Goal: Task Accomplishment & Management: Manage account settings

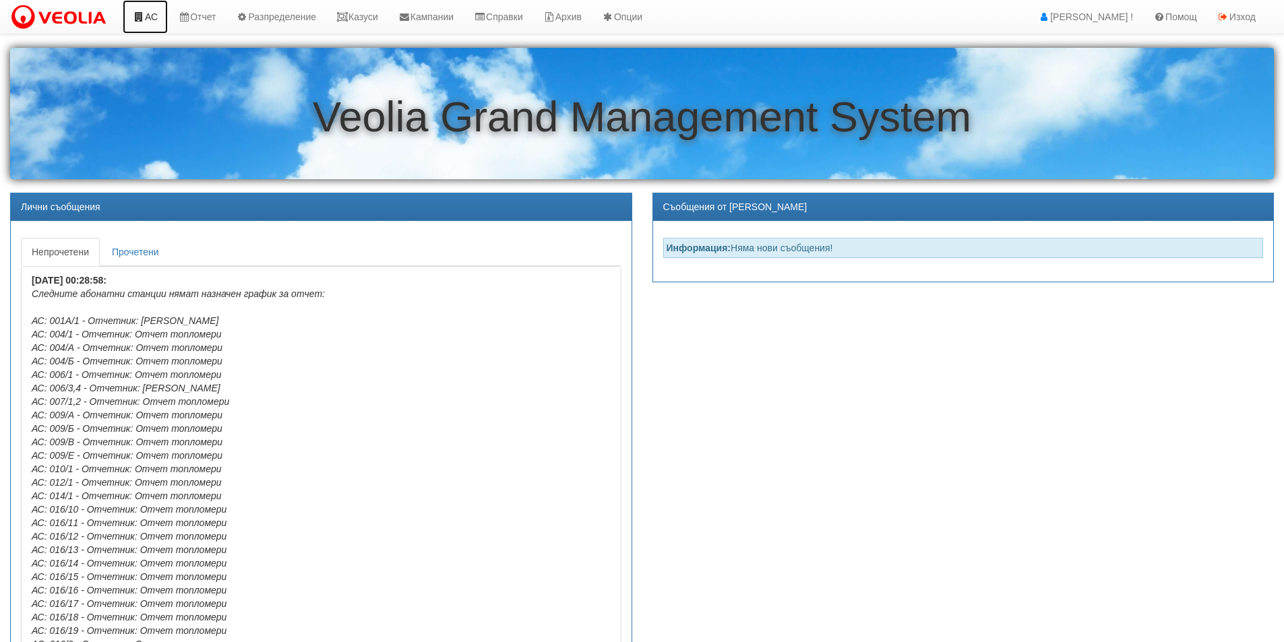
click at [154, 16] on link "АС" at bounding box center [145, 17] width 45 height 34
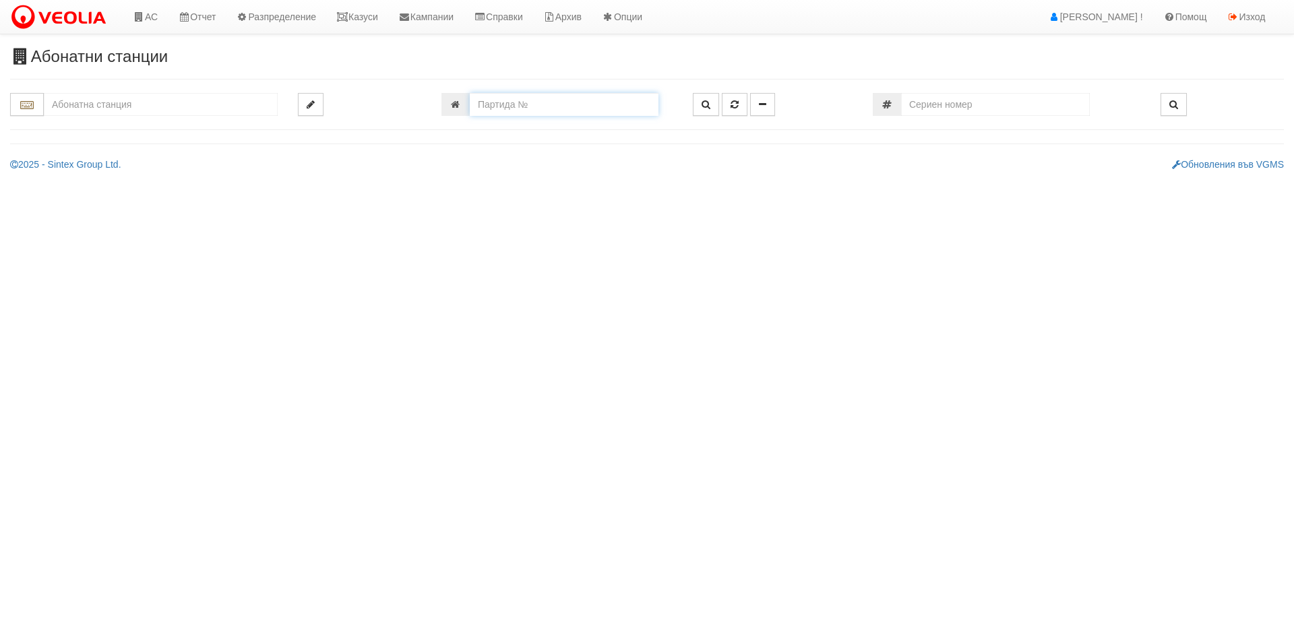
click at [547, 102] on input "number" at bounding box center [564, 104] width 189 height 23
type input "16703"
click at [712, 104] on button "button" at bounding box center [706, 104] width 26 height 23
type input "201/5 - "[PERSON_NAME] [GEOGRAPHIC_DATA] " ЕАД"
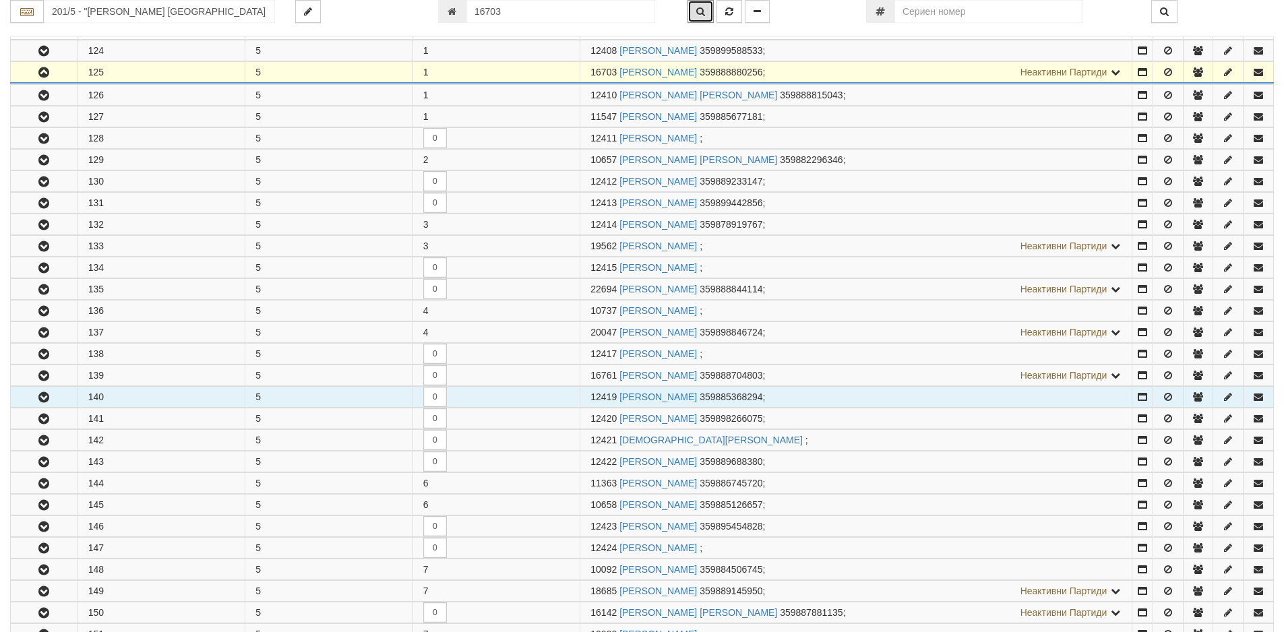
scroll to position [288, 0]
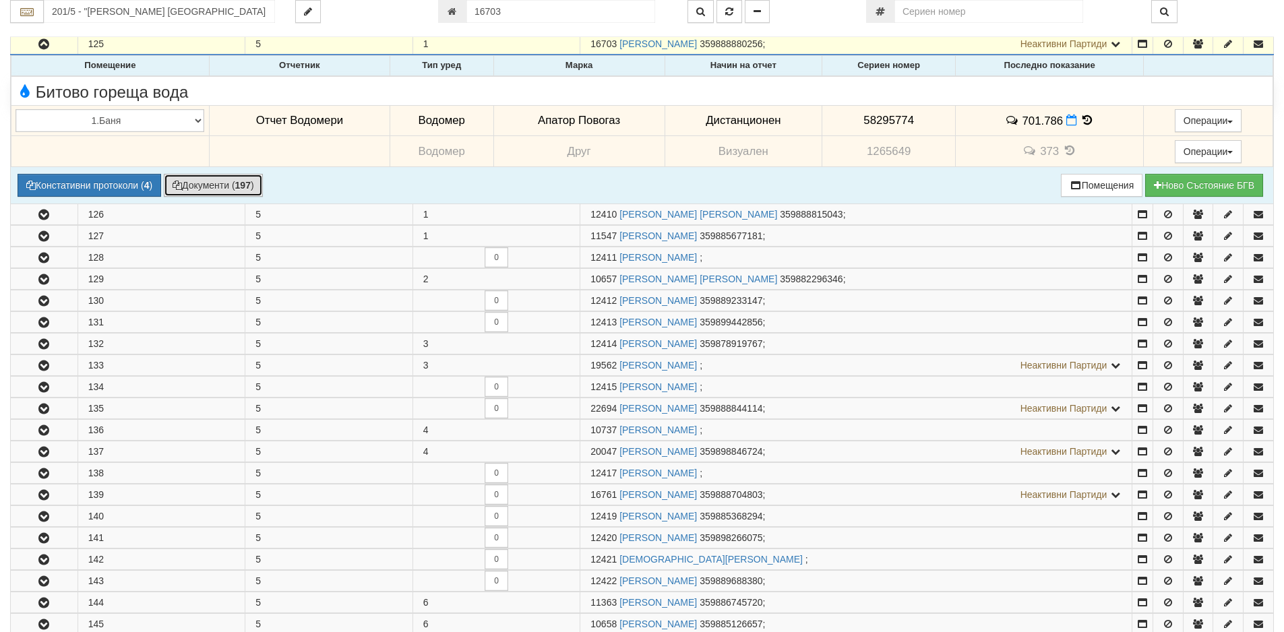
click at [208, 191] on button "Документи ( 197 )" at bounding box center [213, 185] width 99 height 23
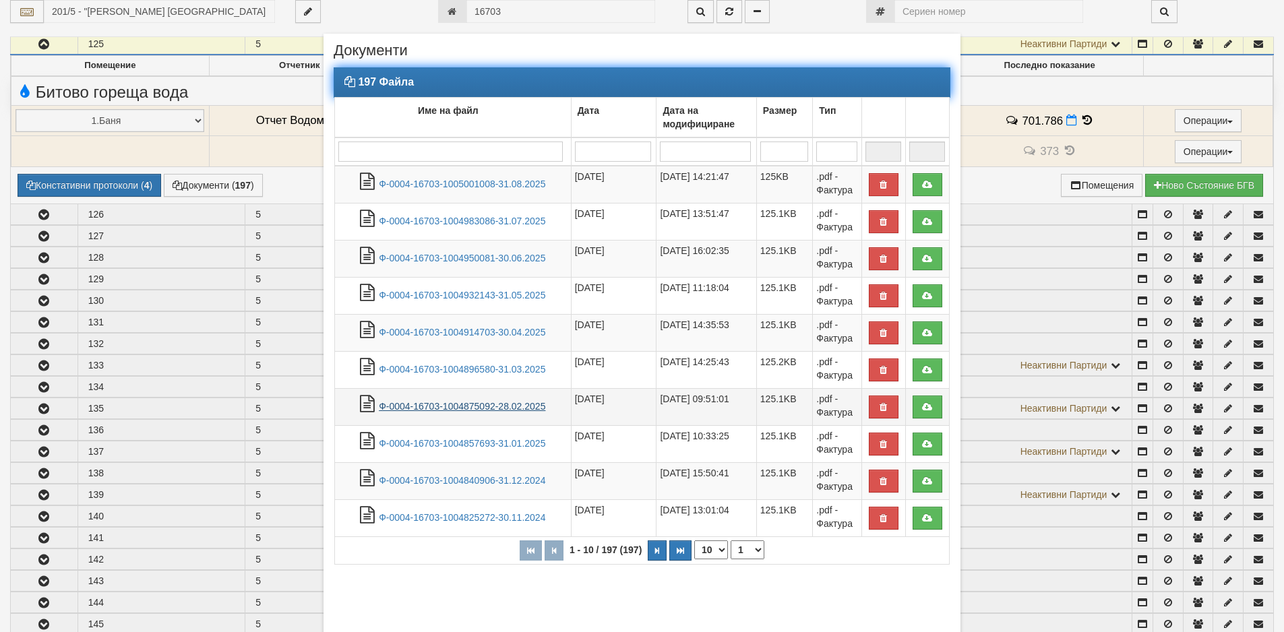
click at [454, 408] on link "Ф-0004-16703-1004875092-28.02.2025" at bounding box center [462, 406] width 166 height 11
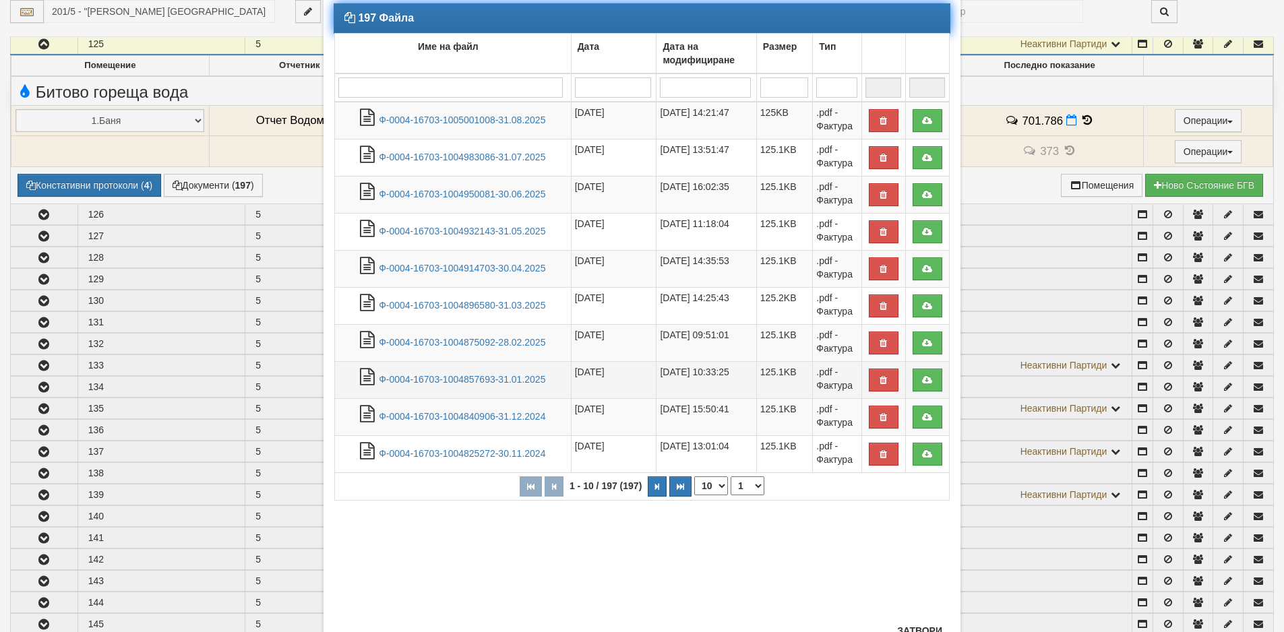
scroll to position [117, 0]
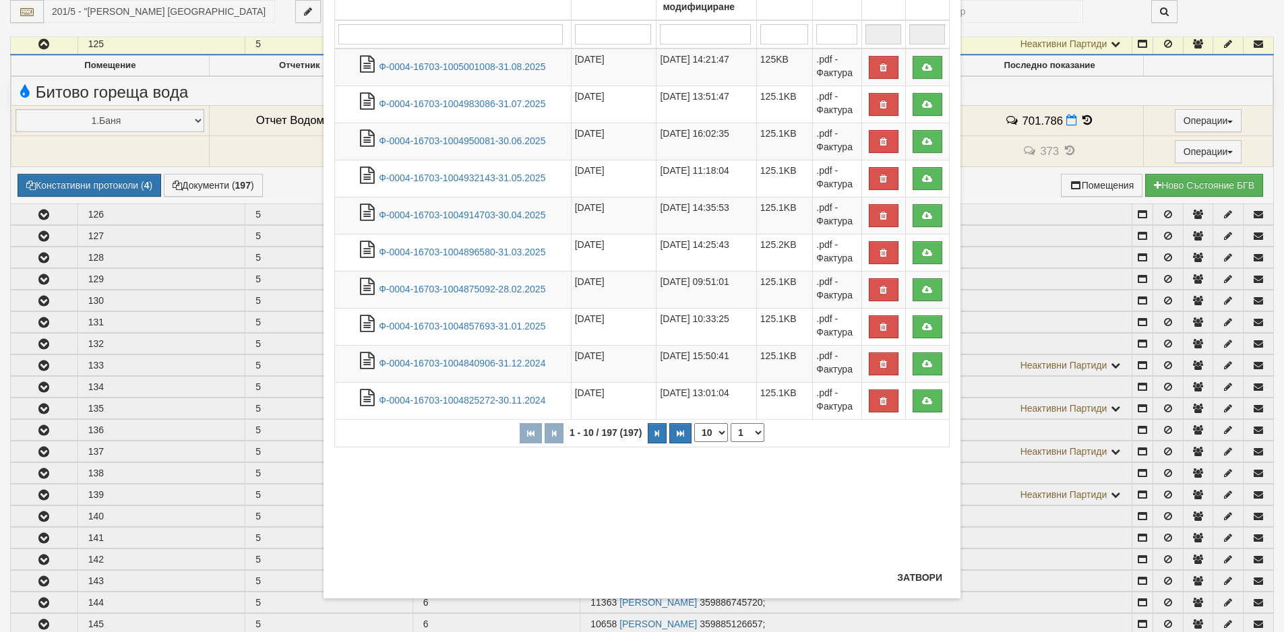
click at [234, 84] on div "× Документи 197 Файла Име на файл Дата Дата на модифициране Размер Тип 1 - 10 /…" at bounding box center [642, 316] width 1284 height 632
click at [921, 573] on button "Затвори" at bounding box center [919, 578] width 61 height 22
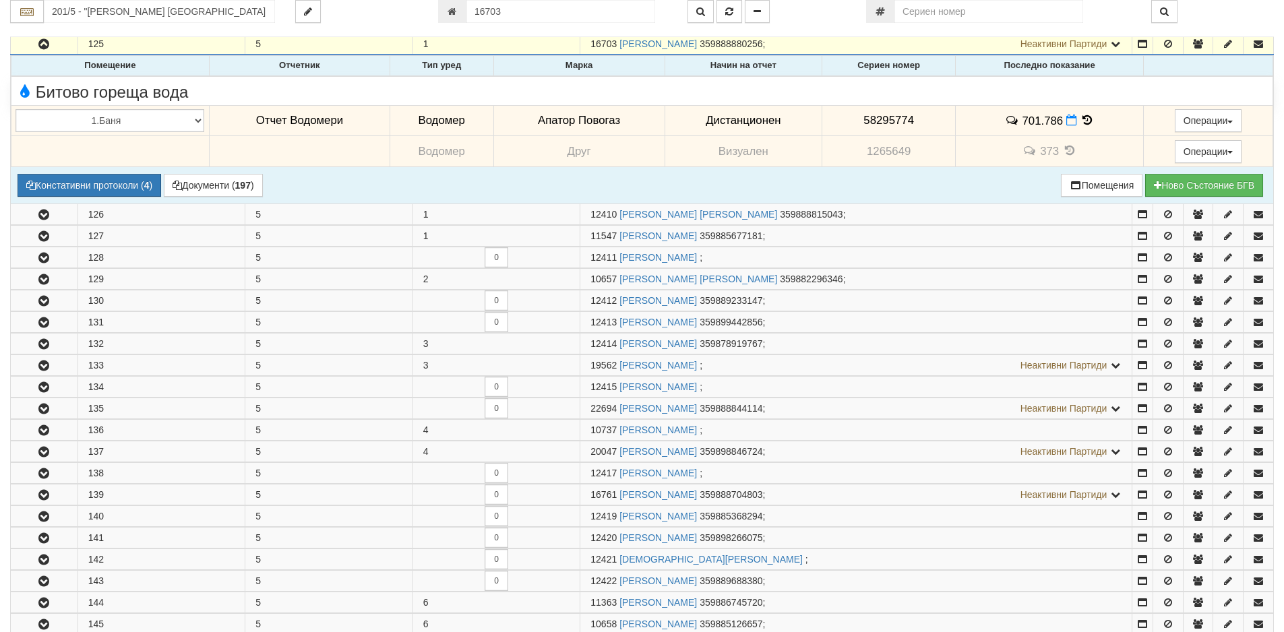
click at [1083, 122] on icon at bounding box center [1087, 120] width 15 height 11
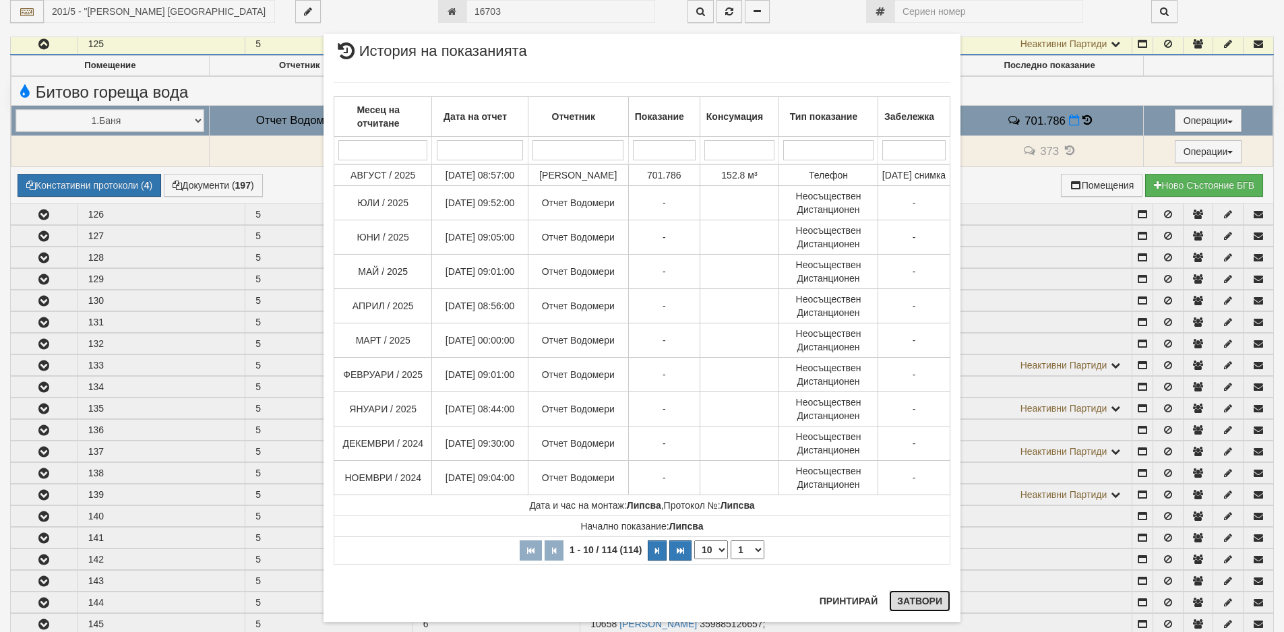
click at [906, 608] on button "Затвори" at bounding box center [919, 601] width 61 height 22
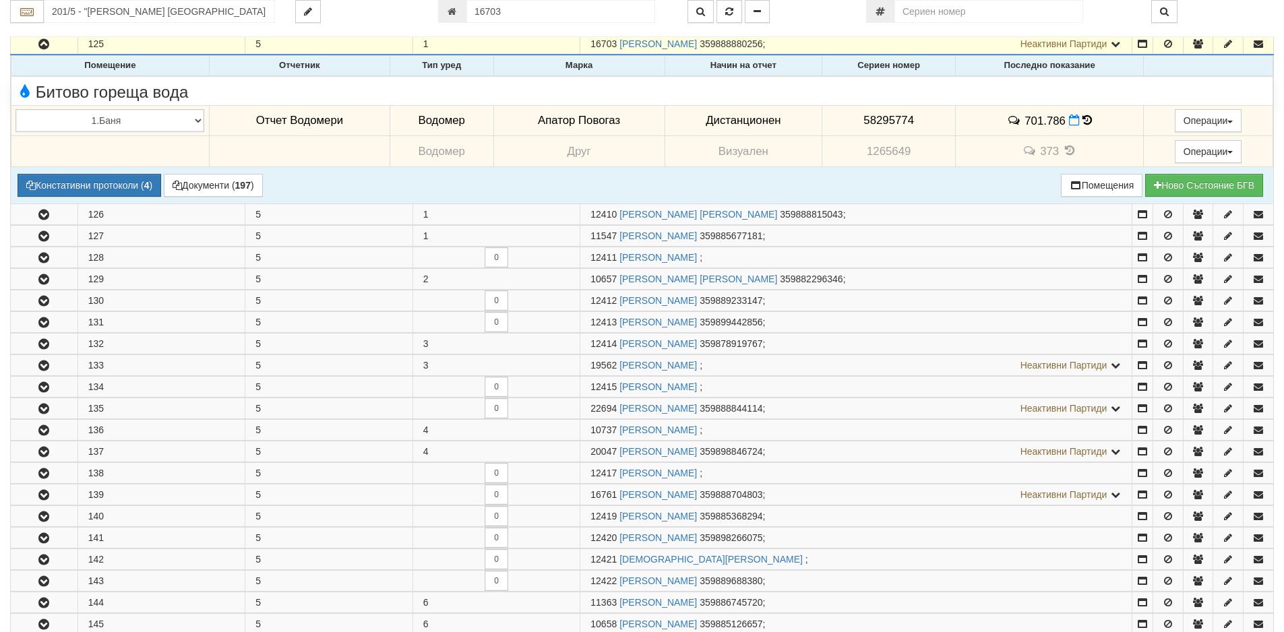
click at [1085, 127] on td "701.786" at bounding box center [1050, 120] width 188 height 31
click at [1083, 121] on icon at bounding box center [1086, 120] width 9 height 11
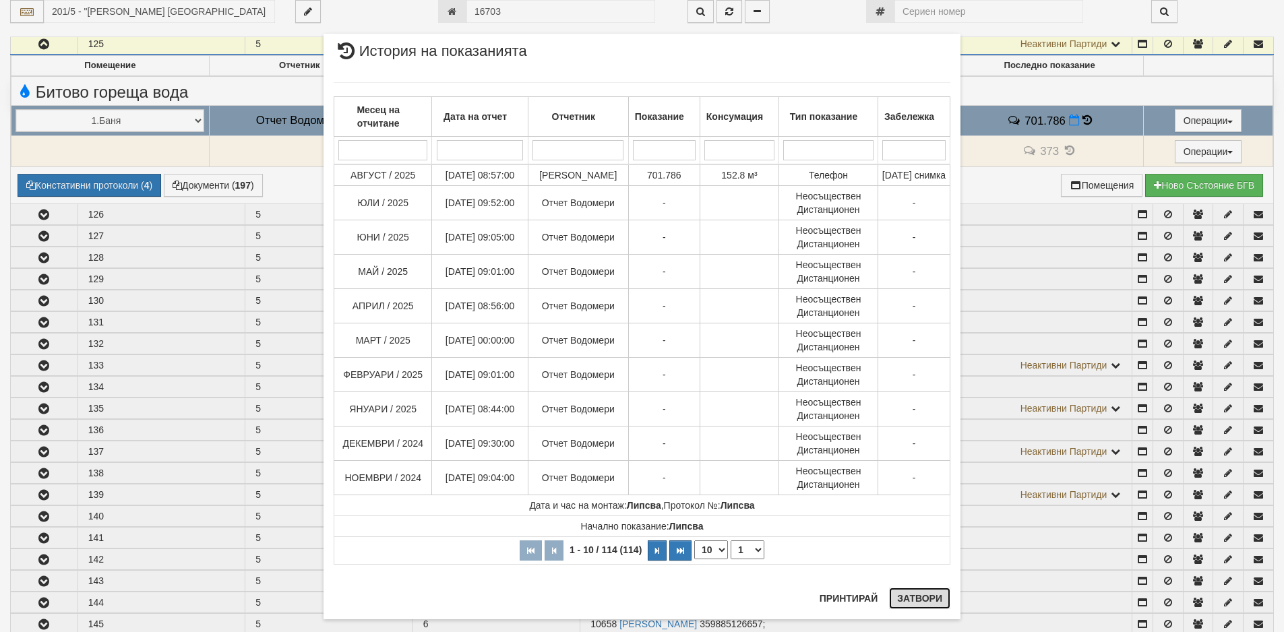
click at [920, 598] on button "Затвори" at bounding box center [919, 599] width 61 height 22
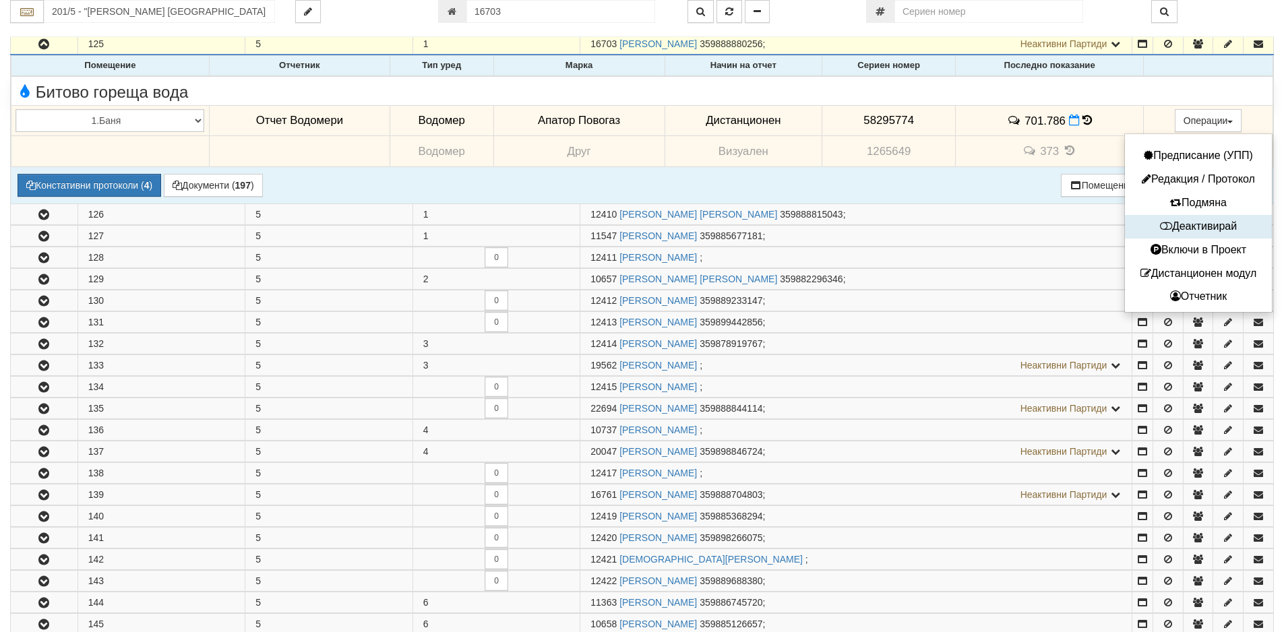
click at [1192, 228] on button "Деактивирай" at bounding box center [1198, 226] width 140 height 17
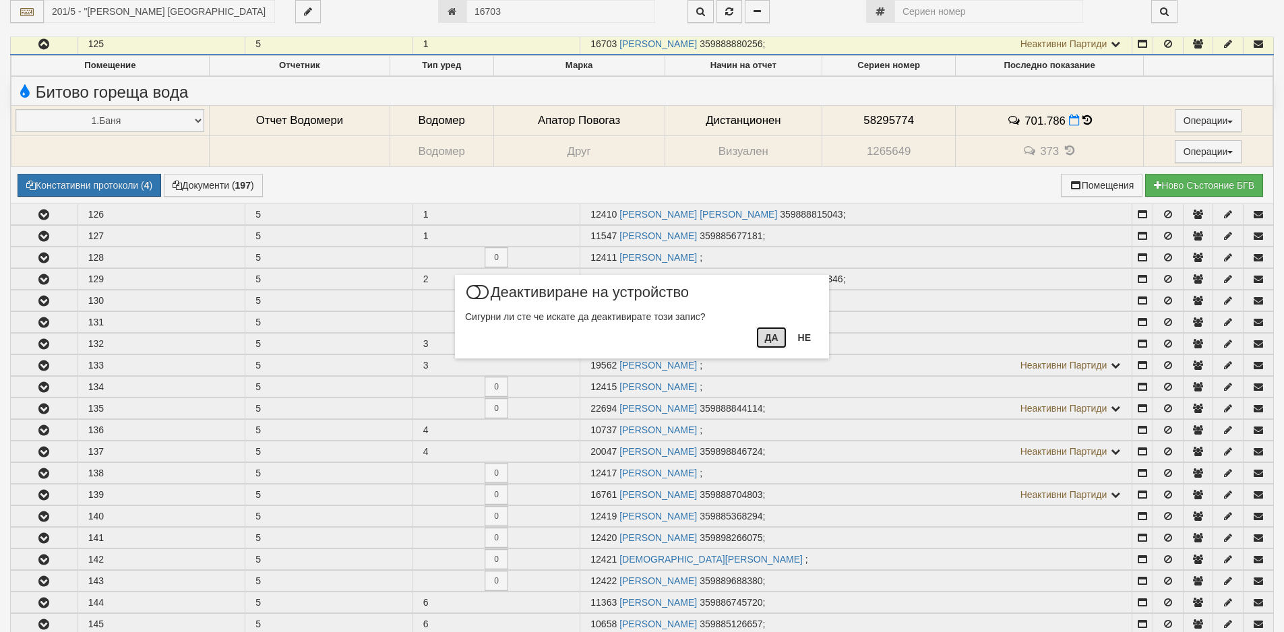
click at [770, 342] on button "Да" at bounding box center [771, 338] width 30 height 22
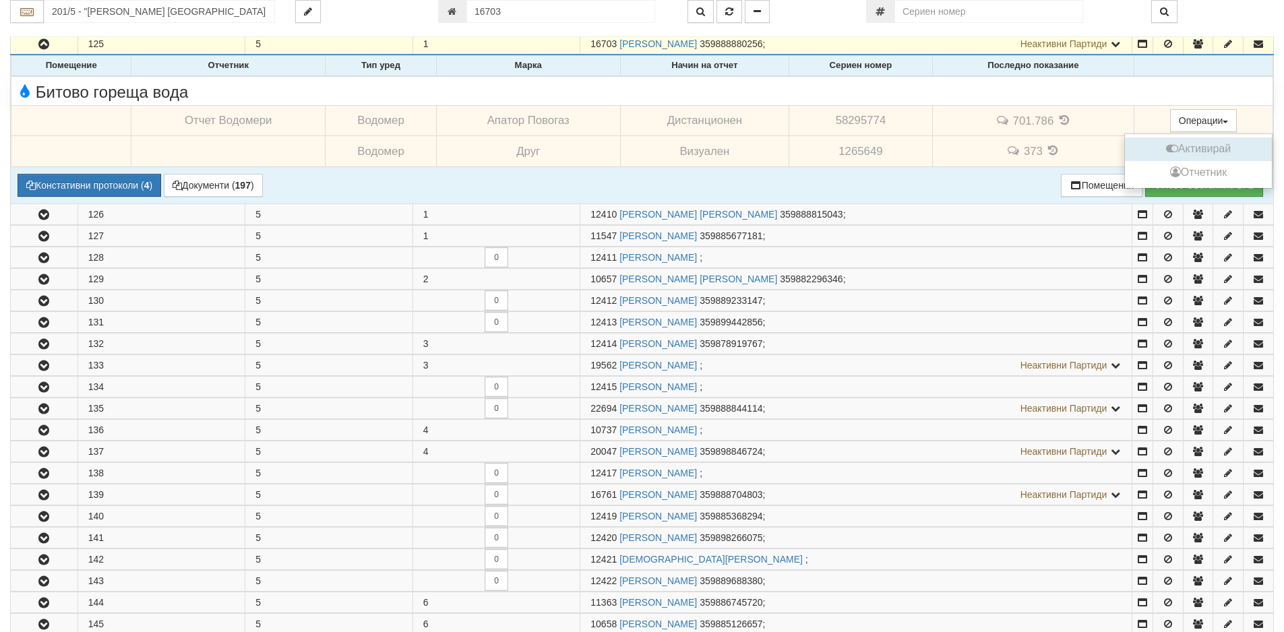
click at [1185, 149] on button "Активирай" at bounding box center [1198, 149] width 140 height 17
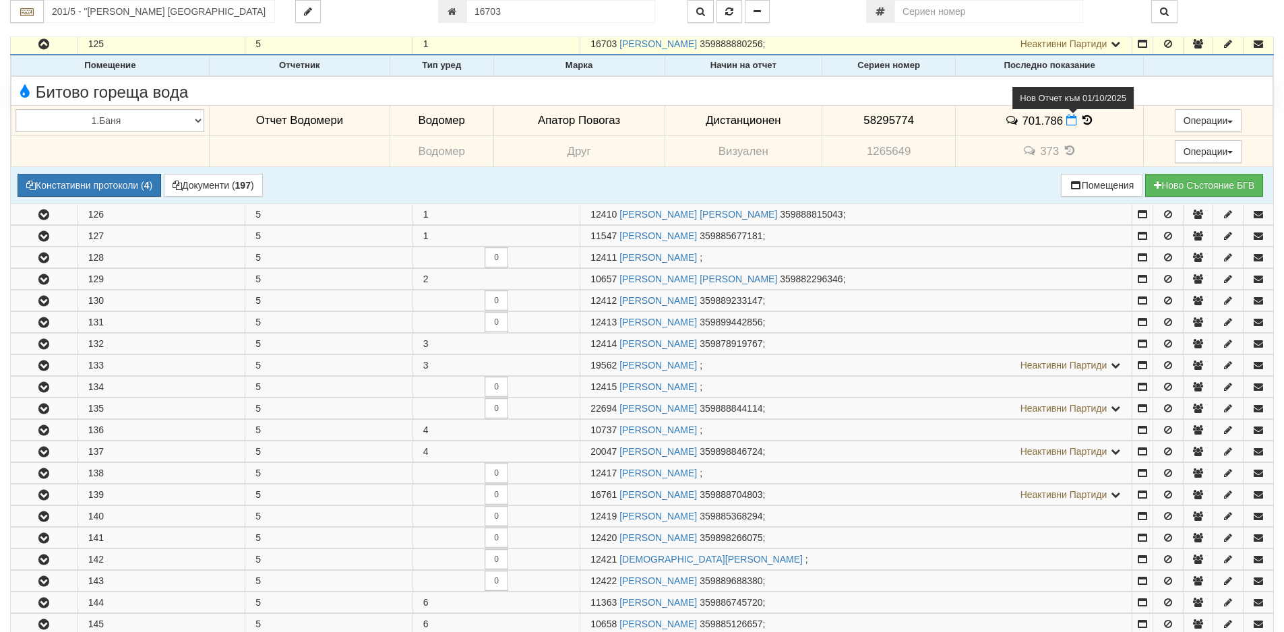
click at [1066, 122] on icon at bounding box center [1071, 120] width 11 height 11
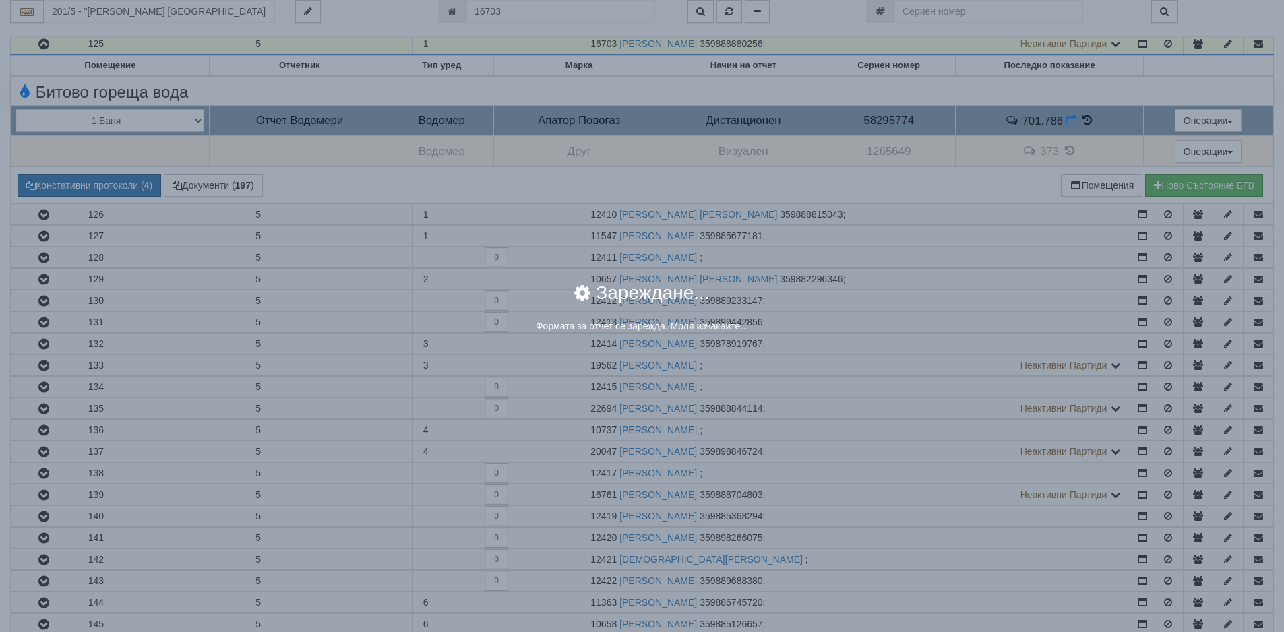
select select "8ac75930-9bfd-e511-80be-8d5a1dced85a"
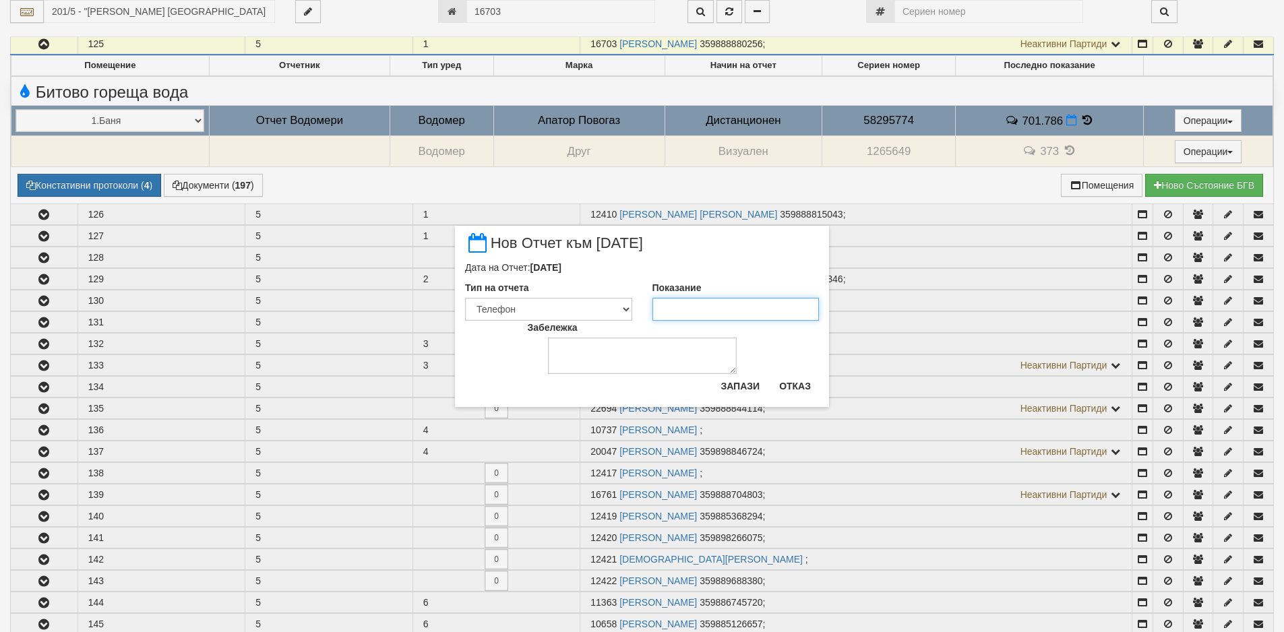
click at [678, 310] on input "Показание" at bounding box center [735, 309] width 167 height 23
type input "706"
click at [581, 340] on textarea "Забележка" at bounding box center [642, 356] width 189 height 36
type textarea "[DATE]"
click at [745, 391] on button "Запази" at bounding box center [739, 386] width 55 height 22
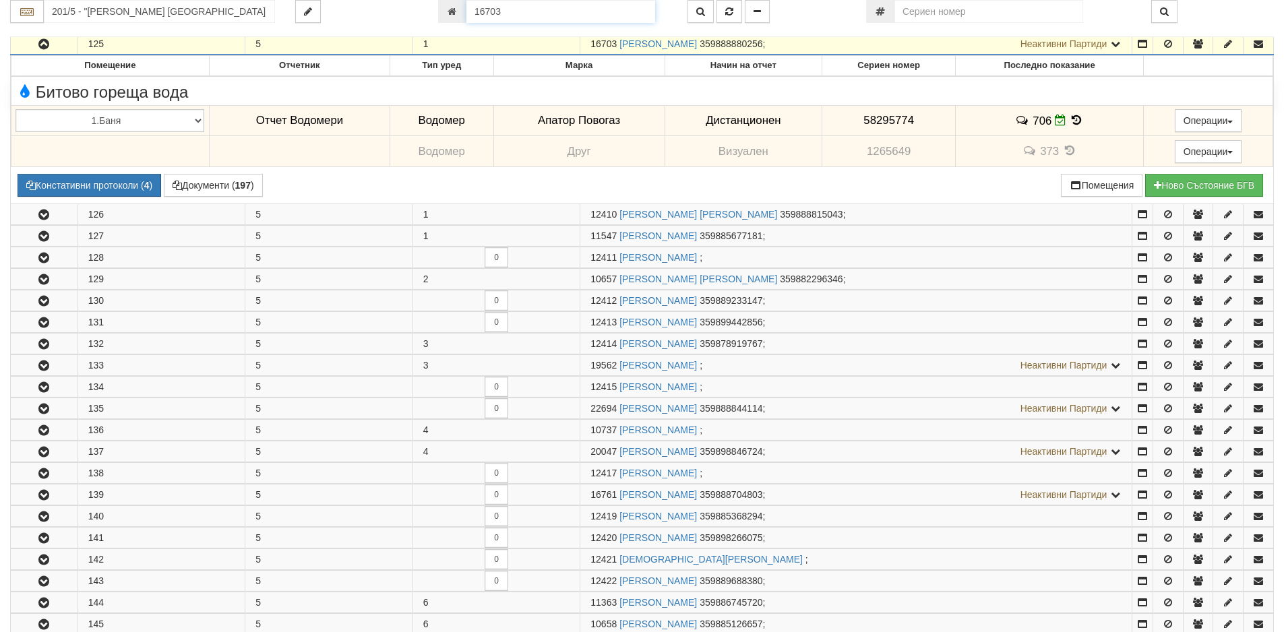
click at [520, 8] on input "16703" at bounding box center [560, 11] width 189 height 23
type input "23302"
type input "208/1 - "[PERSON_NAME] [GEOGRAPHIC_DATA] " ЕАД"
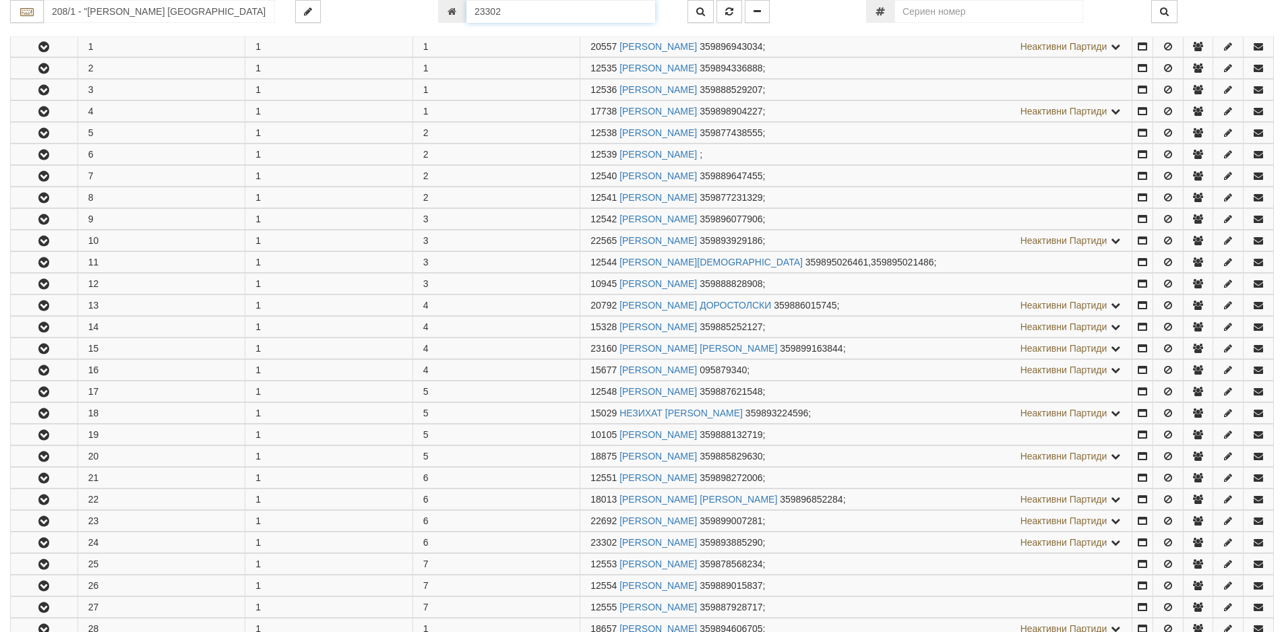
scroll to position [600, 0]
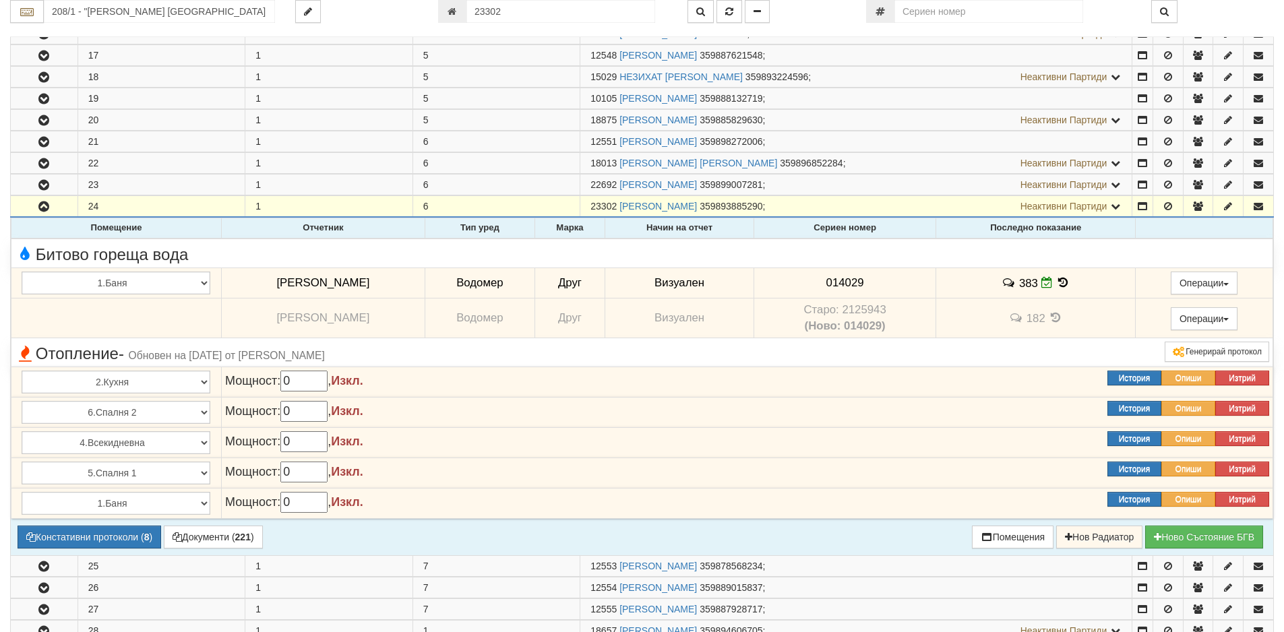
click at [1056, 283] on icon at bounding box center [1063, 282] width 15 height 11
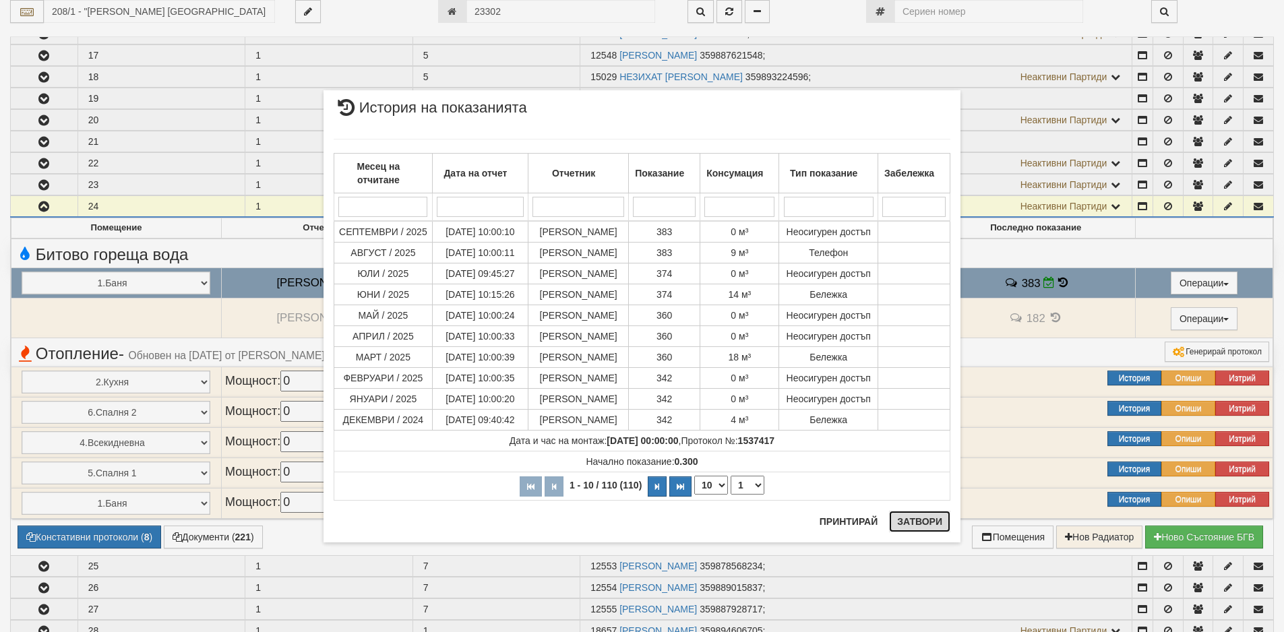
click at [918, 515] on button "Затвори" at bounding box center [919, 522] width 61 height 22
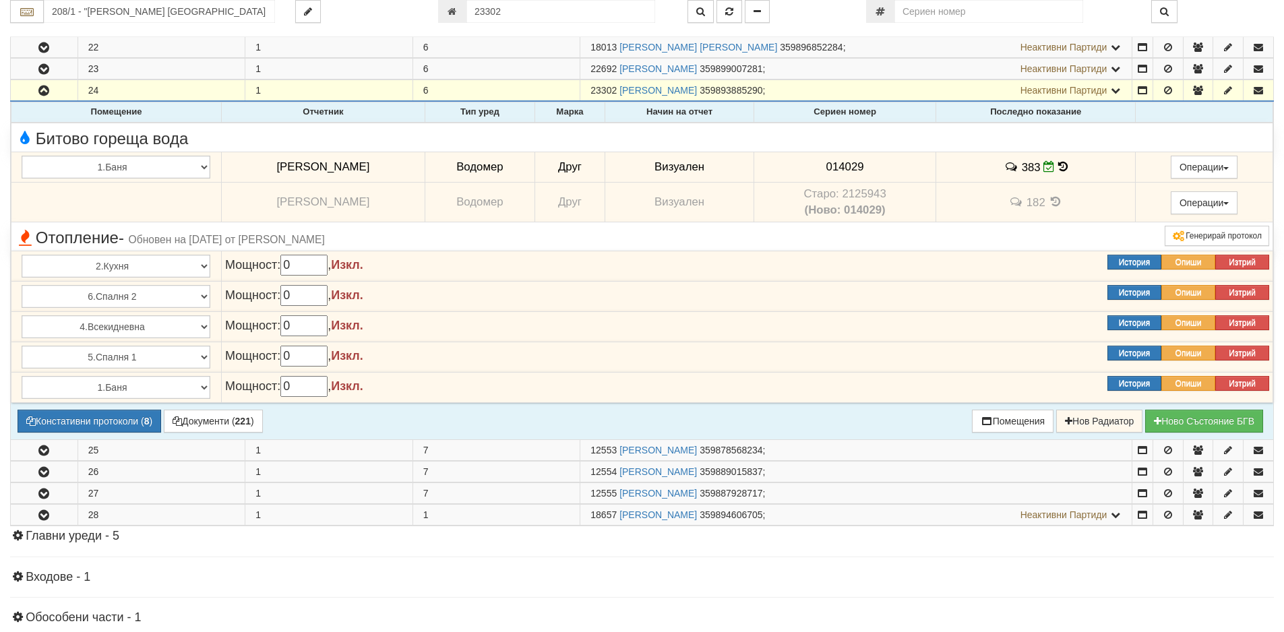
scroll to position [532, 0]
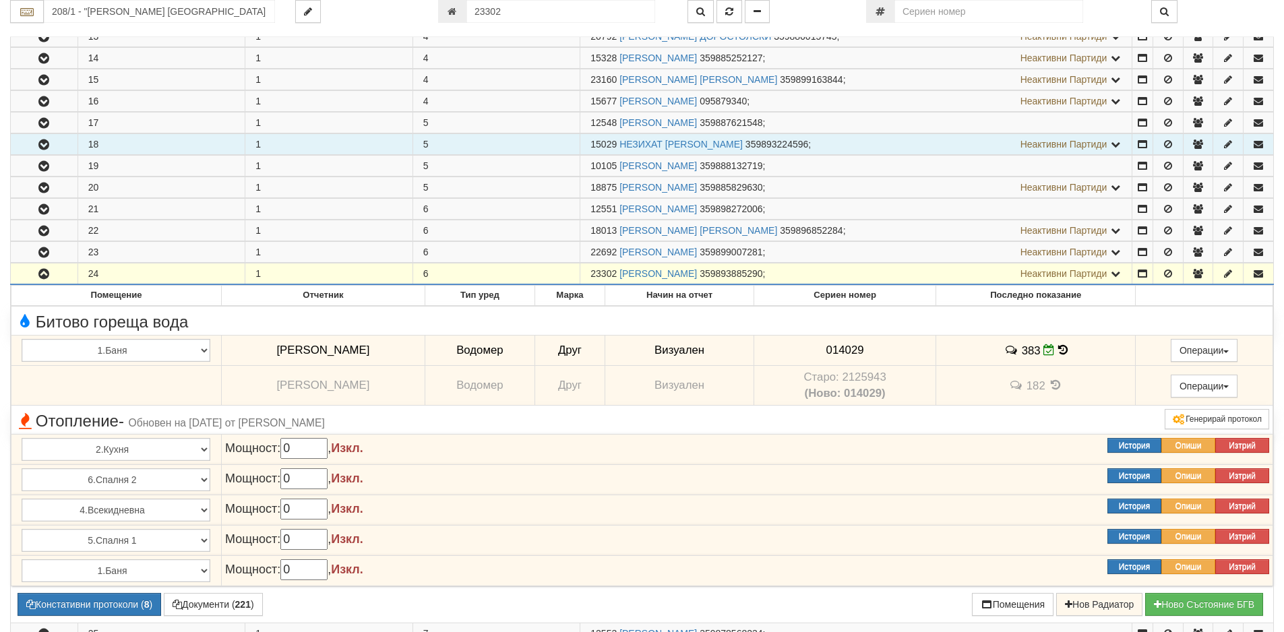
click at [43, 141] on icon "button" at bounding box center [44, 144] width 16 height 9
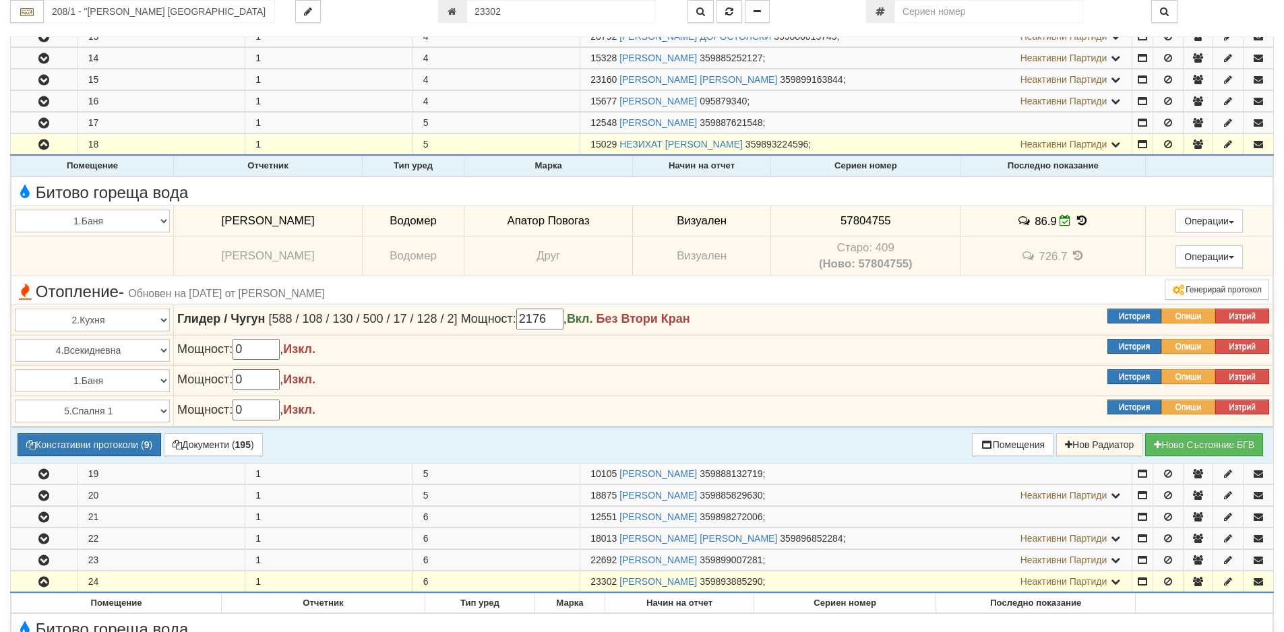
click at [1075, 221] on icon at bounding box center [1081, 220] width 15 height 11
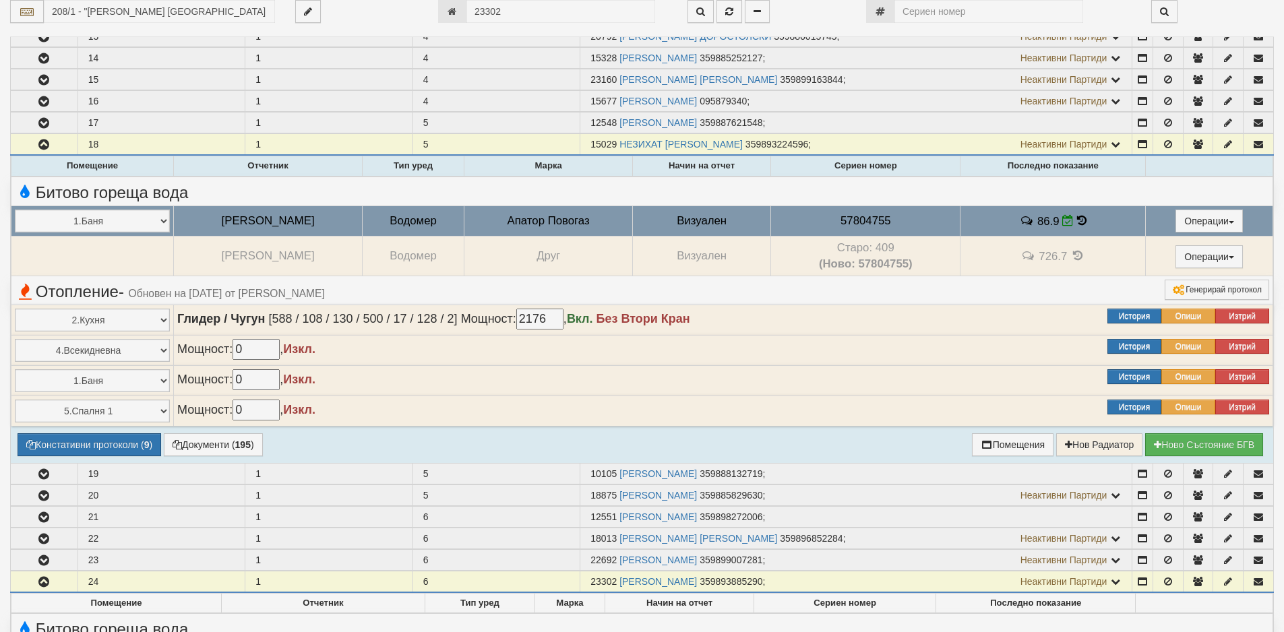
select select "1"
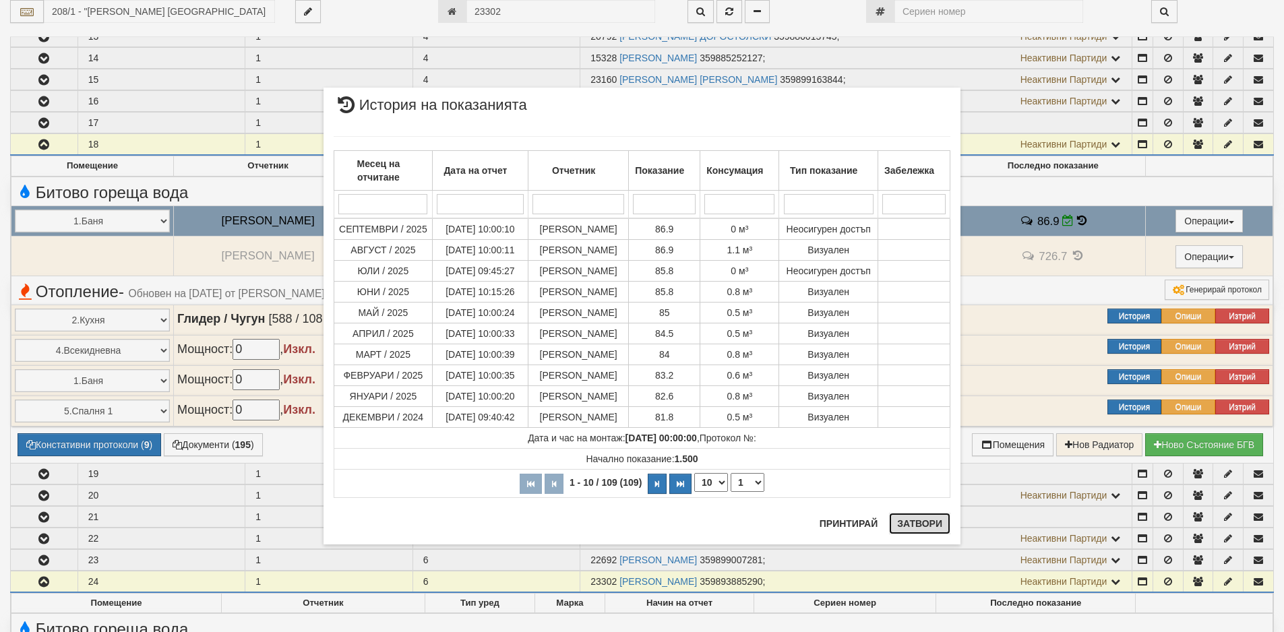
click at [909, 524] on button "Затвори" at bounding box center [919, 524] width 61 height 22
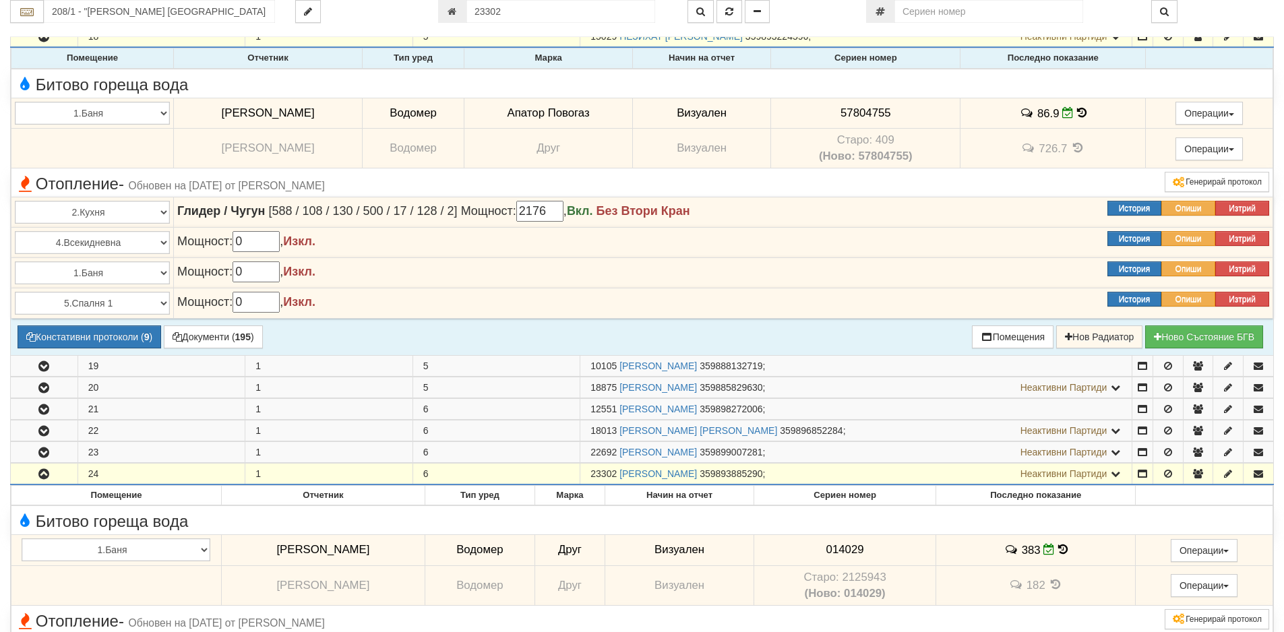
scroll to position [639, 0]
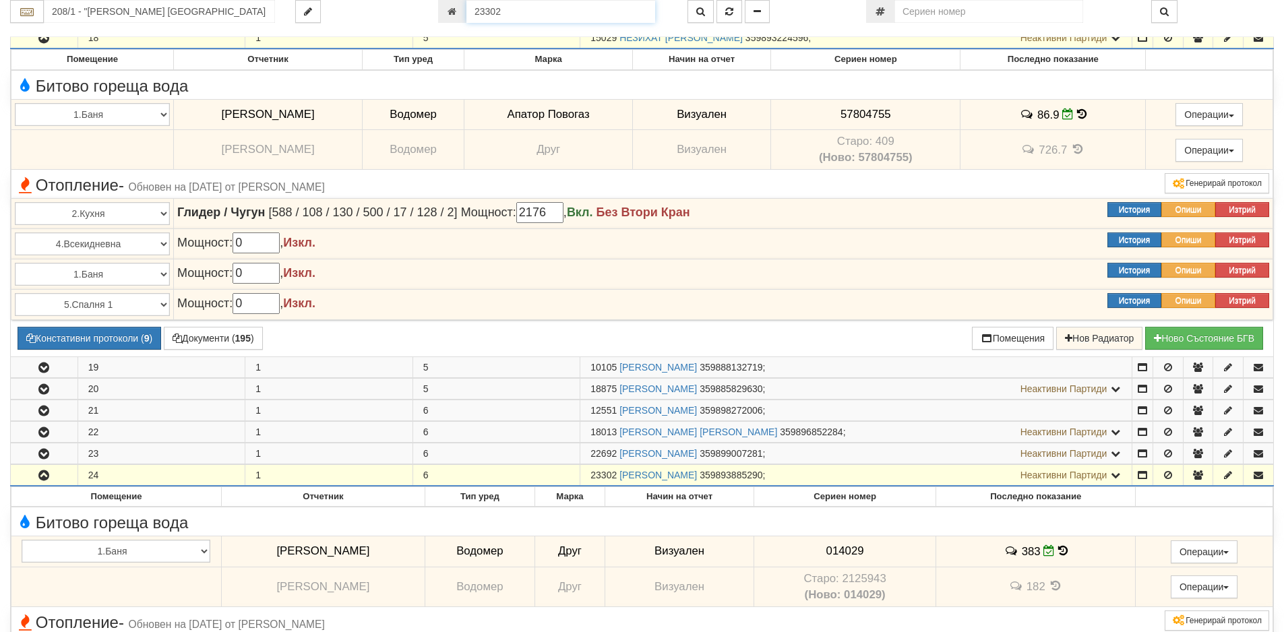
click at [508, 7] on input "23302" at bounding box center [560, 11] width 189 height 23
type input "12593"
type input "208/3,4 - "[PERSON_NAME] [GEOGRAPHIC_DATA] " ЕАД"
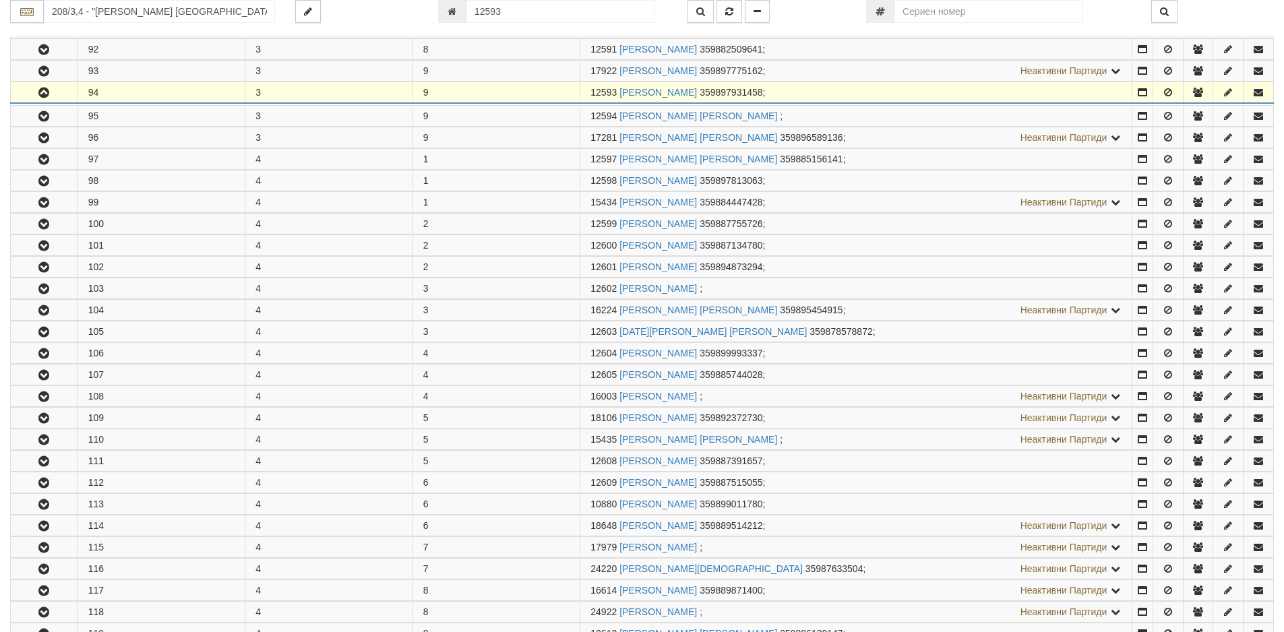
scroll to position [978, 0]
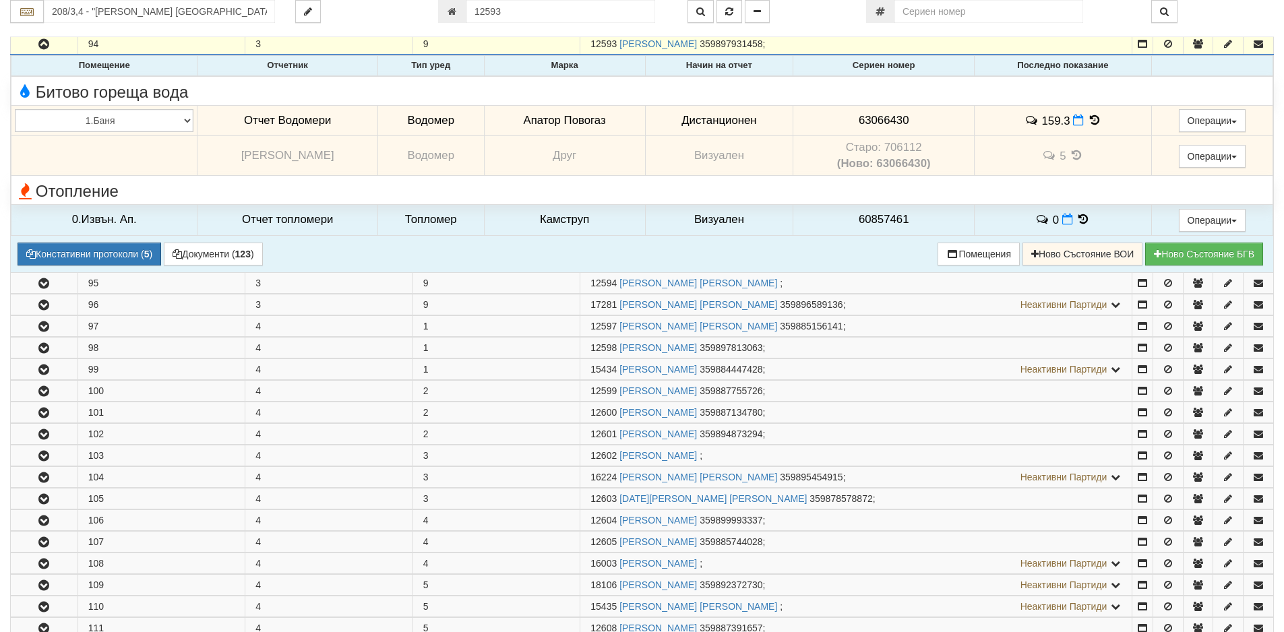
click at [1088, 118] on icon at bounding box center [1094, 120] width 15 height 11
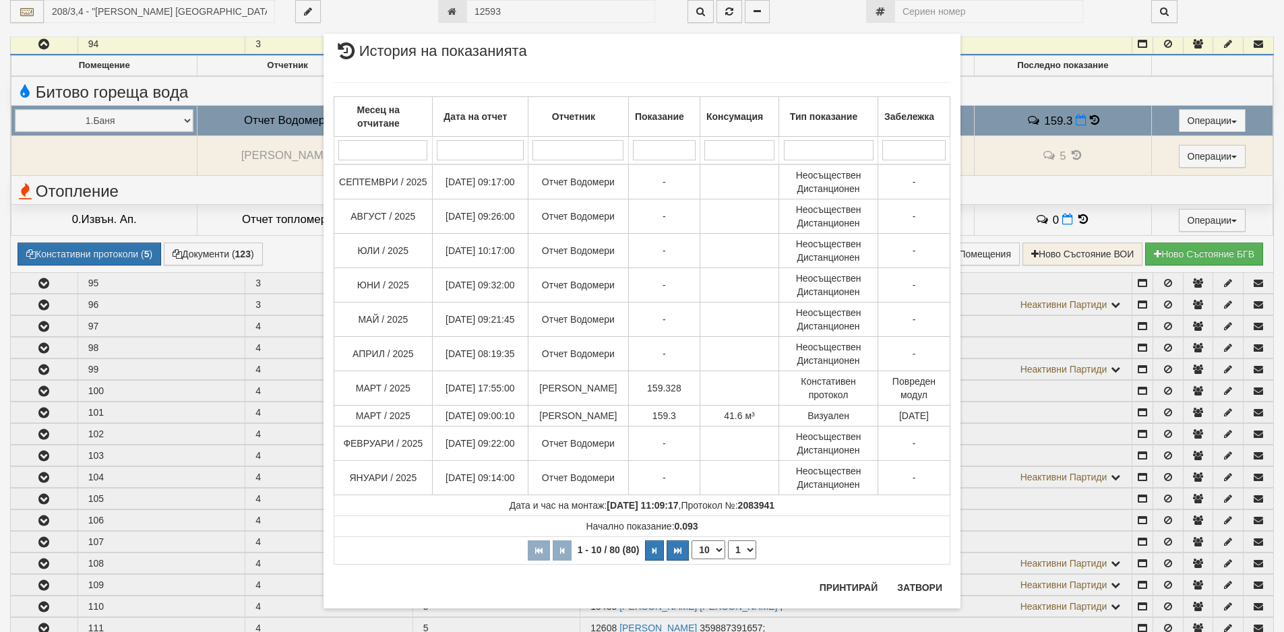
click at [714, 549] on select "10 20 30 40" at bounding box center [709, 550] width 34 height 19
select select "40"
click at [692, 559] on select "10 20 30 40" at bounding box center [709, 550] width 34 height 19
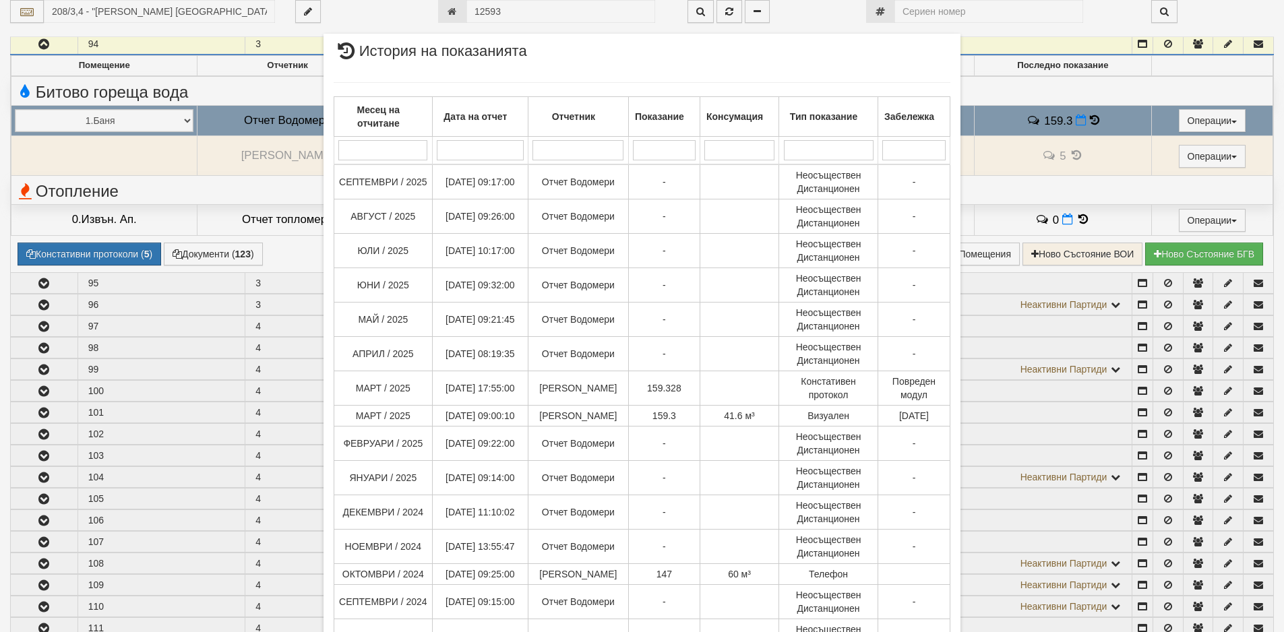
click at [15, 449] on div "× История на показанията Месец на отчитане Дата на отчет Отчетник Показание Кон…" at bounding box center [642, 316] width 1284 height 632
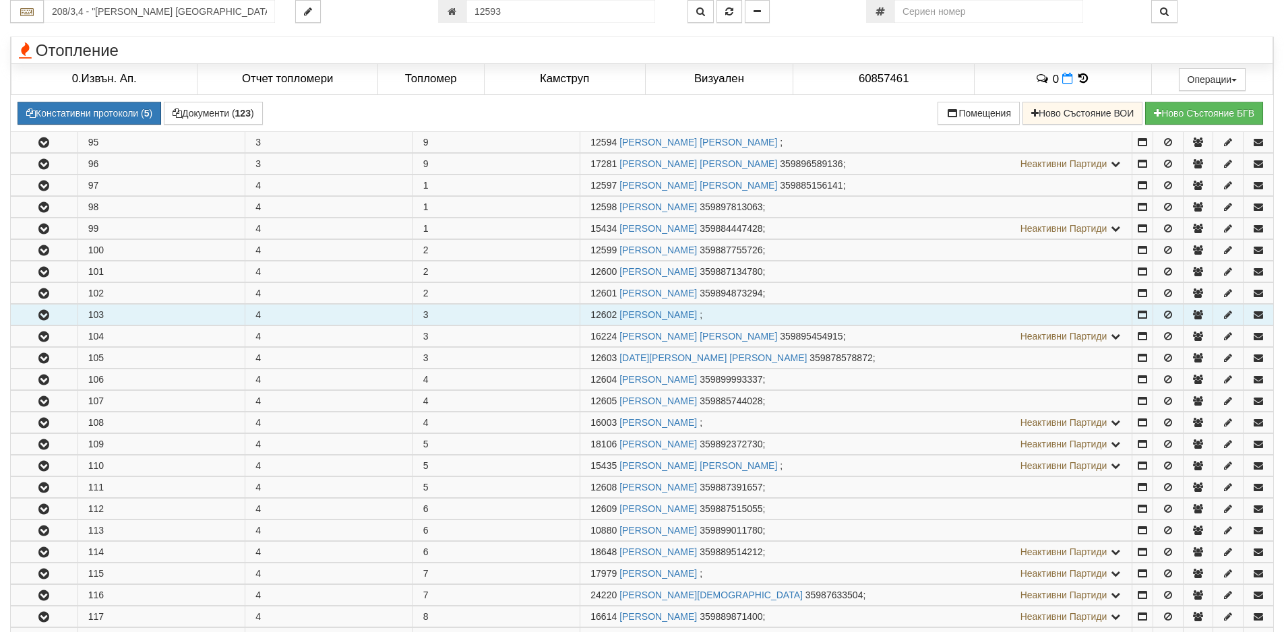
scroll to position [1315, 0]
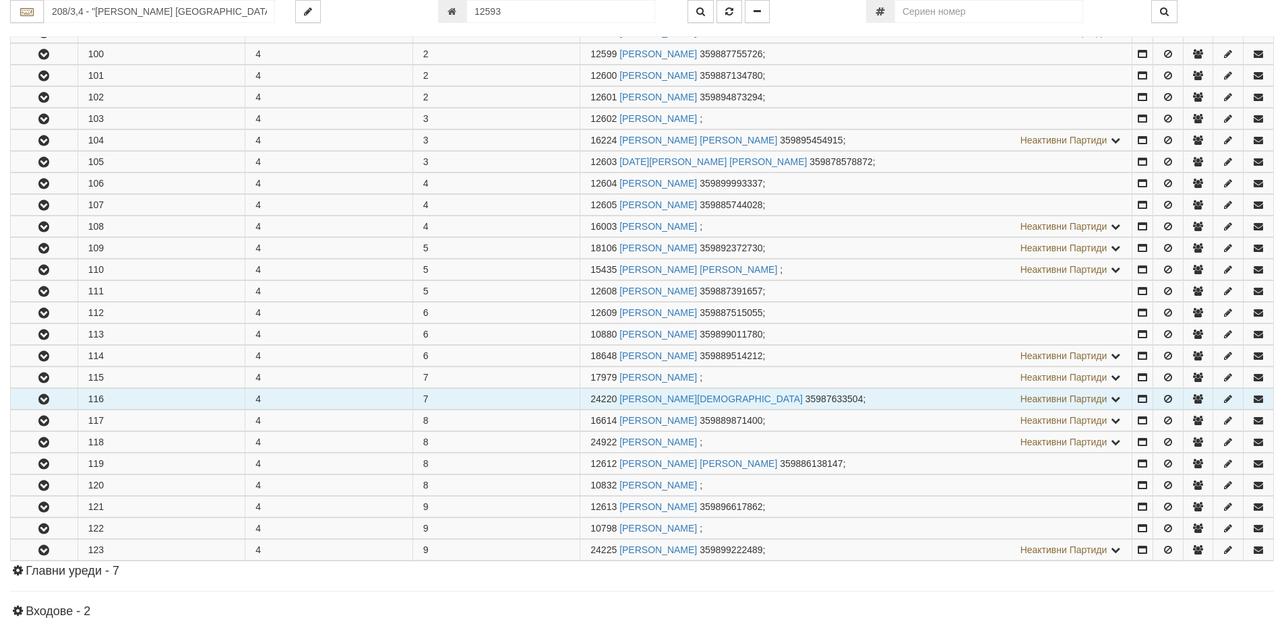
click at [43, 396] on icon "button" at bounding box center [44, 399] width 16 height 9
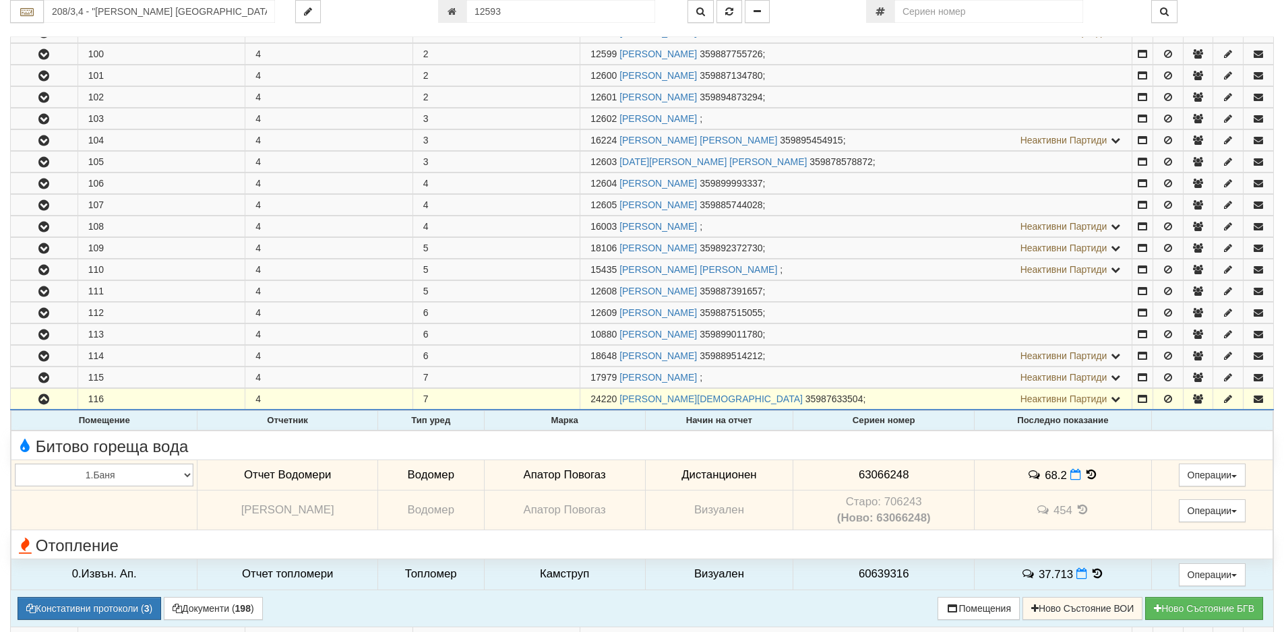
click at [1091, 475] on icon at bounding box center [1091, 474] width 15 height 11
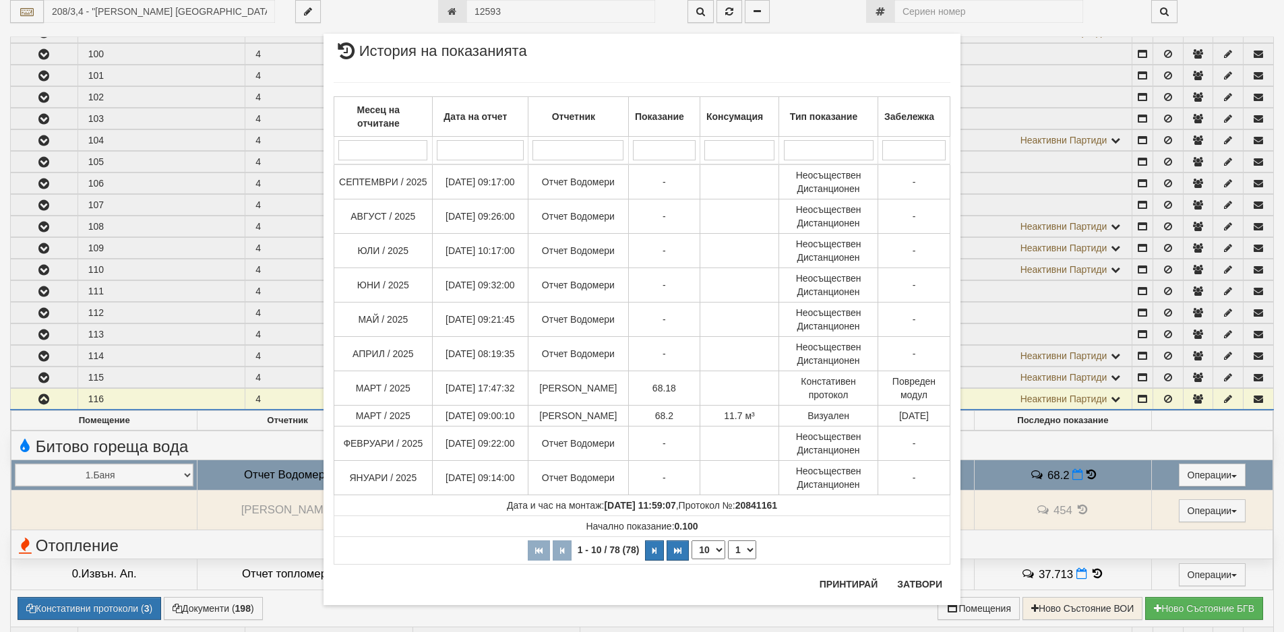
click at [713, 551] on select "10 20 30 40" at bounding box center [709, 550] width 34 height 19
select select "40"
click at [692, 559] on select "10 20 30 40" at bounding box center [709, 550] width 34 height 19
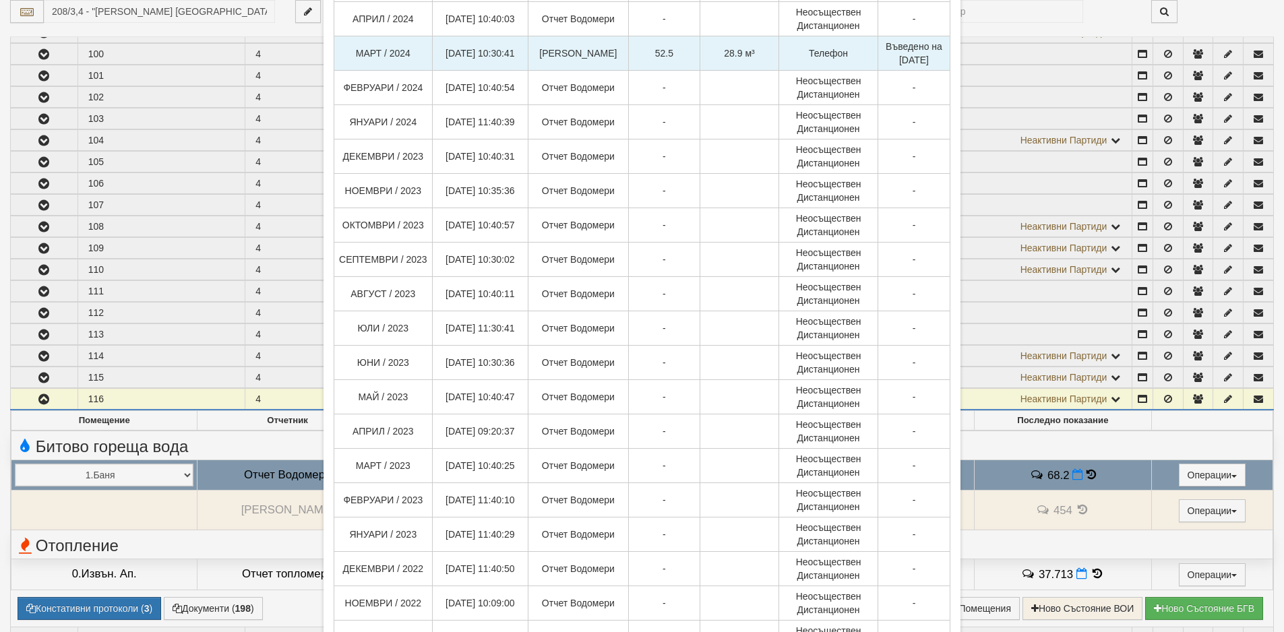
scroll to position [1006, 0]
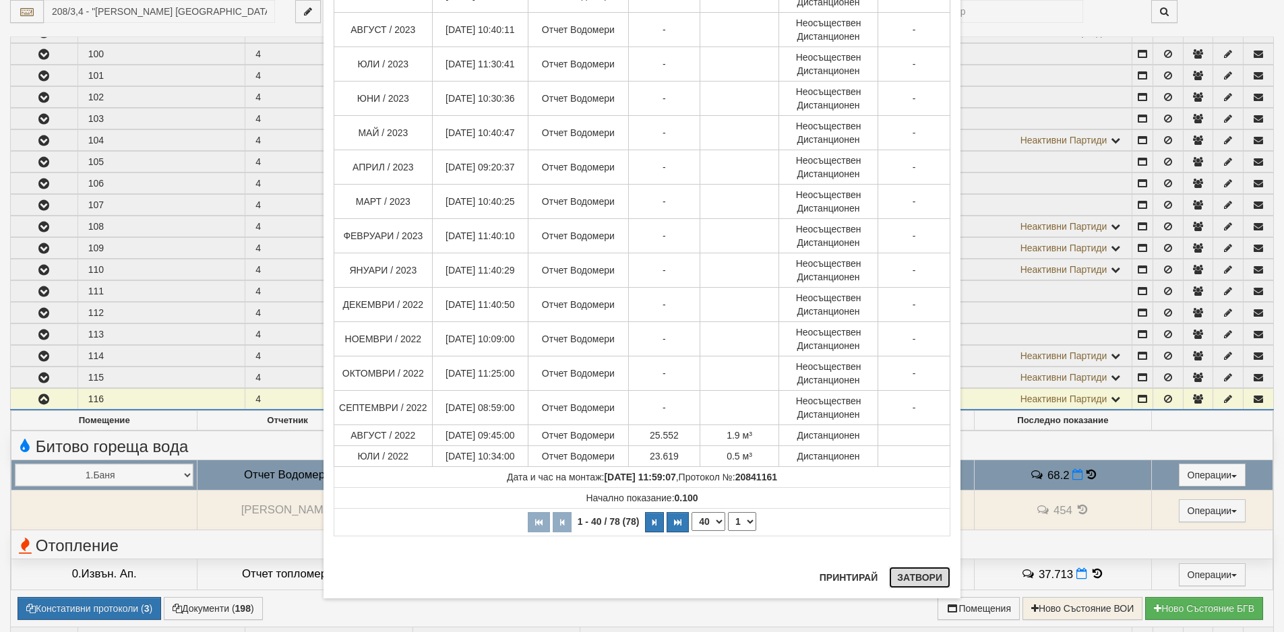
click at [921, 583] on button "Затвори" at bounding box center [919, 578] width 61 height 22
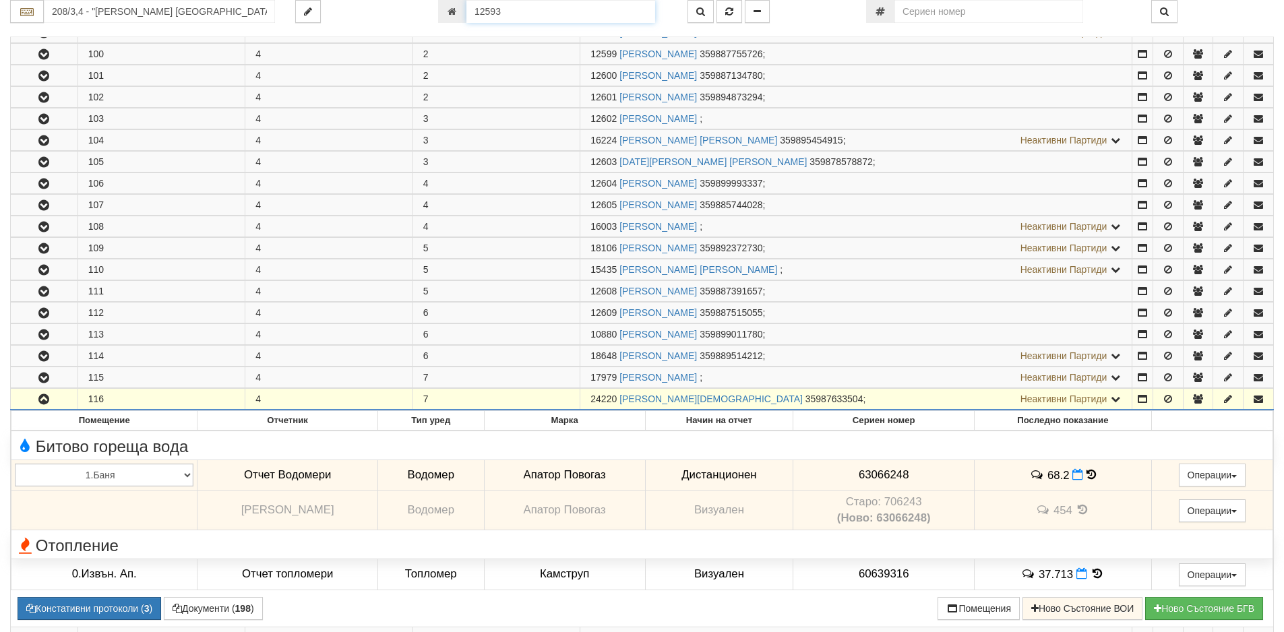
click at [508, 13] on input "12593" at bounding box center [560, 11] width 189 height 23
type input "12707"
type input "209/3 - "[PERSON_NAME] [GEOGRAPHIC_DATA] " ЕАД"
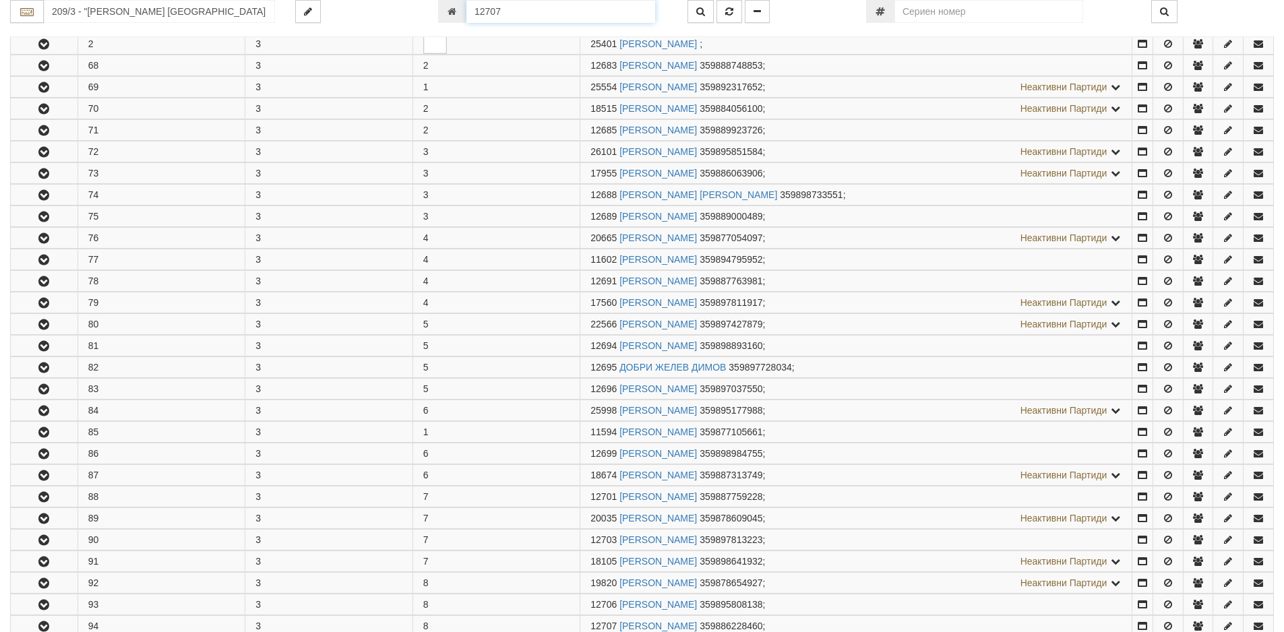
scroll to position [729, 0]
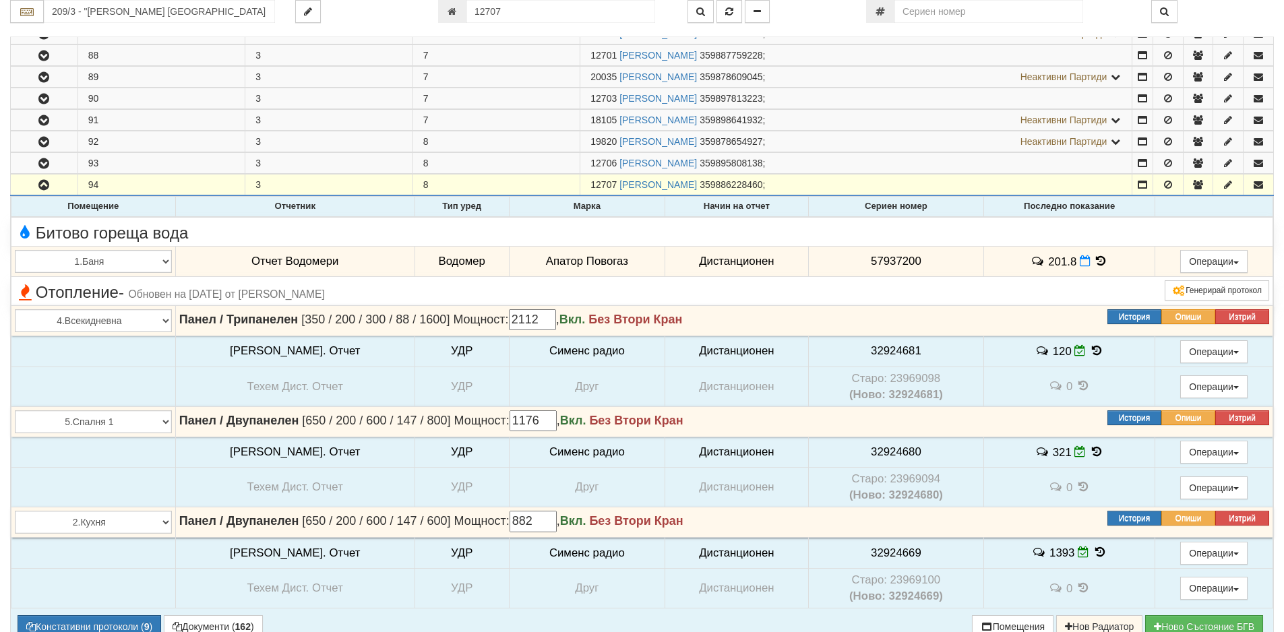
click at [1094, 258] on icon at bounding box center [1101, 260] width 15 height 11
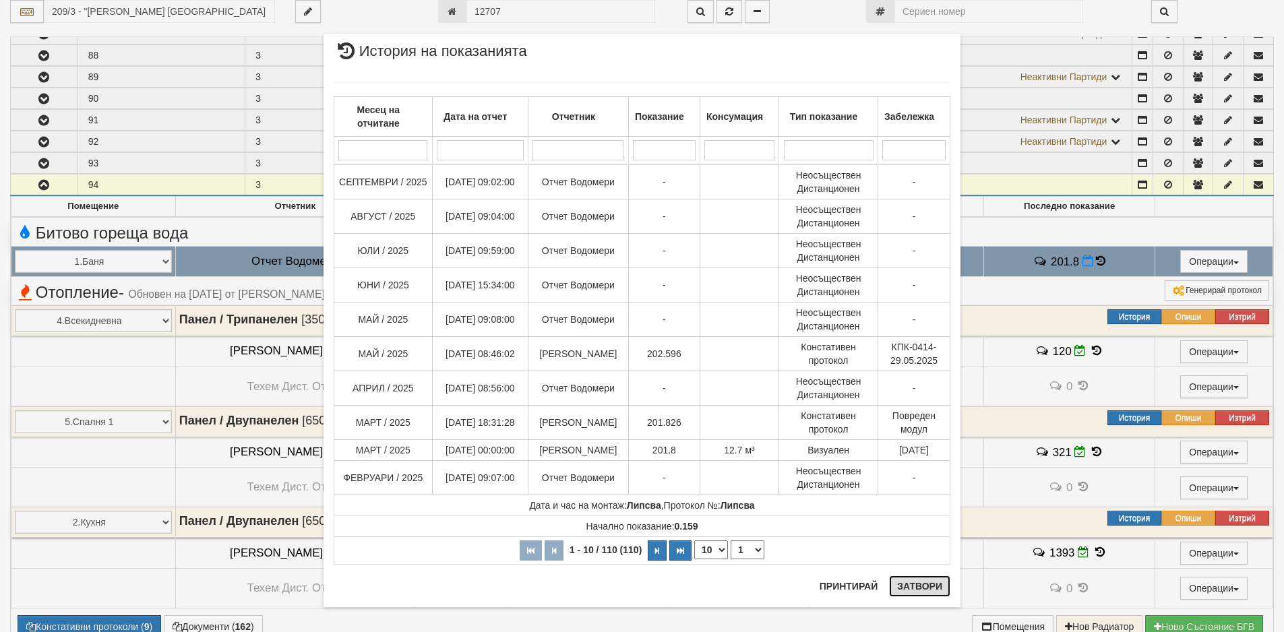
click at [915, 591] on button "Затвори" at bounding box center [919, 587] width 61 height 22
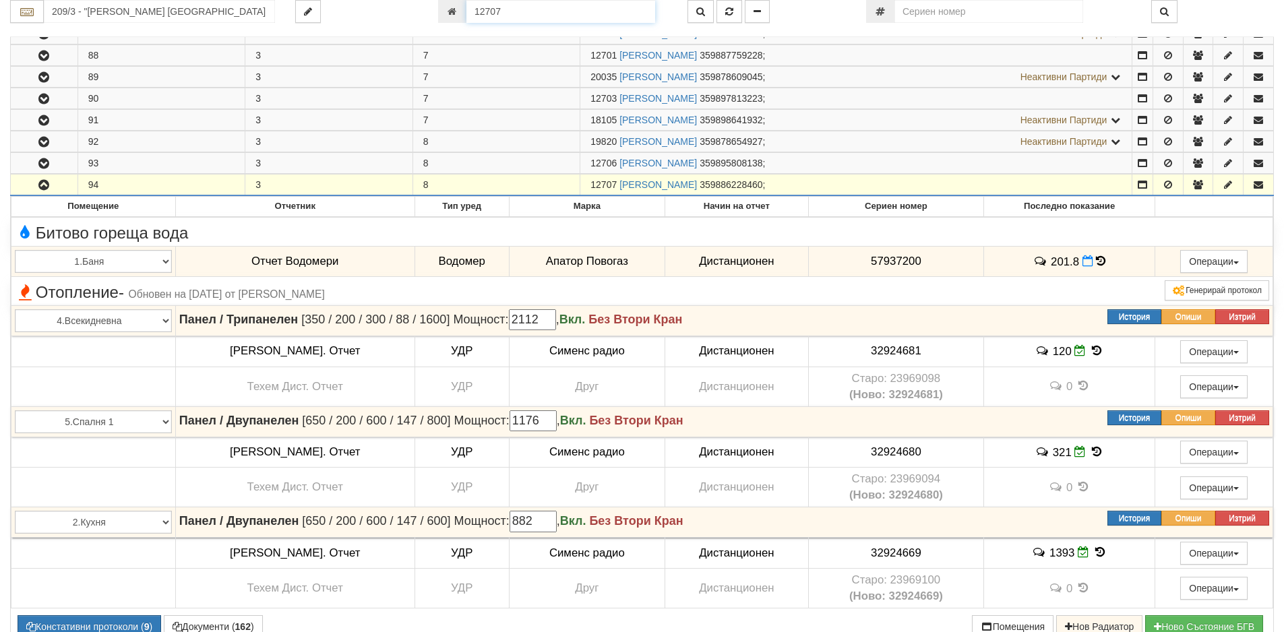
click at [500, 13] on input "12707" at bounding box center [560, 11] width 189 height 23
type input "23874"
type input "214/2 - "[PERSON_NAME] [GEOGRAPHIC_DATA] " ЕАД"
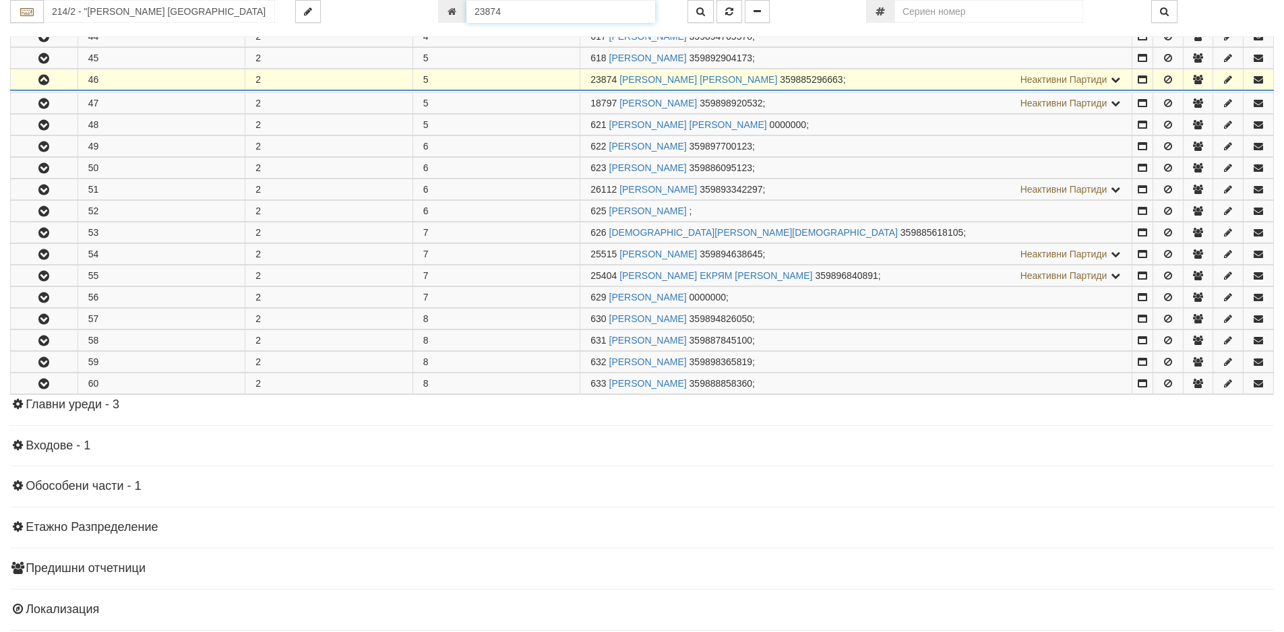
scroll to position [633, 0]
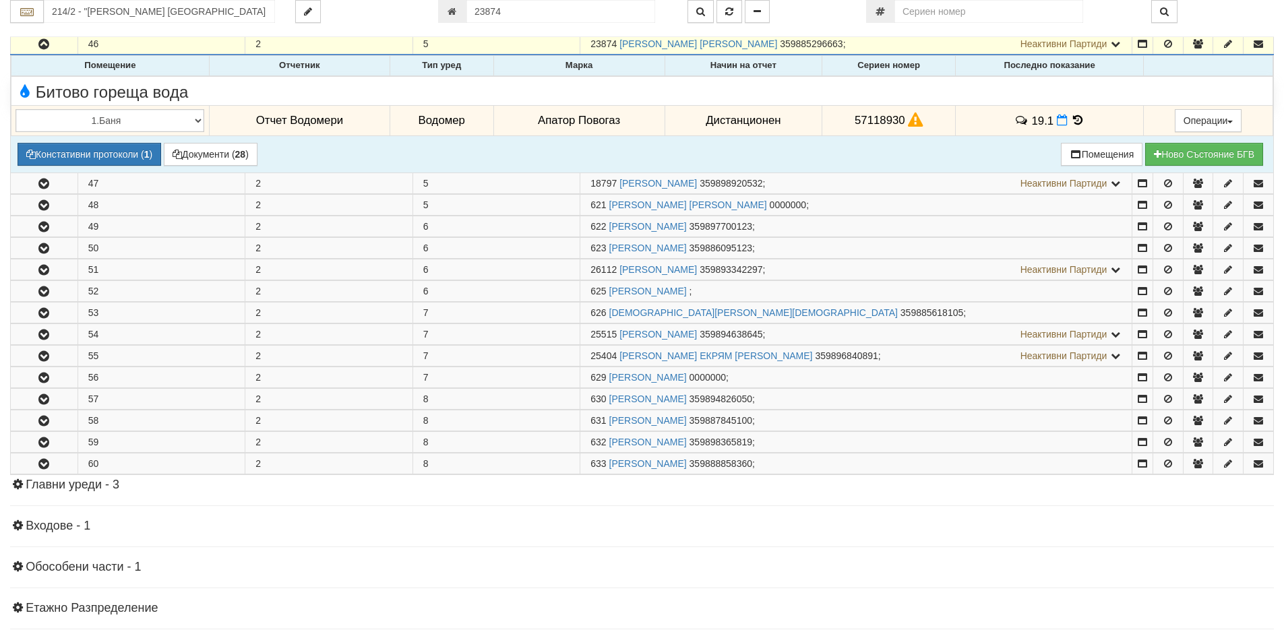
click at [1071, 117] on icon at bounding box center [1078, 120] width 15 height 11
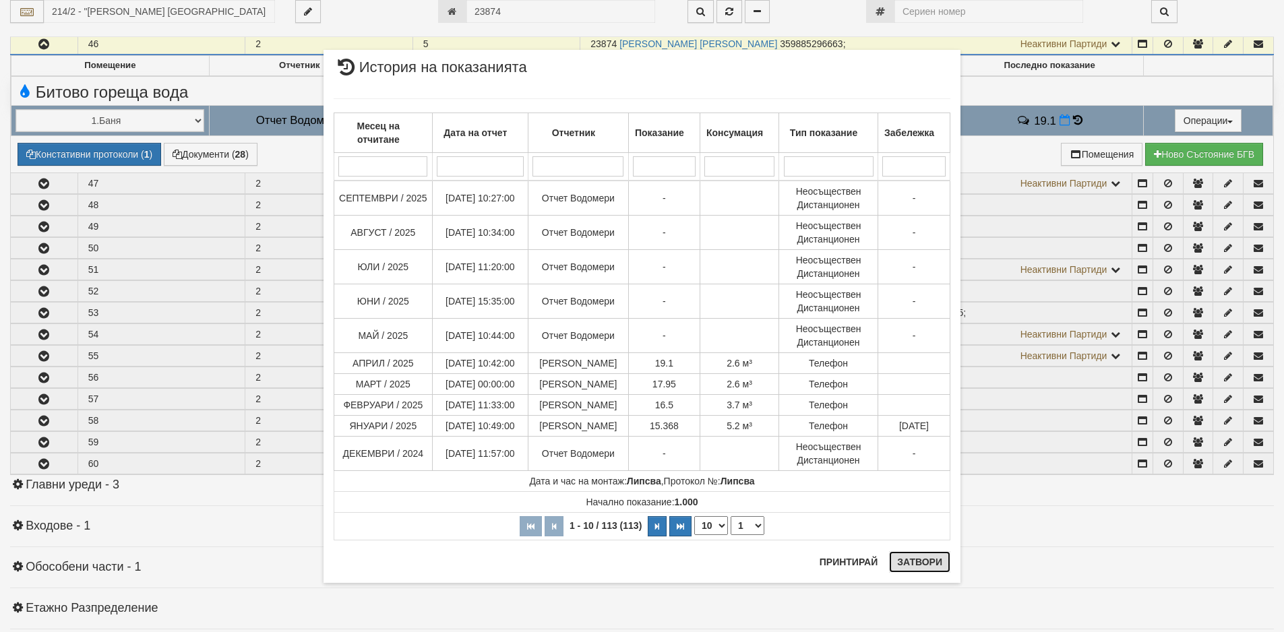
click at [917, 560] on button "Затвори" at bounding box center [919, 562] width 61 height 22
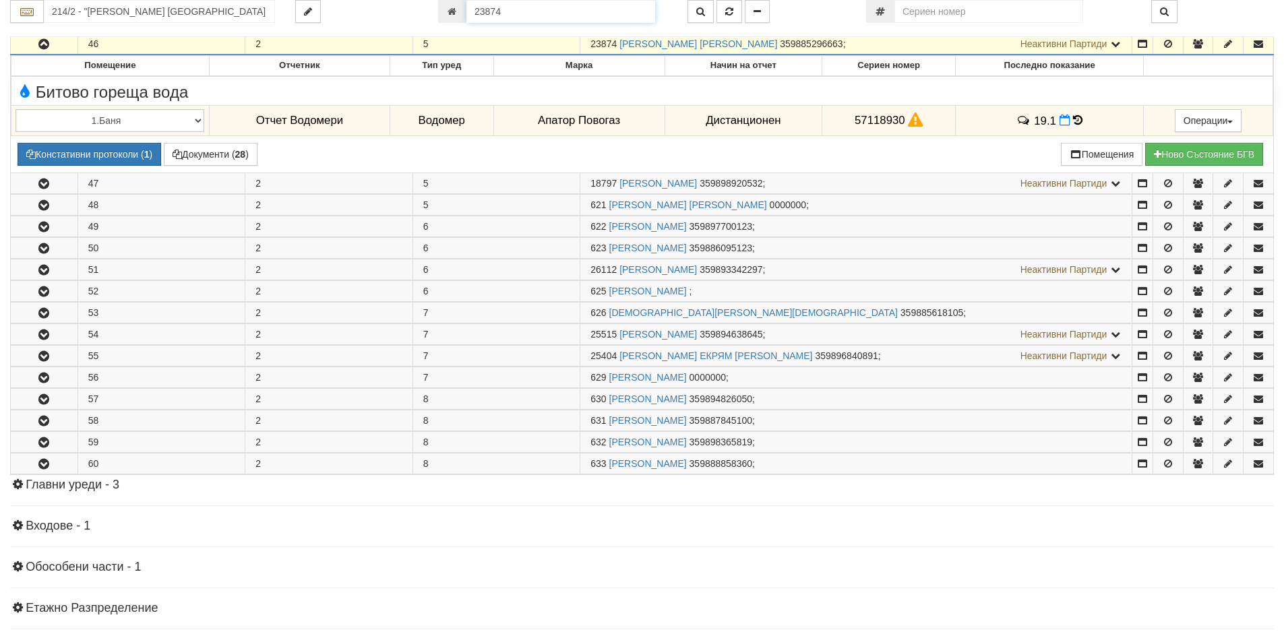
click at [518, 11] on input "23874" at bounding box center [560, 11] width 189 height 23
type input "16153"
type input "214/3 - "[PERSON_NAME] [GEOGRAPHIC_DATA] " ЕАД"
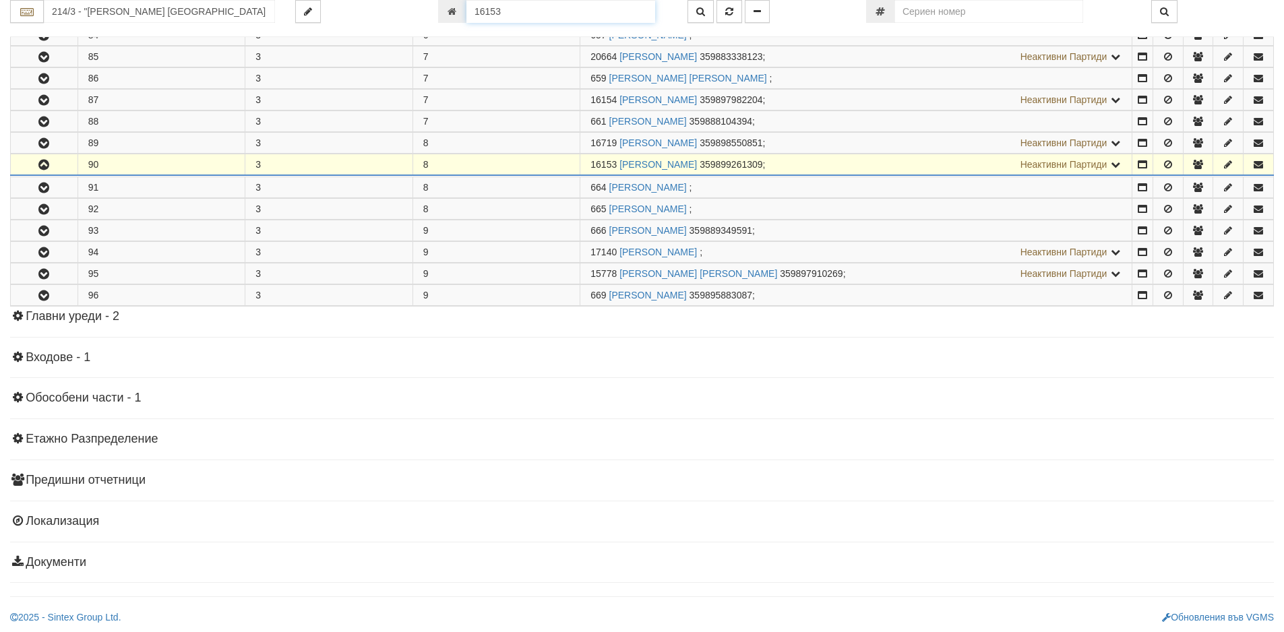
scroll to position [772, 0]
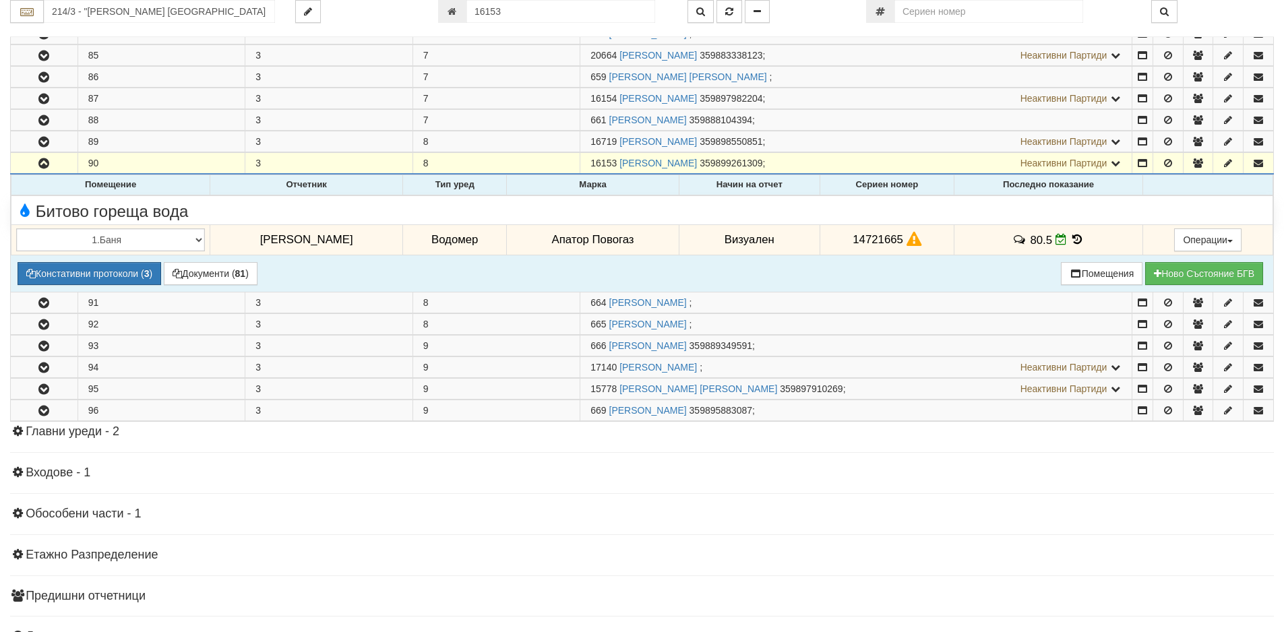
click at [1070, 238] on icon at bounding box center [1077, 239] width 15 height 11
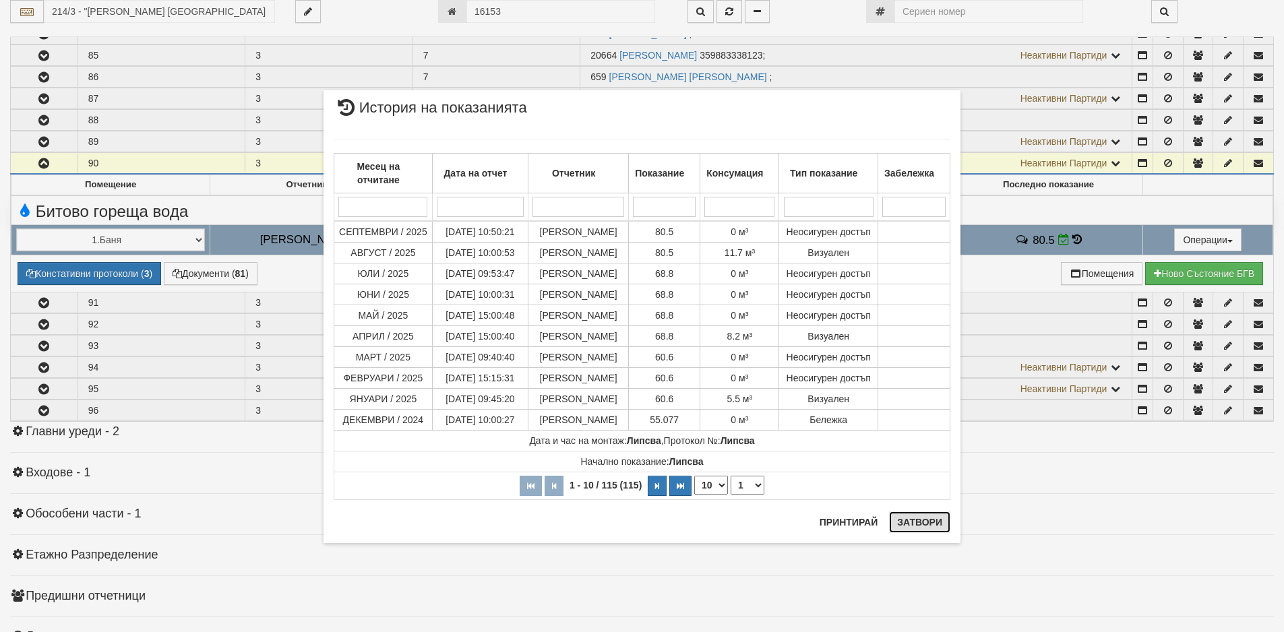
drag, startPoint x: 915, startPoint y: 526, endPoint x: 905, endPoint y: 515, distance: 15.7
click at [915, 526] on button "Затвори" at bounding box center [919, 523] width 61 height 22
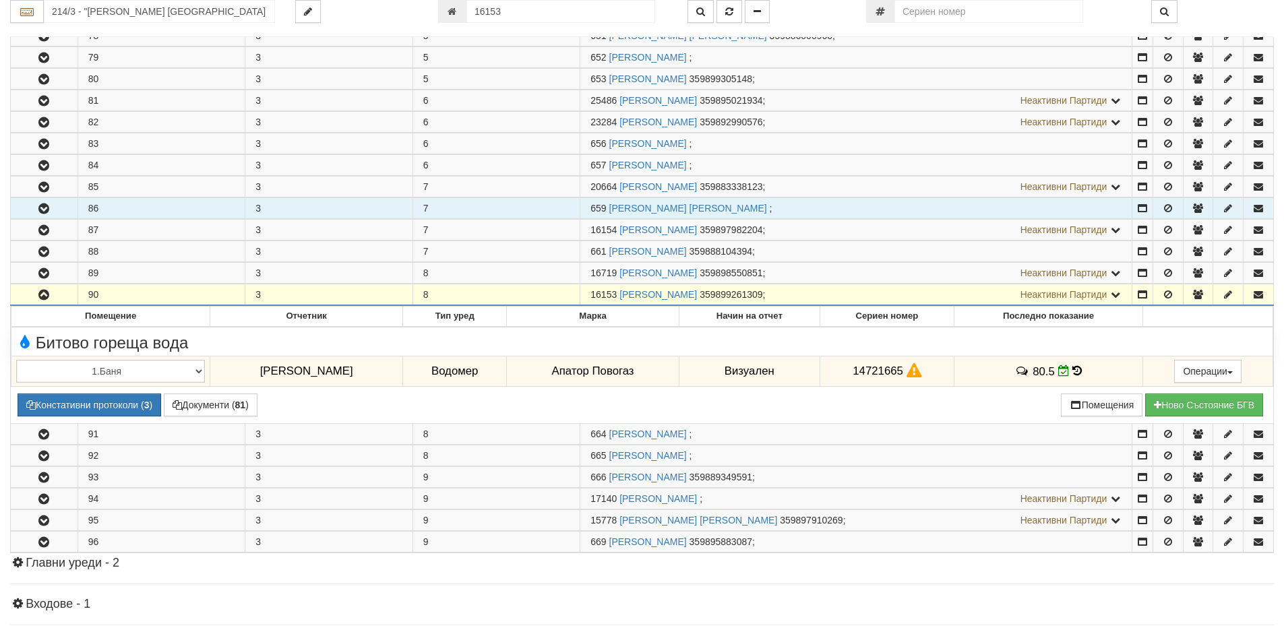
scroll to position [638, 0]
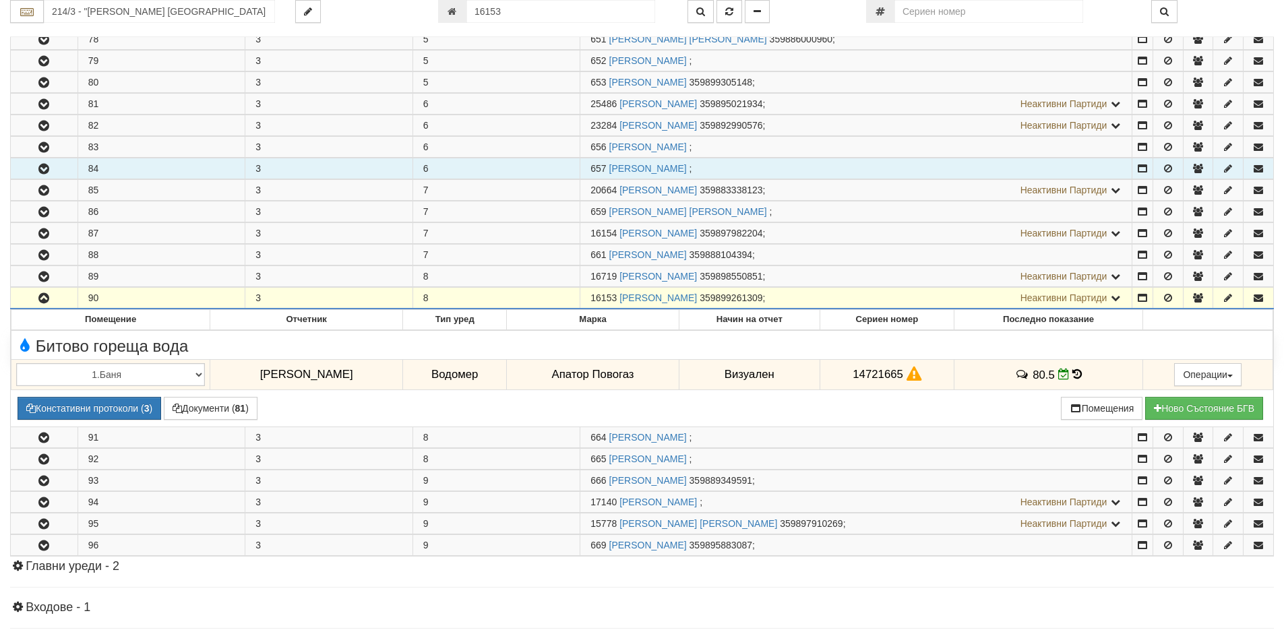
click at [43, 170] on icon "button" at bounding box center [44, 168] width 16 height 9
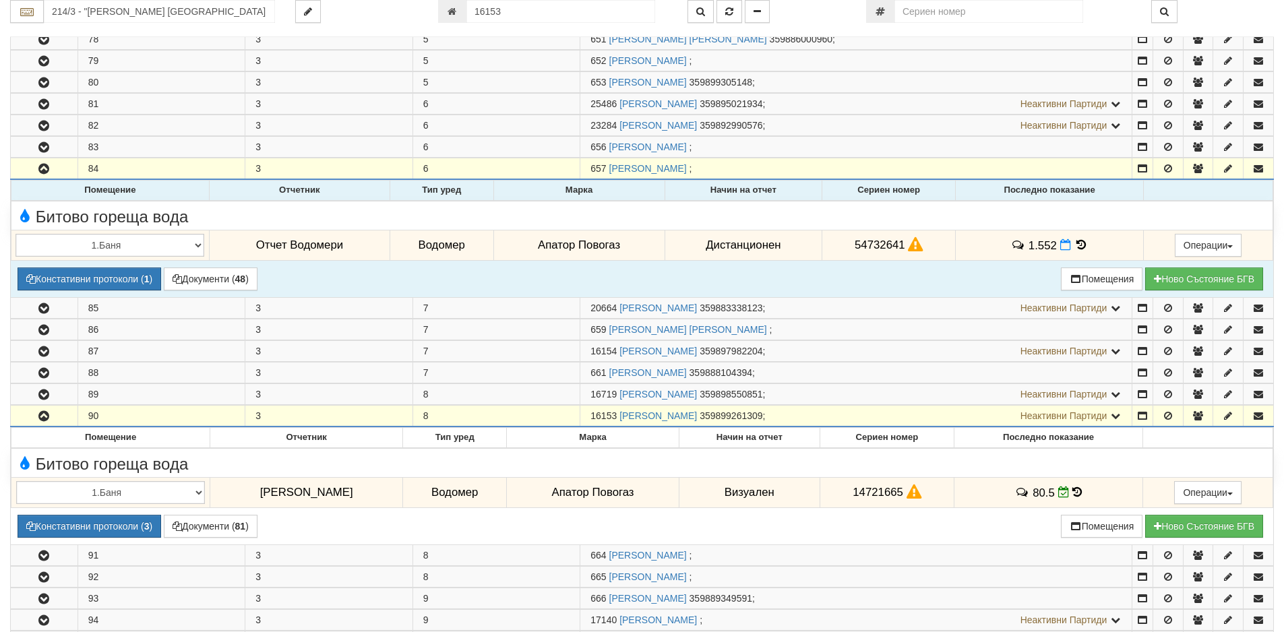
click at [1074, 244] on icon at bounding box center [1081, 244] width 15 height 11
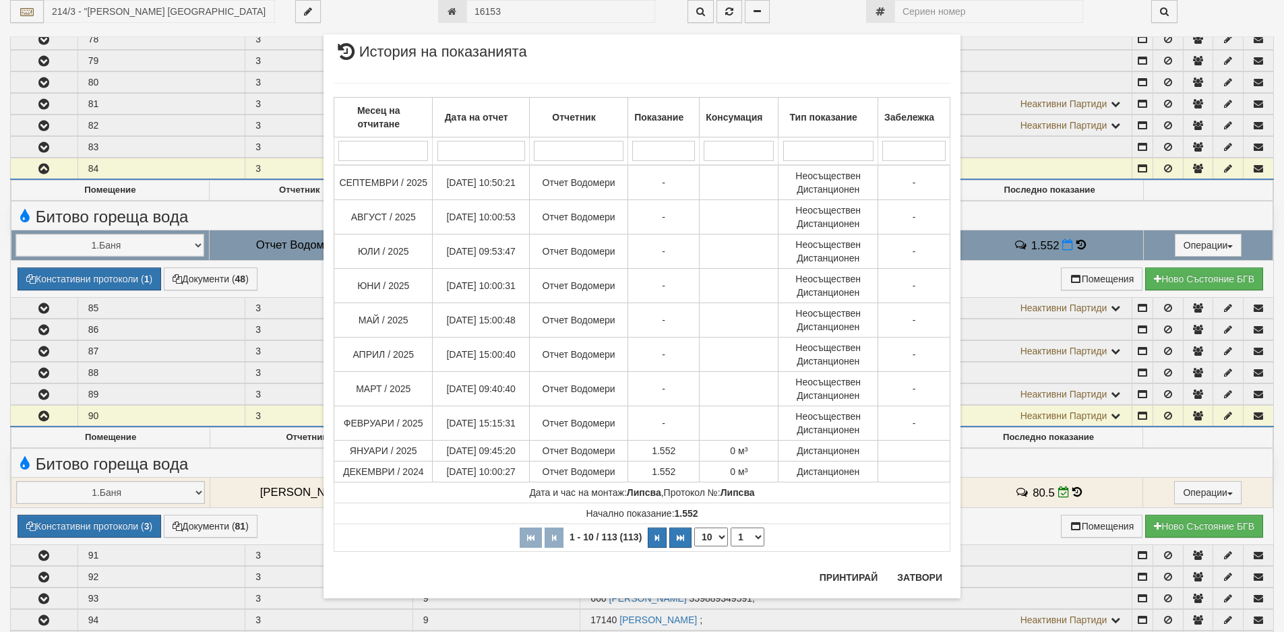
click at [723, 539] on select "10 20 30 40" at bounding box center [711, 537] width 34 height 19
select select "40"
click at [694, 547] on select "10 20 30 40" at bounding box center [711, 537] width 34 height 19
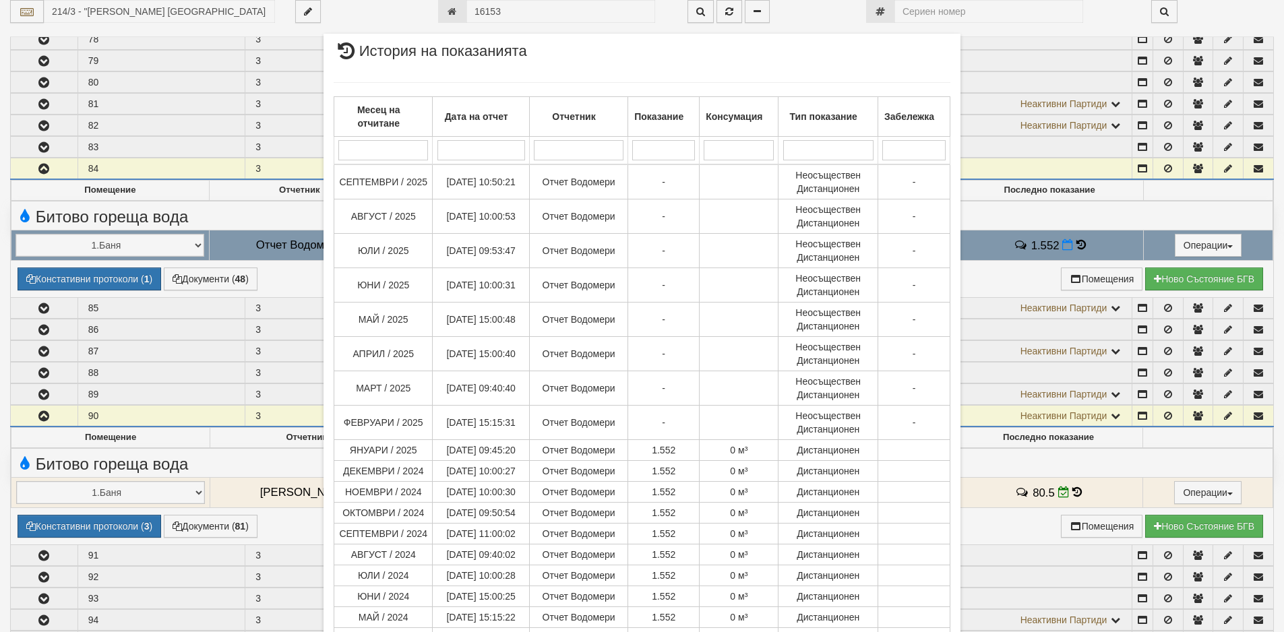
click at [210, 191] on div "× История на показанията Месец на отчитане Дата на отчет Отчетник Показание Кон…" at bounding box center [642, 316] width 1284 height 632
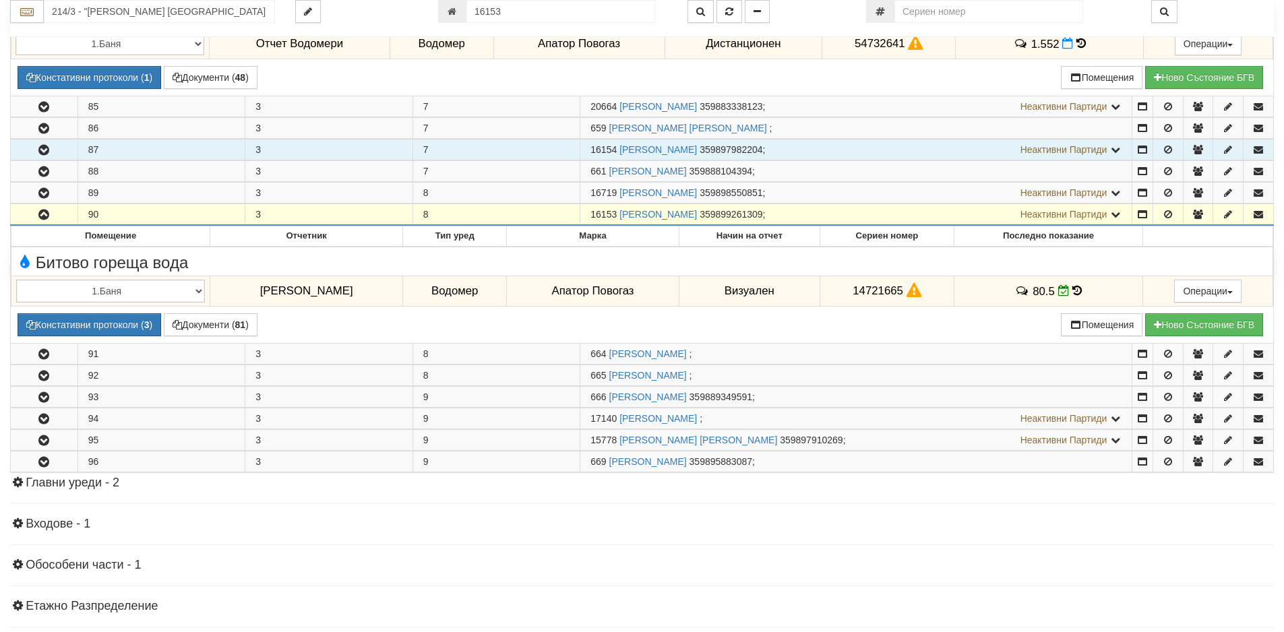
scroll to position [840, 0]
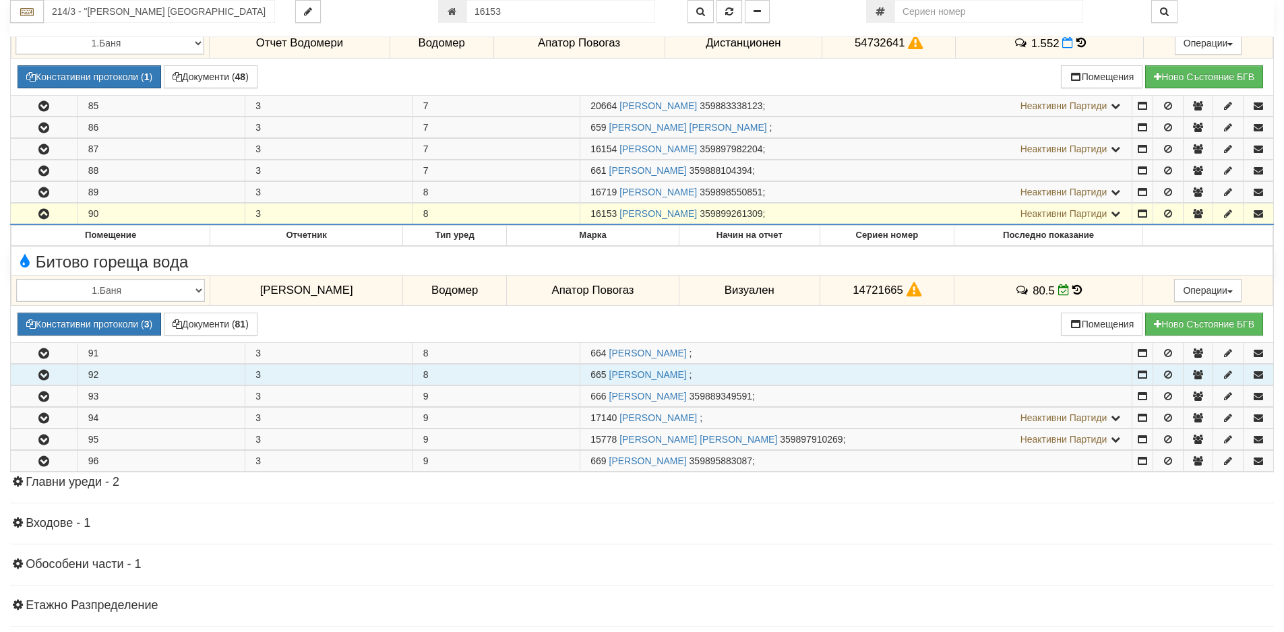
click at [46, 371] on icon "button" at bounding box center [44, 375] width 16 height 9
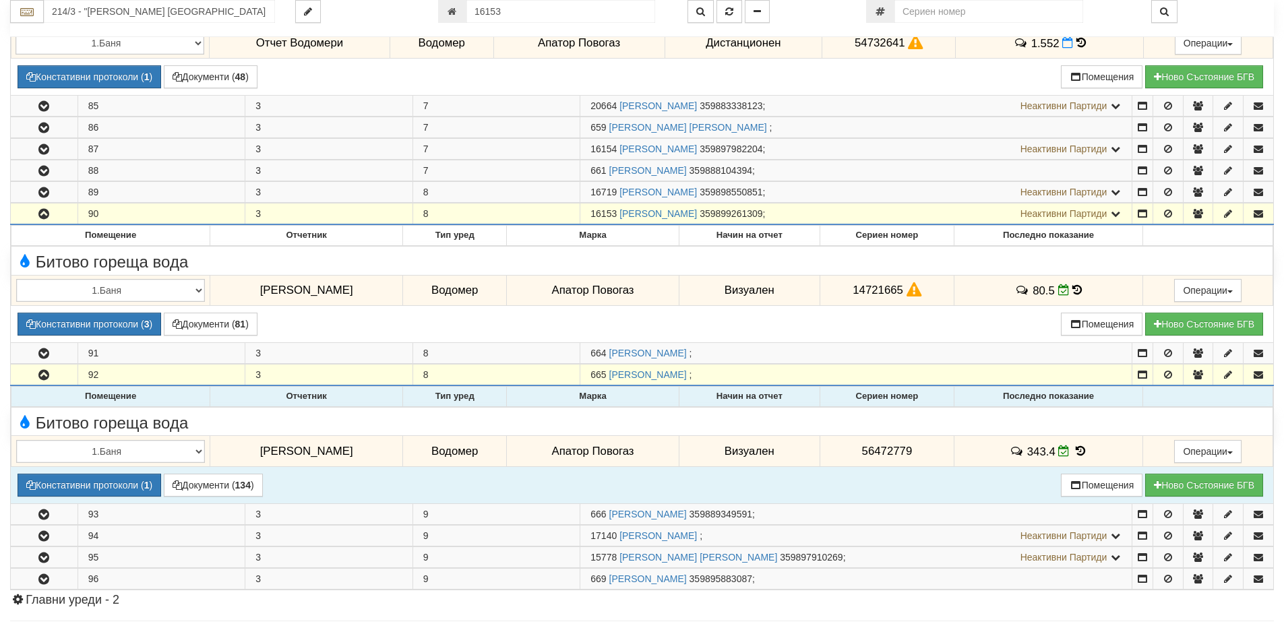
click at [1073, 451] on icon at bounding box center [1080, 451] width 15 height 11
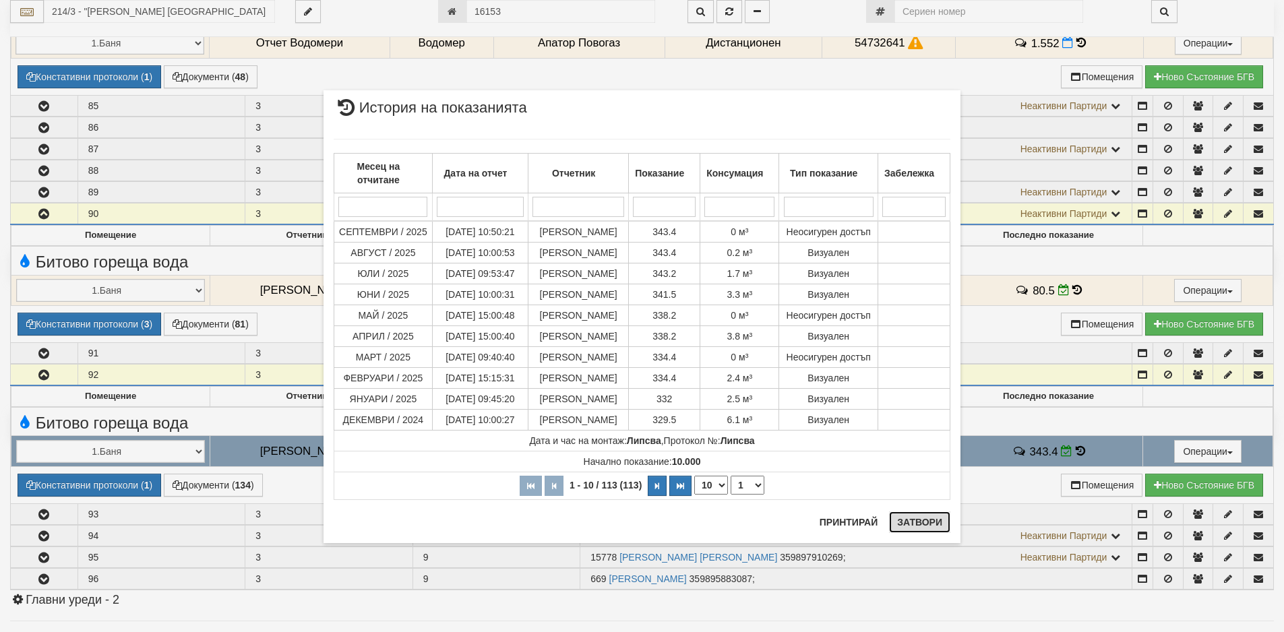
click at [907, 524] on button "Затвори" at bounding box center [919, 523] width 61 height 22
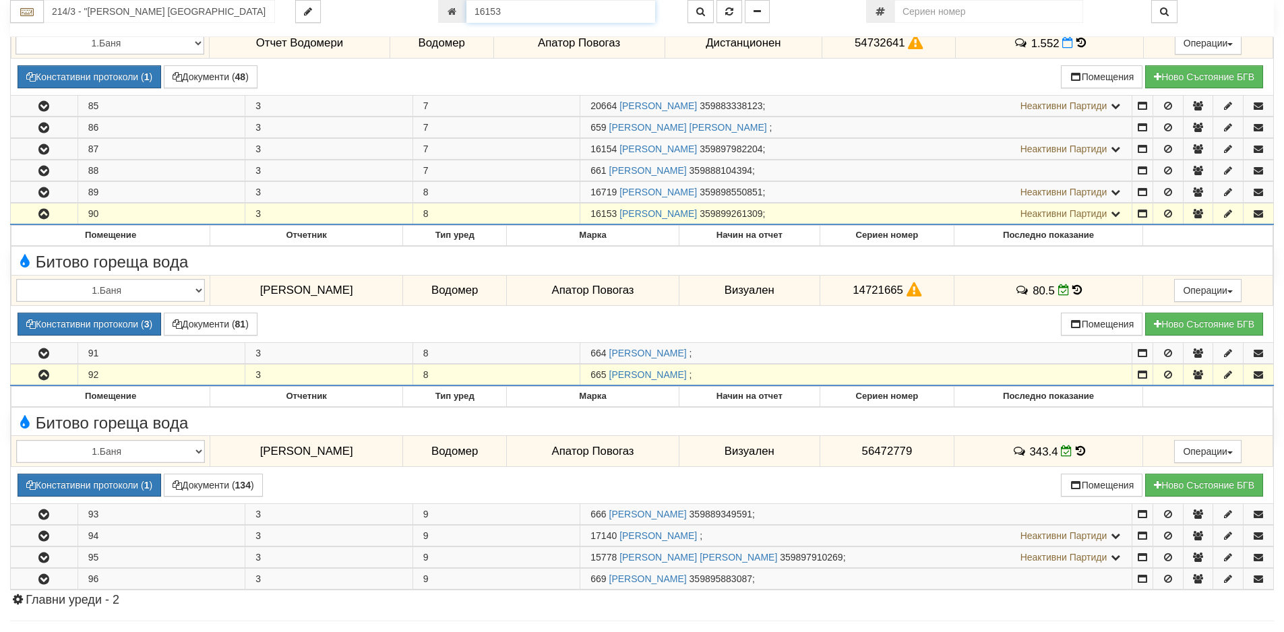
scroll to position [837, 0]
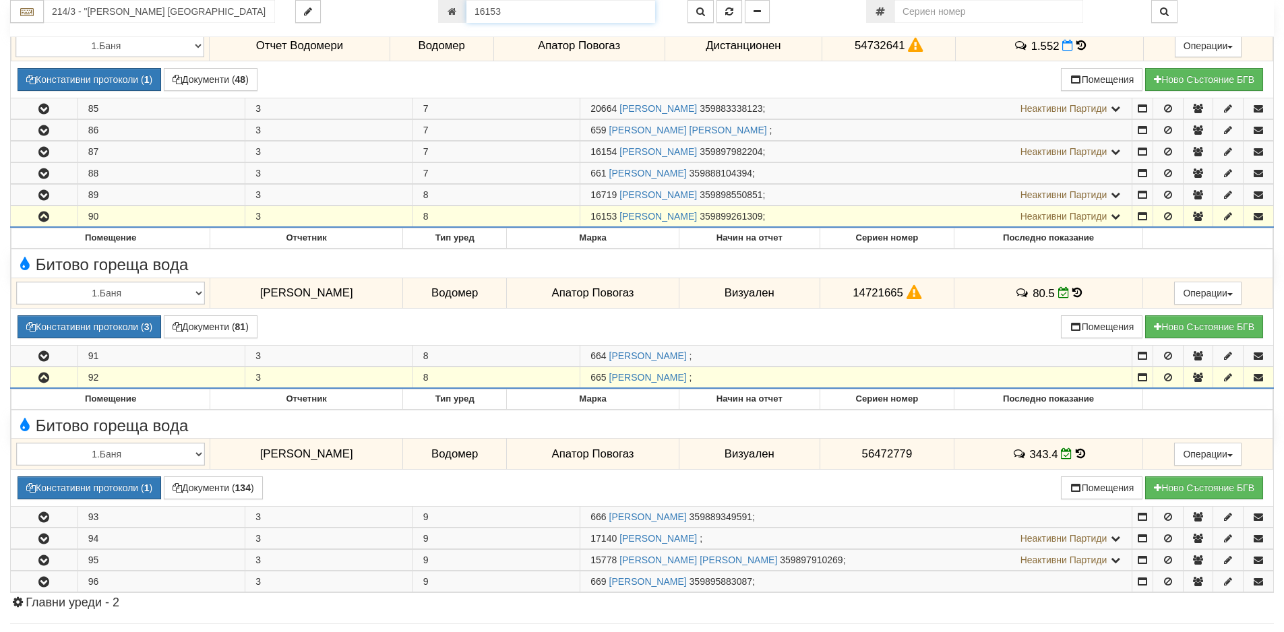
drag, startPoint x: 509, startPoint y: 11, endPoint x: 462, endPoint y: 16, distance: 46.7
click at [462, 16] on div "16153" at bounding box center [552, 11] width 229 height 23
type input "13823"
type input "214/4 - "[PERSON_NAME] [GEOGRAPHIC_DATA] " ЕАД"
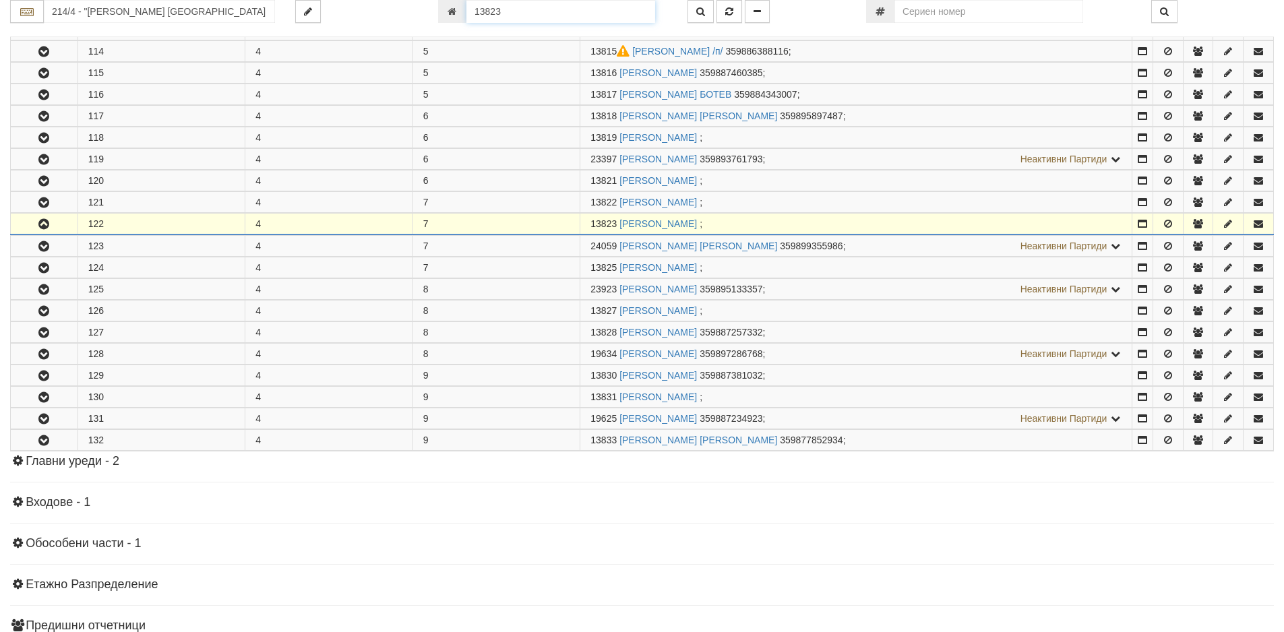
scroll to position [772, 0]
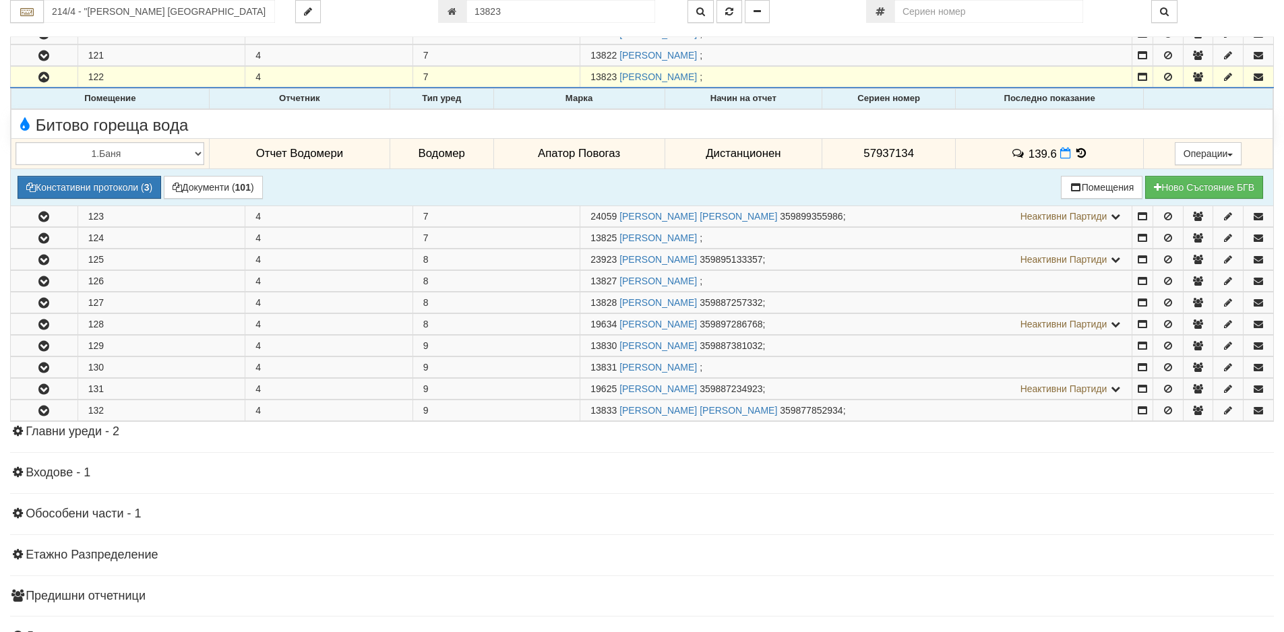
click at [1076, 152] on icon at bounding box center [1081, 153] width 15 height 11
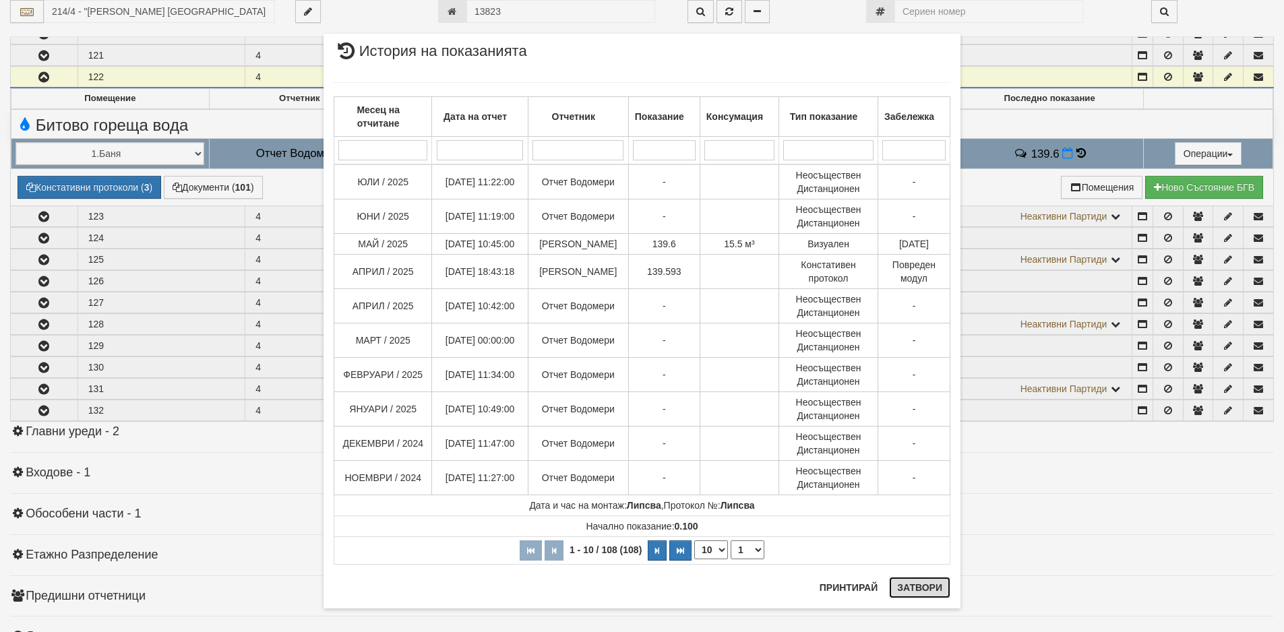
click at [921, 586] on button "Затвори" at bounding box center [919, 588] width 61 height 22
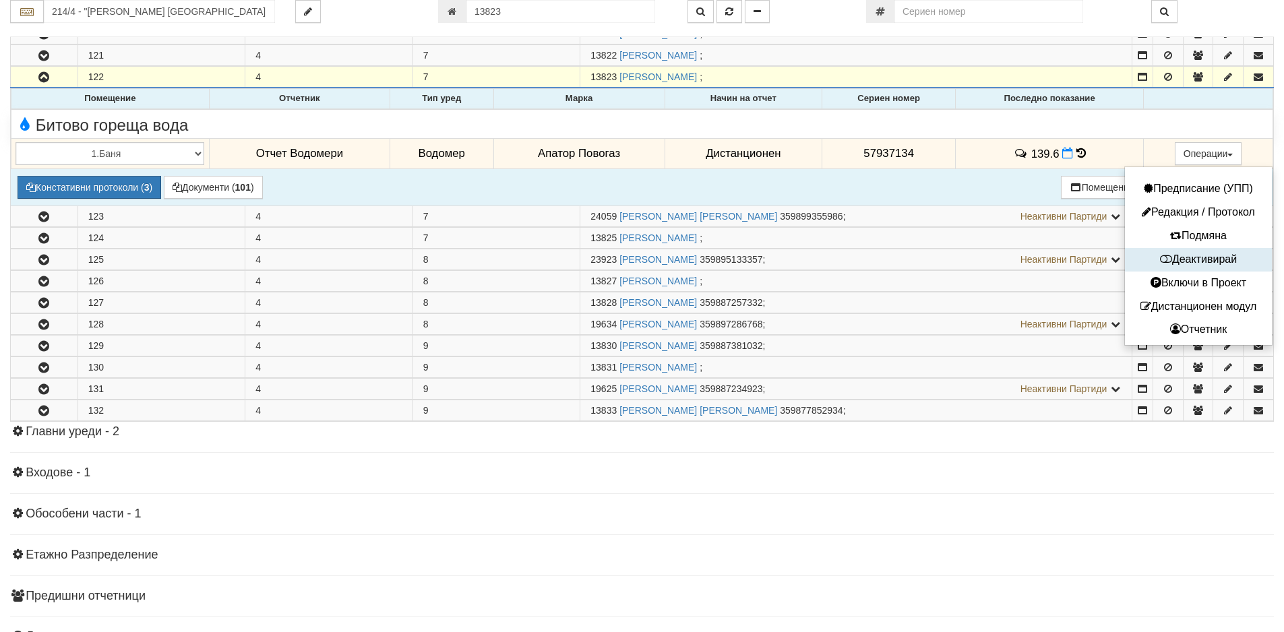
click at [1184, 259] on button "Деактивирай" at bounding box center [1198, 259] width 140 height 17
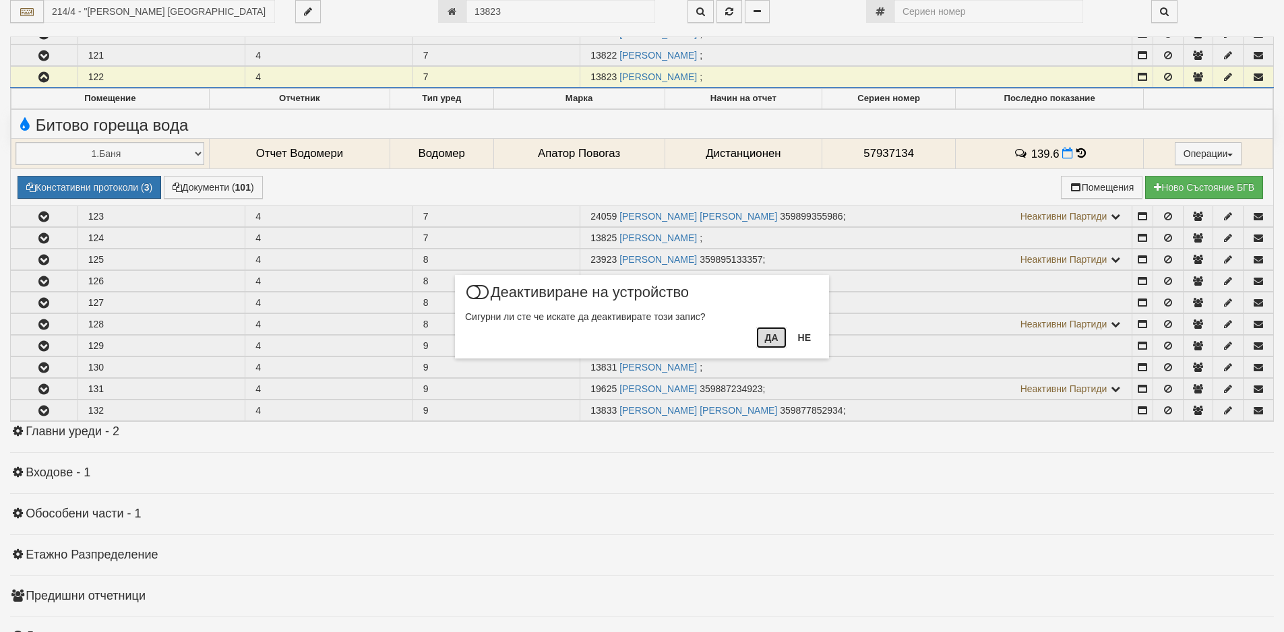
click at [774, 337] on button "Да" at bounding box center [771, 338] width 30 height 22
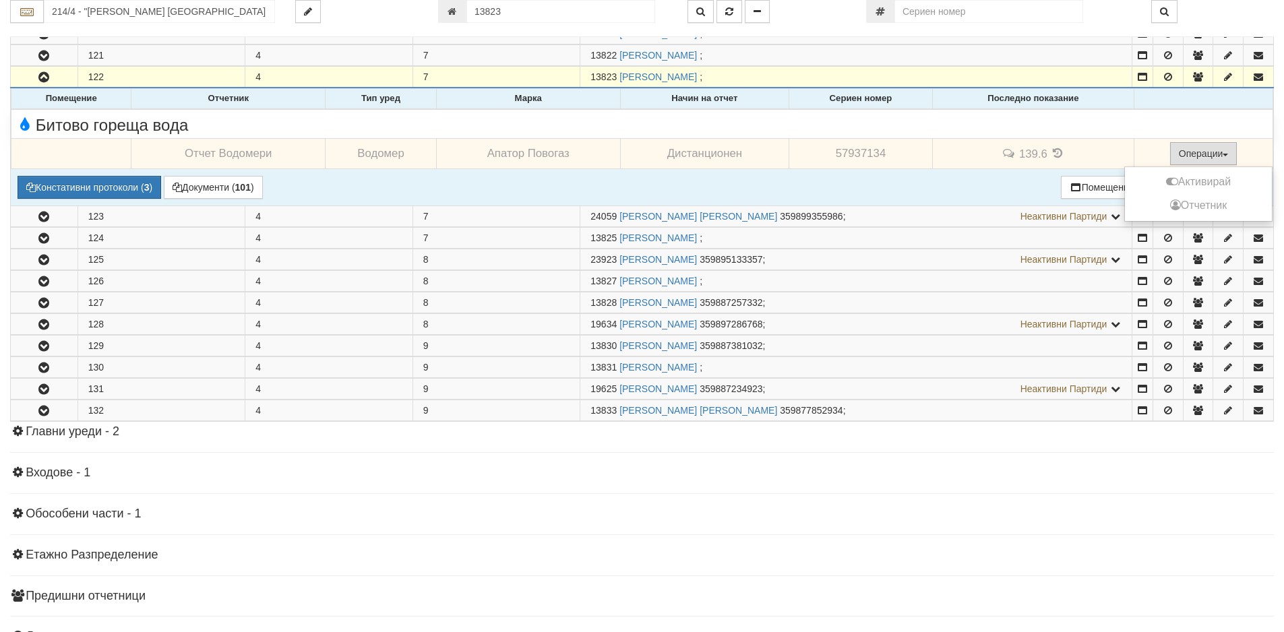
click at [1192, 154] on button "Операции" at bounding box center [1203, 153] width 67 height 23
click at [1191, 180] on button "Активирай" at bounding box center [1198, 182] width 140 height 17
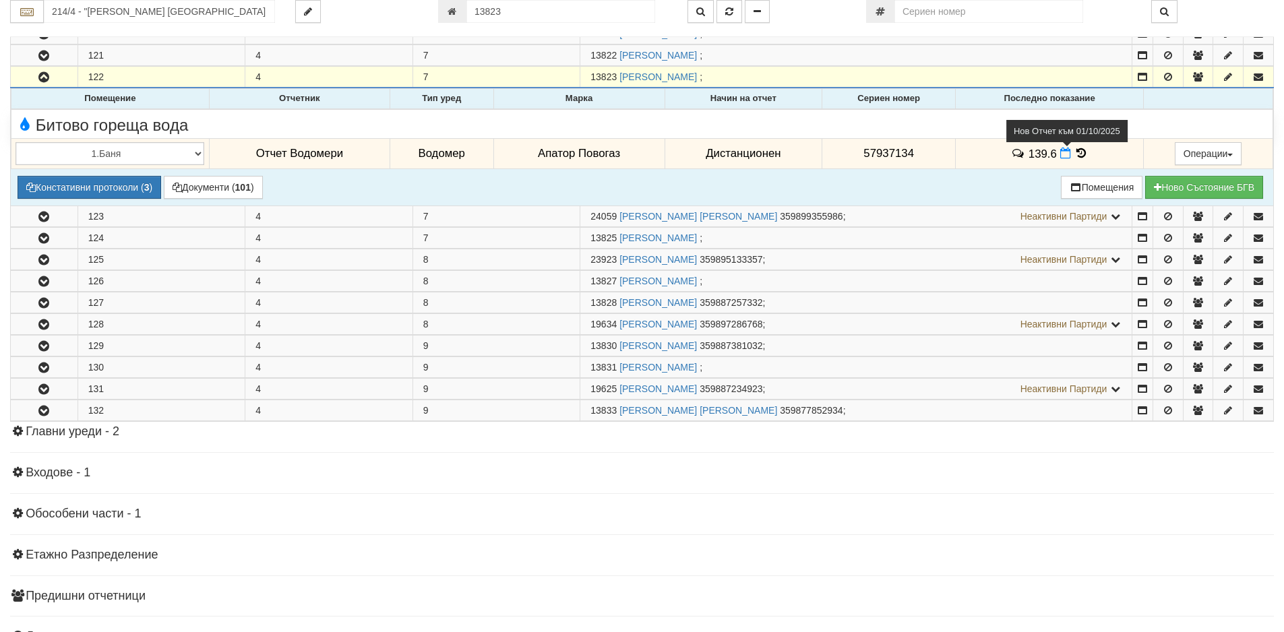
click at [1060, 150] on icon at bounding box center [1065, 153] width 11 height 11
select select "8ac75930-9bfd-e511-80be-8d5a1dced85a"
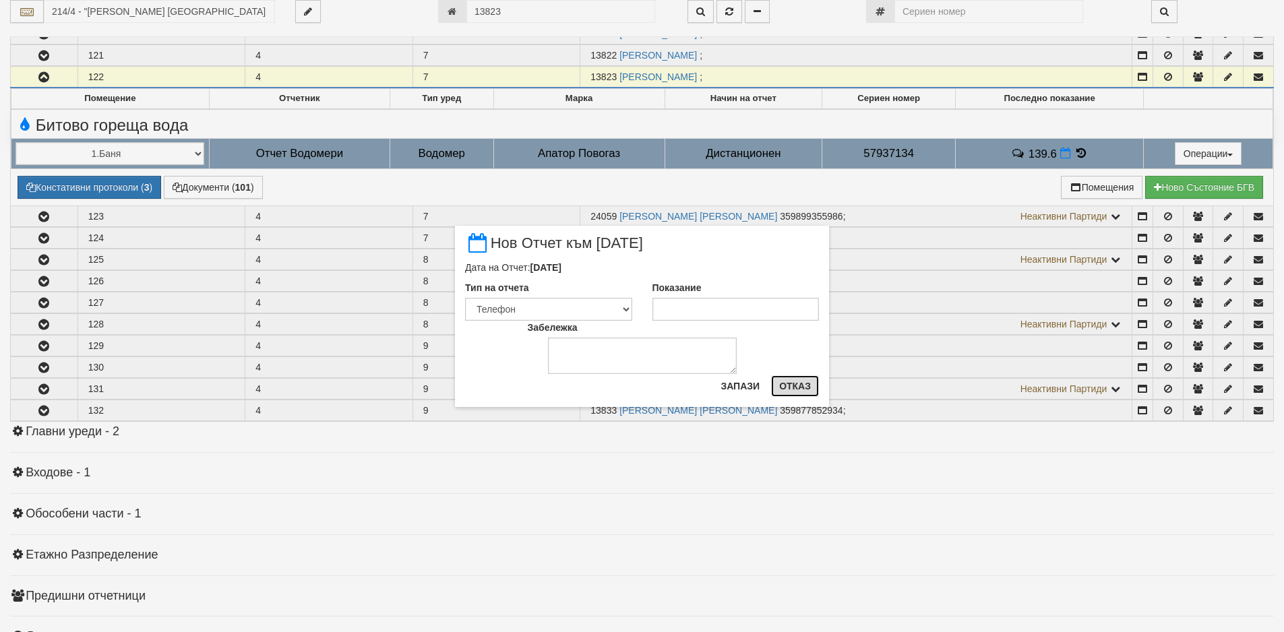
click at [790, 388] on button "Отказ" at bounding box center [795, 386] width 48 height 22
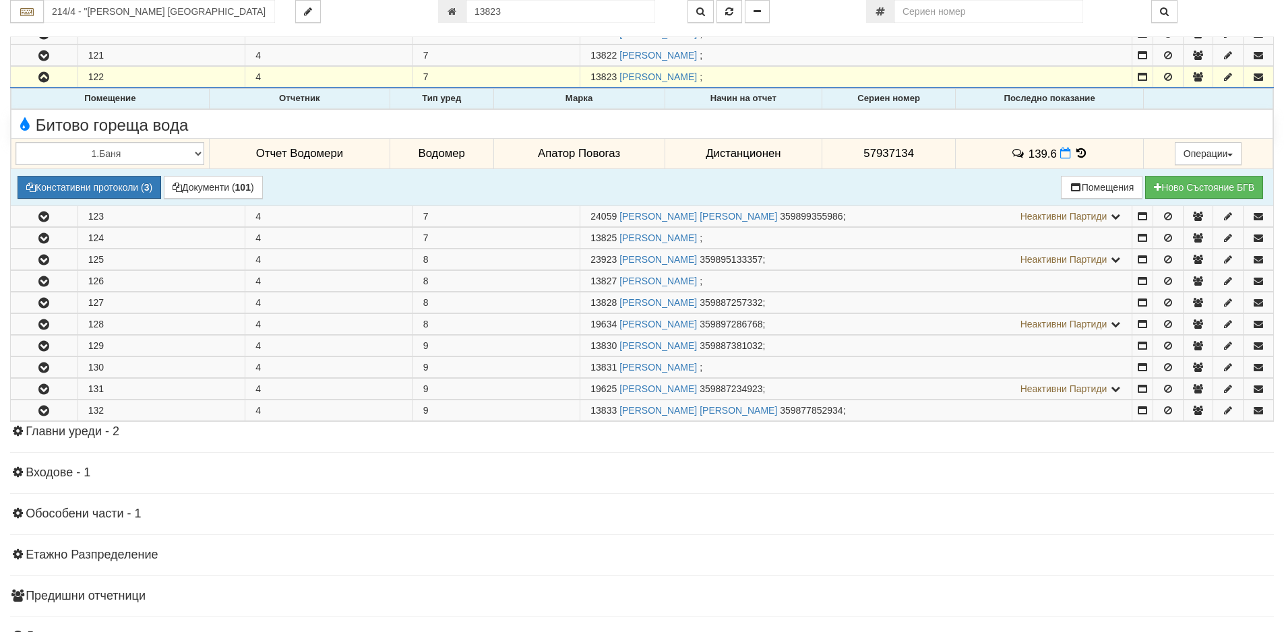
click at [1076, 150] on icon at bounding box center [1081, 153] width 15 height 11
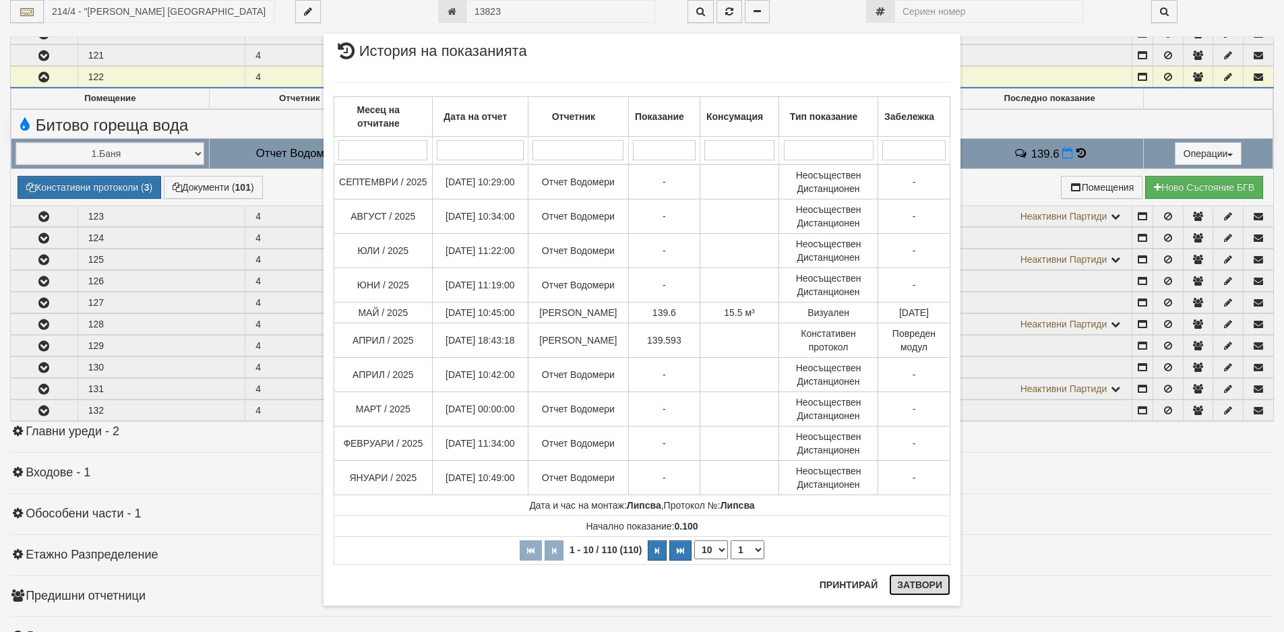
click at [913, 591] on button "Затвори" at bounding box center [919, 585] width 61 height 22
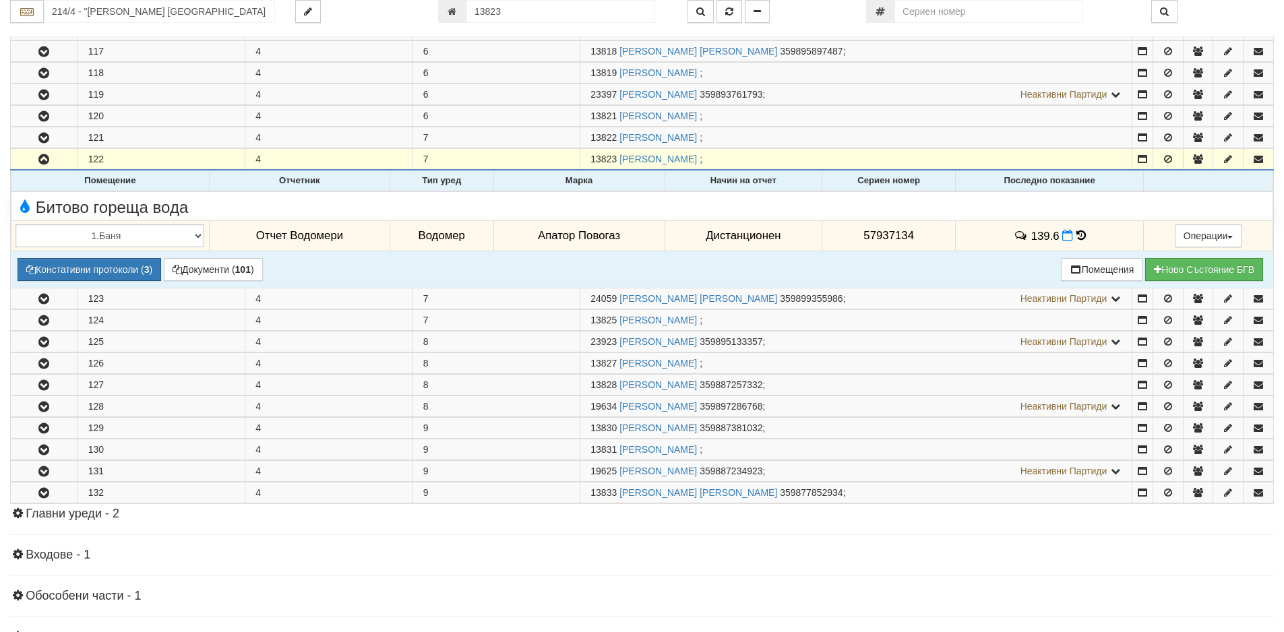
scroll to position [570, 0]
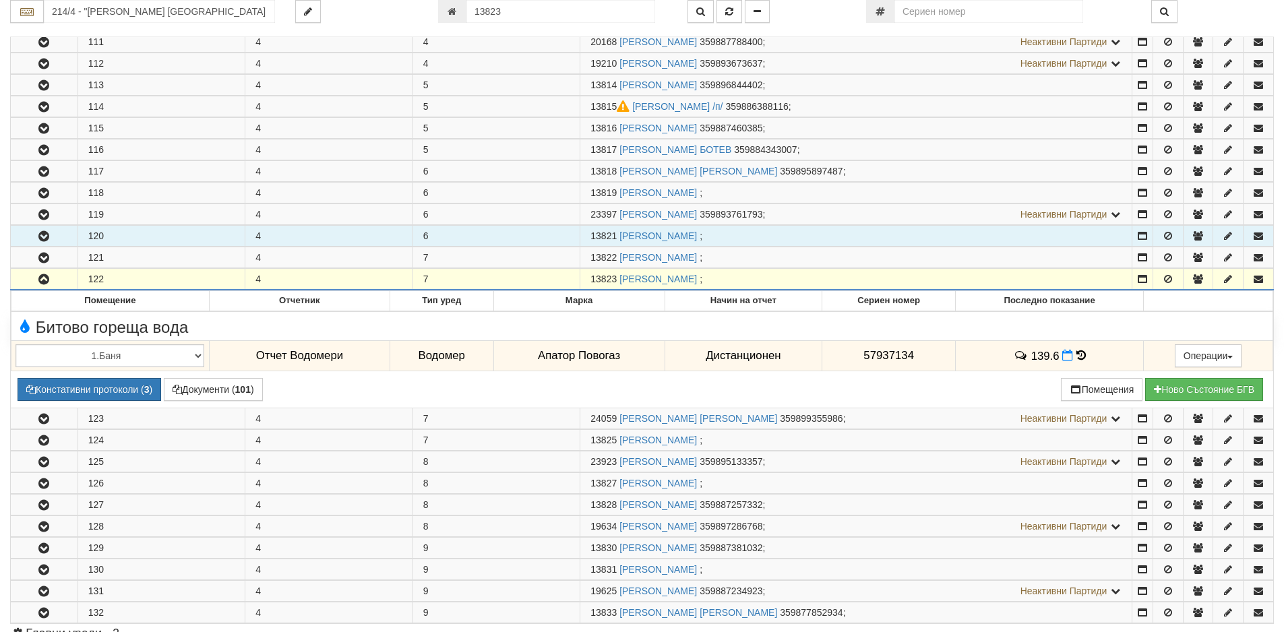
click at [44, 238] on icon "button" at bounding box center [44, 236] width 16 height 9
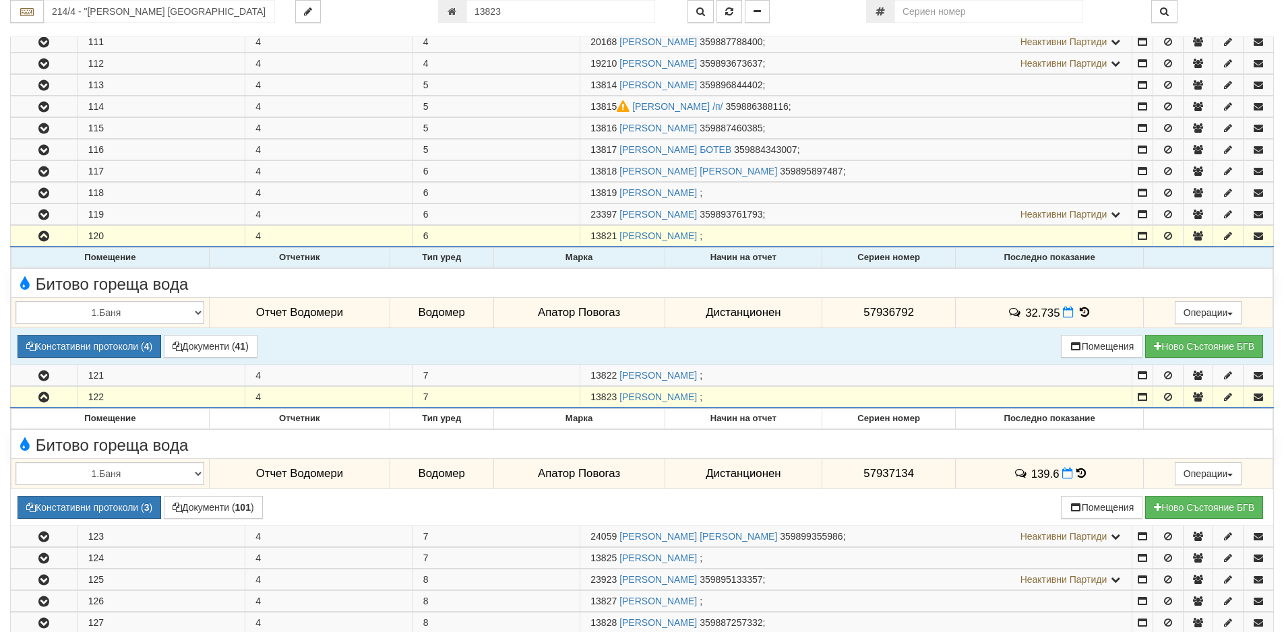
click at [1080, 308] on icon at bounding box center [1084, 312] width 15 height 11
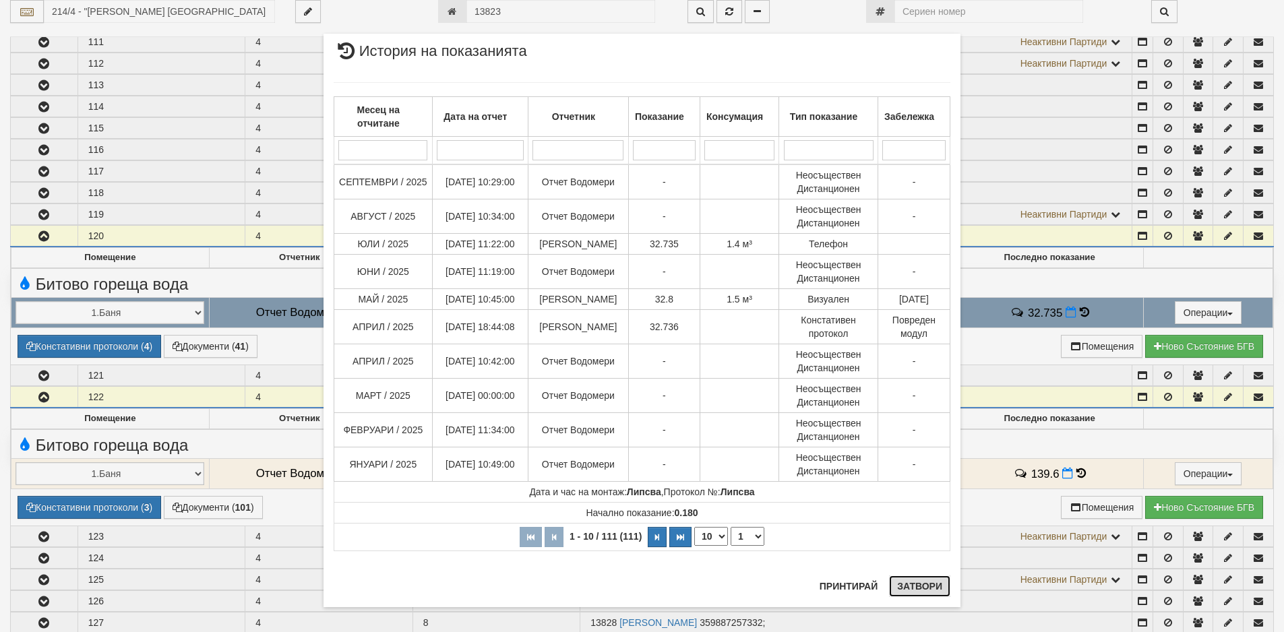
click at [911, 588] on button "Затвори" at bounding box center [919, 587] width 61 height 22
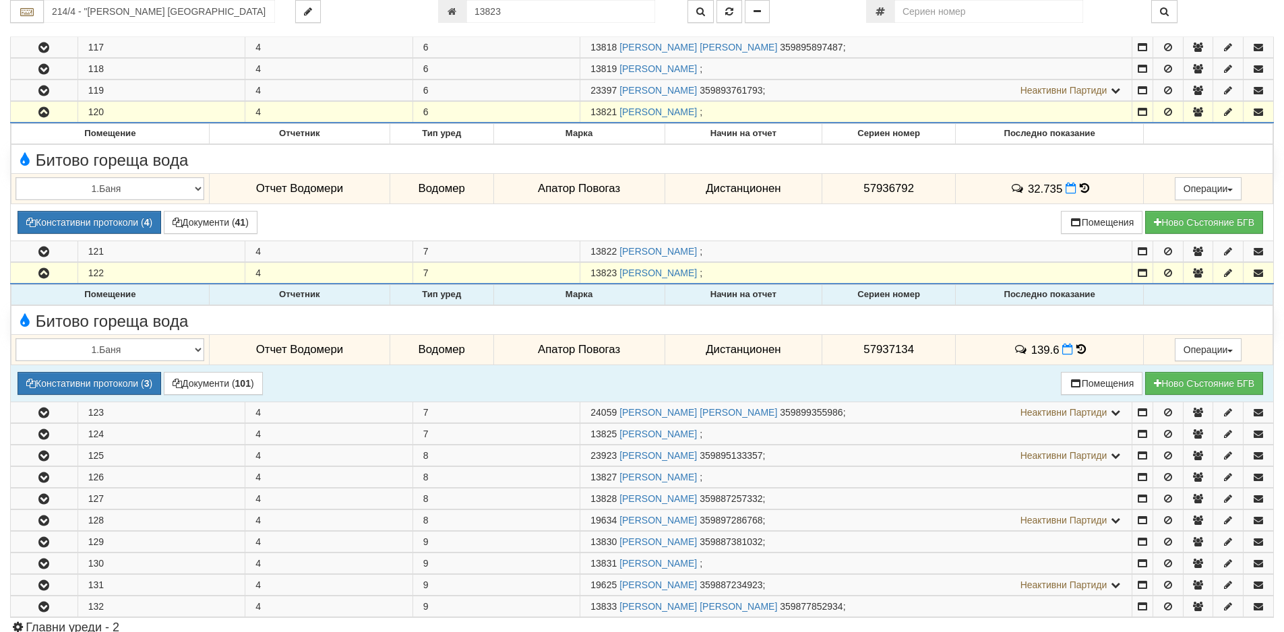
scroll to position [840, 0]
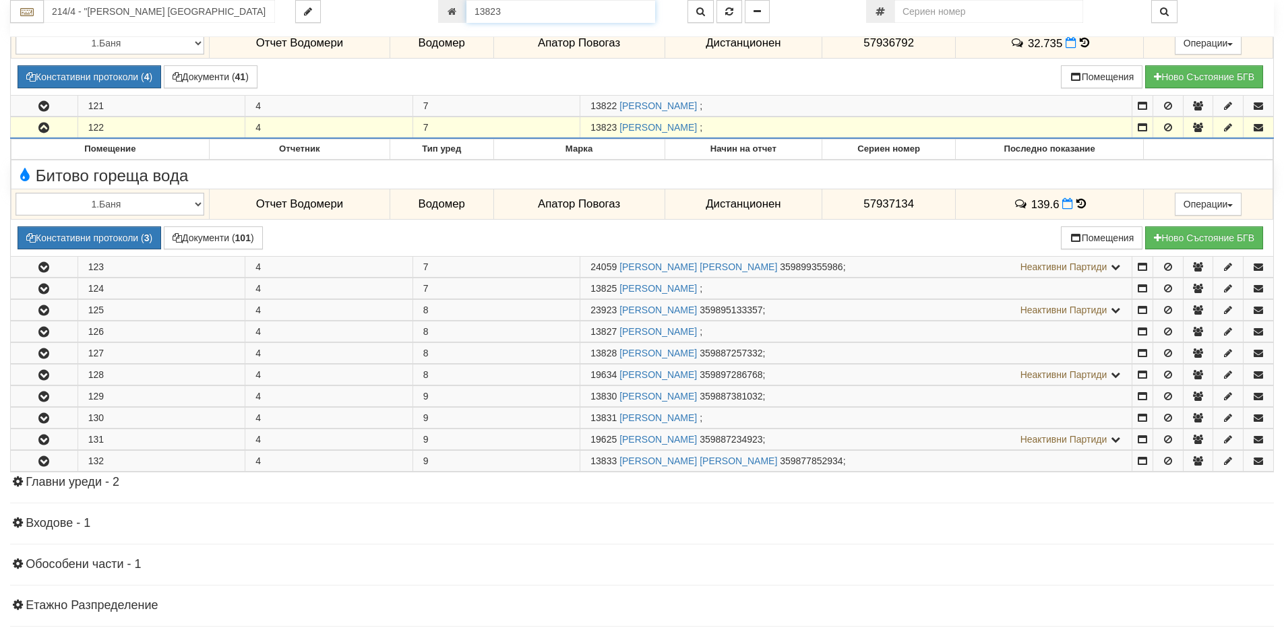
click at [525, 5] on input "13823" at bounding box center [560, 11] width 189 height 23
type input "782"
type input "214/7 - "[PERSON_NAME] [GEOGRAPHIC_DATA] " ЕАД"
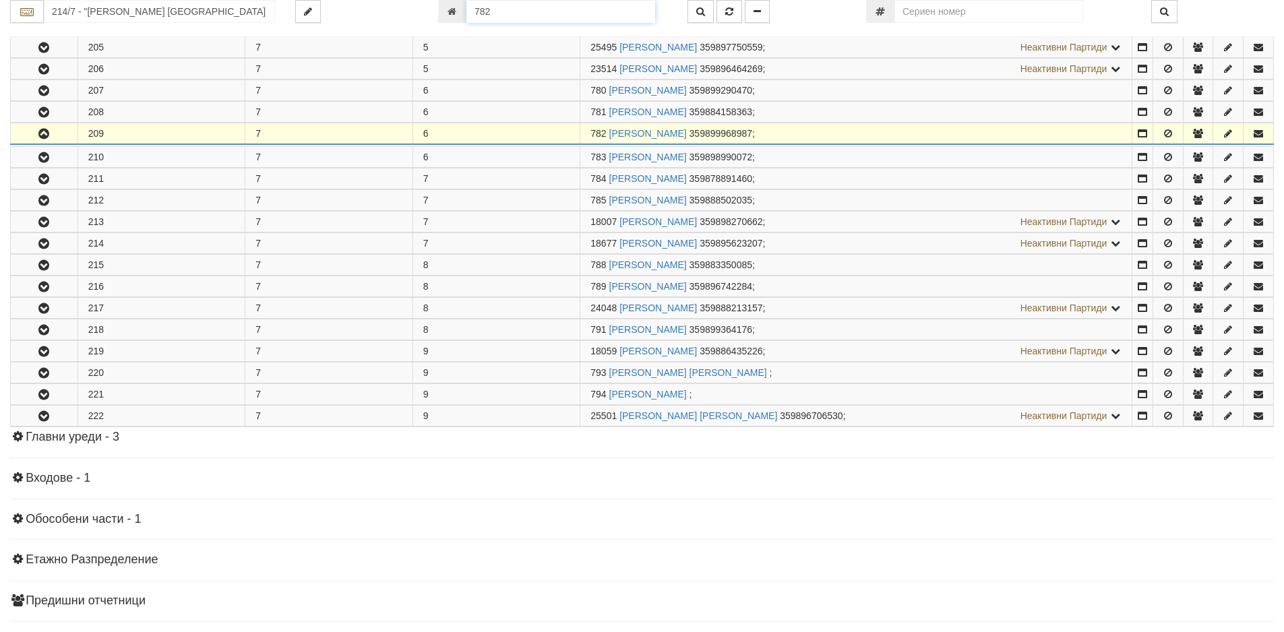
scroll to position [741, 0]
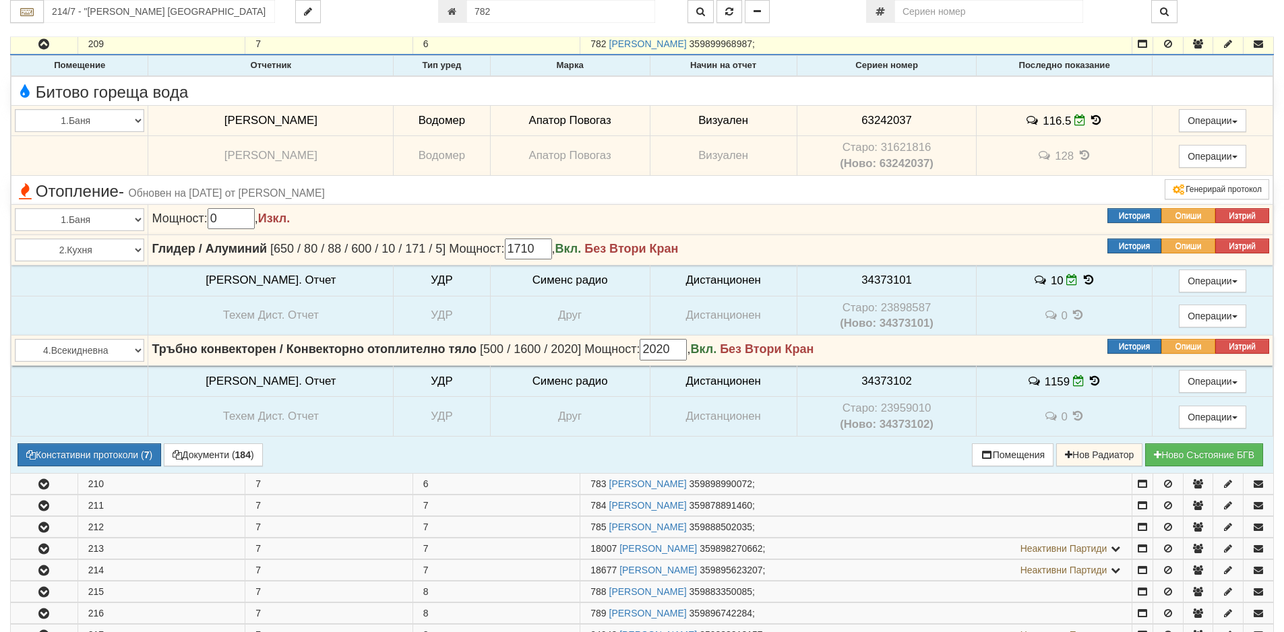
click at [1089, 122] on icon at bounding box center [1096, 120] width 15 height 11
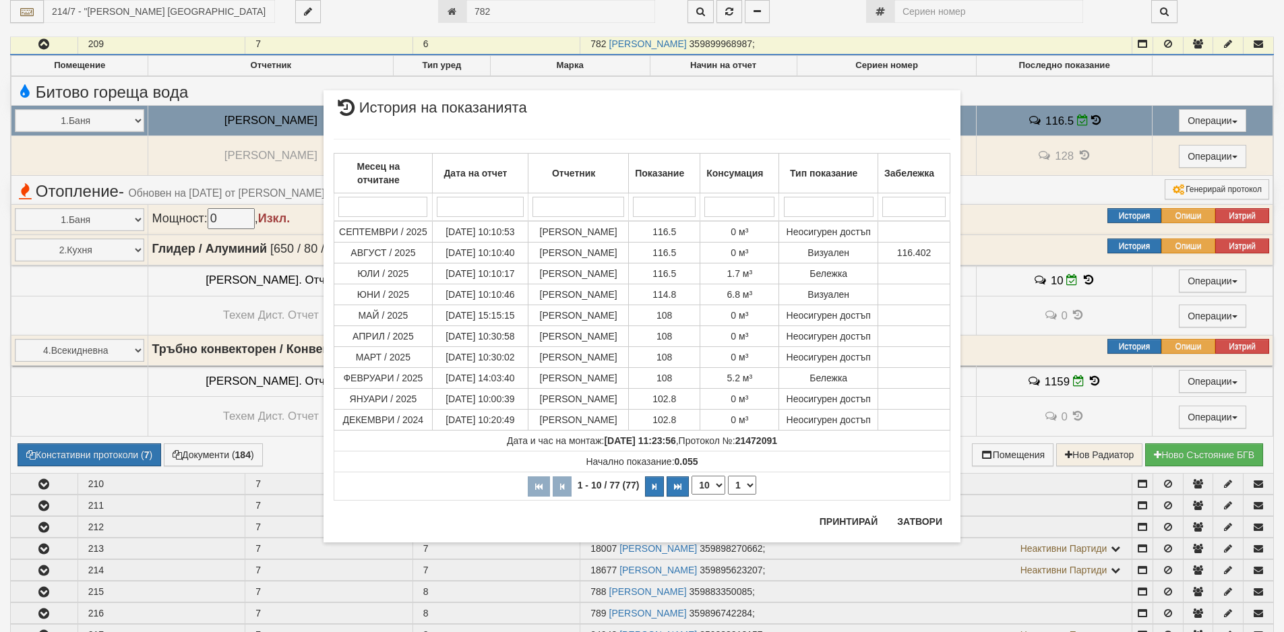
click at [497, 7] on div "× История на показанията Месец на отчитане Дата на отчет Отчетник Показание Кон…" at bounding box center [641, 288] width 657 height 576
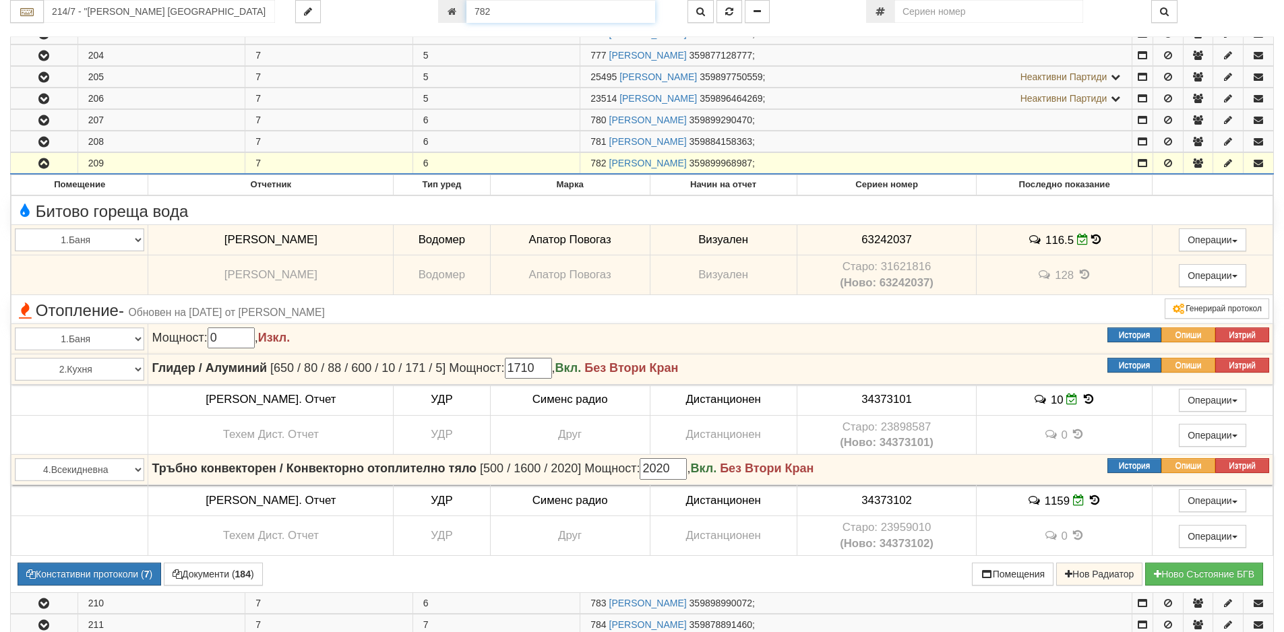
drag, startPoint x: 497, startPoint y: 7, endPoint x: 453, endPoint y: 2, distance: 44.8
click at [453, 2] on div "782" at bounding box center [552, 11] width 229 height 23
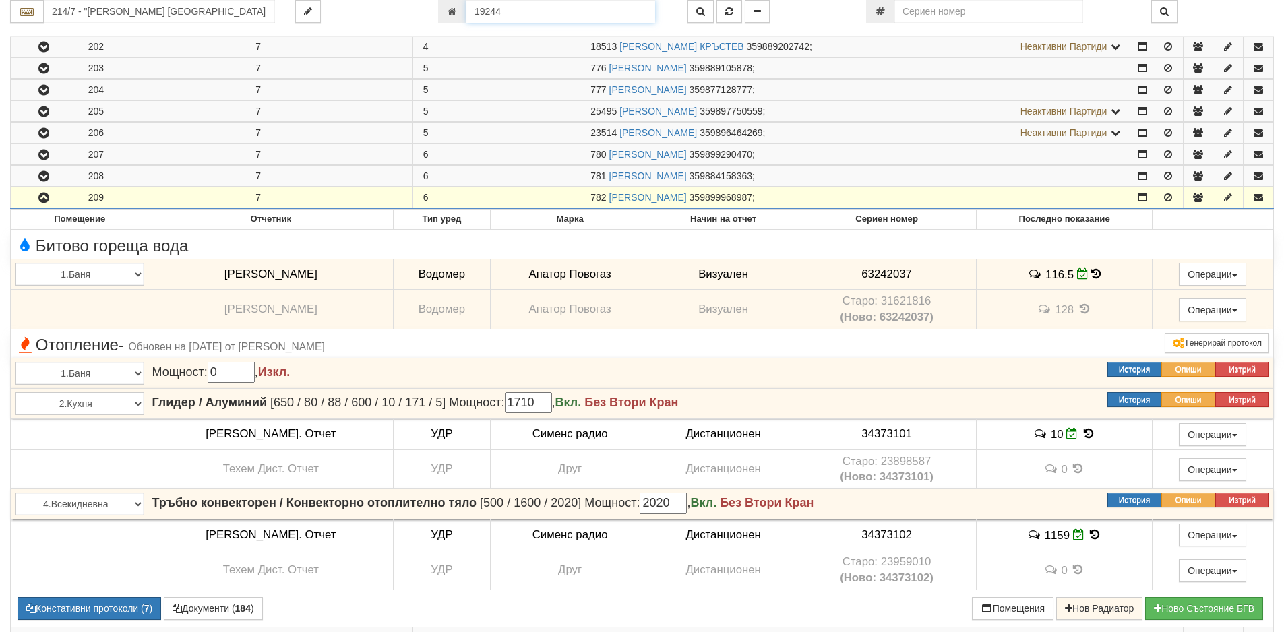
type input "19244"
type input "215/1 - "[PERSON_NAME] [GEOGRAPHIC_DATA] " ЕАД"
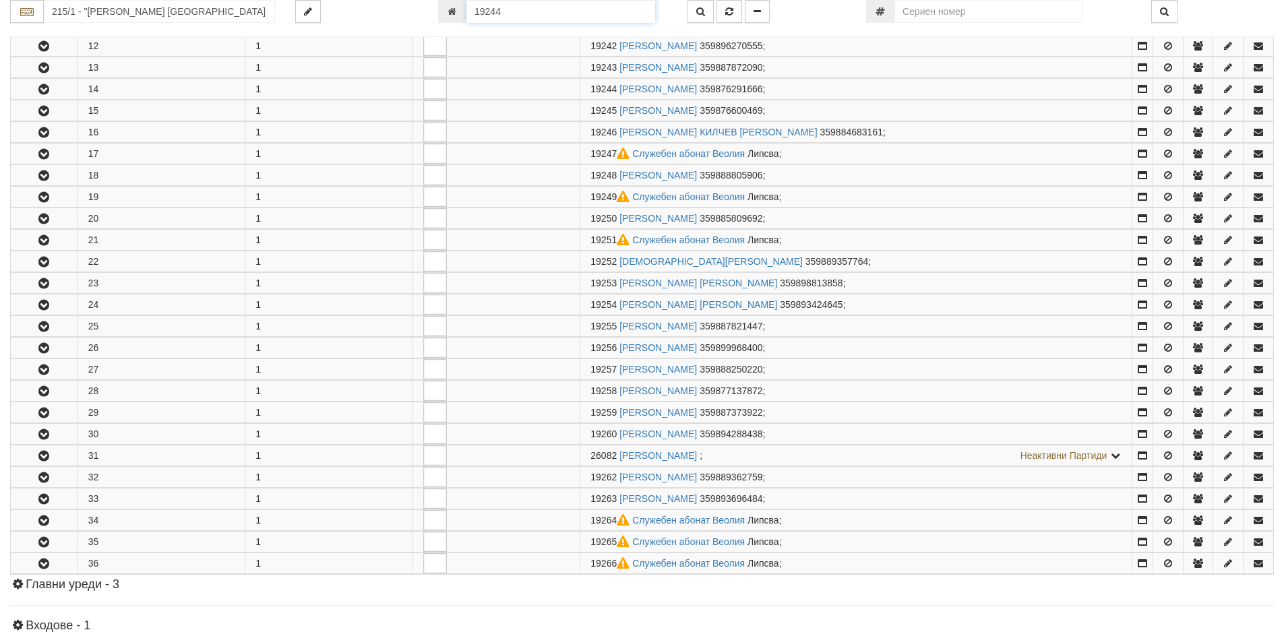
scroll to position [547, 0]
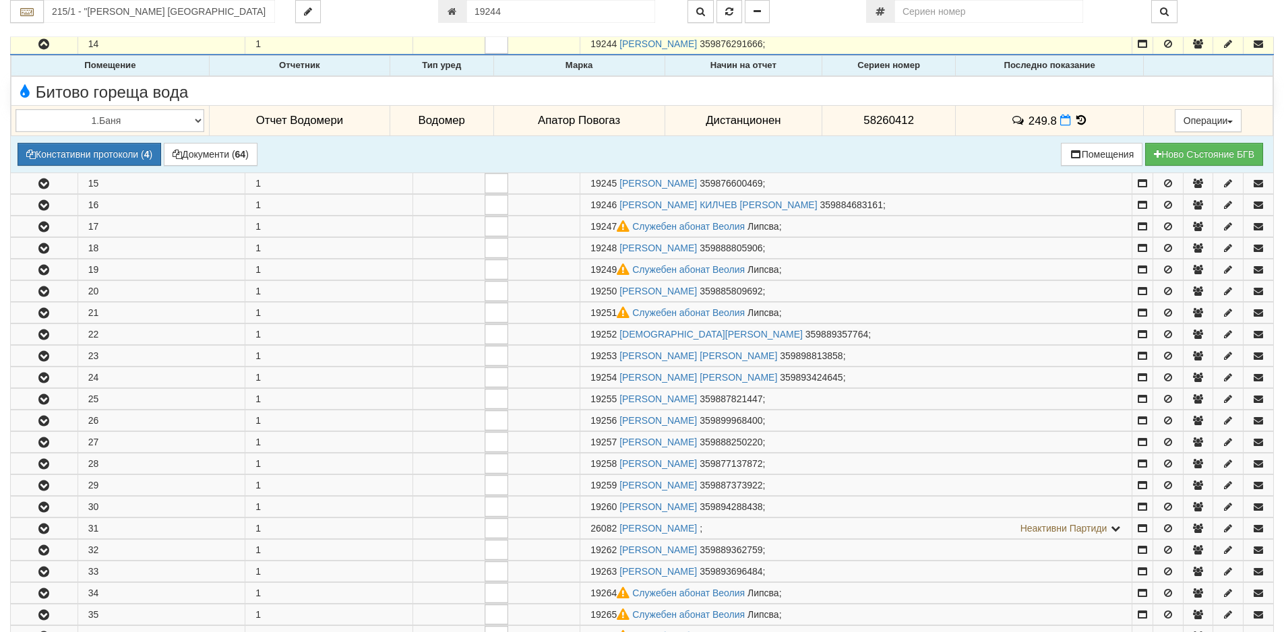
click at [1075, 120] on icon at bounding box center [1081, 120] width 15 height 11
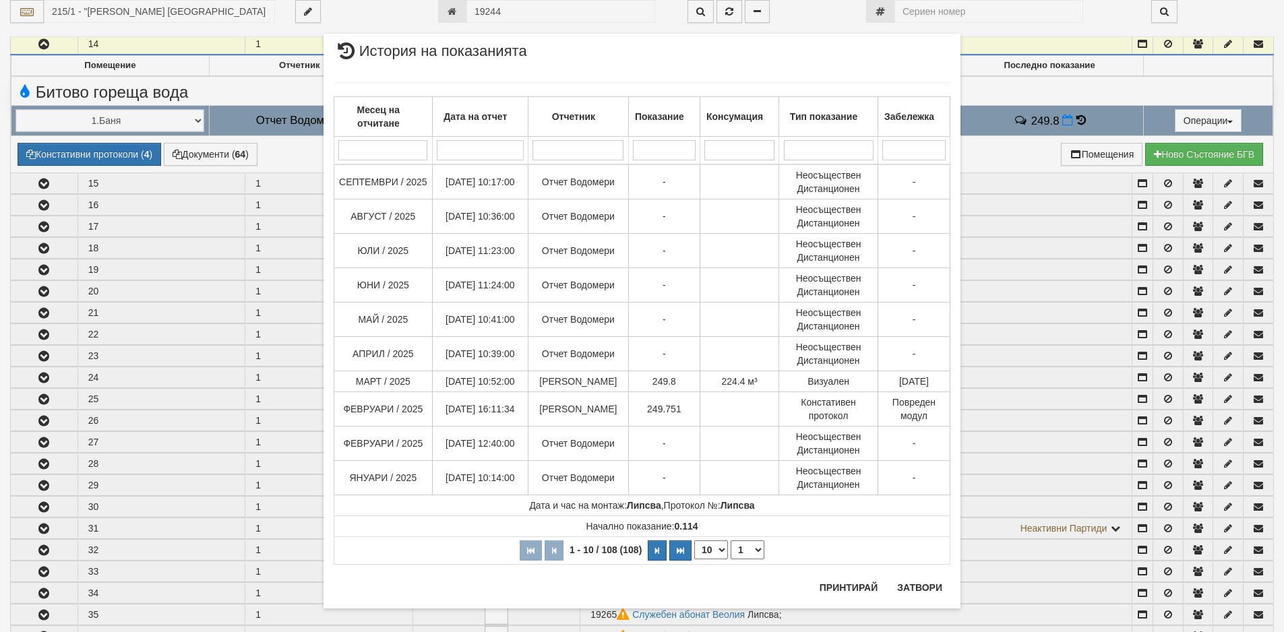
click at [44, 508] on div "× История на показанията Месец на отчитане Дата на отчет Отчетник Показание Кон…" at bounding box center [642, 316] width 1284 height 632
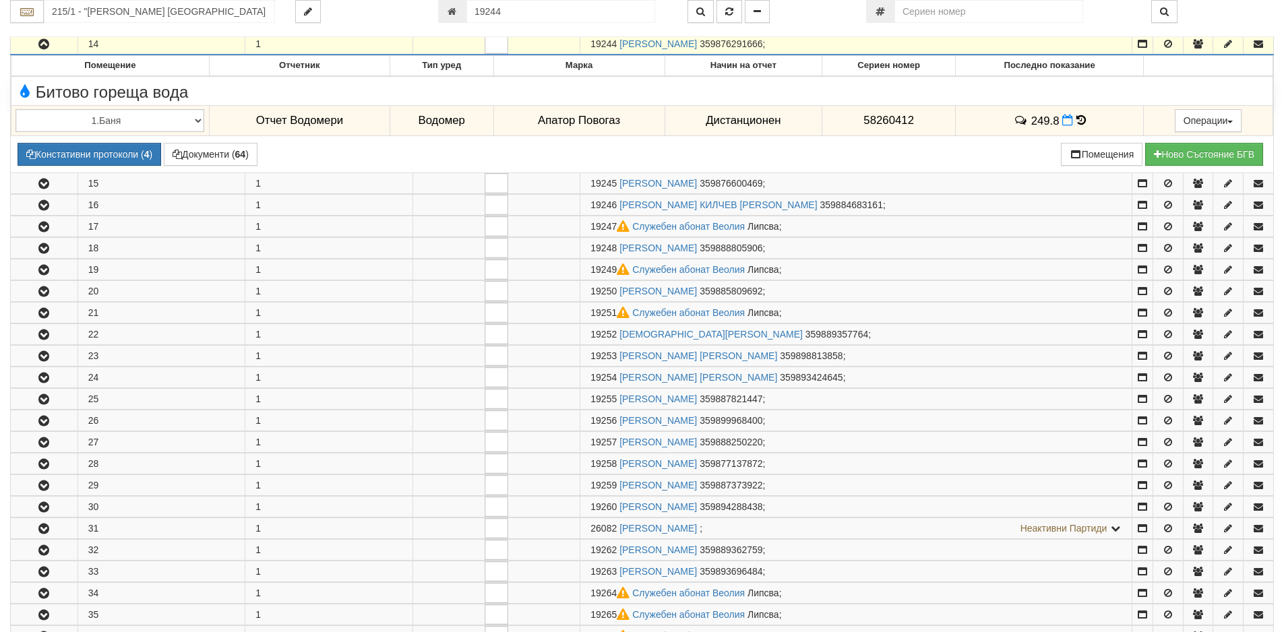
click at [44, 508] on icon "button" at bounding box center [44, 507] width 16 height 9
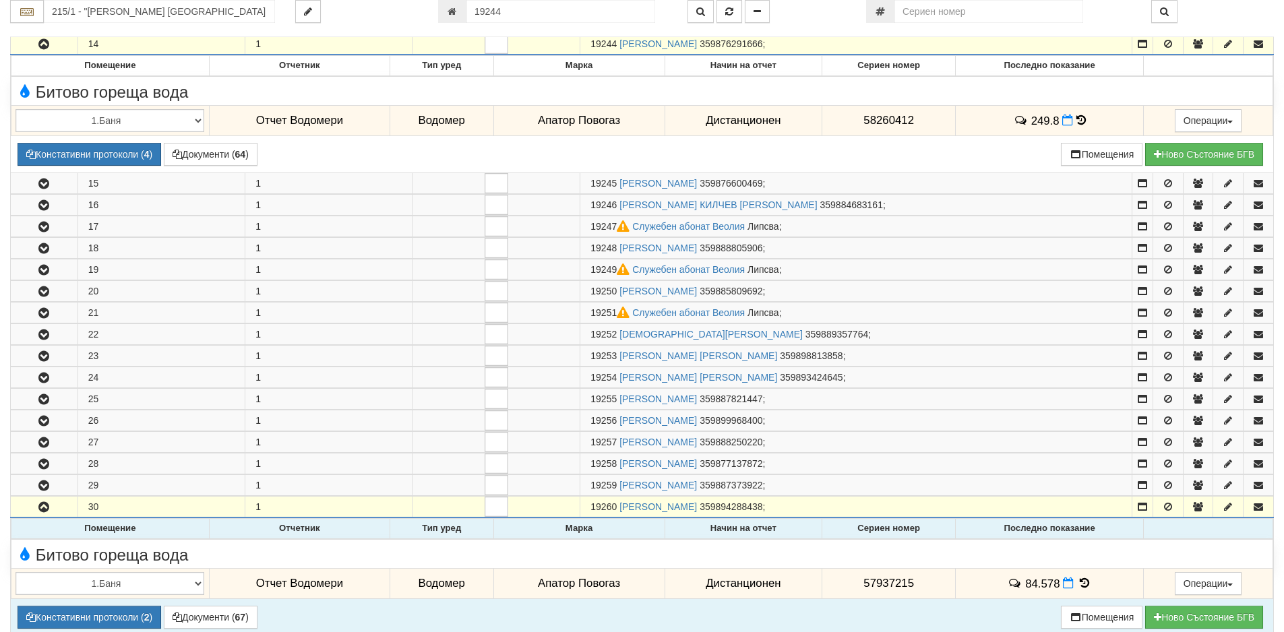
click at [1078, 583] on icon at bounding box center [1084, 583] width 15 height 11
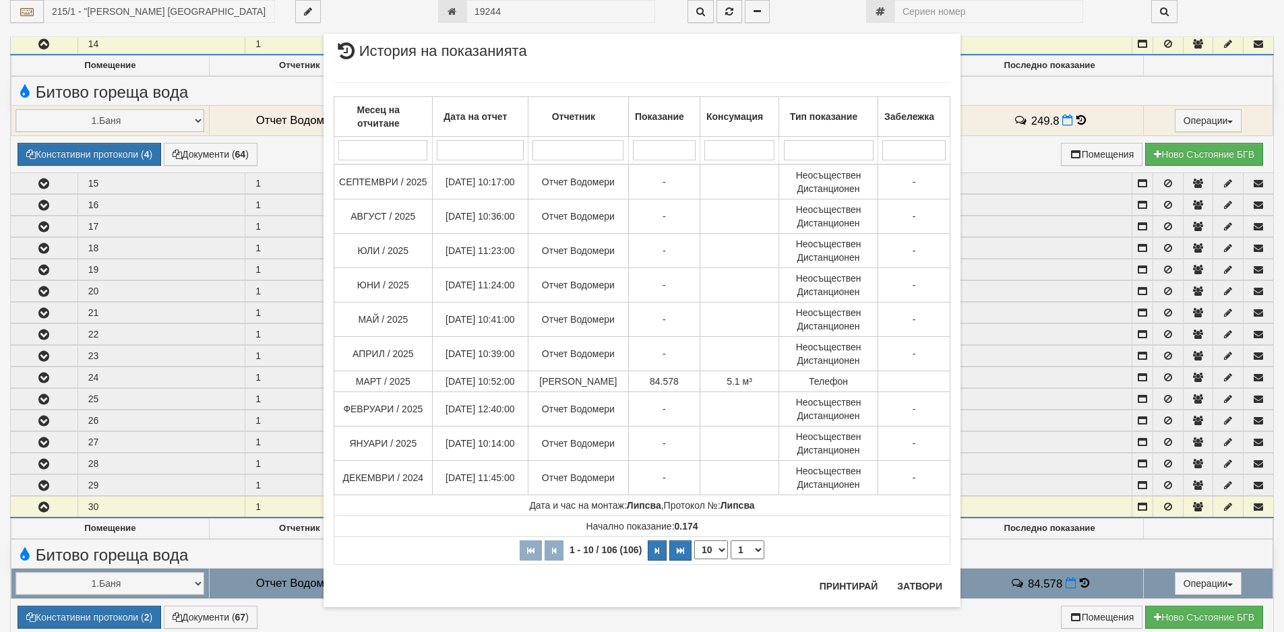
click at [717, 551] on select "10 20 30 40" at bounding box center [711, 550] width 34 height 19
select select "40"
click at [694, 559] on select "10 20 30 40" at bounding box center [711, 550] width 34 height 19
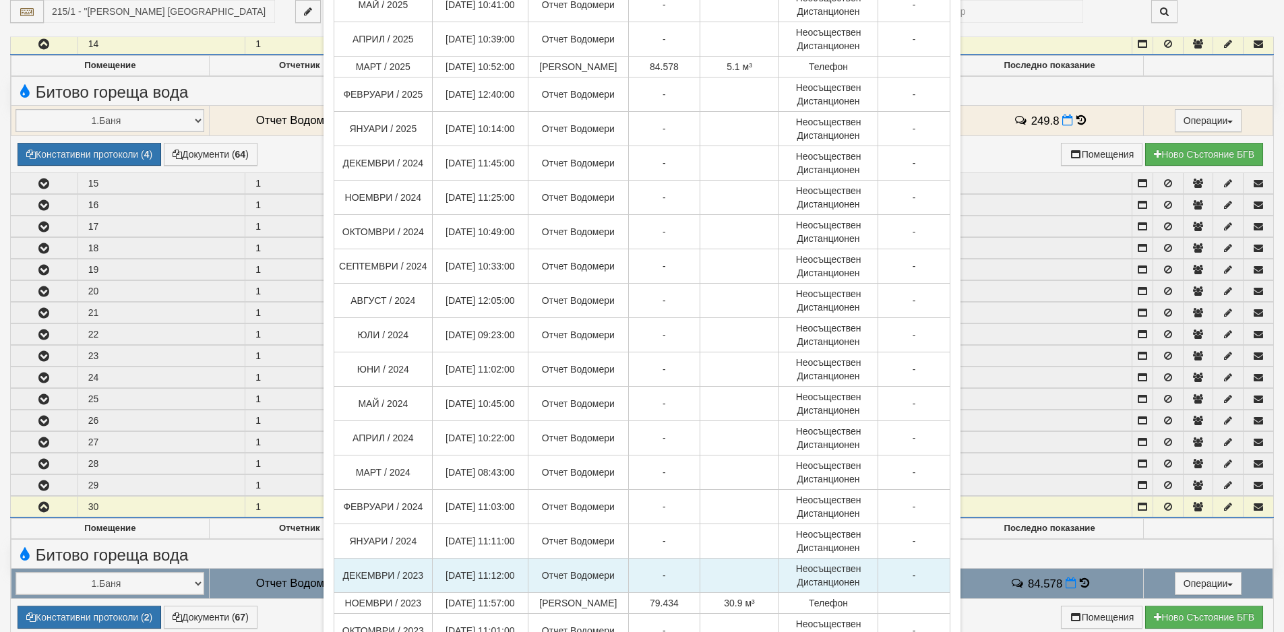
scroll to position [135, 0]
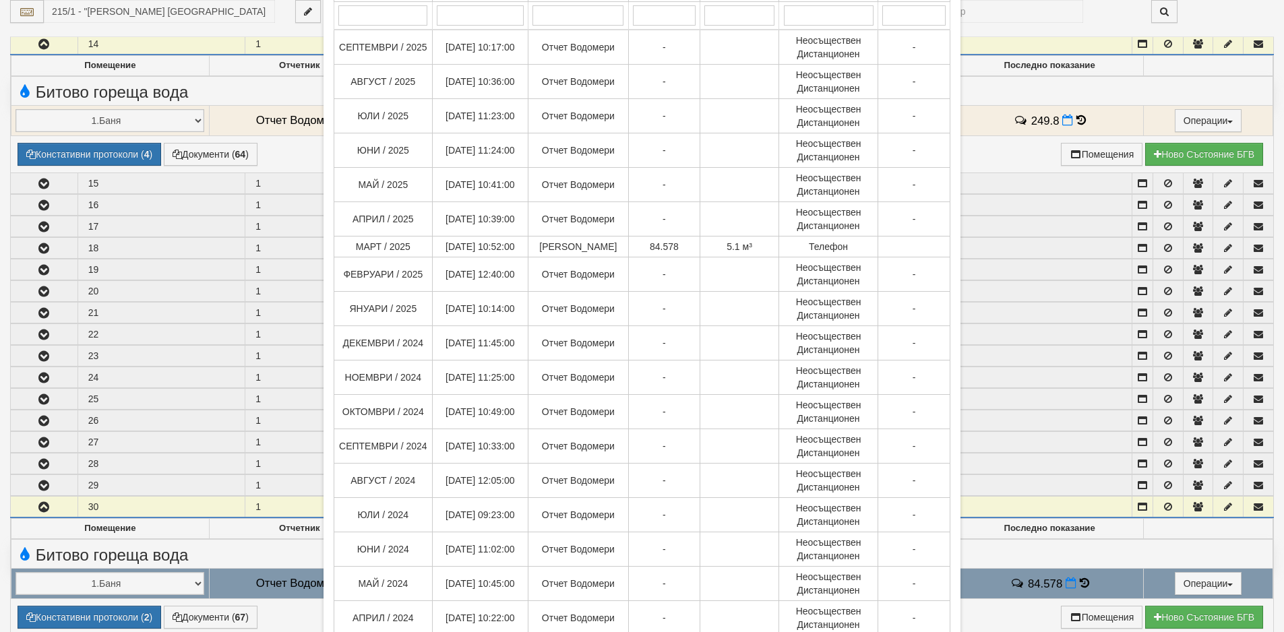
click at [241, 117] on div "× История на показанията Месец на отчитане Дата на отчет Отчетник Показание Кон…" at bounding box center [642, 316] width 1284 height 632
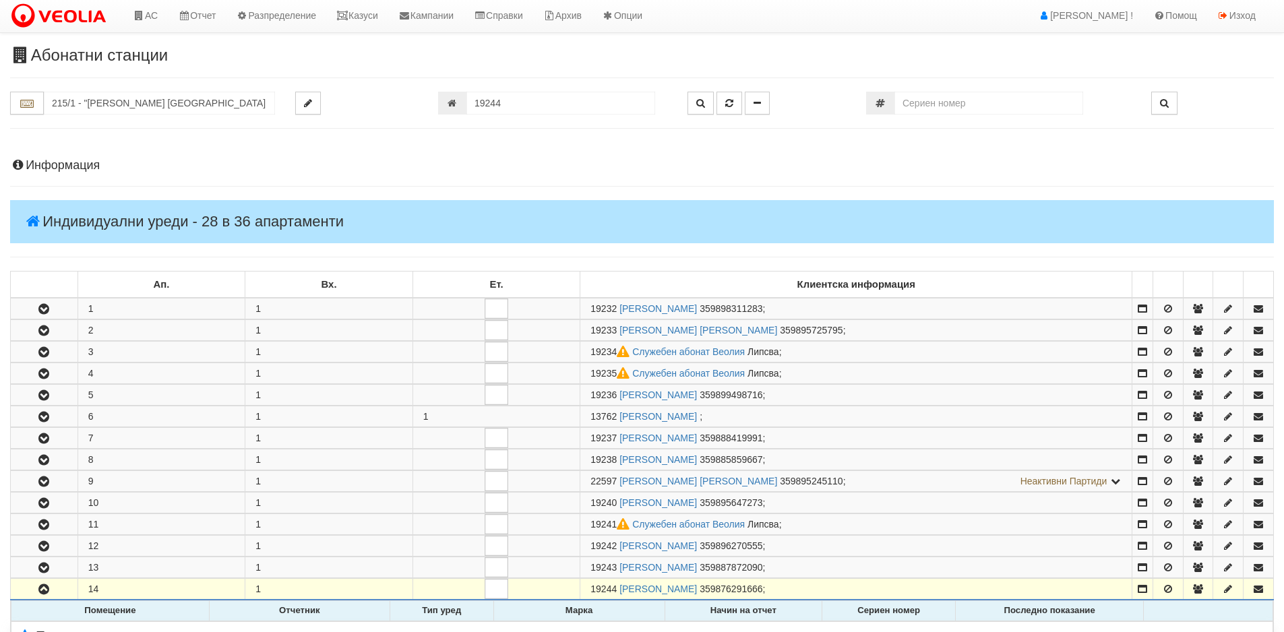
scroll to position [0, 0]
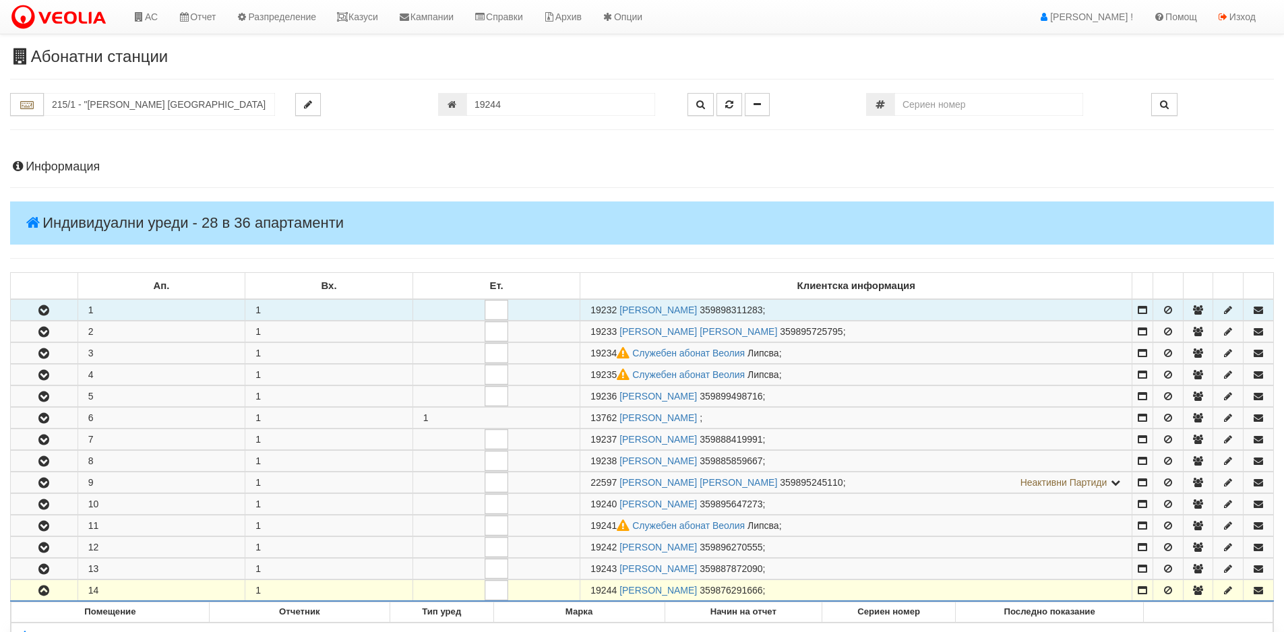
click at [42, 310] on icon "button" at bounding box center [44, 310] width 16 height 9
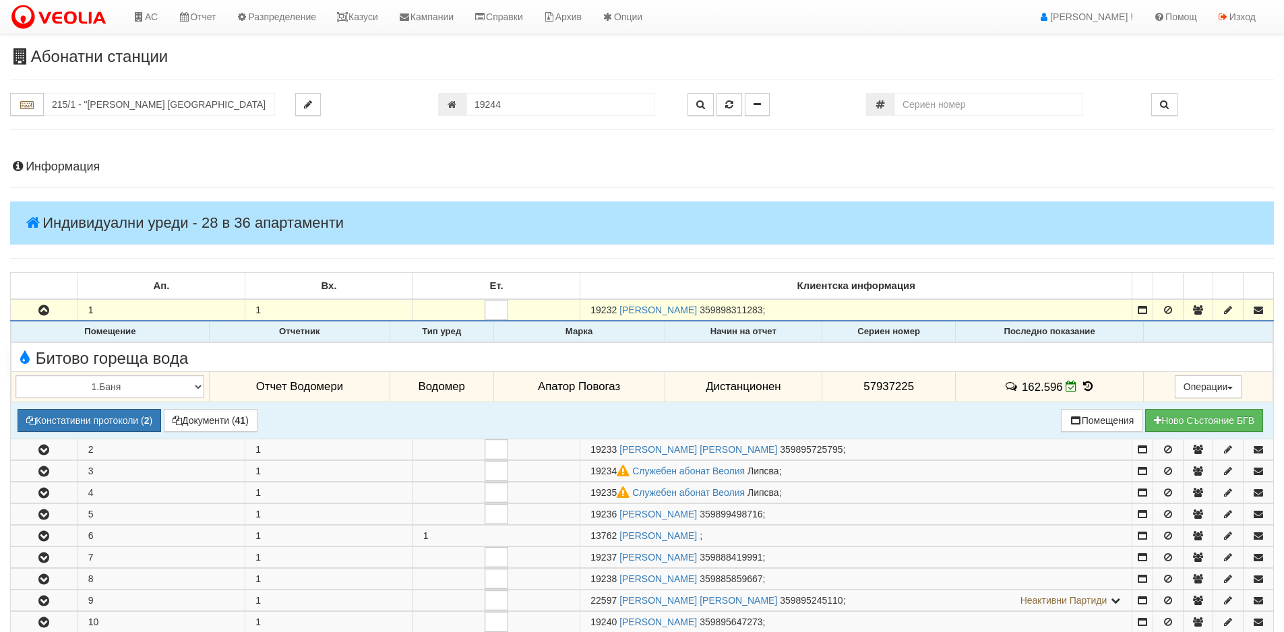
click at [1085, 386] on icon at bounding box center [1087, 386] width 15 height 11
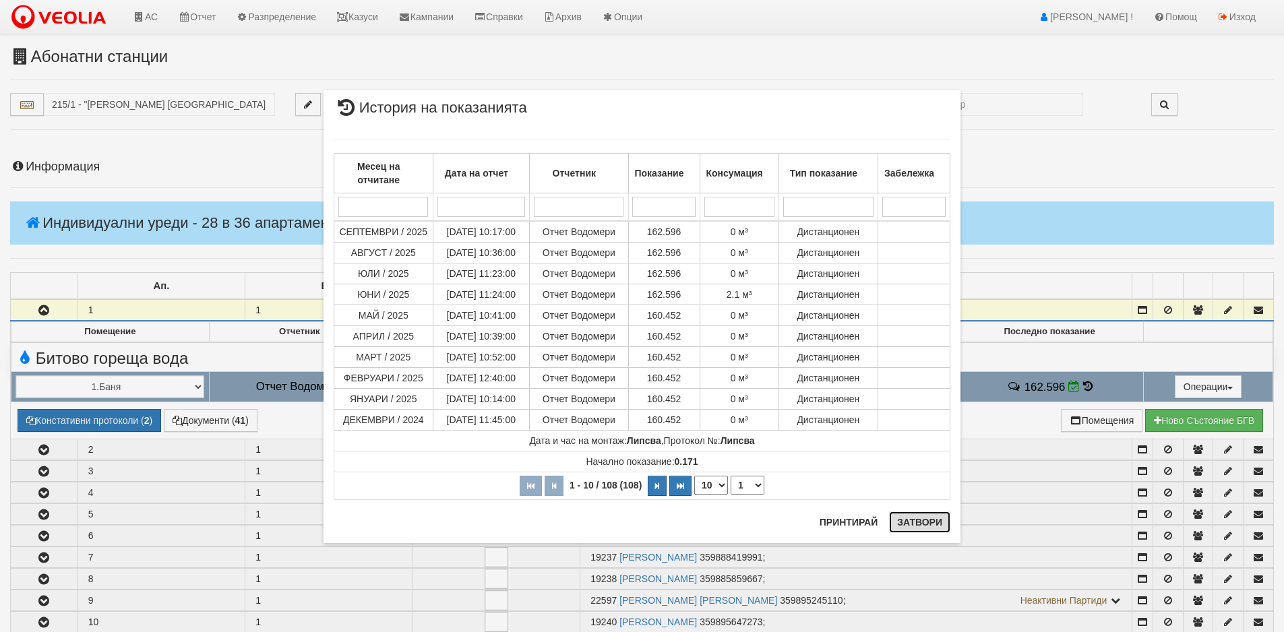
click at [917, 521] on button "Затвори" at bounding box center [919, 523] width 61 height 22
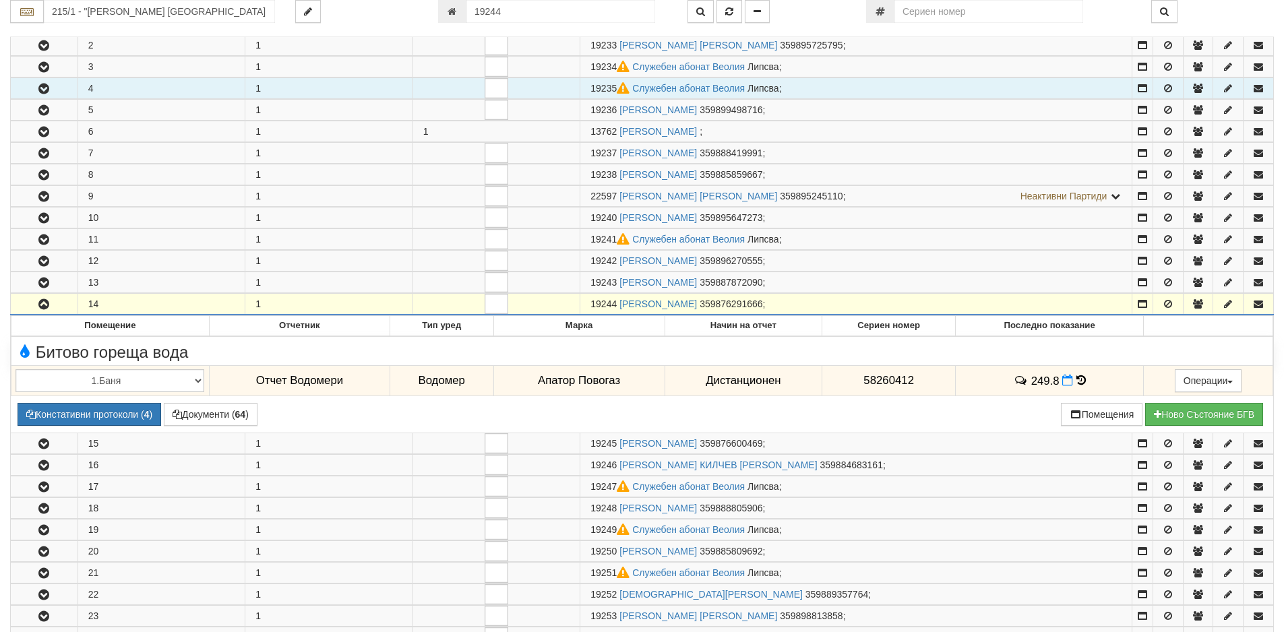
scroll to position [674, 0]
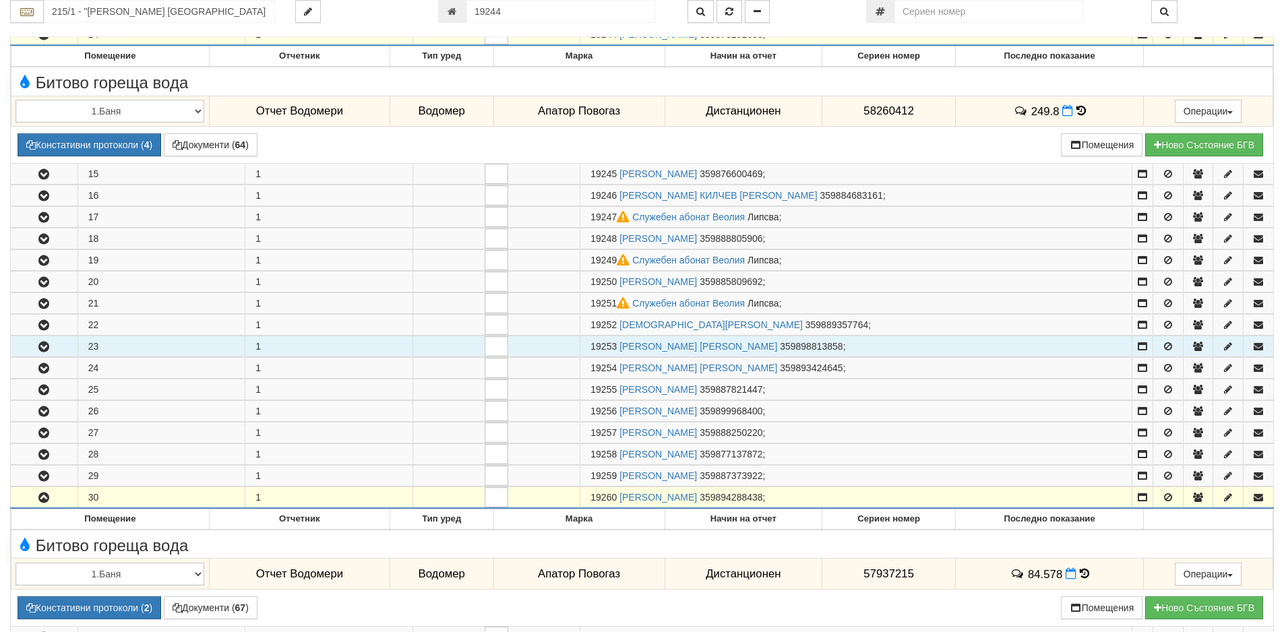
click at [47, 344] on icon "button" at bounding box center [44, 346] width 16 height 9
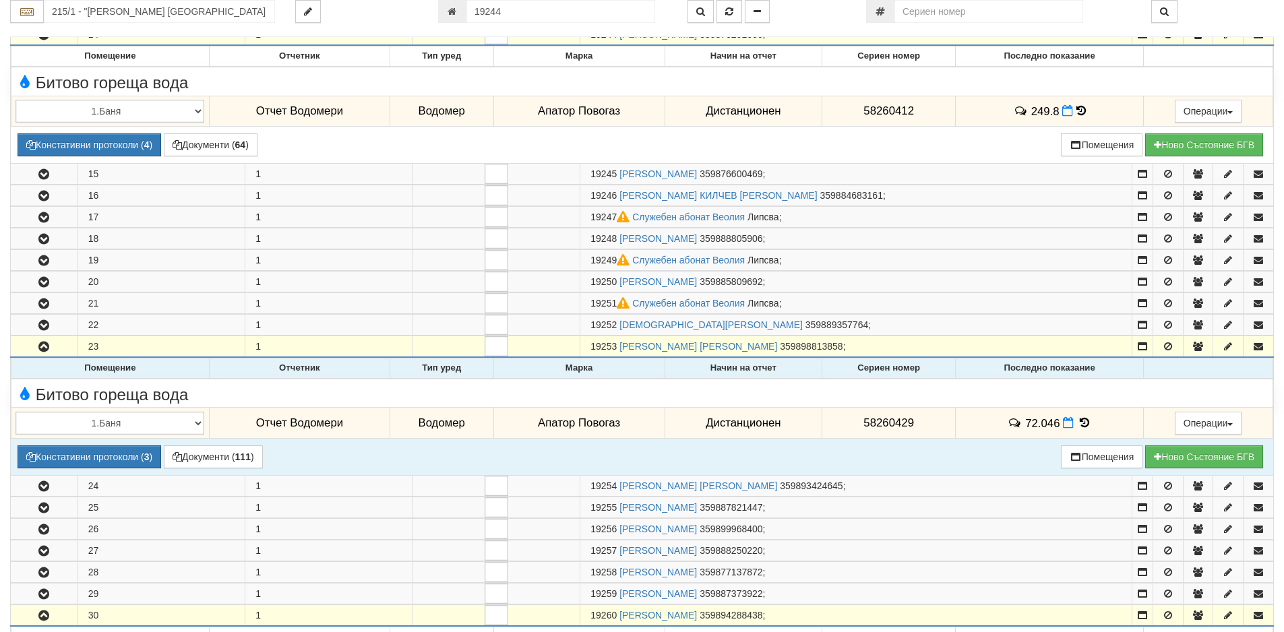
click at [1080, 424] on icon at bounding box center [1084, 422] width 15 height 11
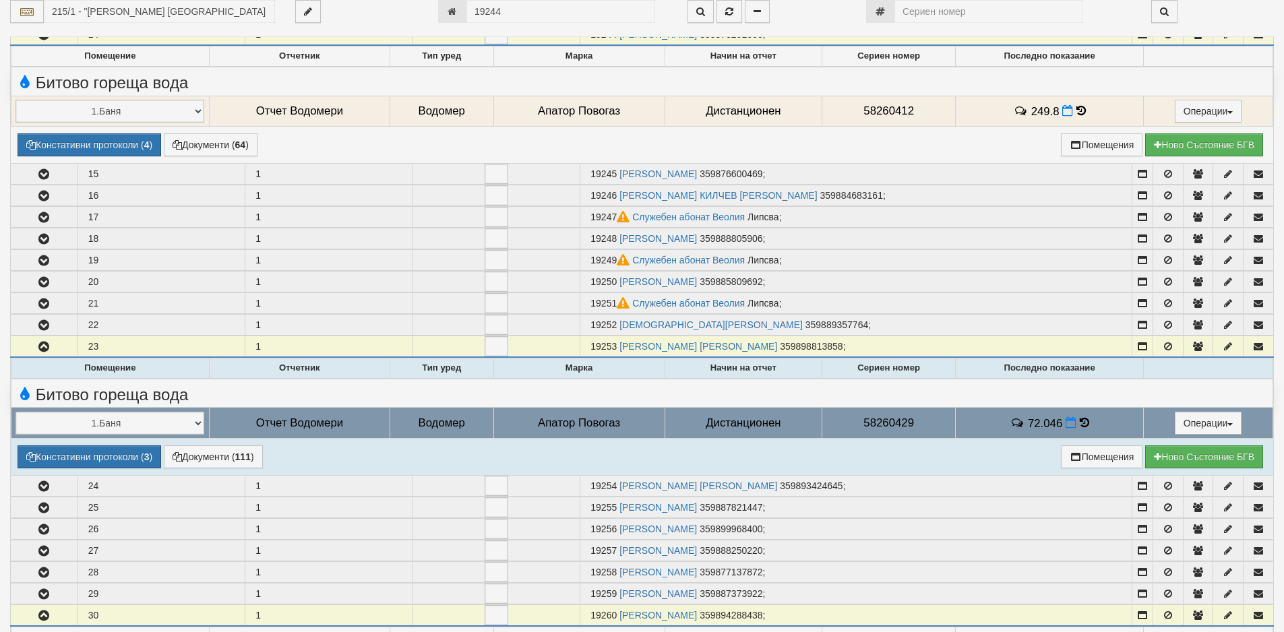
select select "1"
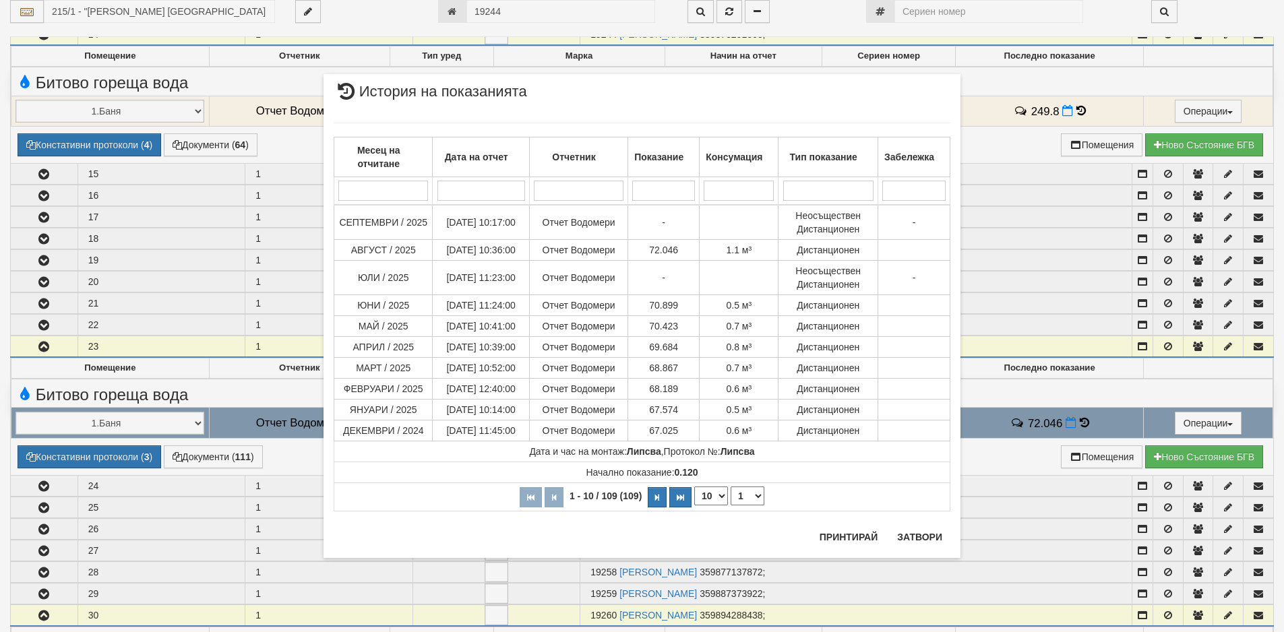
click at [507, 13] on div "× История на показанията Месец на отчитане Дата на отчет Отчетник Показание Кон…" at bounding box center [641, 296] width 657 height 592
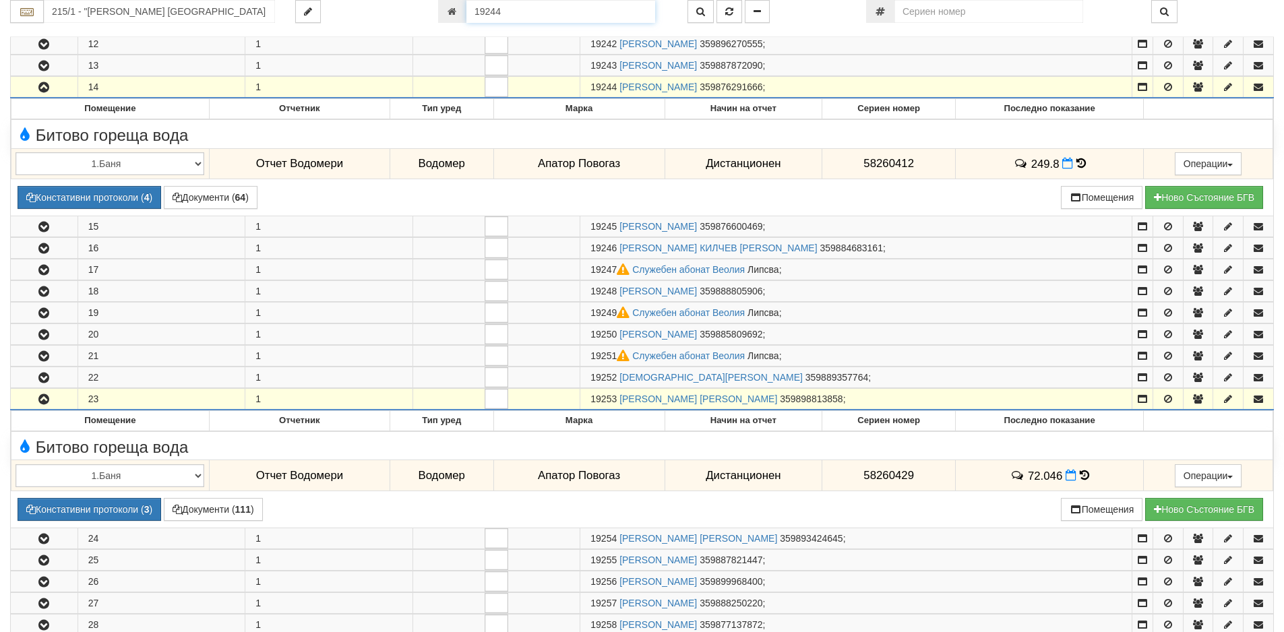
drag, startPoint x: 503, startPoint y: 9, endPoint x: 439, endPoint y: 5, distance: 64.2
click at [439, 5] on div "19244" at bounding box center [552, 11] width 229 height 23
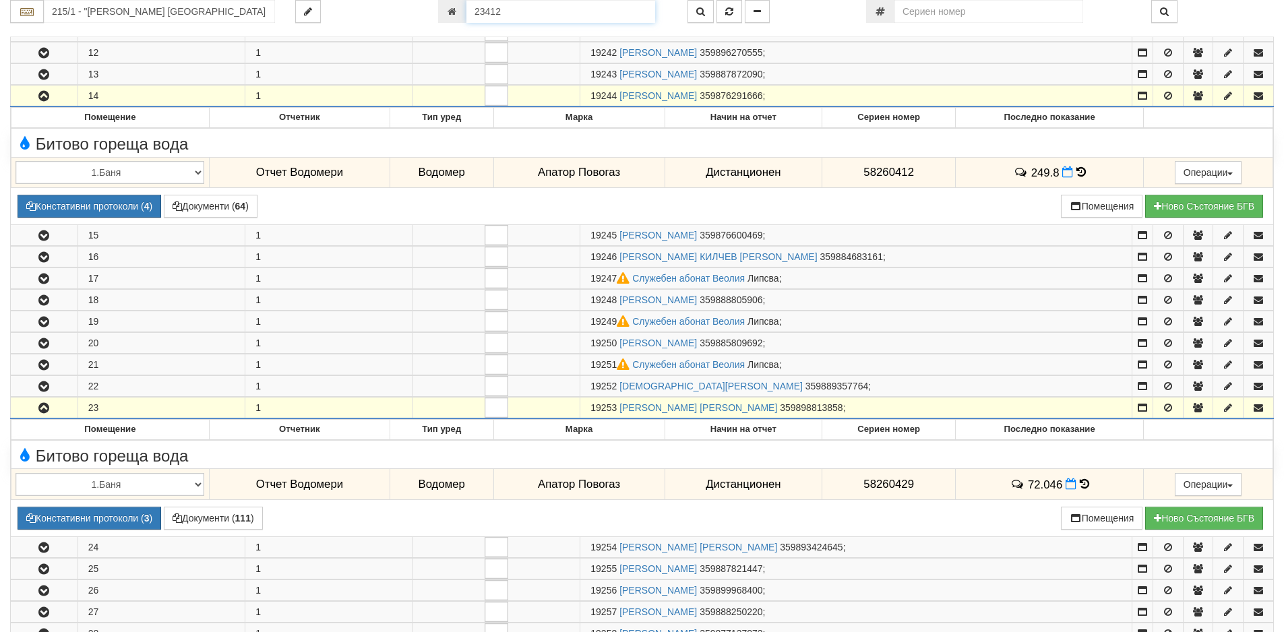
type input "23412"
type input "215/2 - "[PERSON_NAME] [GEOGRAPHIC_DATA] " ЕАД"
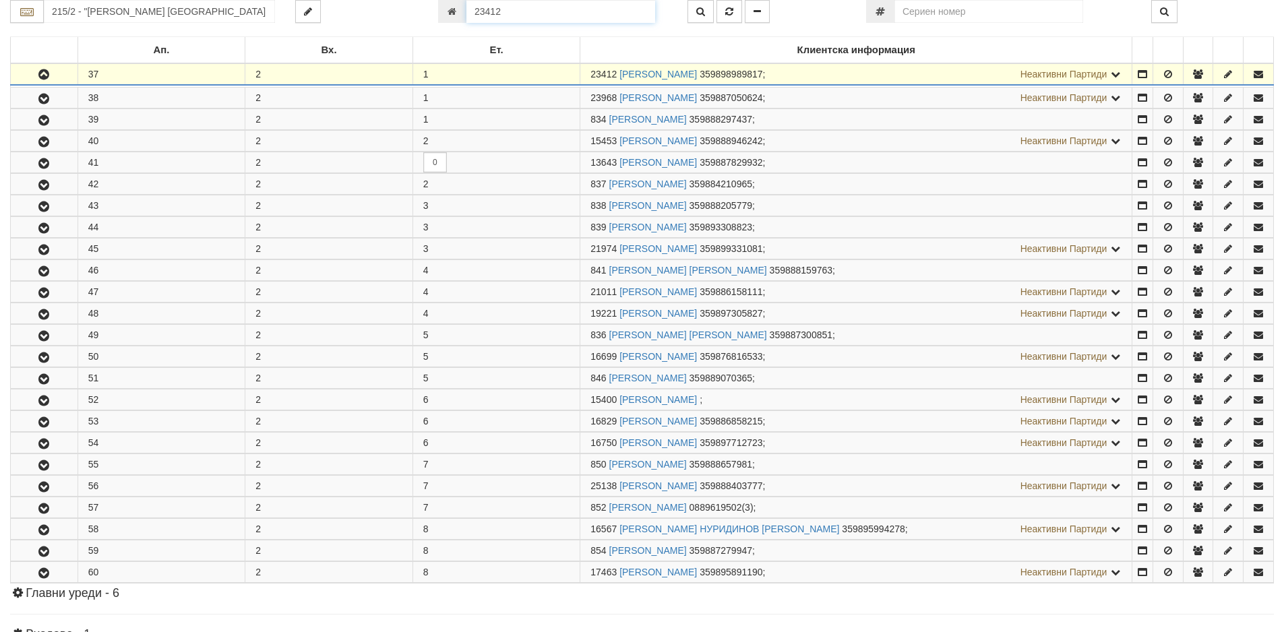
scroll to position [266, 0]
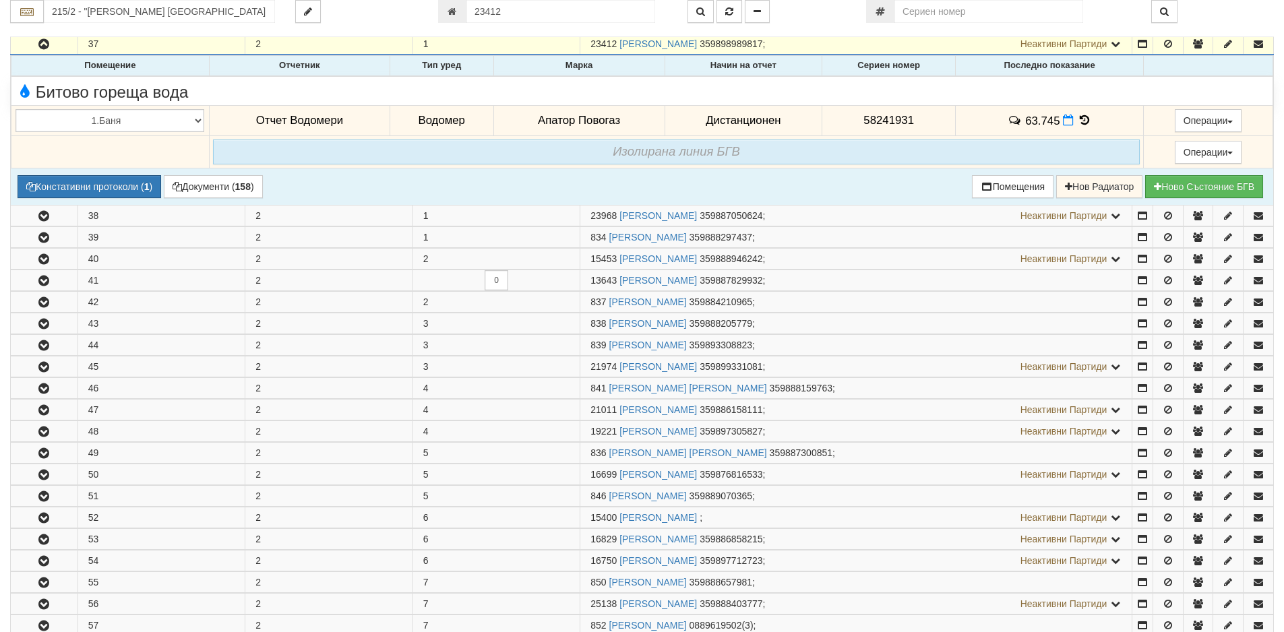
click at [1082, 120] on icon at bounding box center [1084, 120] width 15 height 11
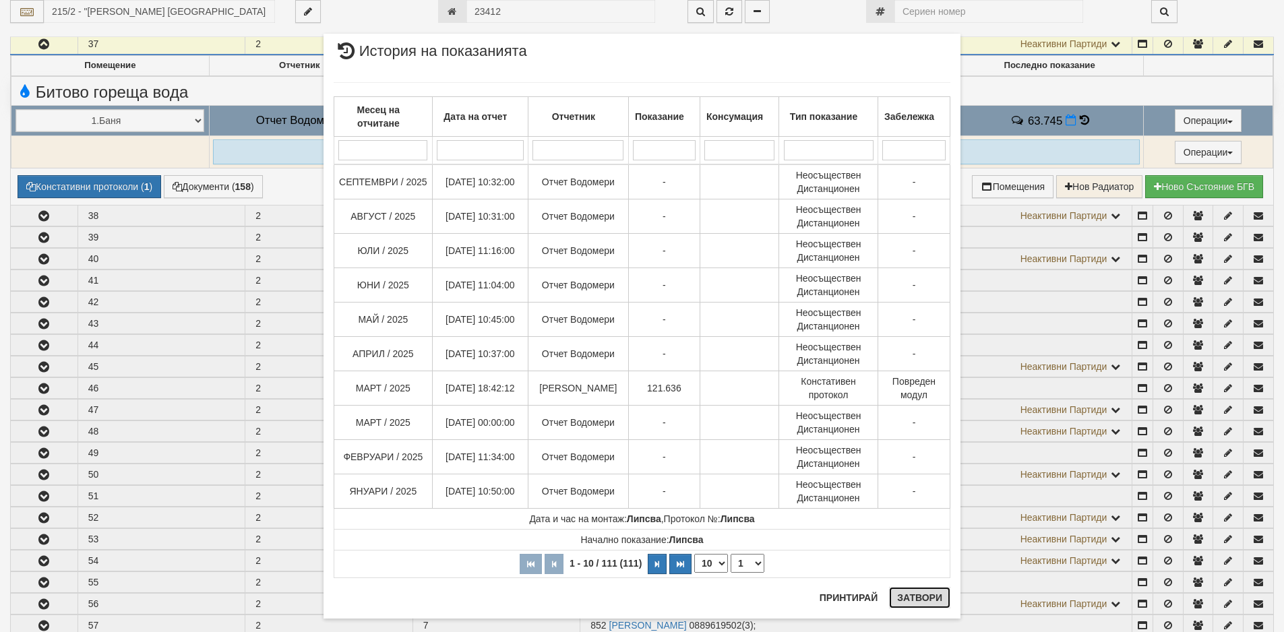
click at [923, 597] on button "Затвори" at bounding box center [919, 598] width 61 height 22
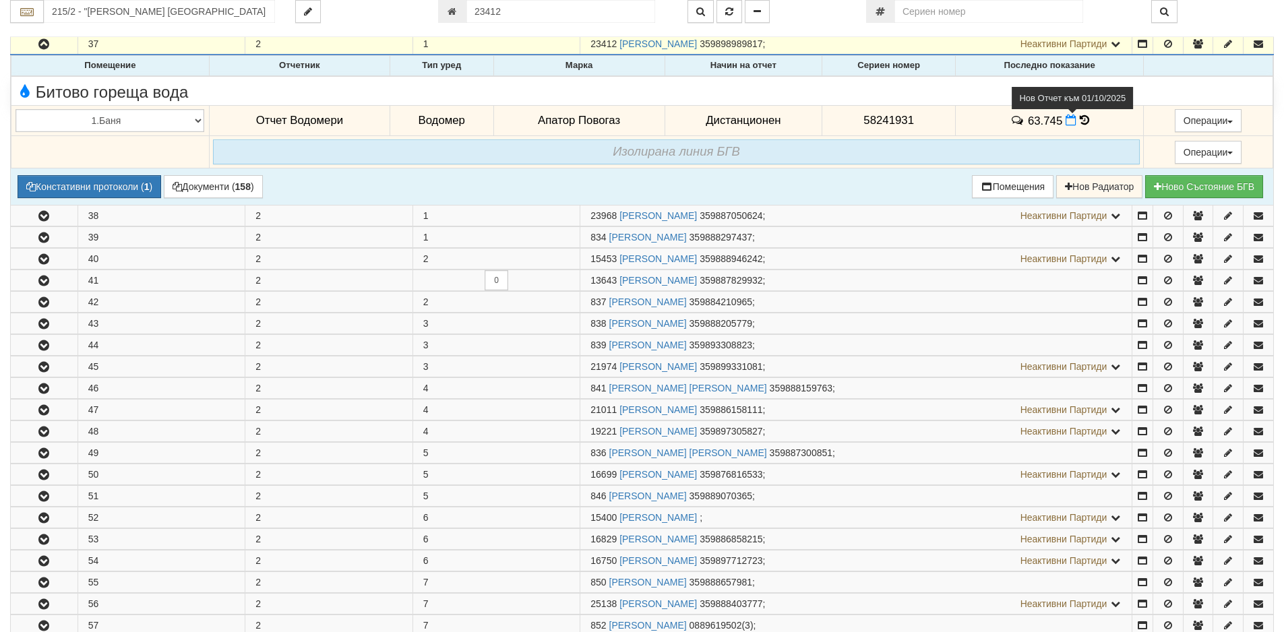
click at [1066, 121] on icon at bounding box center [1071, 120] width 11 height 11
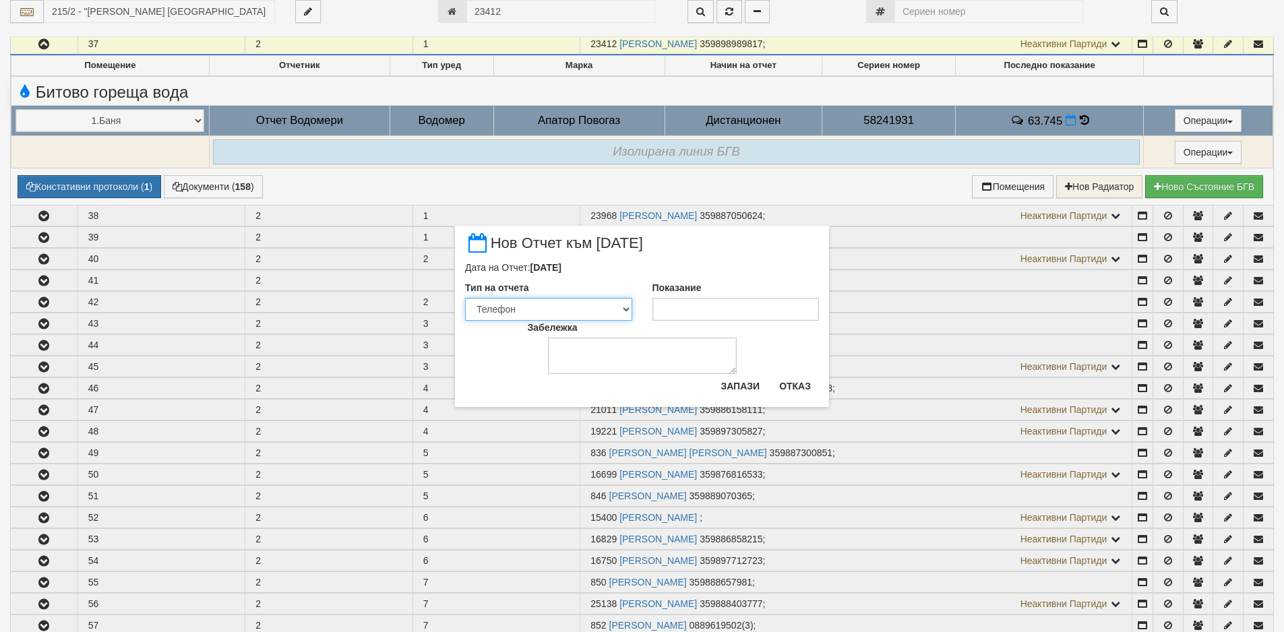
click at [625, 311] on select "Визуален Телефон Бележка Неосигурен достъп Самоотчет Служебно Дистанционен" at bounding box center [548, 309] width 167 height 23
select select "89c75930-9bfd-e511-80be-8d5a1dced85a"
click at [465, 298] on select "Визуален Телефон Бележка Неосигурен достъп Самоотчет Служебно Дистанционен" at bounding box center [548, 309] width 167 height 23
click at [721, 305] on input "Показание" at bounding box center [735, 309] width 167 height 23
type input "121.6"
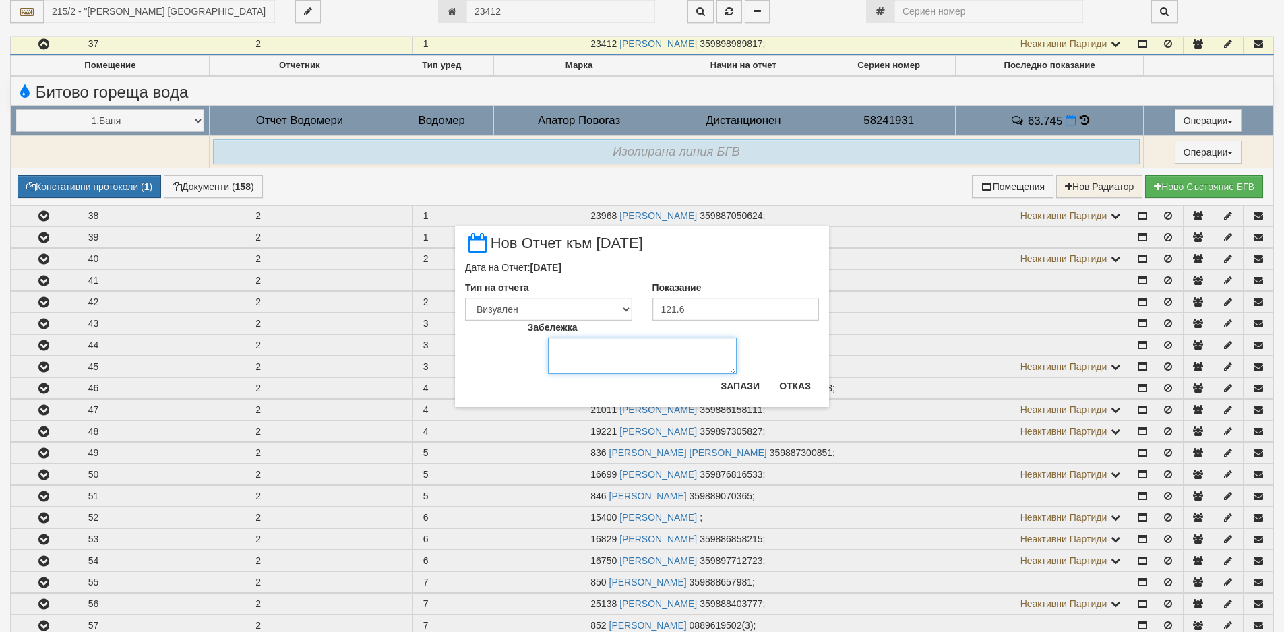
click at [603, 353] on textarea "Забележка" at bounding box center [642, 356] width 189 height 36
type textarea "[DATE]"
click at [736, 389] on button "Запази" at bounding box center [739, 386] width 55 height 22
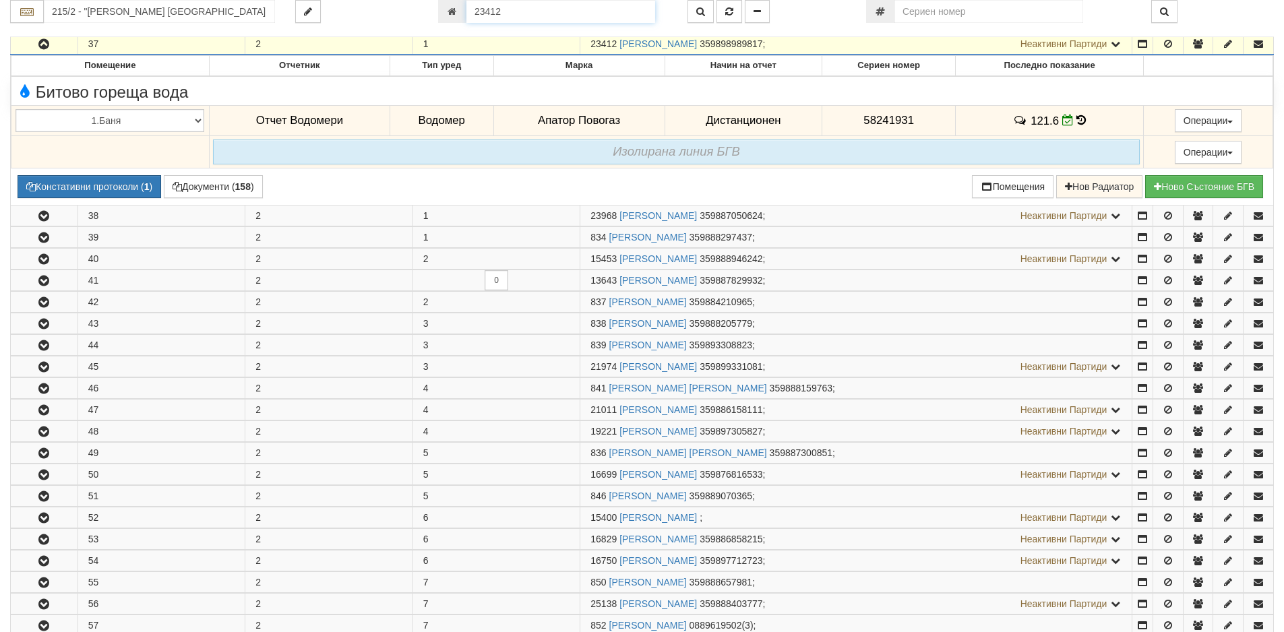
click at [498, 10] on input "23412" at bounding box center [560, 11] width 189 height 23
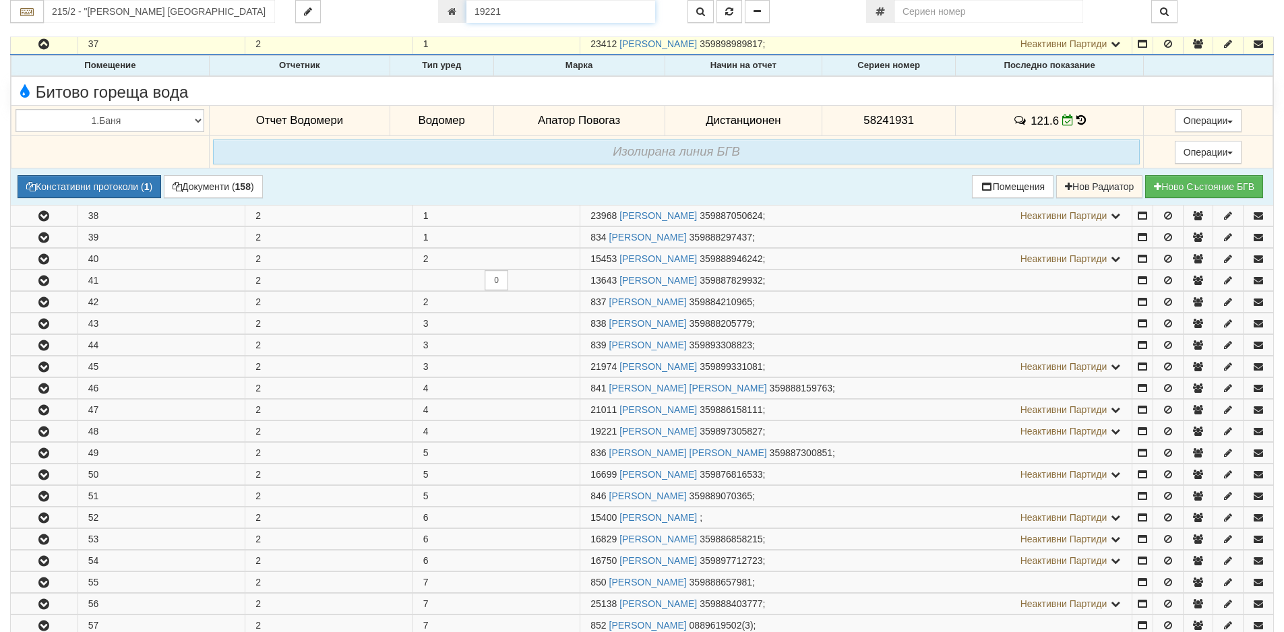
type input "19221"
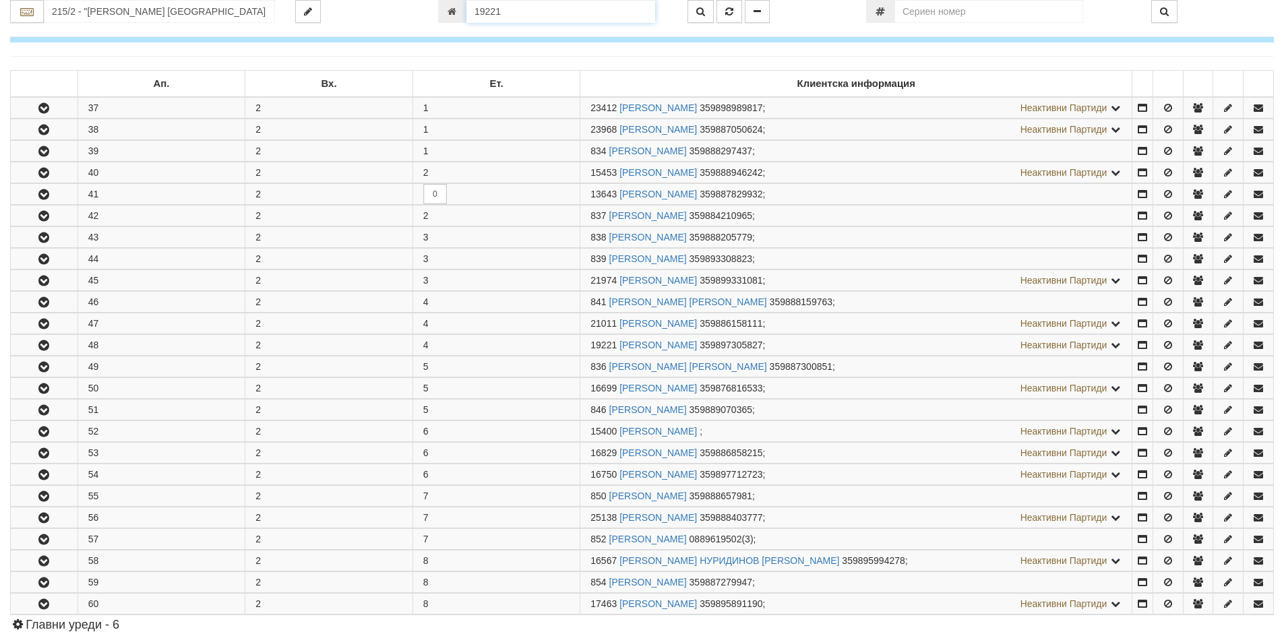
scroll to position [503, 0]
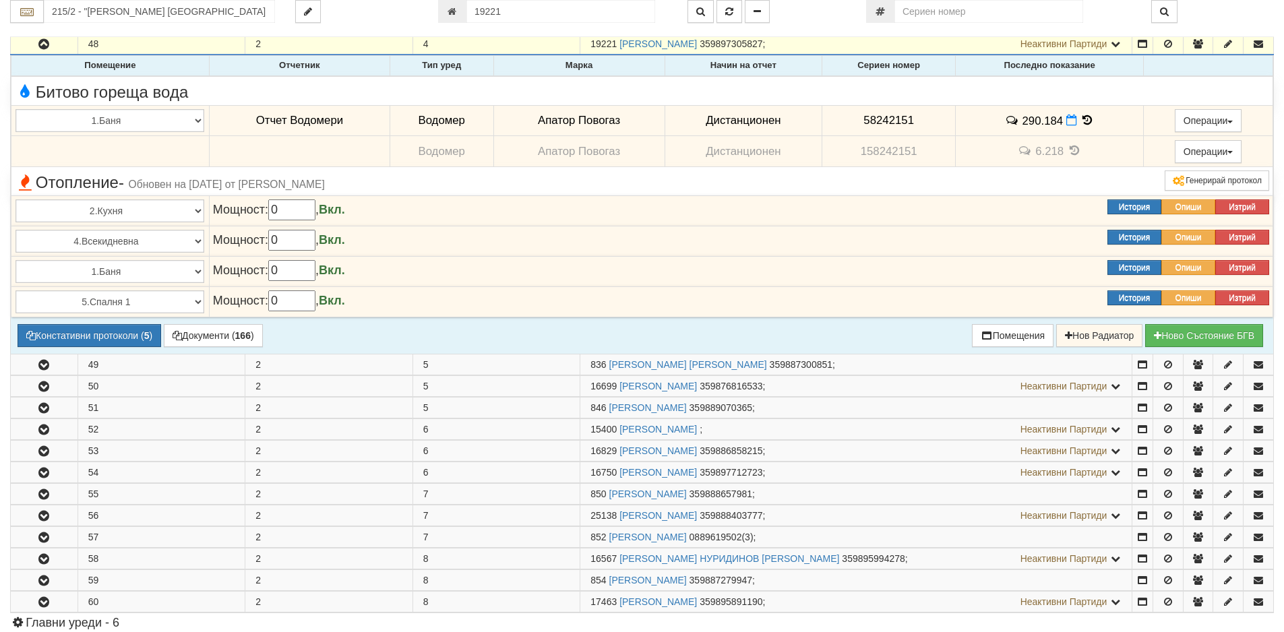
click at [1088, 119] on icon at bounding box center [1087, 120] width 15 height 11
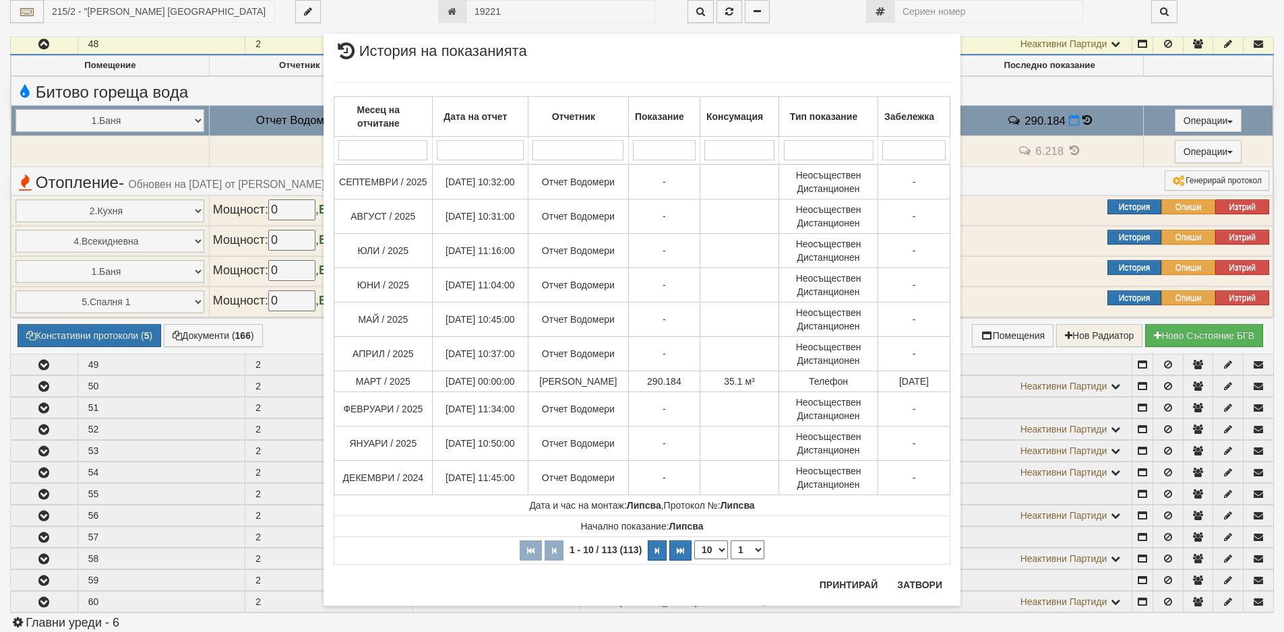
click at [713, 550] on select "10 20 30 40" at bounding box center [711, 550] width 34 height 19
select select "40"
click at [694, 559] on select "10 20 30 40" at bounding box center [711, 550] width 34 height 19
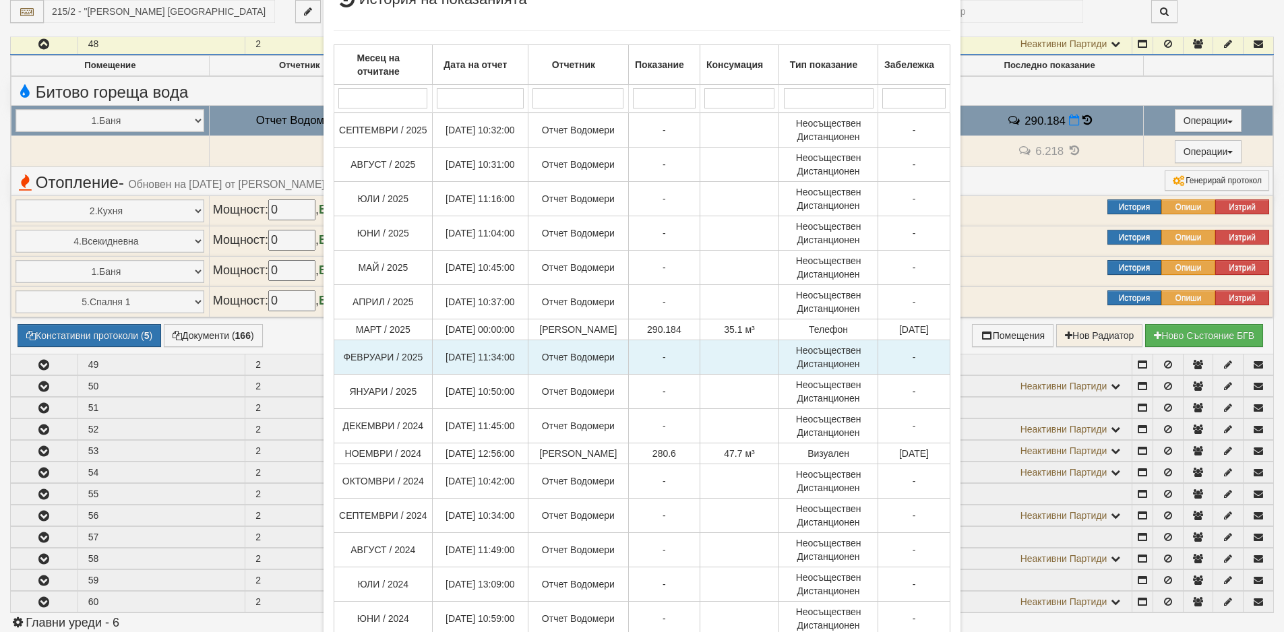
scroll to position [67, 0]
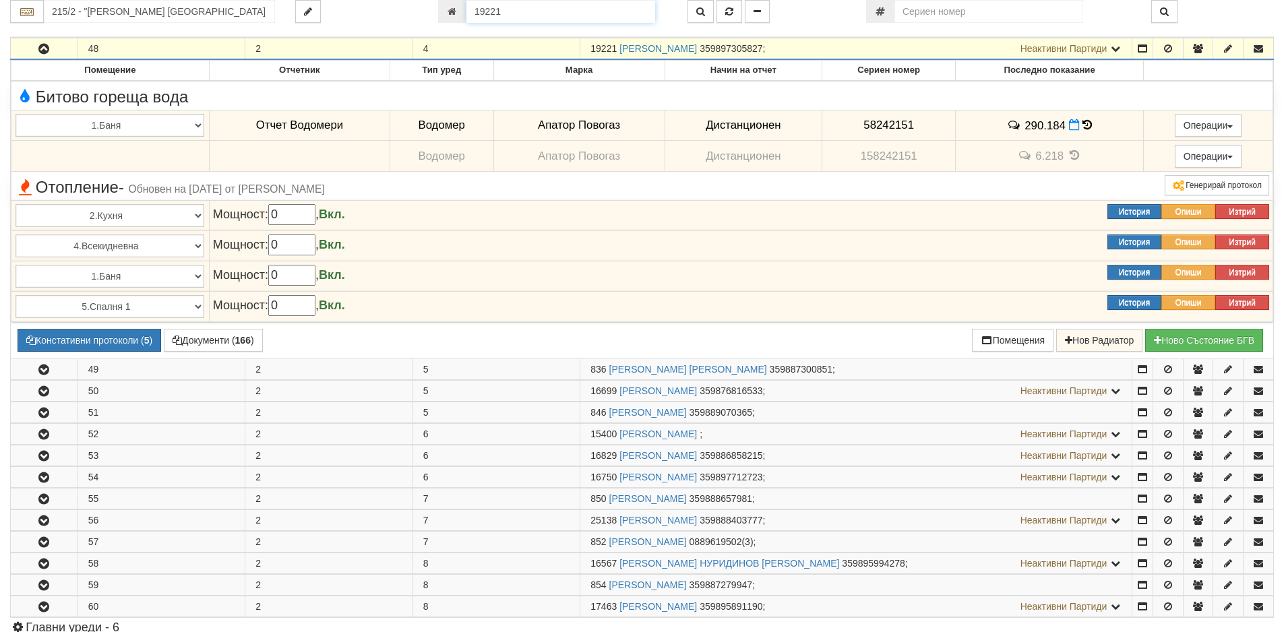
scroll to position [494, 0]
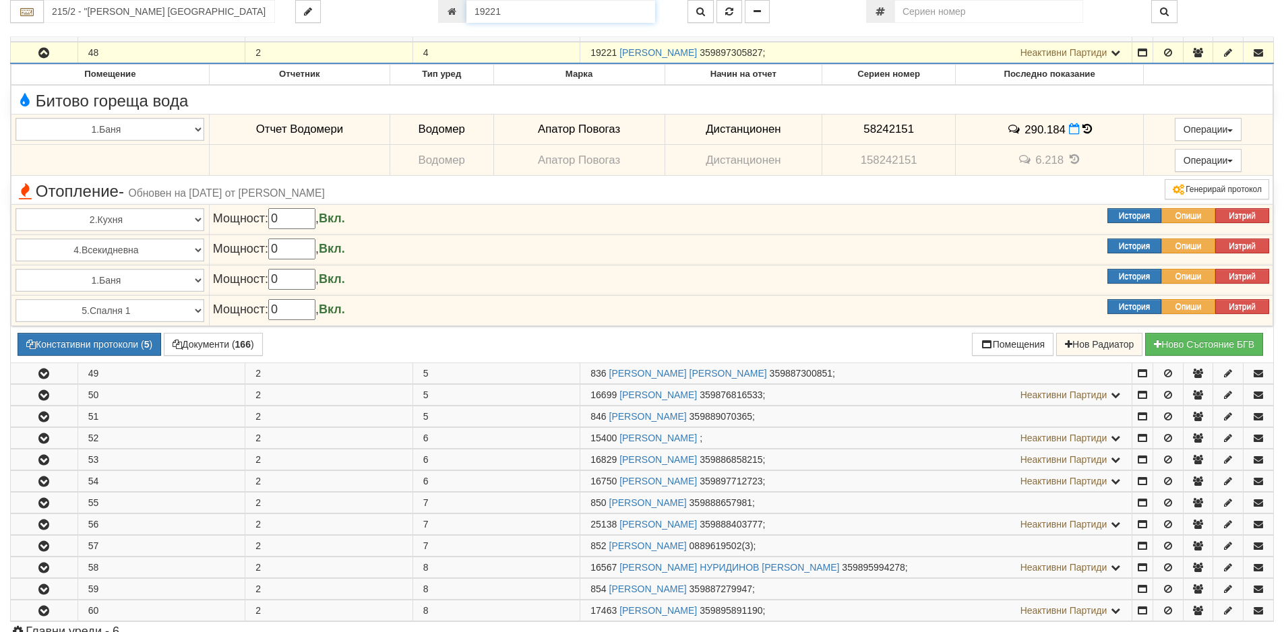
drag, startPoint x: 530, startPoint y: 13, endPoint x: 423, endPoint y: 13, distance: 107.2
click at [423, 13] on div "215/2 - "[PERSON_NAME] [GEOGRAPHIC_DATA] " ЕАД 19221" at bounding box center [642, 11] width 1284 height 23
type input "20802"
type input "216/3 - "[PERSON_NAME] [GEOGRAPHIC_DATA] " ЕАД"
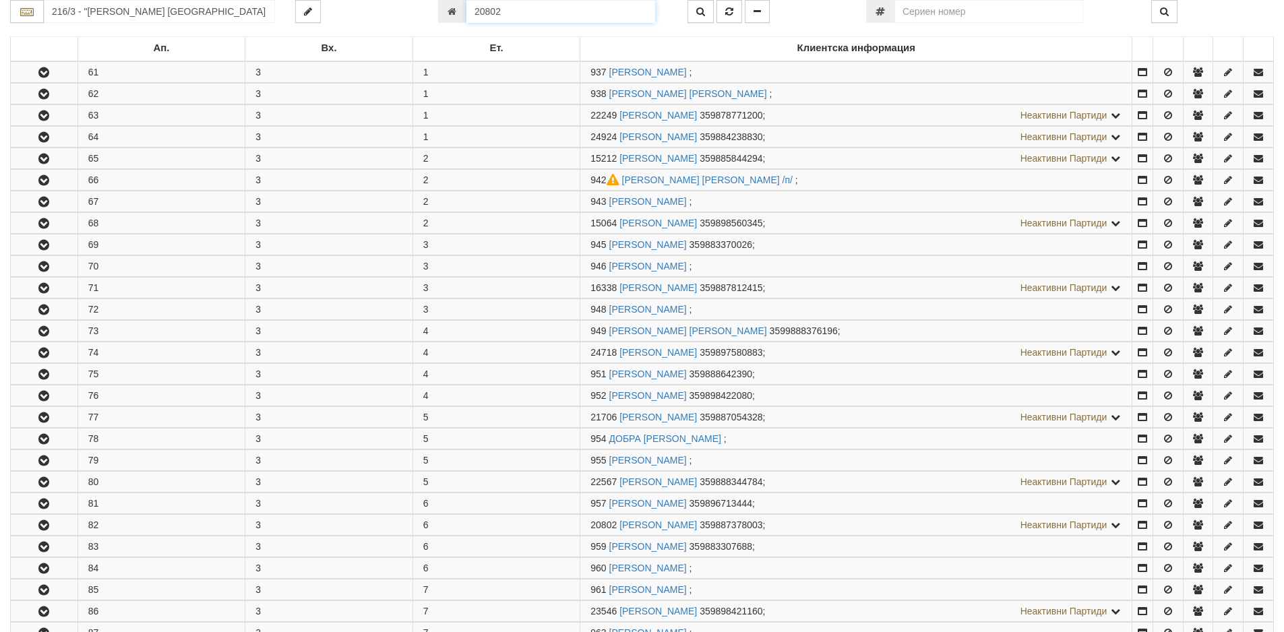
scroll to position [719, 0]
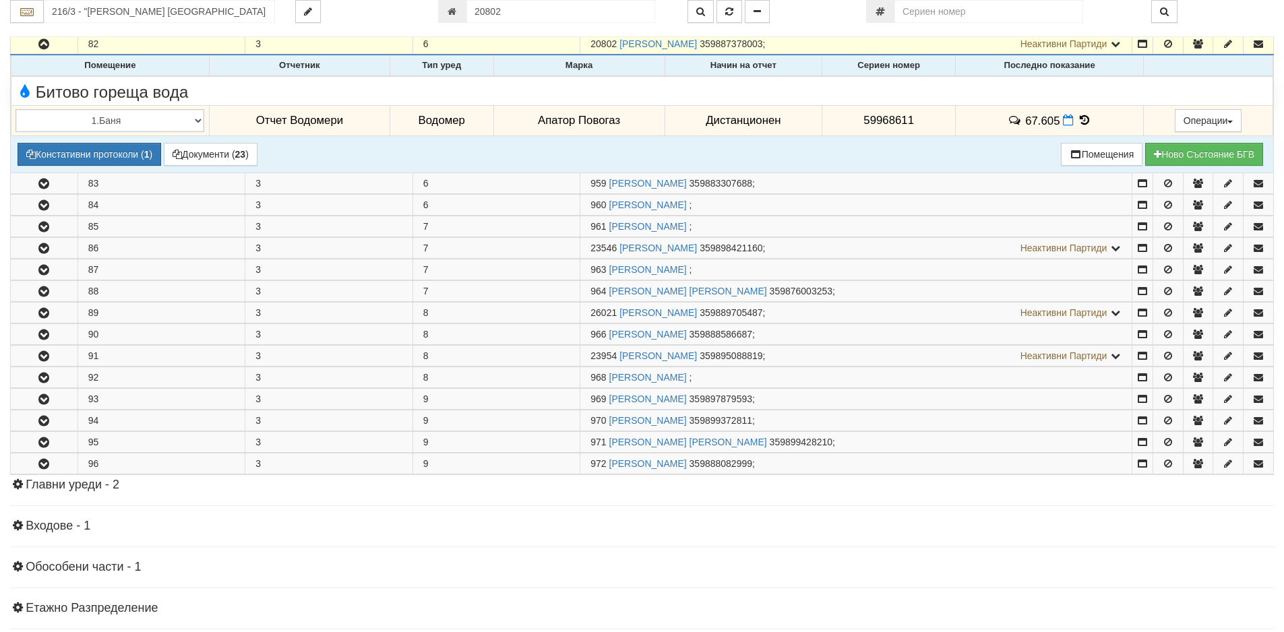
click at [1081, 121] on icon at bounding box center [1084, 120] width 15 height 11
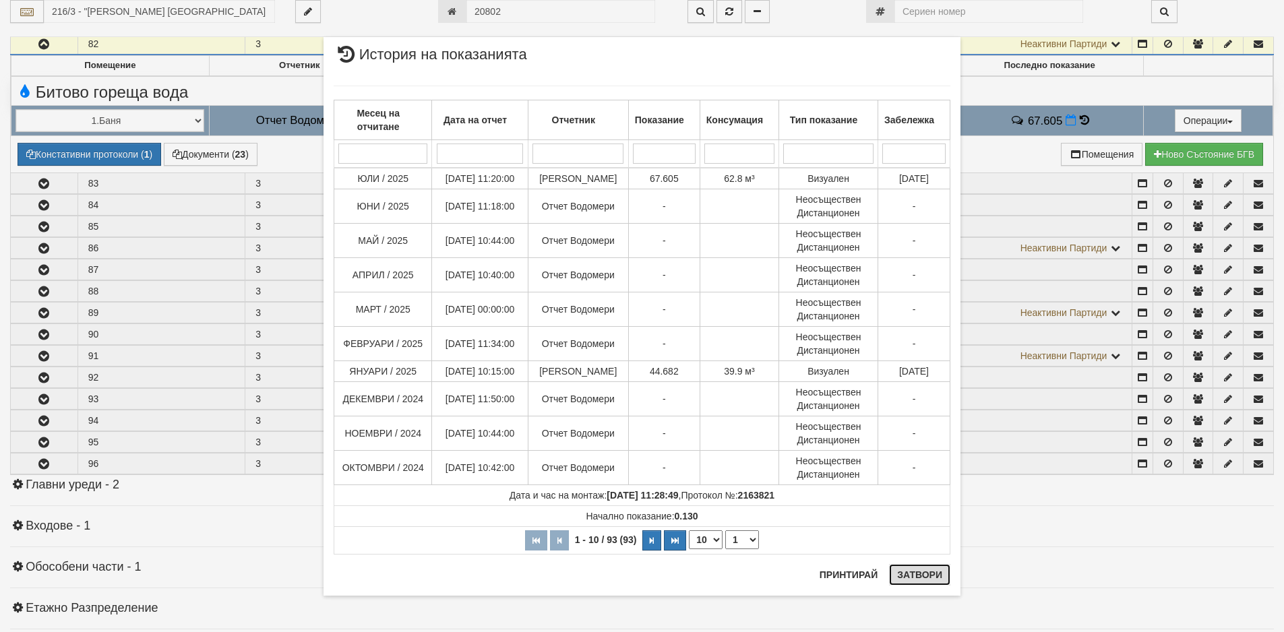
click at [926, 572] on button "Затвори" at bounding box center [919, 575] width 61 height 22
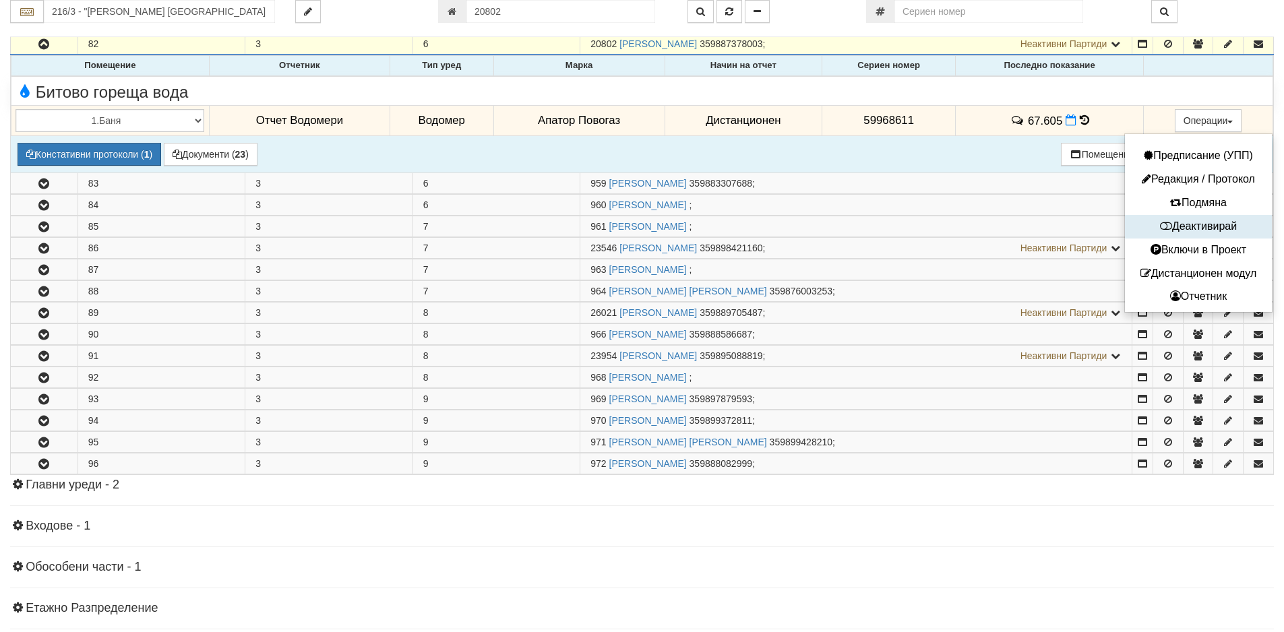
click at [1193, 228] on button "Деактивирай" at bounding box center [1198, 226] width 140 height 17
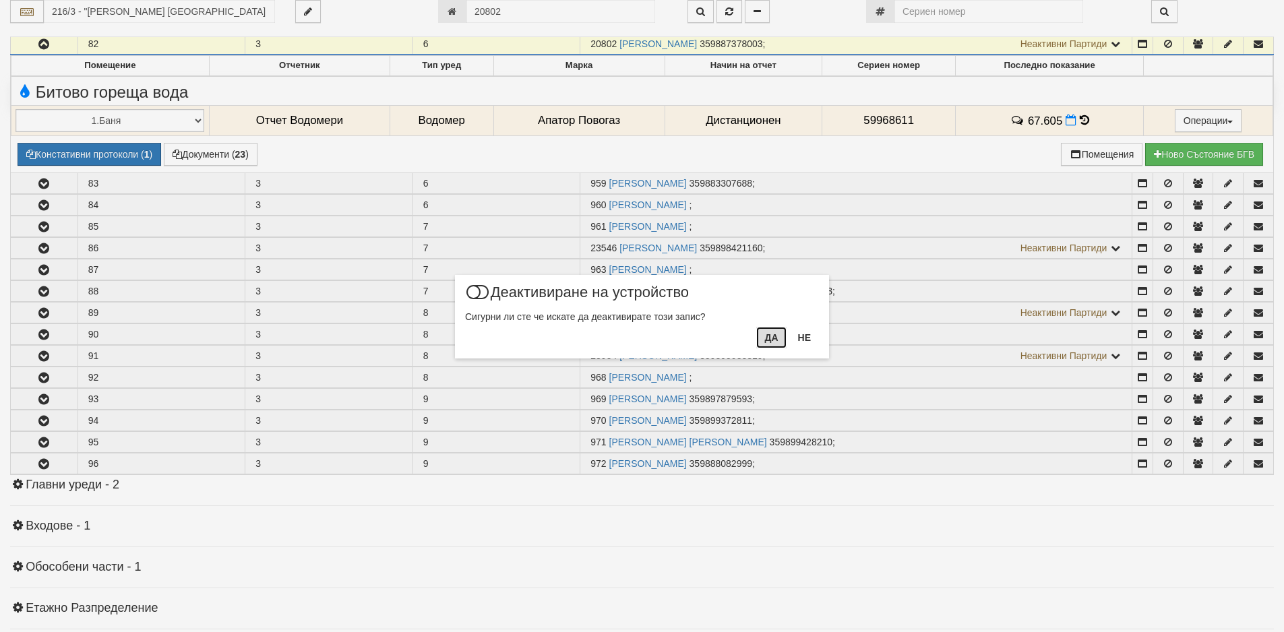
click at [770, 341] on button "Да" at bounding box center [771, 338] width 30 height 22
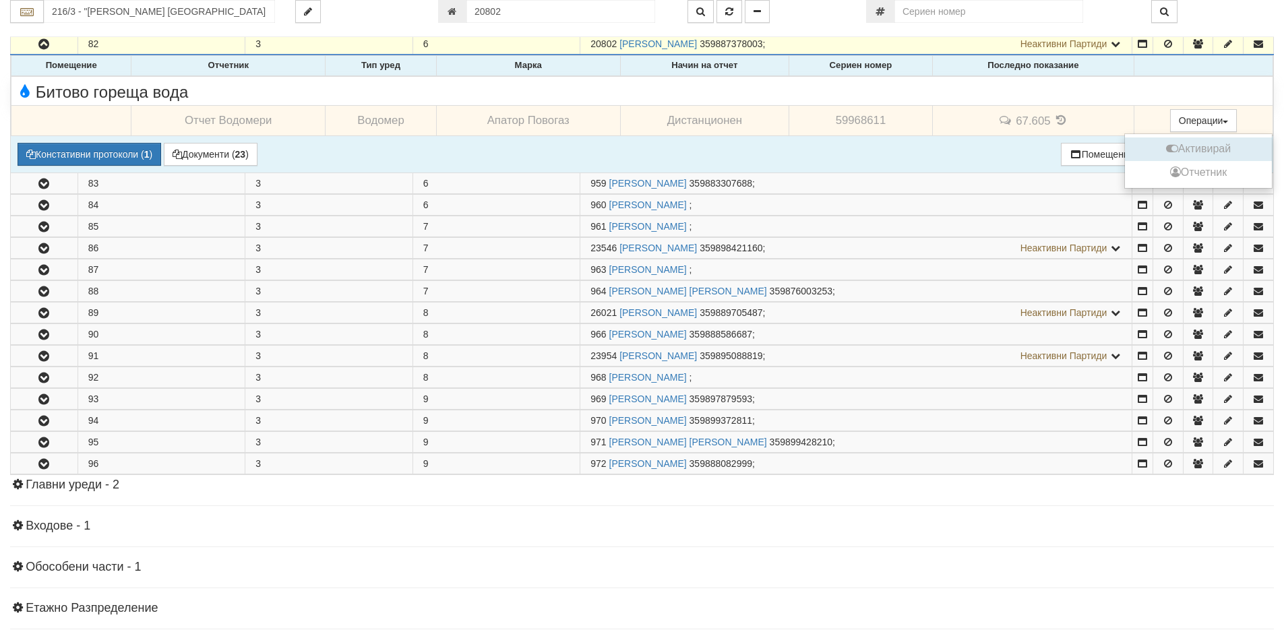
click at [1191, 145] on button "Активирай" at bounding box center [1198, 149] width 140 height 17
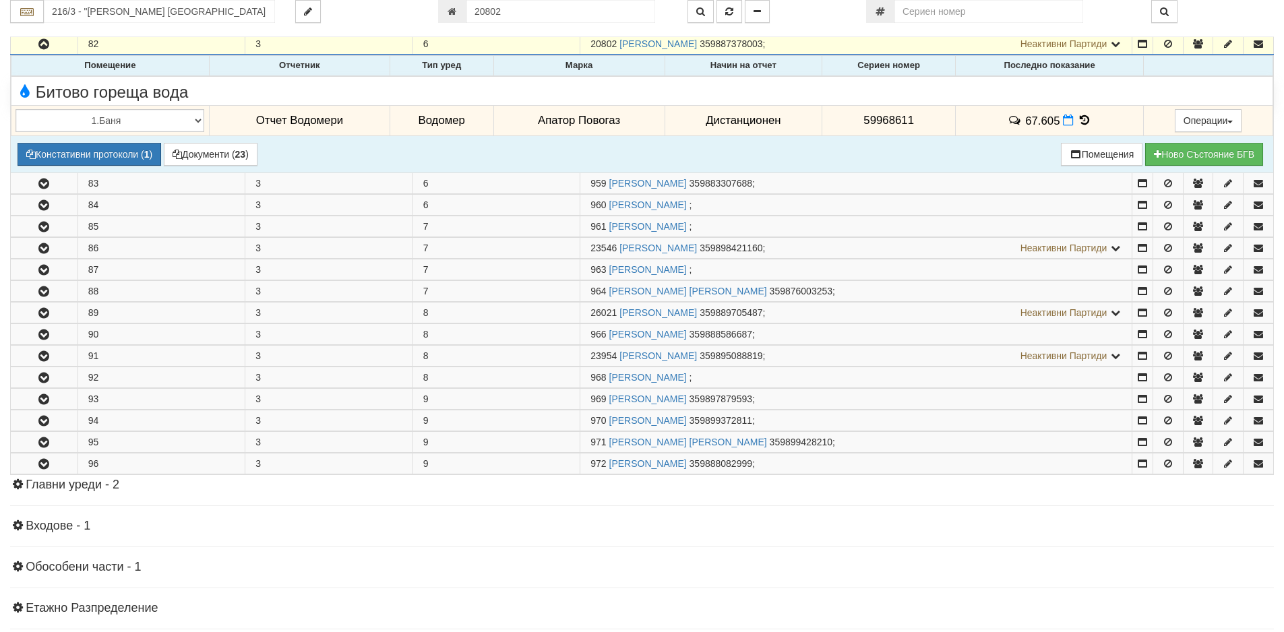
click at [1077, 118] on icon at bounding box center [1084, 120] width 15 height 11
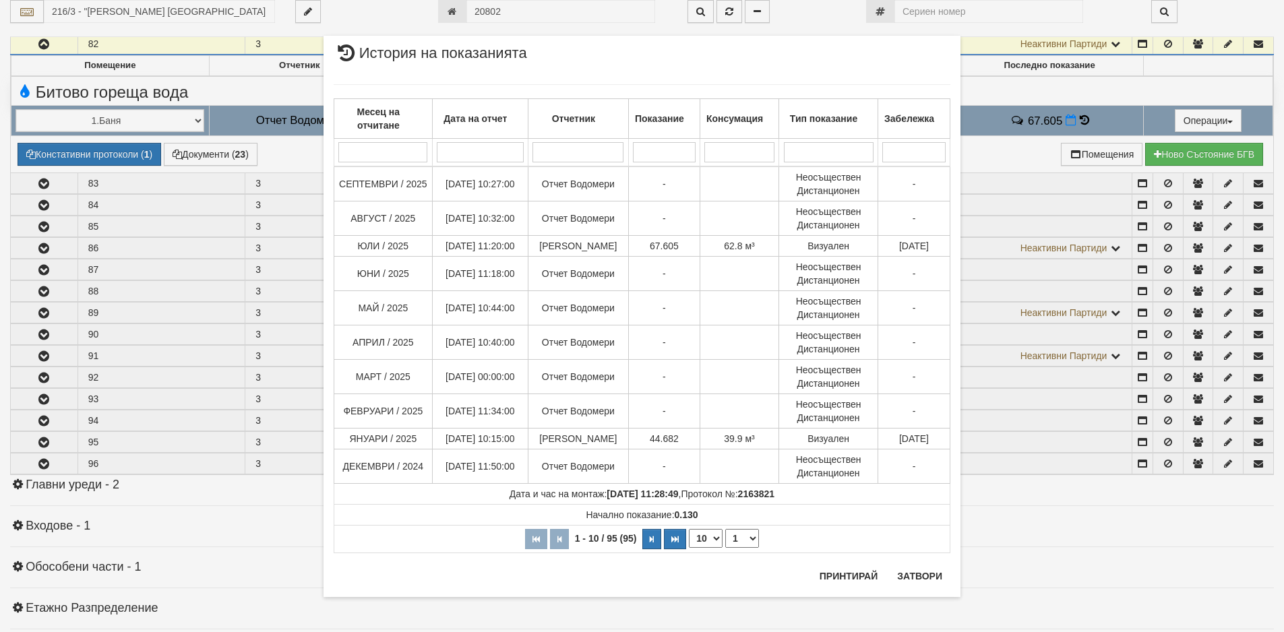
click at [520, 8] on div "× История на показанията Месец на отчитане Дата на отчет Отчетник Показание Кон…" at bounding box center [641, 315] width 657 height 631
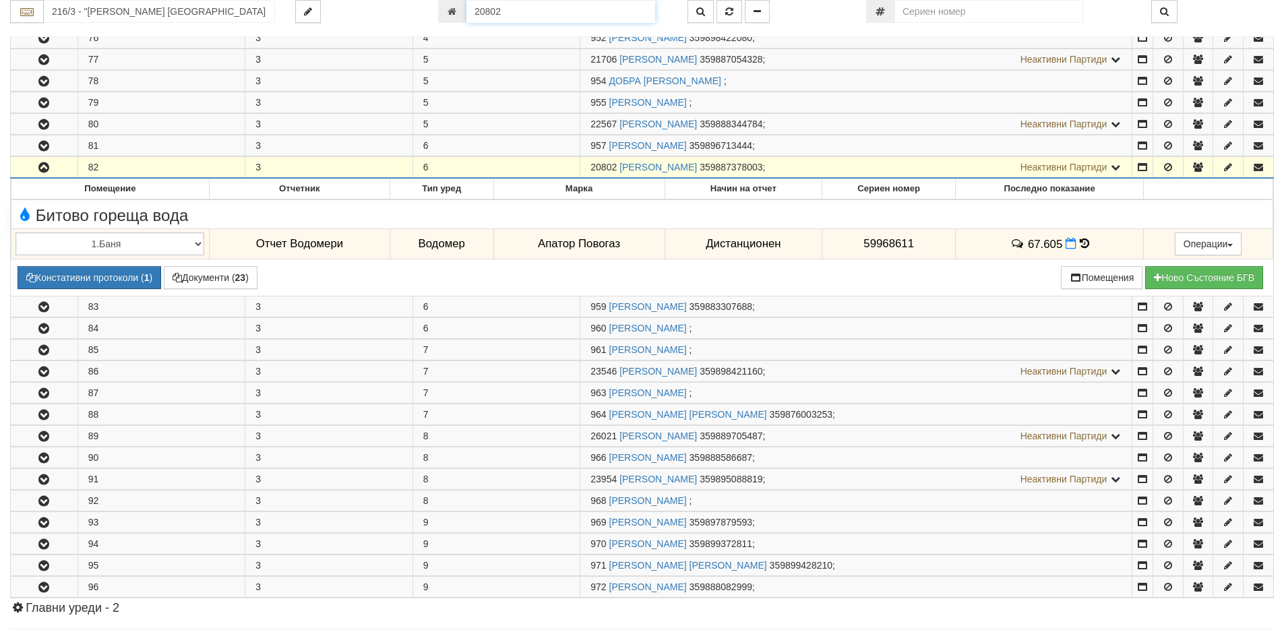
drag, startPoint x: 516, startPoint y: 9, endPoint x: 430, endPoint y: 3, distance: 85.8
click at [430, 3] on div "20802" at bounding box center [552, 11] width 249 height 23
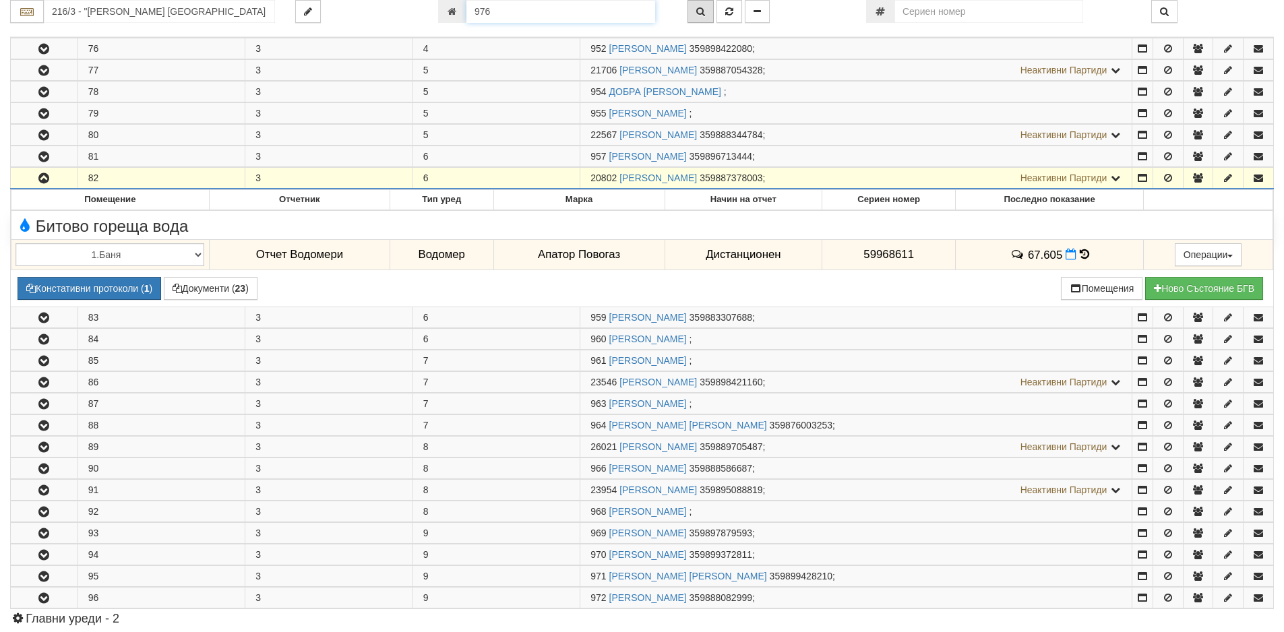
type input "976"
click at [696, 10] on icon "button" at bounding box center [700, 11] width 9 height 9
type input "216/4 - "[PERSON_NAME] [GEOGRAPHIC_DATA] " ЕАД"
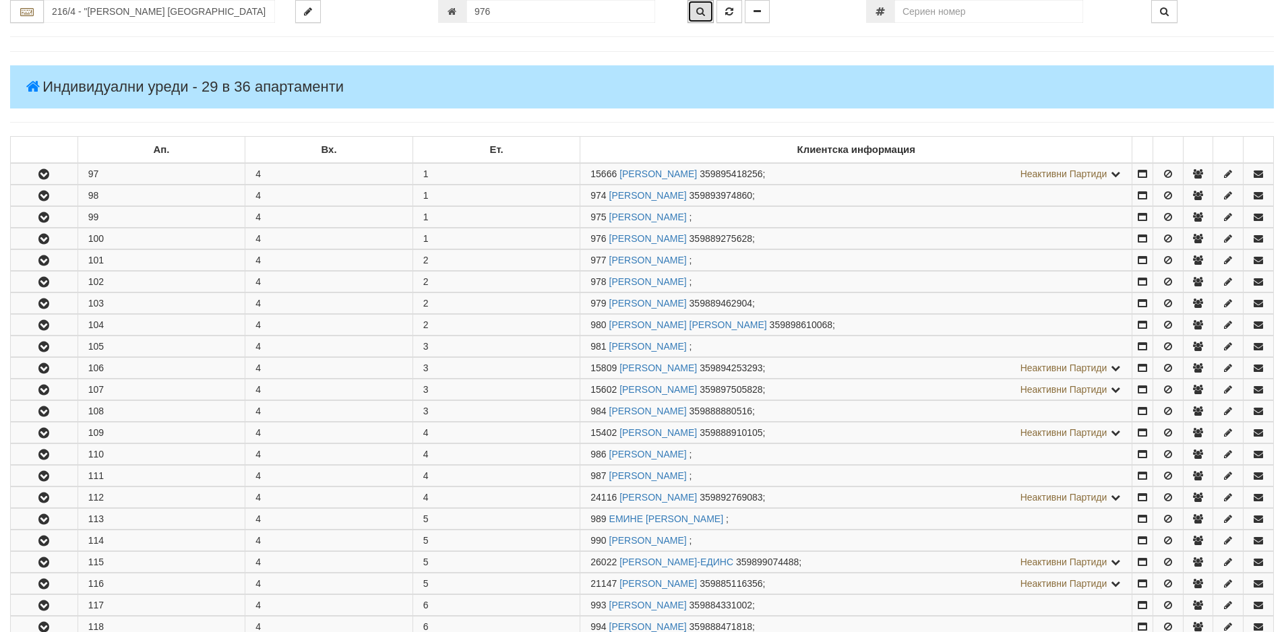
scroll to position [331, 0]
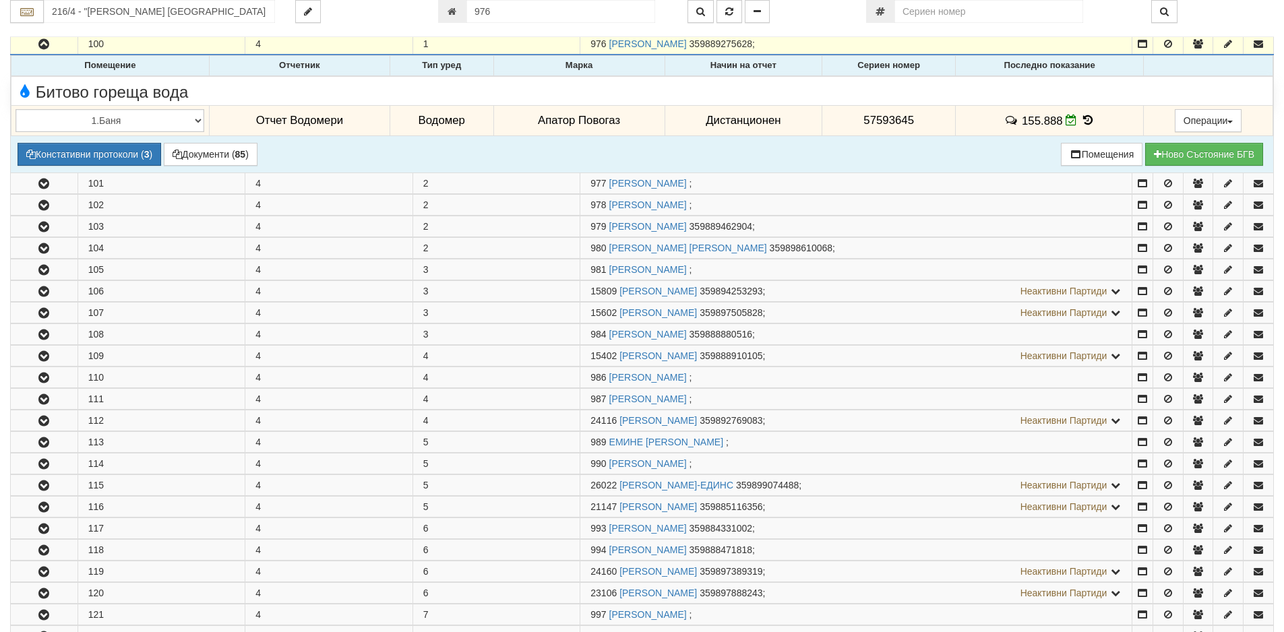
click at [1086, 123] on icon at bounding box center [1087, 120] width 15 height 11
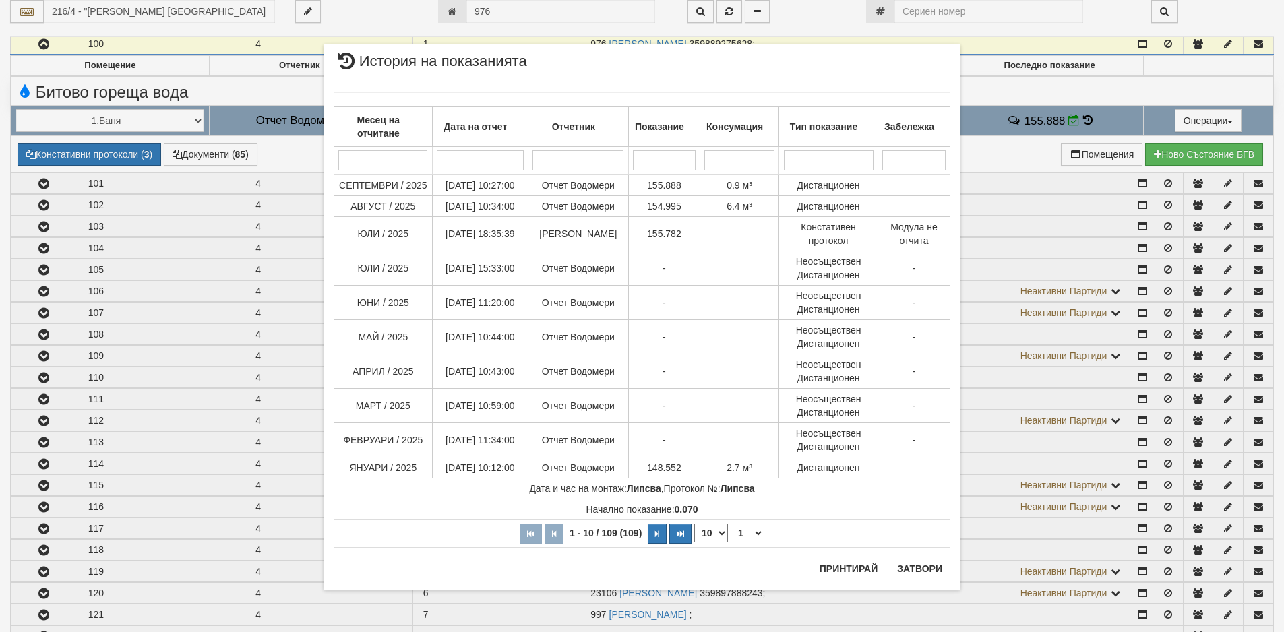
click at [510, 7] on div "× История на показанията Месец на отчитане Дата на отчет Отчетник Показание Кон…" at bounding box center [641, 311] width 657 height 623
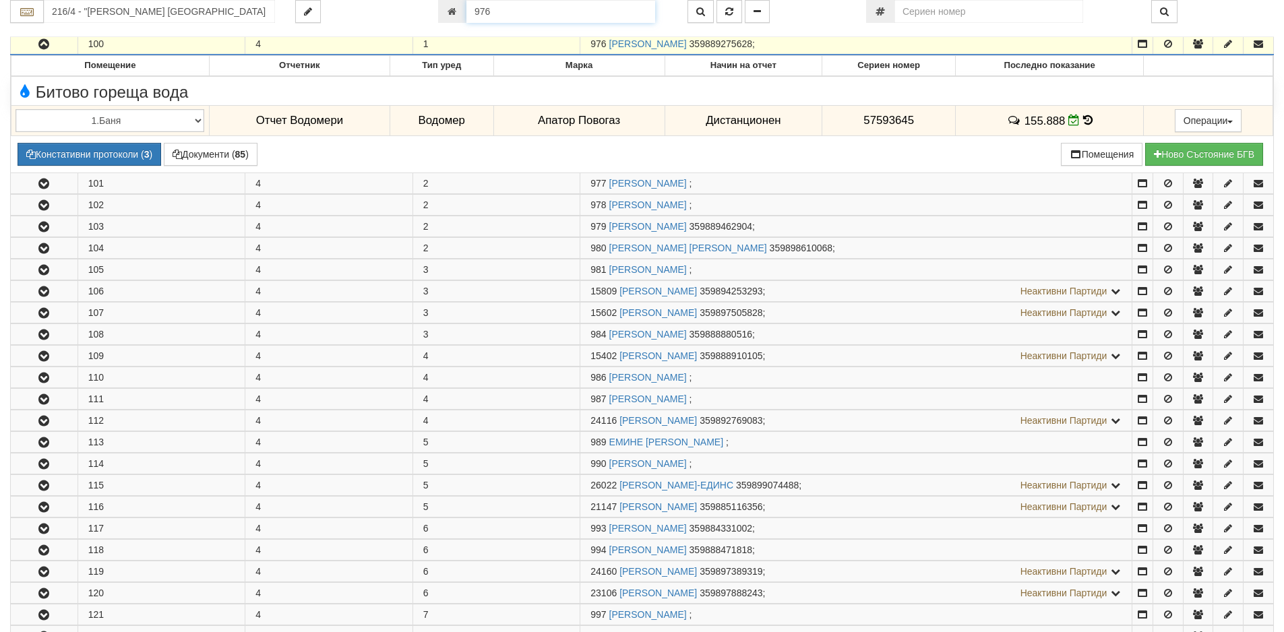
scroll to position [276, 0]
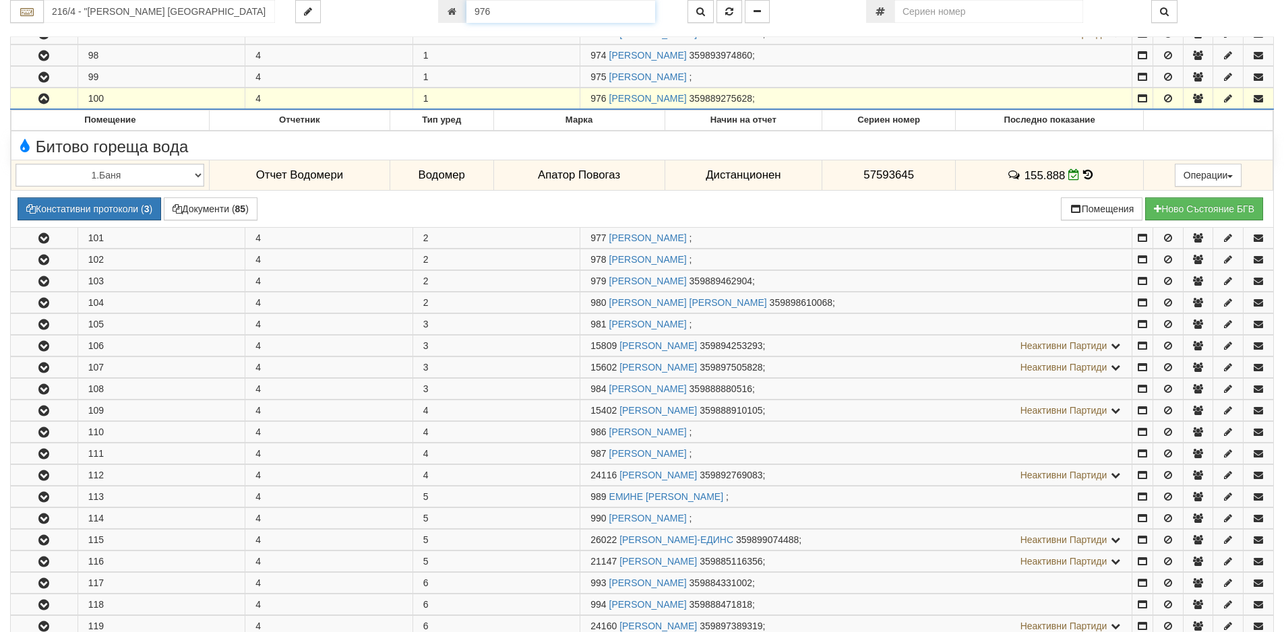
drag, startPoint x: 508, startPoint y: 7, endPoint x: 406, endPoint y: 4, distance: 102.5
click at [406, 4] on div "216/4 - "[PERSON_NAME] [GEOGRAPHIC_DATA] " ЕАД 976" at bounding box center [642, 11] width 1284 height 23
type input "15809"
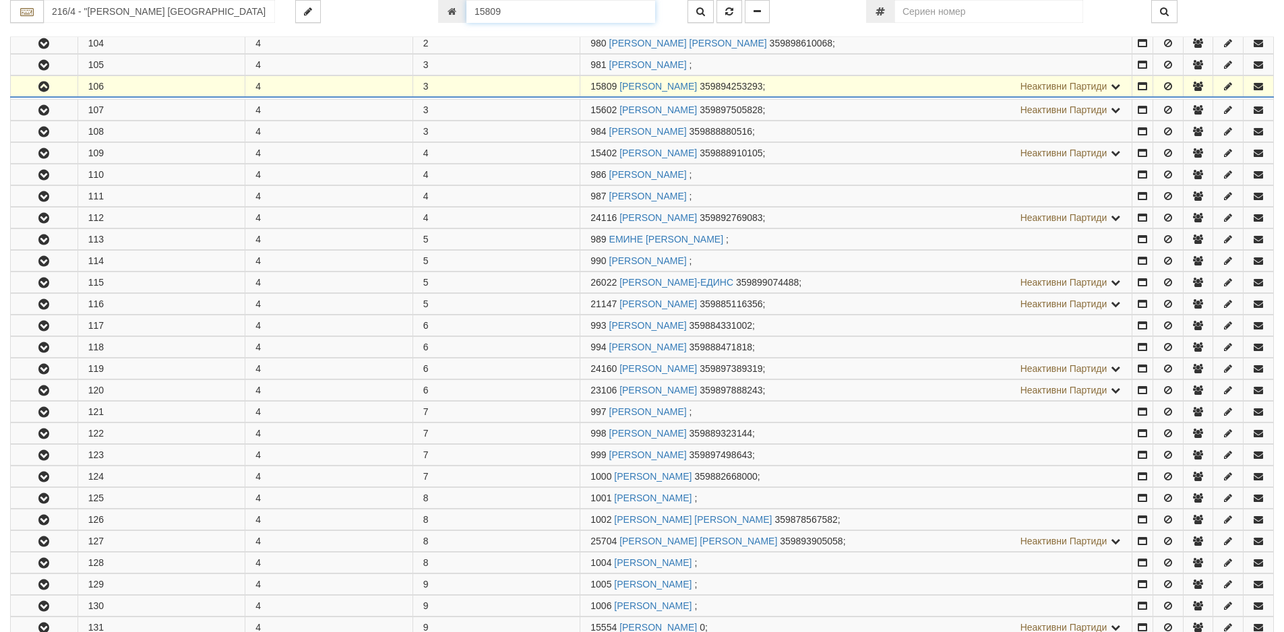
scroll to position [460, 0]
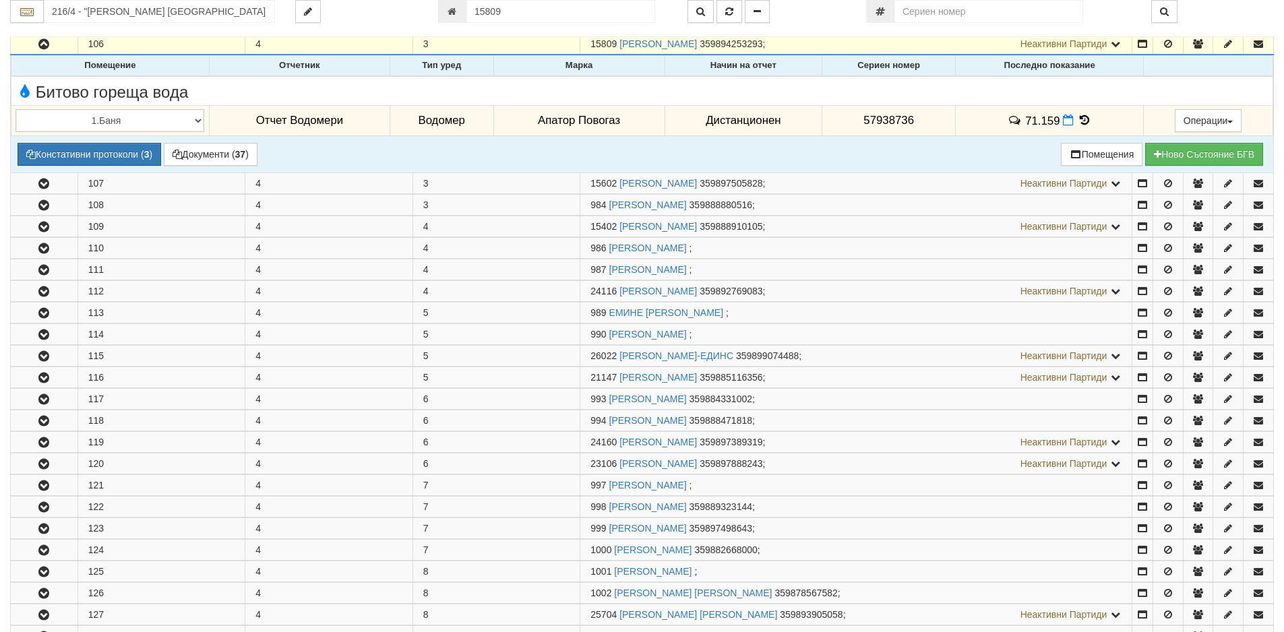
click at [1079, 120] on icon at bounding box center [1084, 120] width 15 height 11
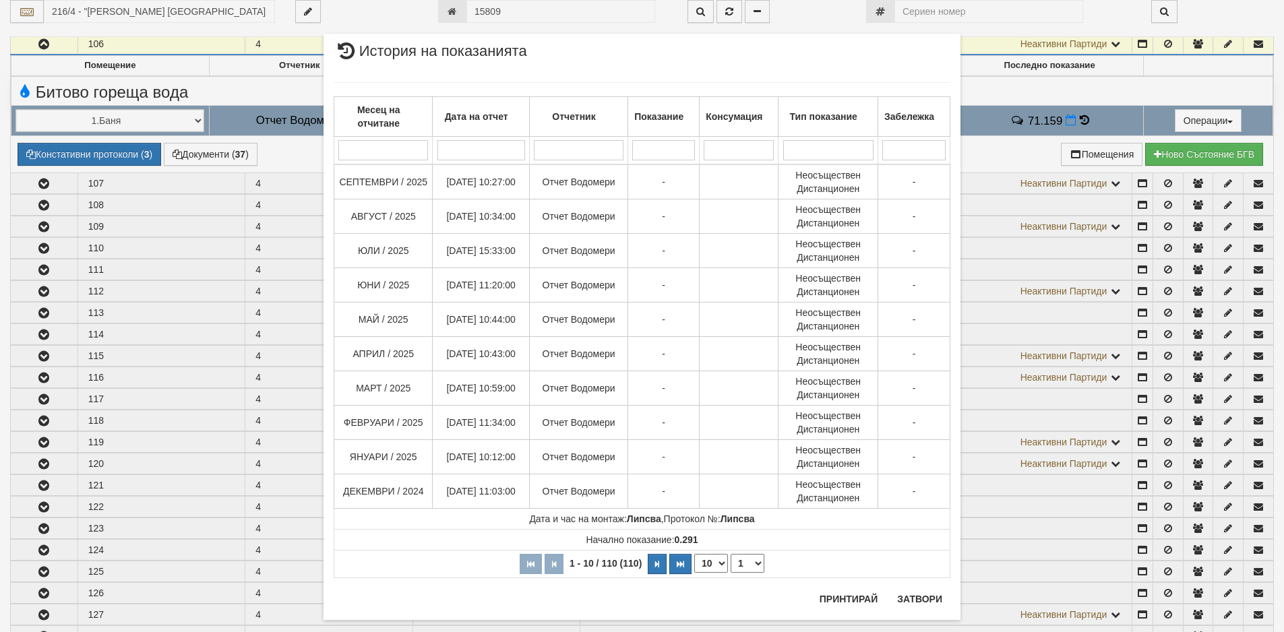
click at [717, 568] on select "10 20 30 40" at bounding box center [711, 563] width 34 height 19
select select "40"
click at [694, 573] on select "10 20 30 40" at bounding box center [711, 563] width 34 height 19
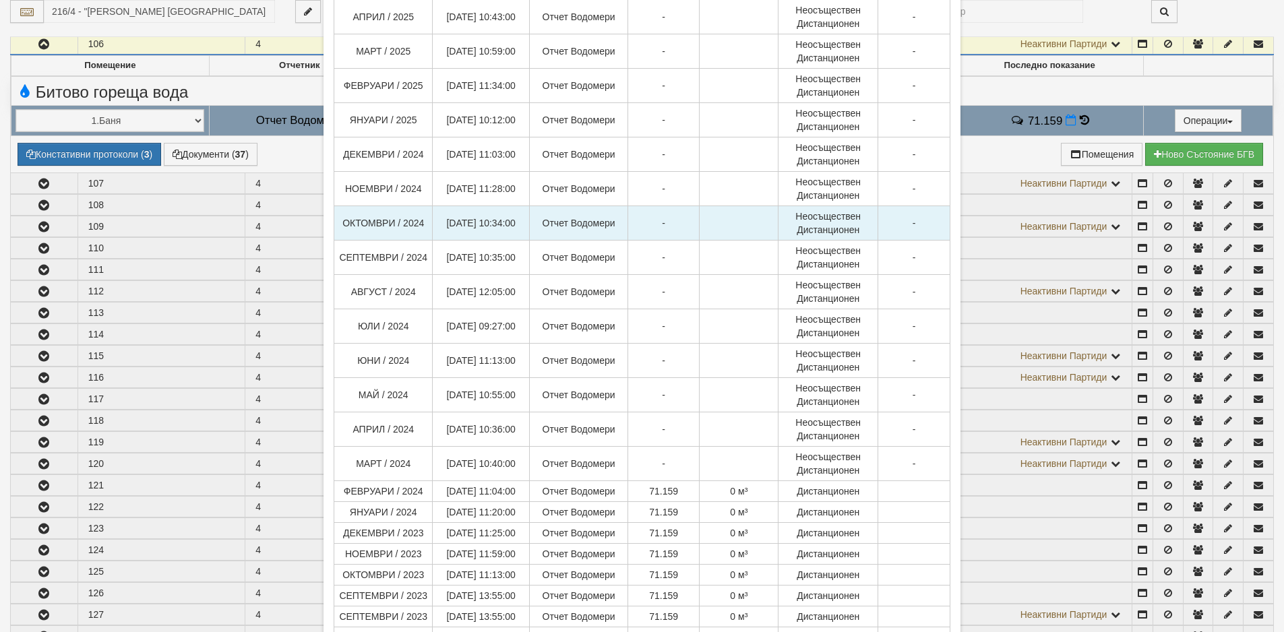
scroll to position [539, 0]
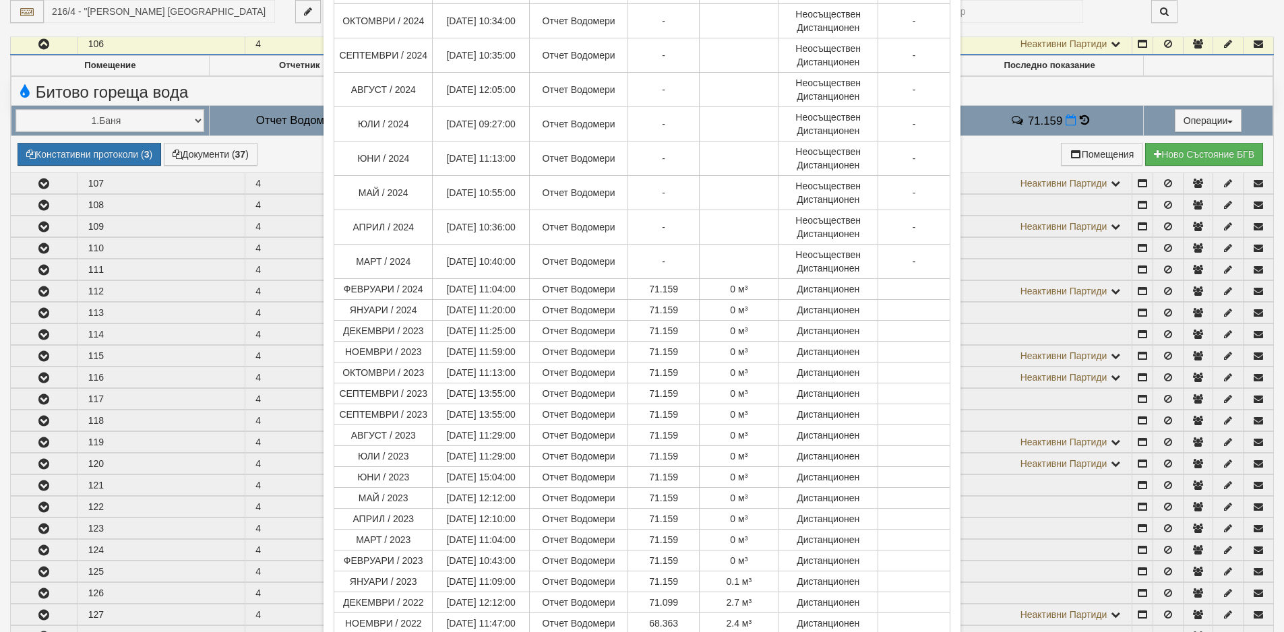
click at [0, 243] on div "× История на показанията Месец на отчитане Дата на отчет Отчетник Показание Кон…" at bounding box center [642, 316] width 1284 height 632
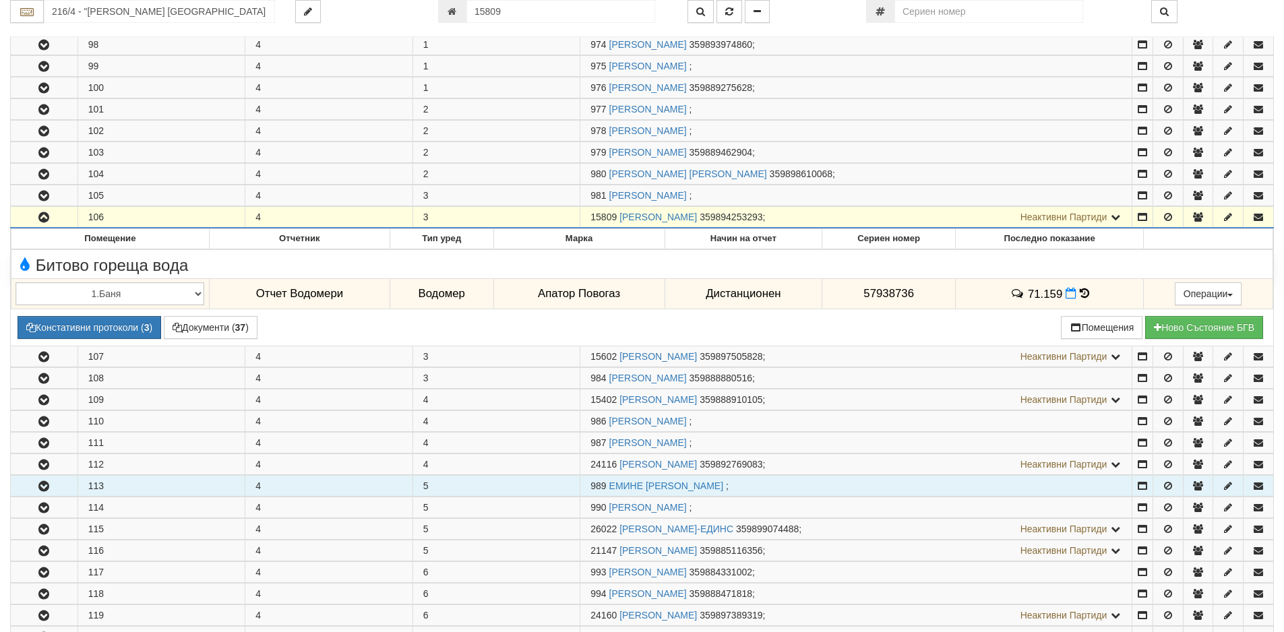
scroll to position [191, 0]
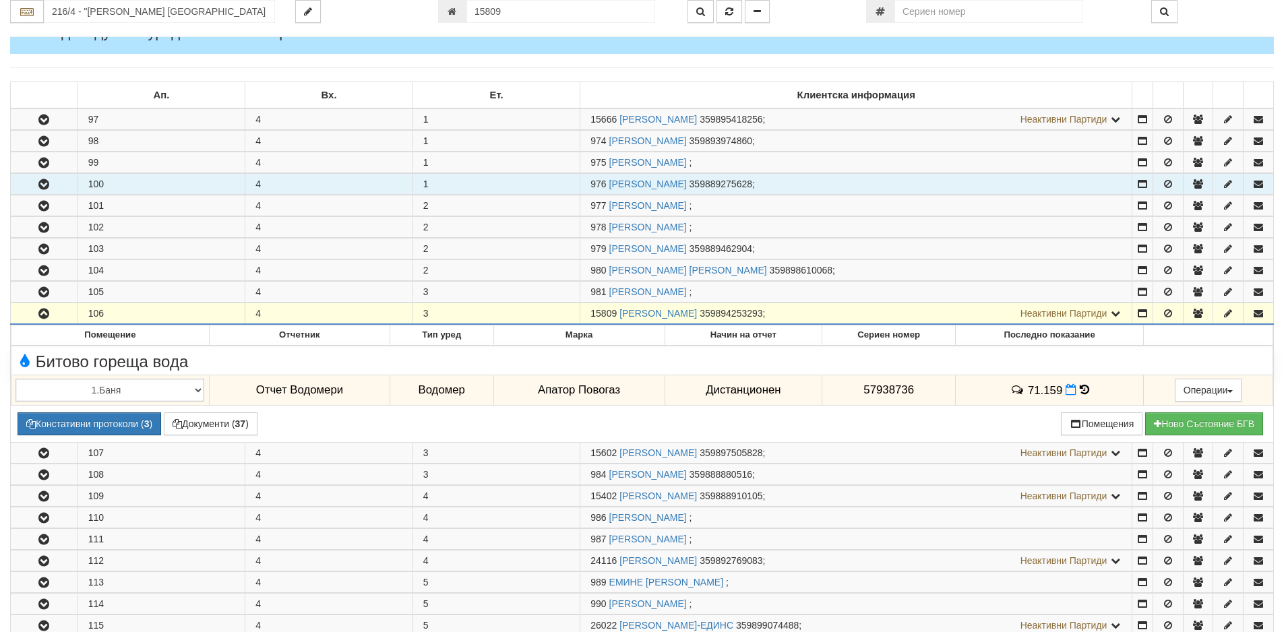
click at [43, 187] on icon "button" at bounding box center [44, 184] width 16 height 9
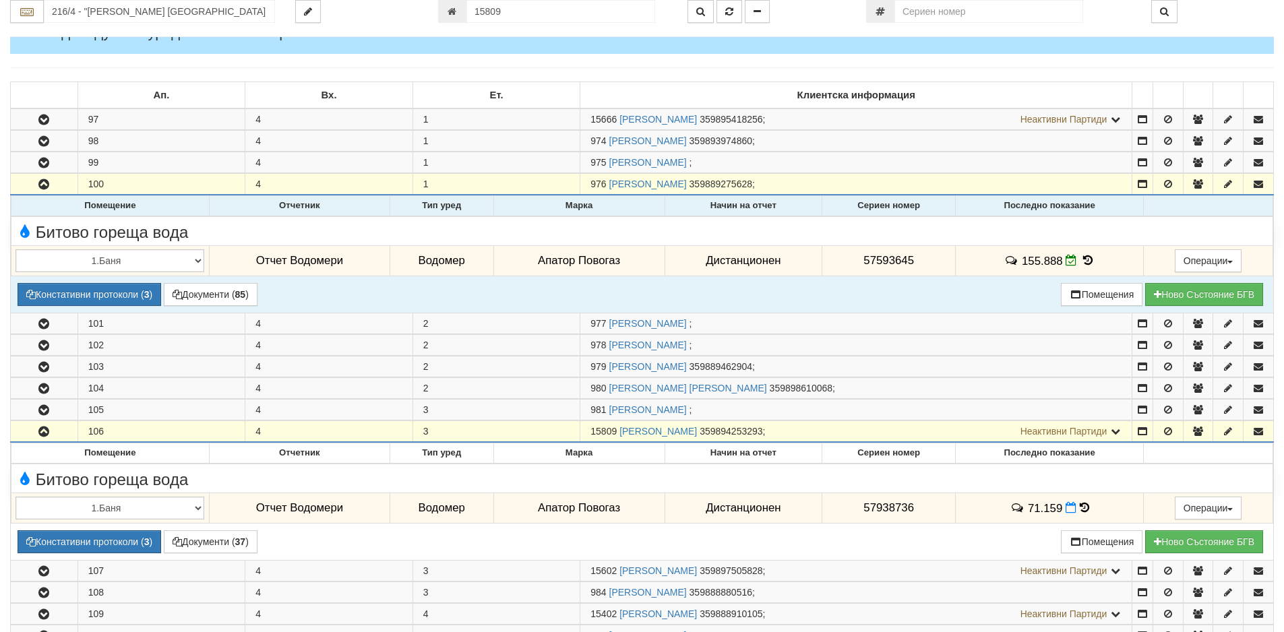
click at [1084, 259] on icon at bounding box center [1087, 260] width 15 height 11
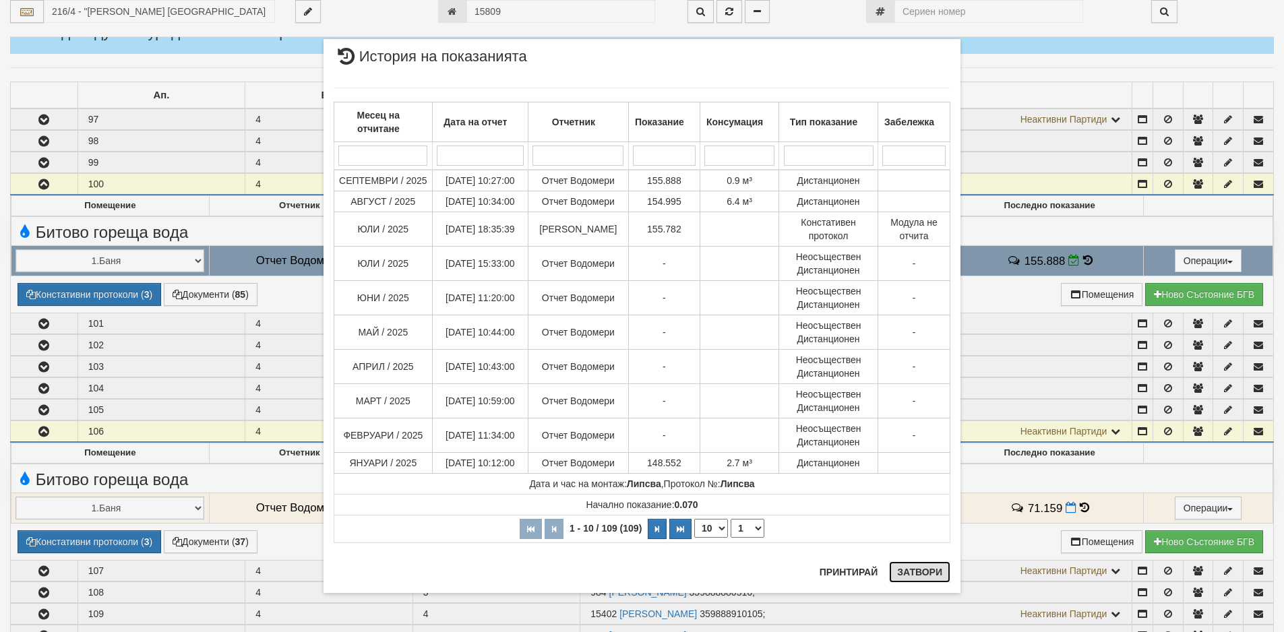
drag, startPoint x: 918, startPoint y: 568, endPoint x: 918, endPoint y: 582, distance: 13.5
click at [918, 568] on button "Затвори" at bounding box center [919, 572] width 61 height 22
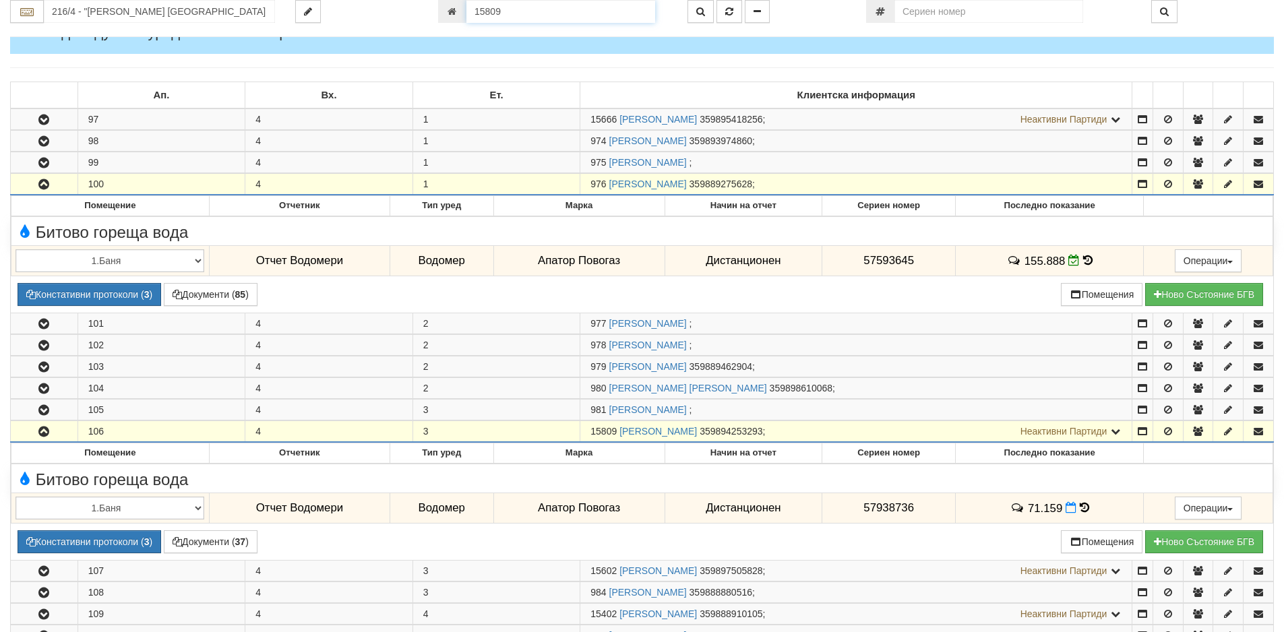
click at [504, 9] on input "15809" at bounding box center [560, 11] width 189 height 23
type input "1010"
type input "216/5 - "[PERSON_NAME] [GEOGRAPHIC_DATA] " ЕАД"
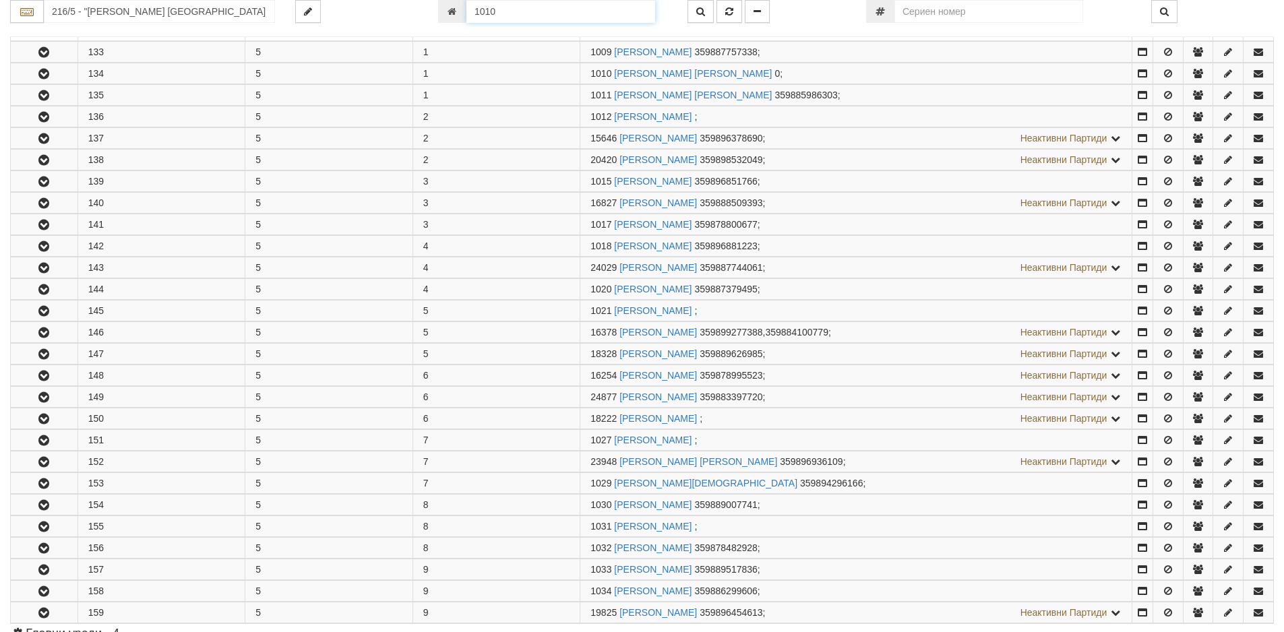
scroll to position [288, 0]
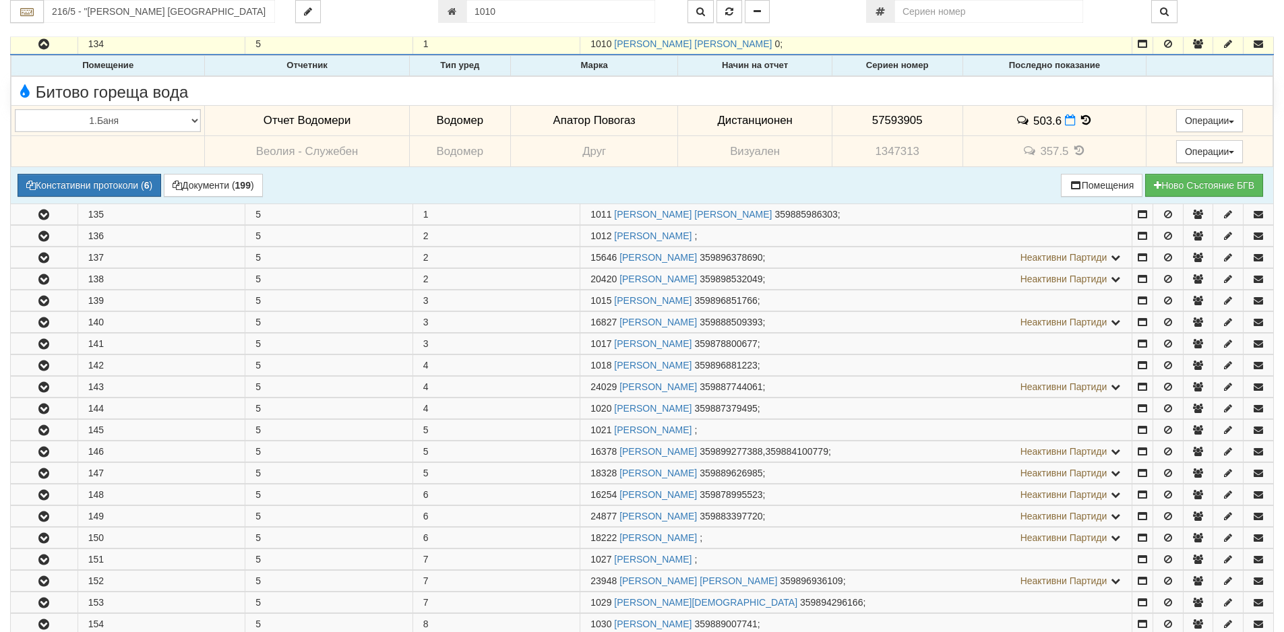
click at [1082, 122] on icon at bounding box center [1085, 120] width 15 height 11
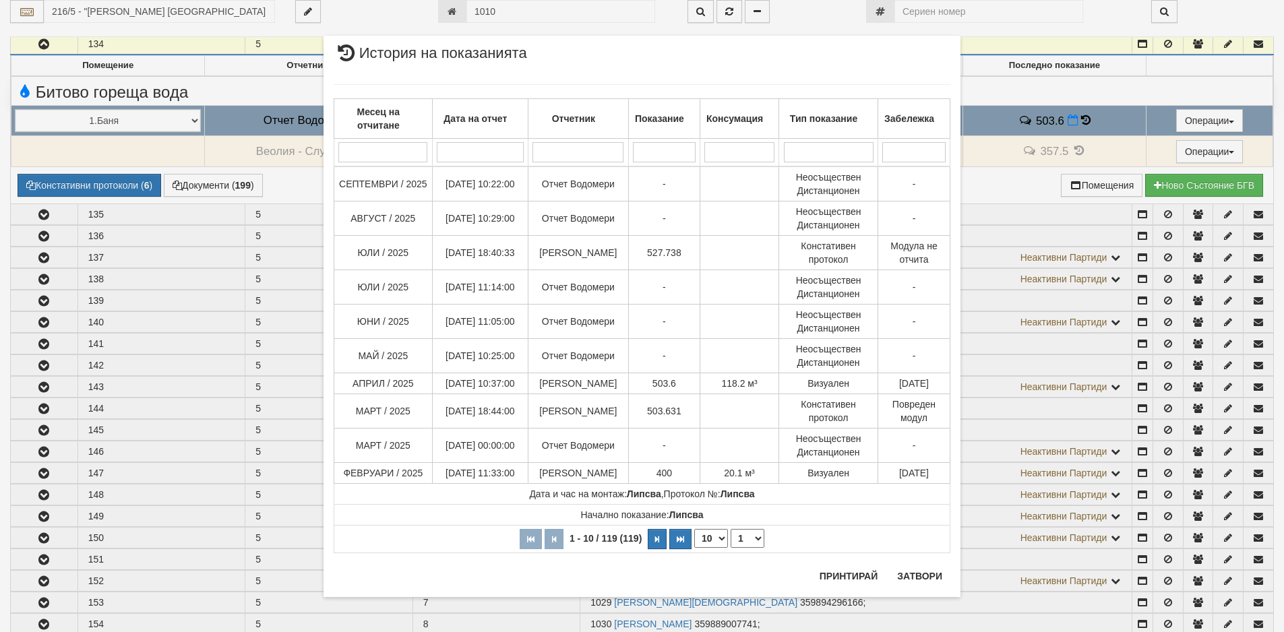
click at [51, 217] on div "× История на показанията Месец на отчитане Дата на отчет Отчетник Показание Кон…" at bounding box center [642, 316] width 1284 height 632
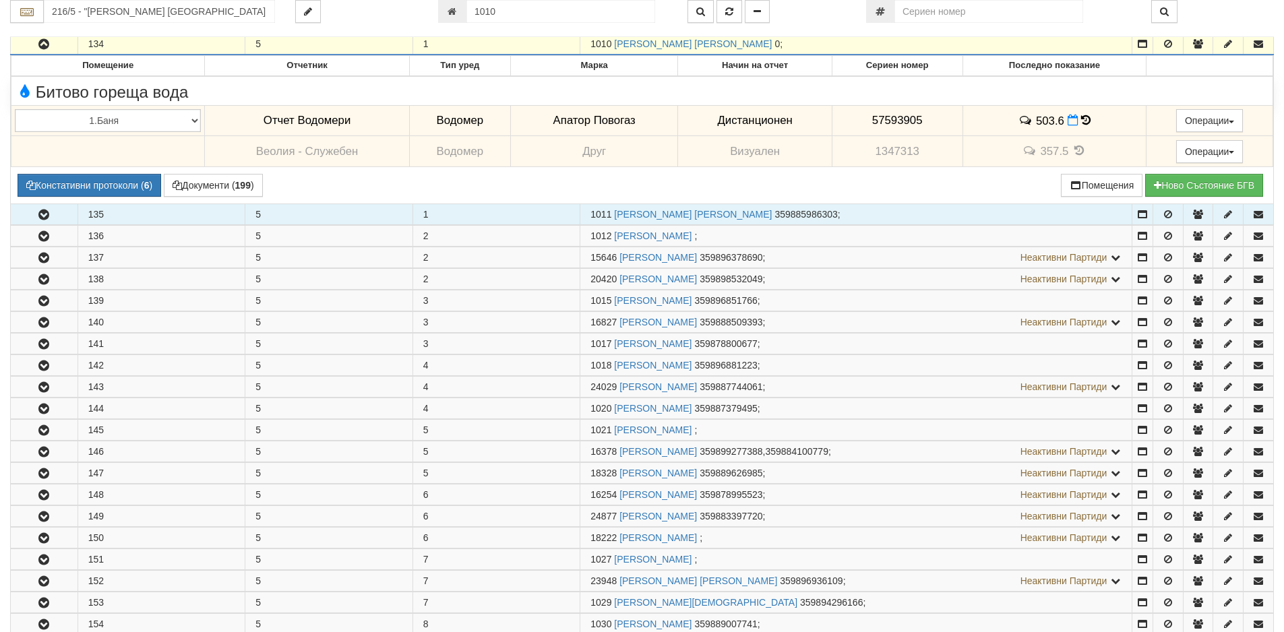
click at [47, 217] on icon "button" at bounding box center [44, 214] width 16 height 9
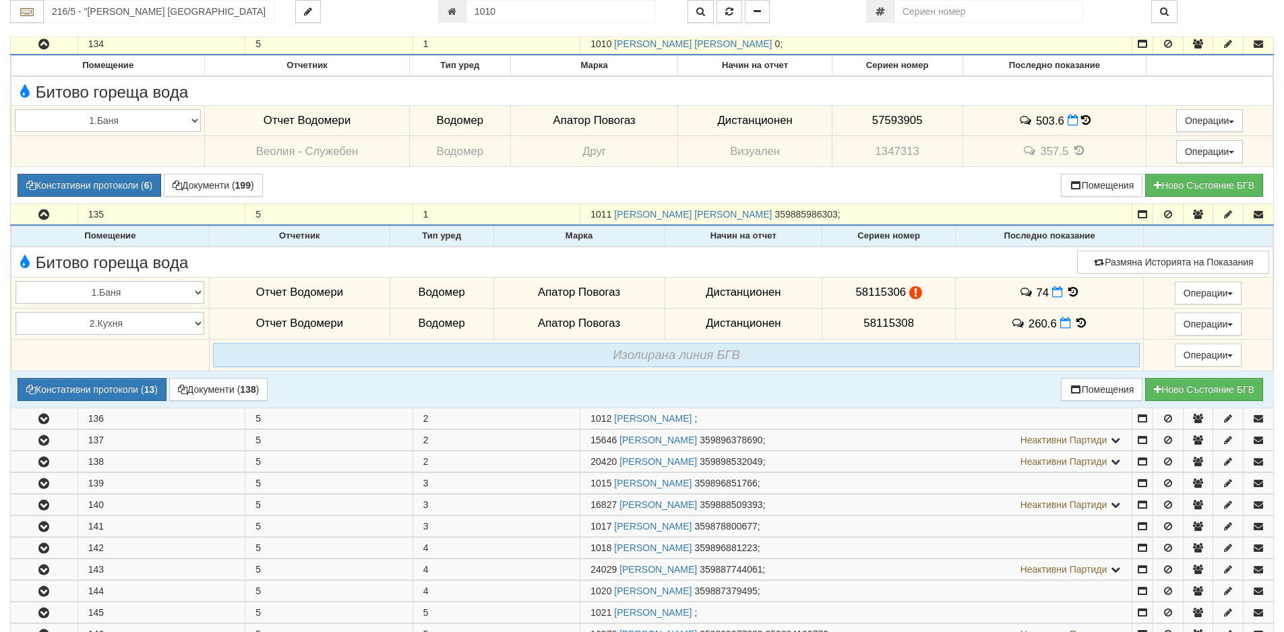
click at [1078, 324] on icon at bounding box center [1081, 322] width 15 height 11
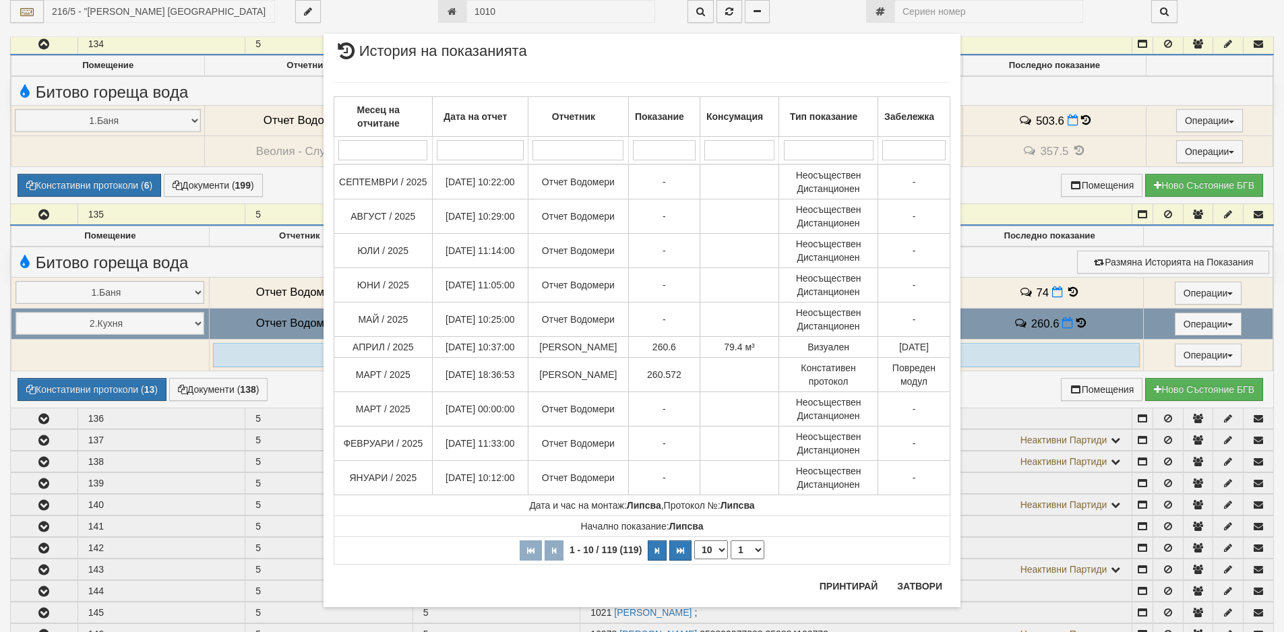
click at [720, 555] on select "10 20 30 40" at bounding box center [711, 550] width 34 height 19
select select "40"
click at [694, 559] on select "10 20 30 40" at bounding box center [711, 550] width 34 height 19
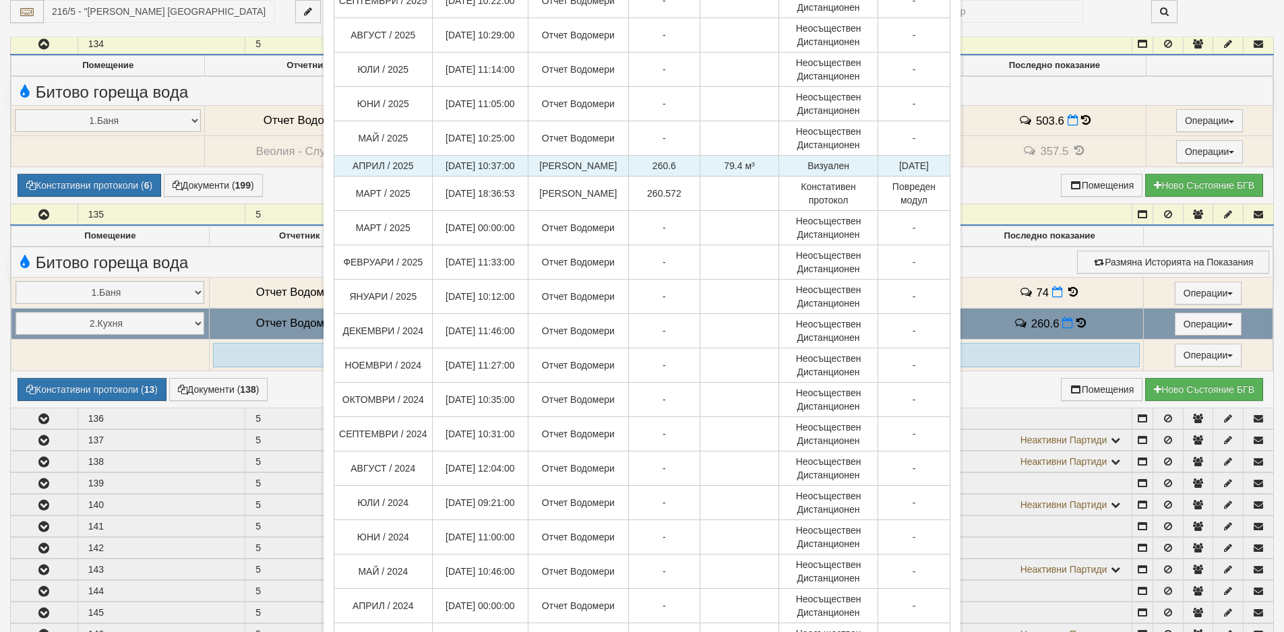
scroll to position [135, 0]
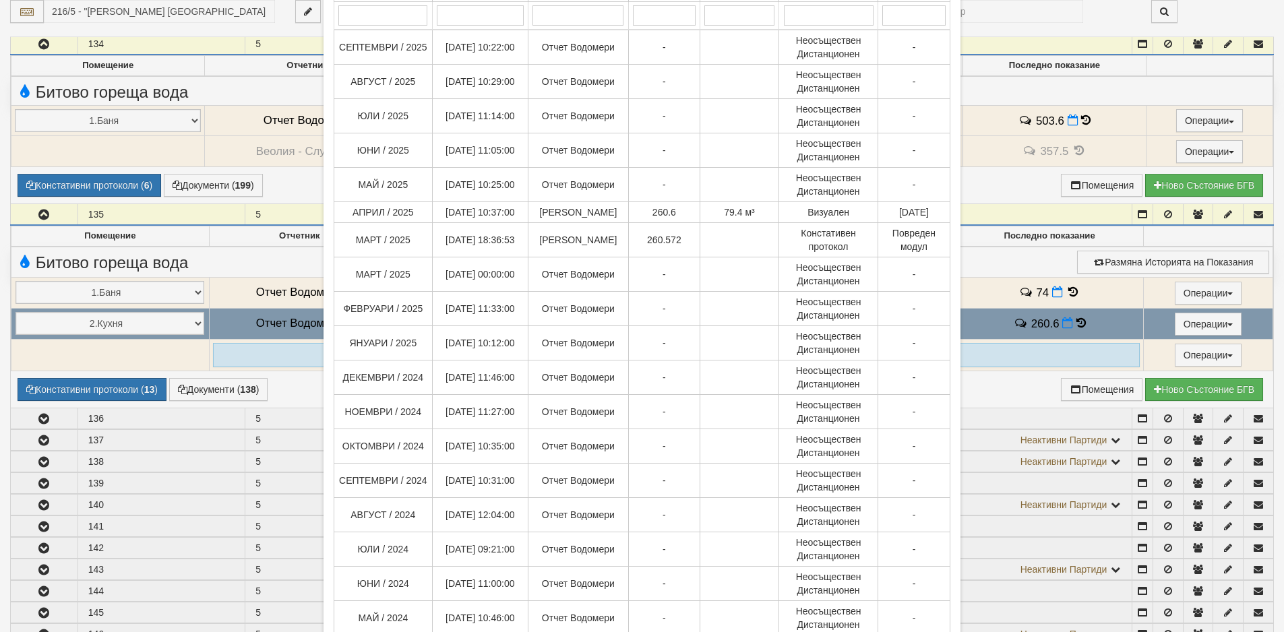
click at [67, 367] on div "× История на показанията Месец на отчитане Дата на отчет Отчетник Показание Кон…" at bounding box center [642, 316] width 1284 height 632
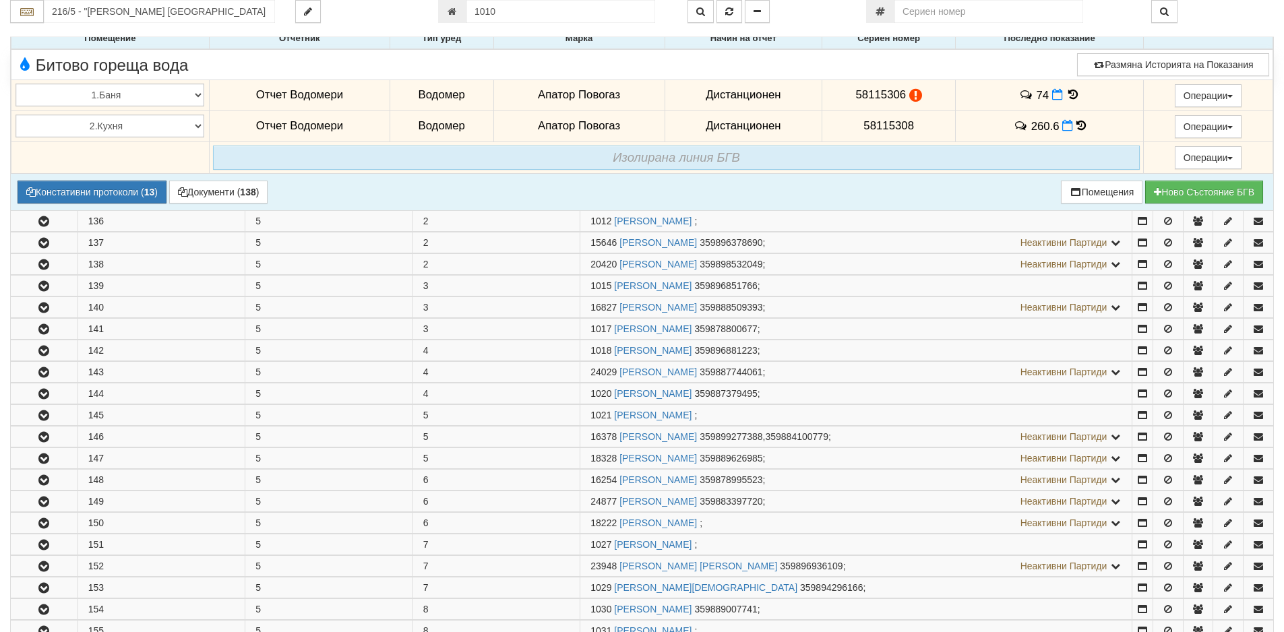
scroll to position [490, 0]
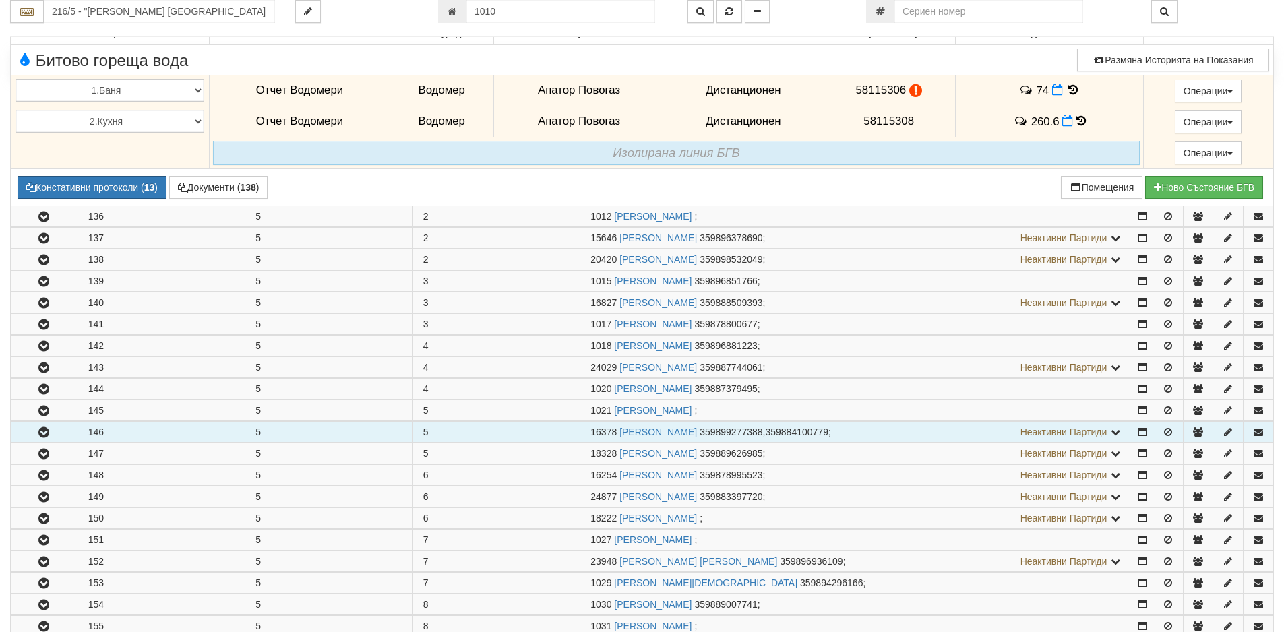
click at [46, 432] on icon "button" at bounding box center [44, 432] width 16 height 9
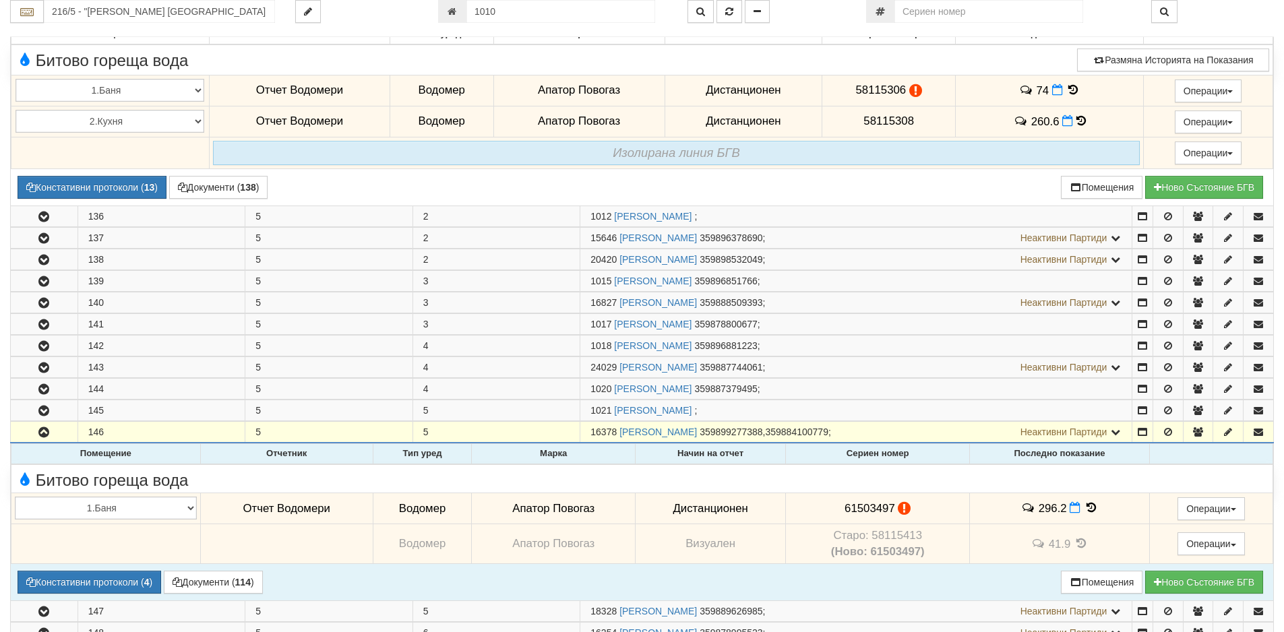
click at [1087, 514] on icon at bounding box center [1091, 507] width 15 height 11
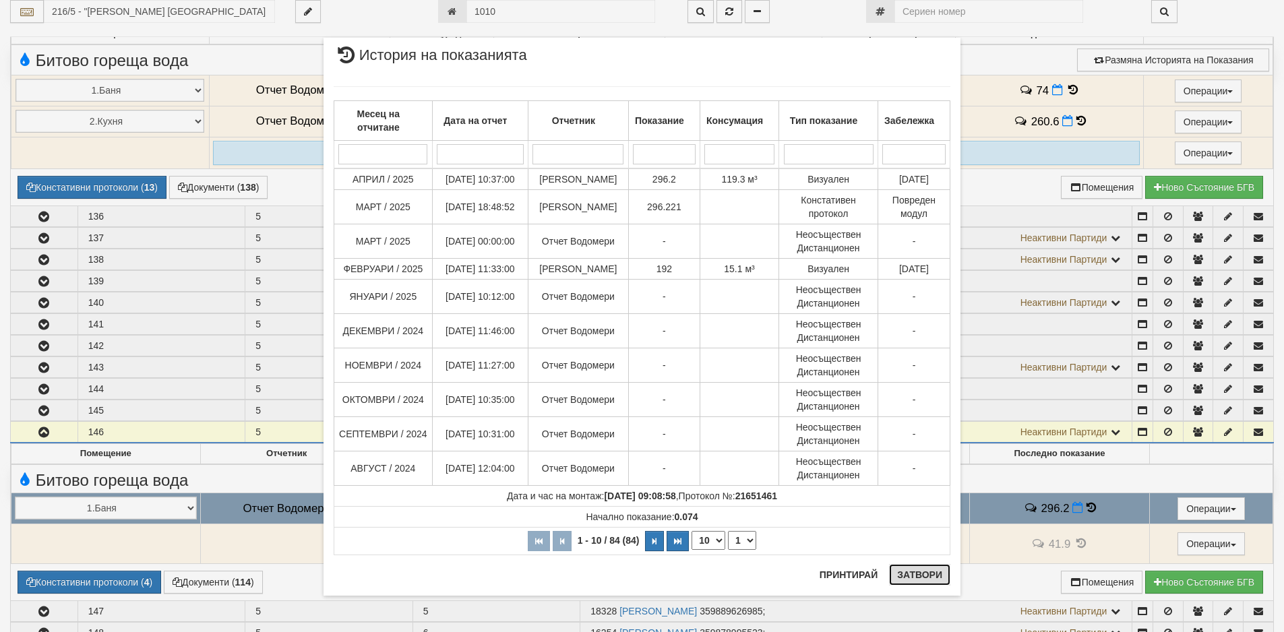
click at [903, 580] on button "Затвори" at bounding box center [919, 575] width 61 height 22
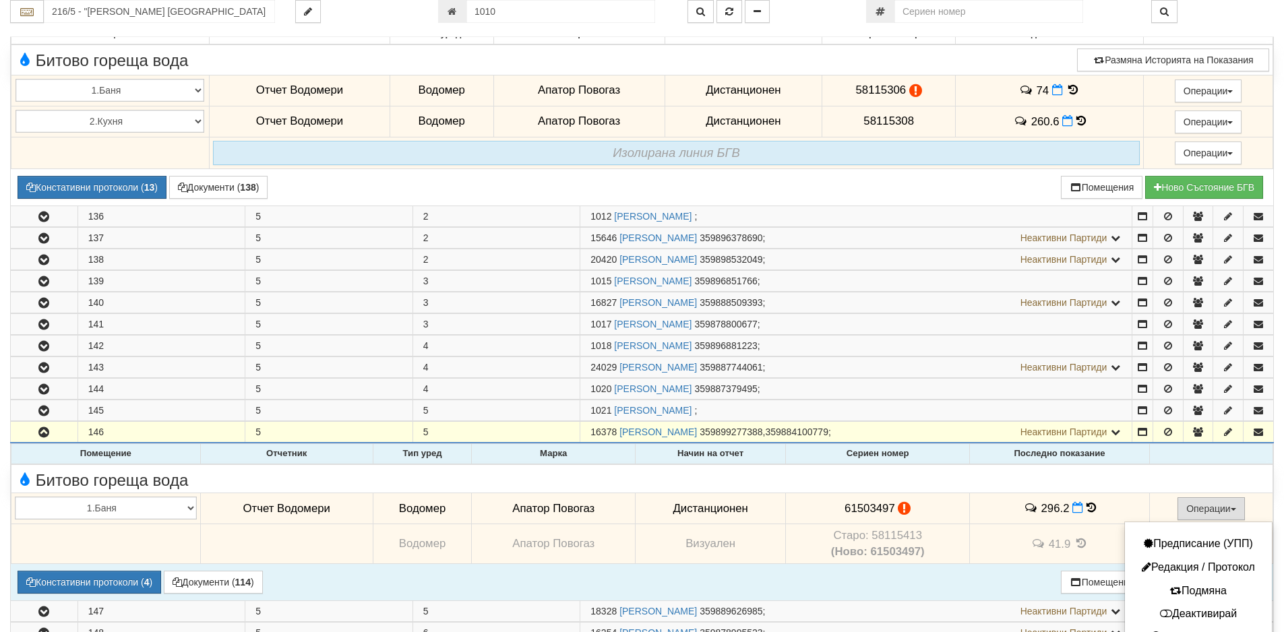
click at [1202, 514] on button "Операции" at bounding box center [1211, 508] width 67 height 23
click at [1184, 619] on button "Деактивирай" at bounding box center [1198, 614] width 140 height 17
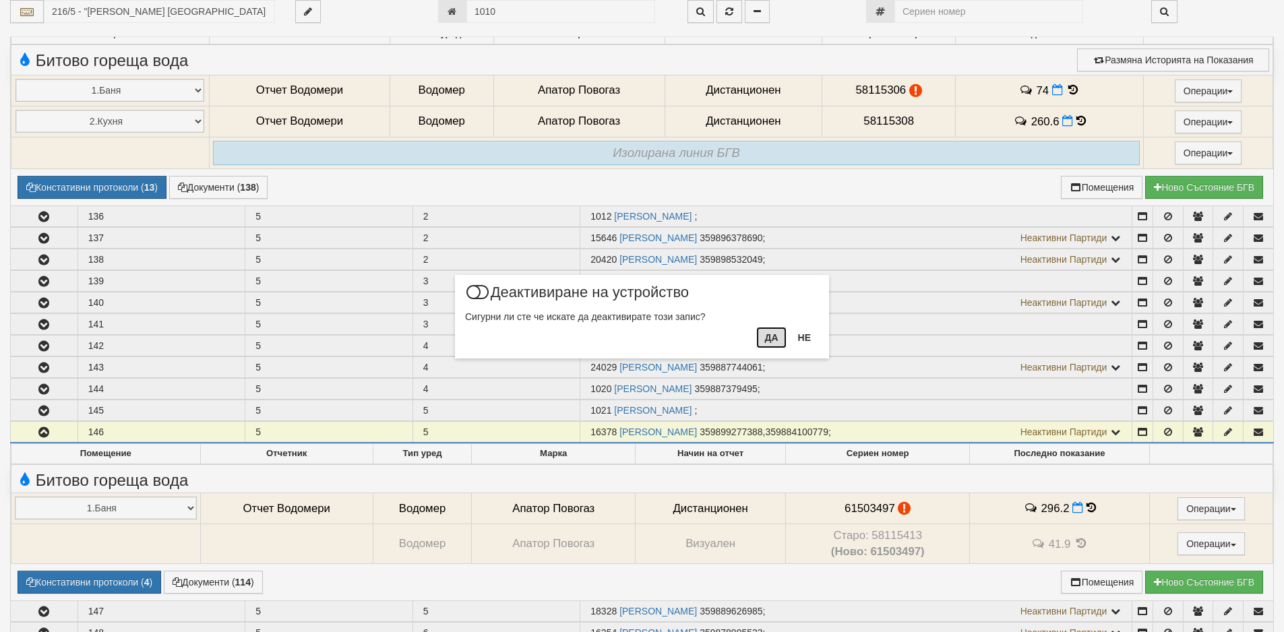
click at [779, 342] on button "Да" at bounding box center [771, 338] width 30 height 22
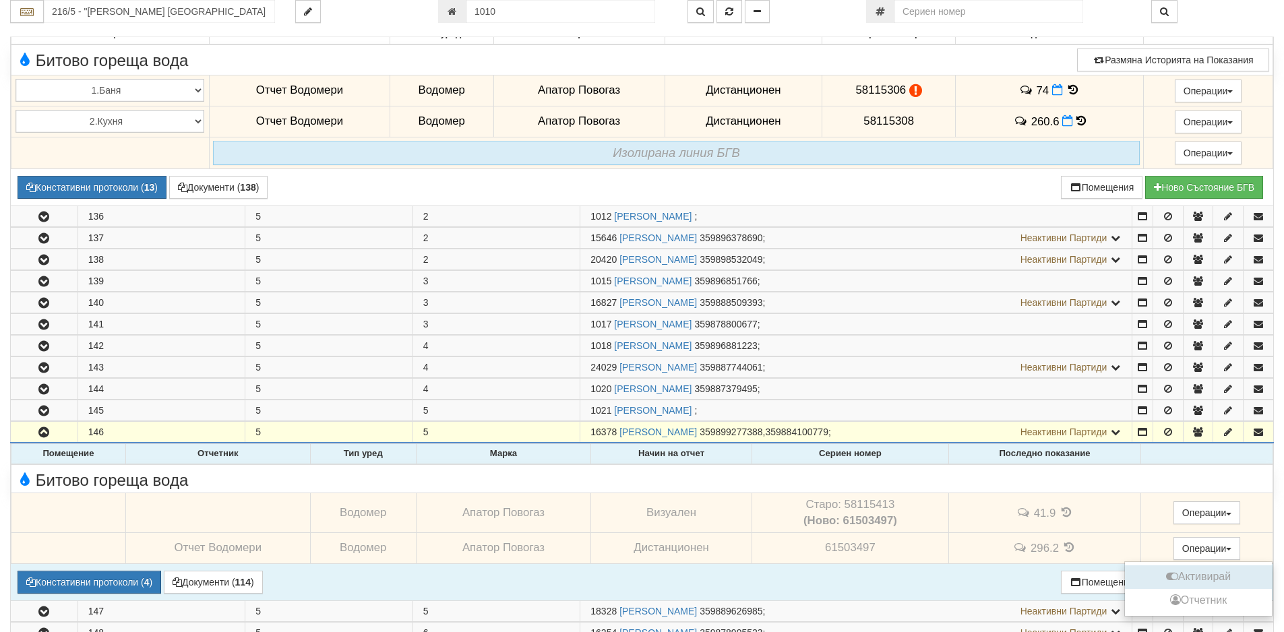
click at [1194, 574] on button "Активирай" at bounding box center [1198, 577] width 140 height 17
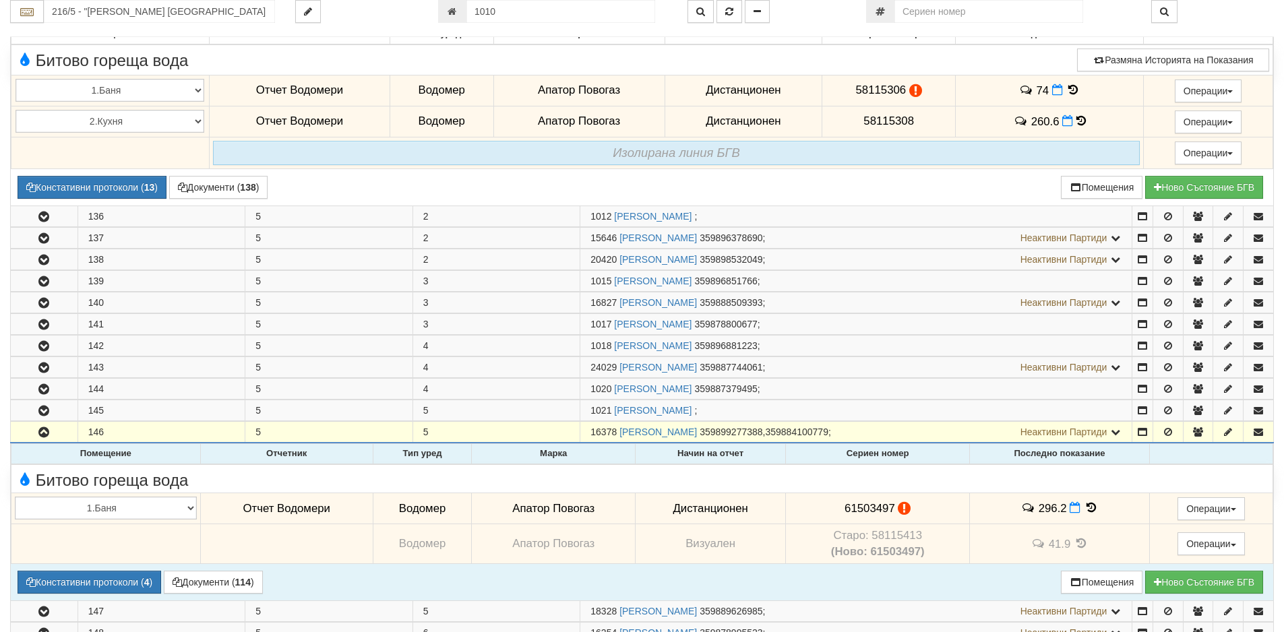
click at [1088, 510] on icon at bounding box center [1091, 507] width 15 height 11
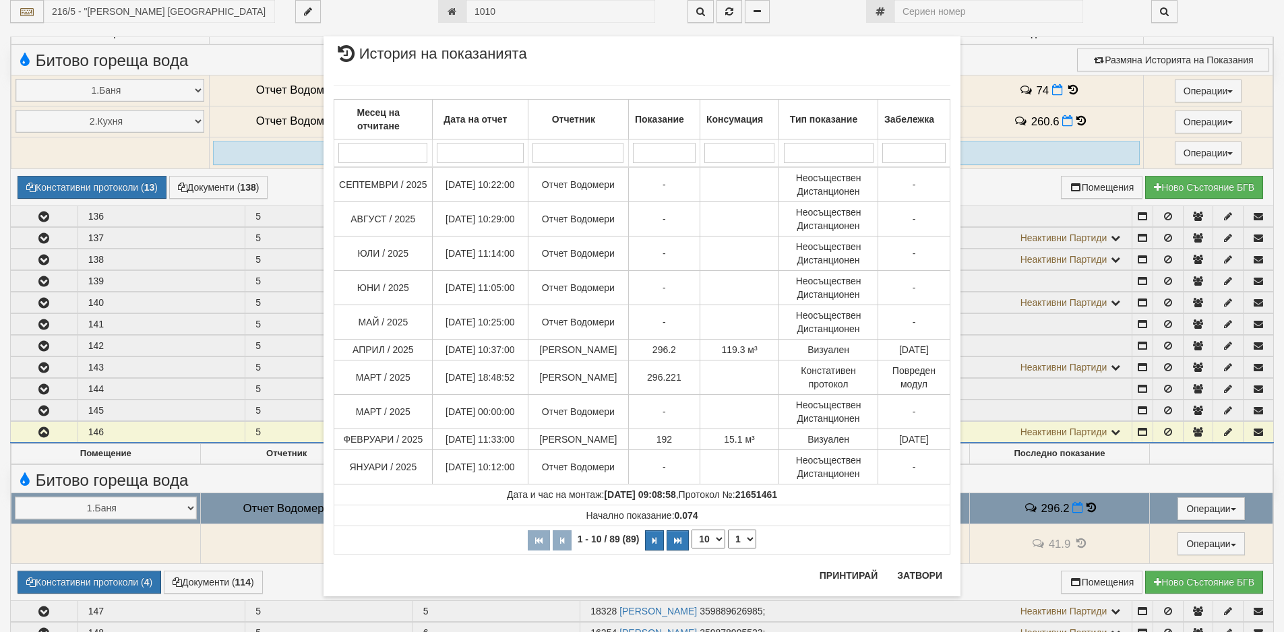
click at [502, 5] on div "× История на показанията Месец на отчитане Дата на отчет Отчетник Показание Кон…" at bounding box center [641, 315] width 657 height 630
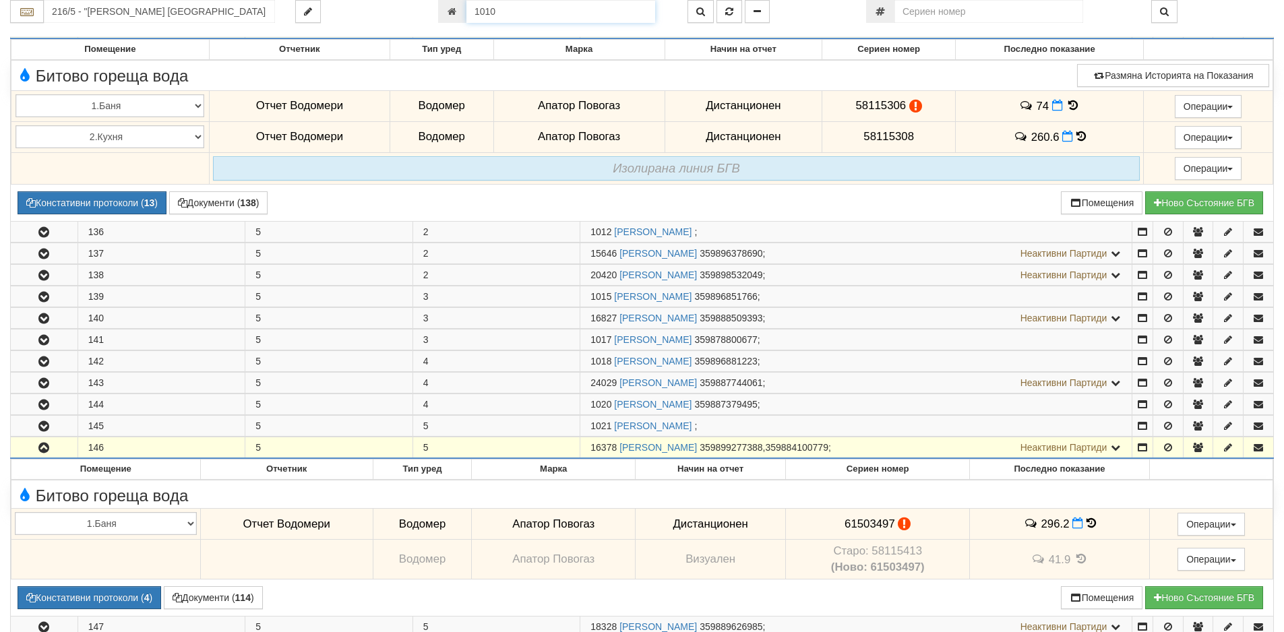
drag, startPoint x: 502, startPoint y: 16, endPoint x: 410, endPoint y: 11, distance: 91.8
click at [410, 11] on div "216/5 - "[PERSON_NAME] [GEOGRAPHIC_DATA] " ЕАД 1010" at bounding box center [642, 11] width 1284 height 23
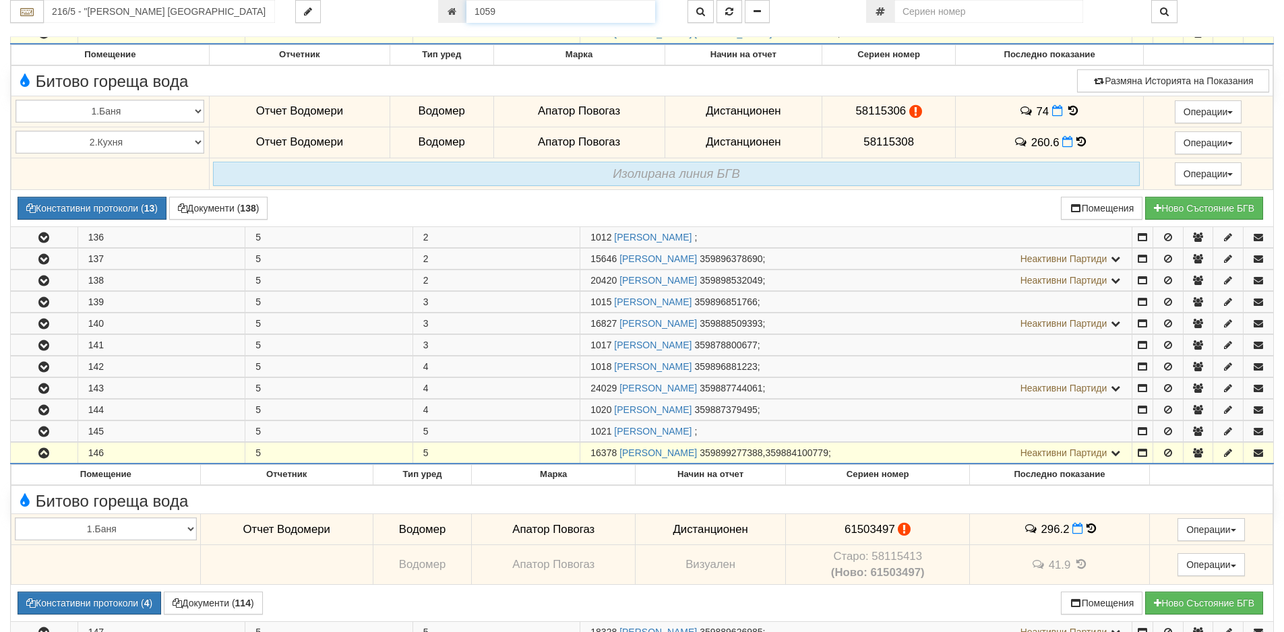
type input "1059"
type input "216/6 - "[PERSON_NAME] [GEOGRAPHIC_DATA] " ЕАД"
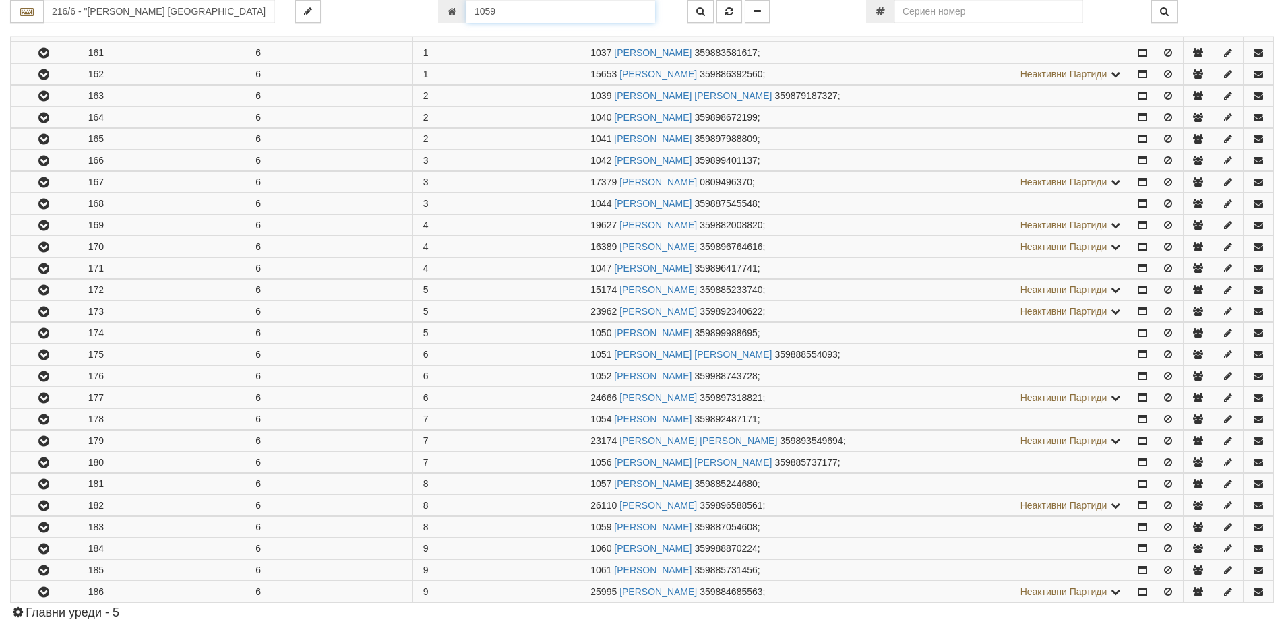
scroll to position [578, 0]
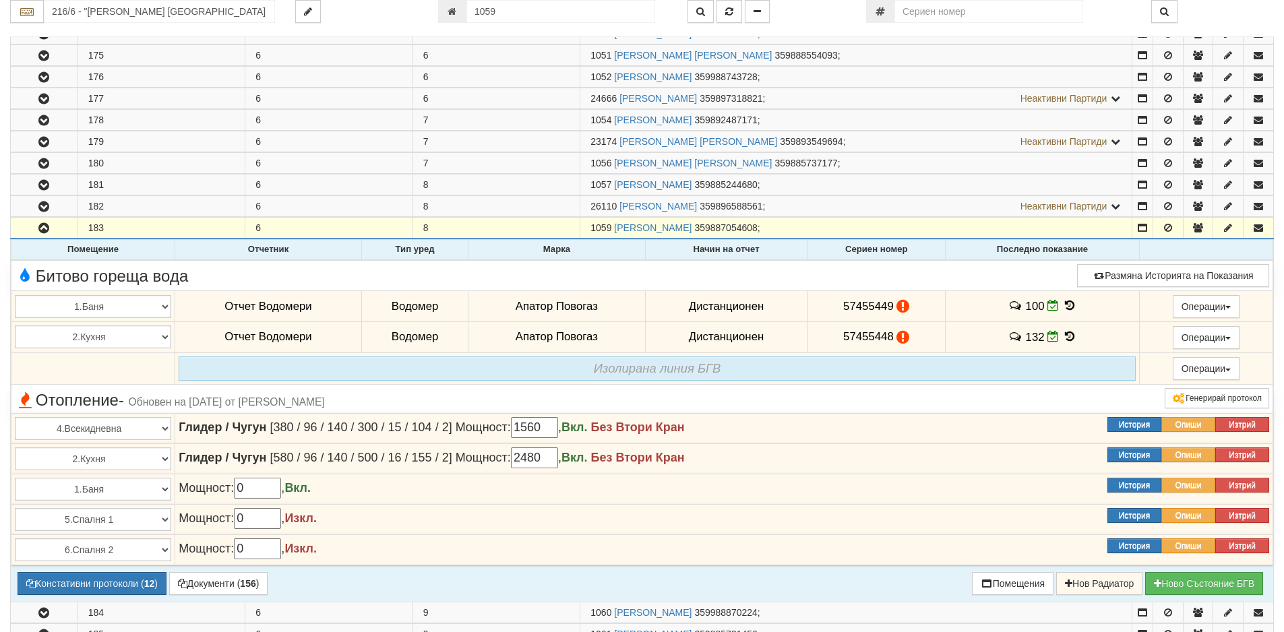
click at [1064, 306] on icon at bounding box center [1069, 305] width 15 height 11
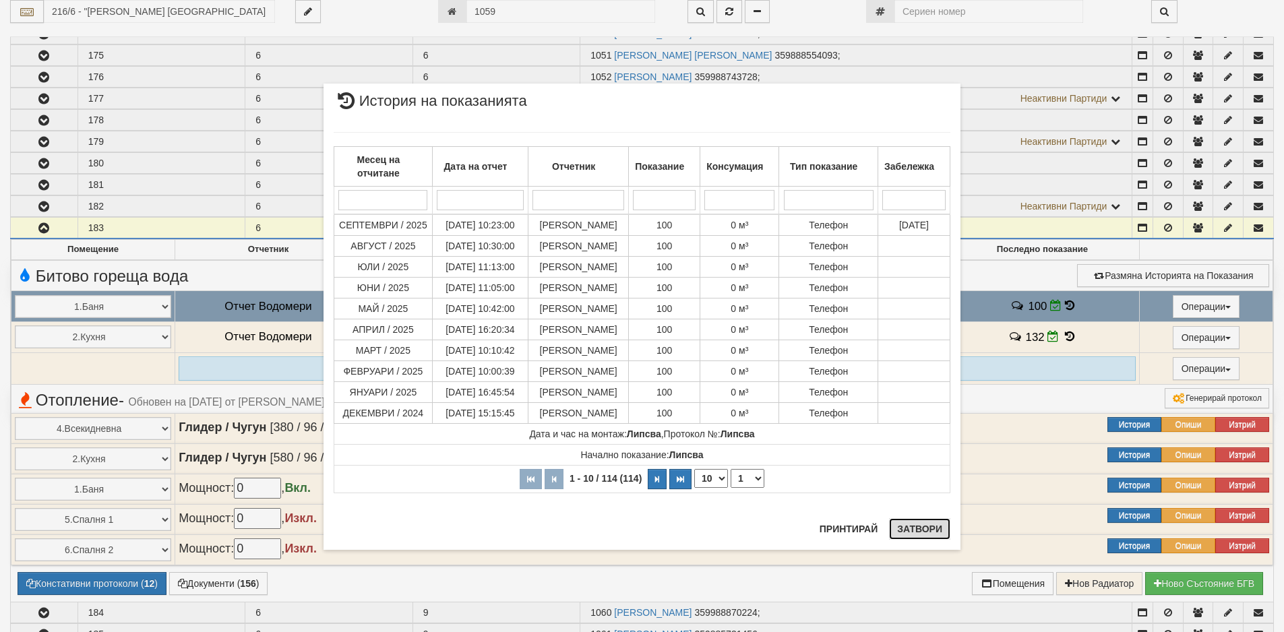
click at [913, 526] on button "Затвори" at bounding box center [919, 529] width 61 height 22
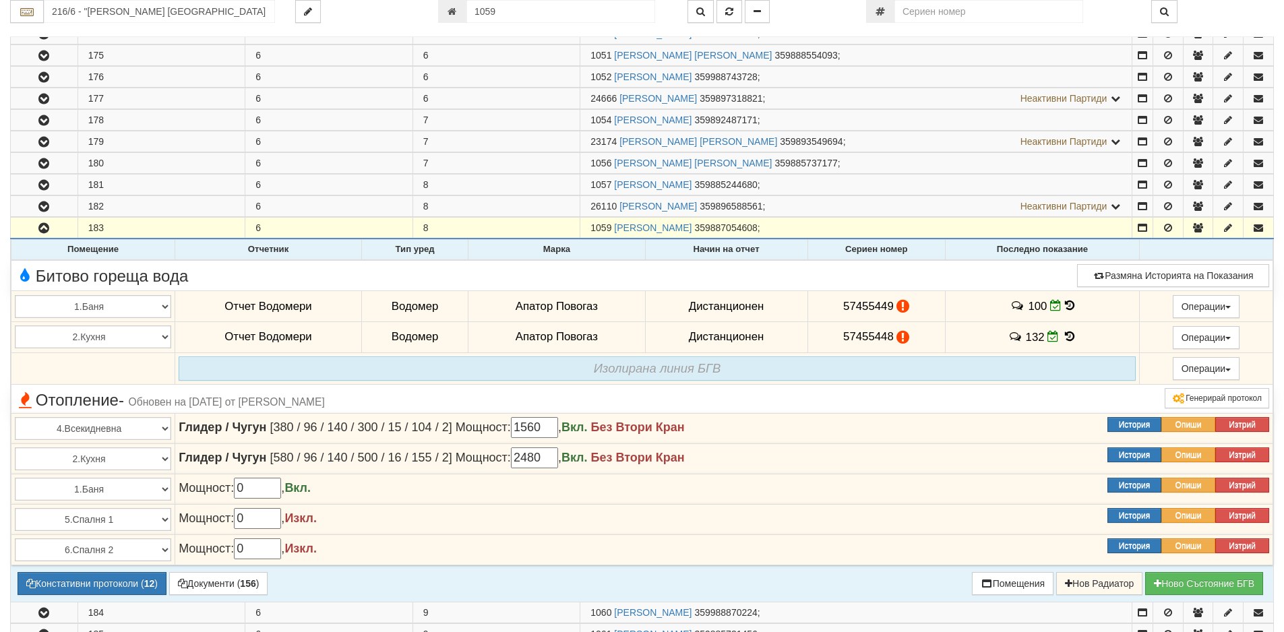
click at [1065, 337] on icon at bounding box center [1069, 336] width 15 height 11
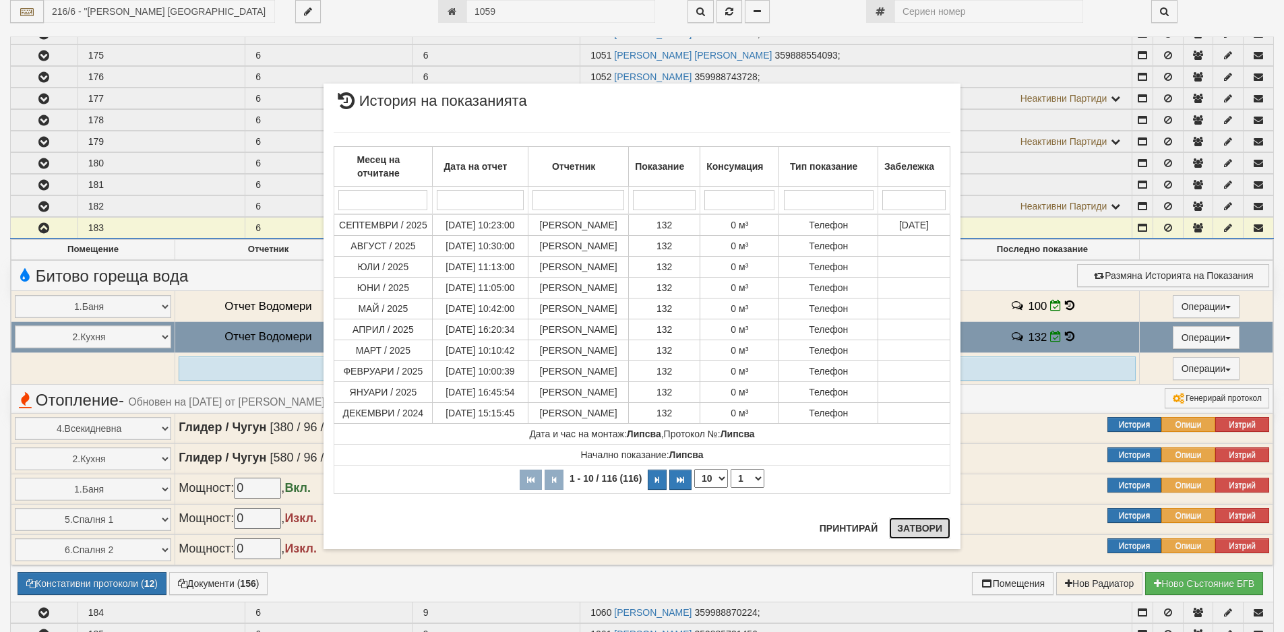
click at [939, 529] on button "Затвори" at bounding box center [919, 529] width 61 height 22
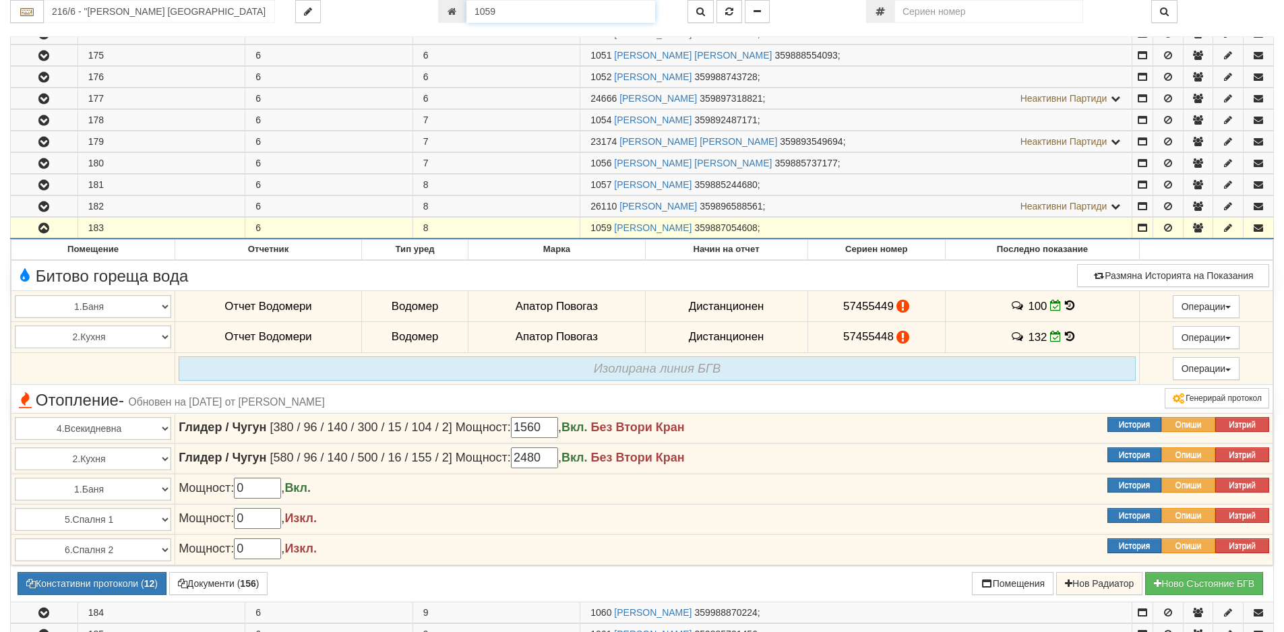
click at [498, 13] on input "1059" at bounding box center [560, 11] width 189 height 23
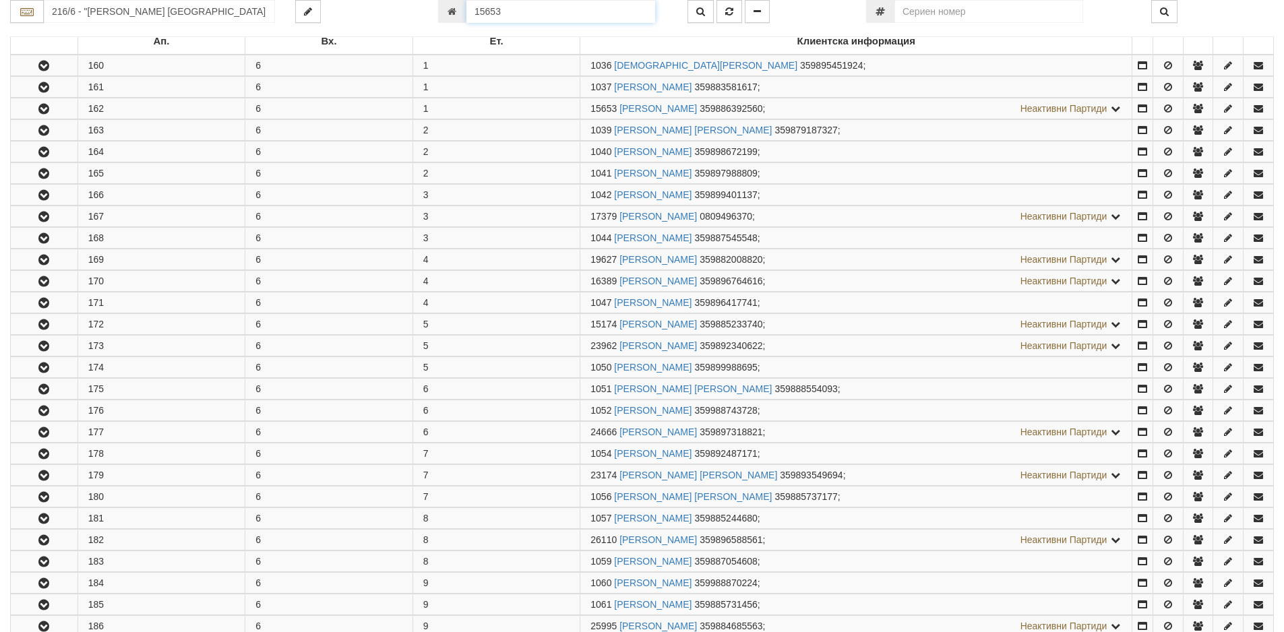
scroll to position [309, 0]
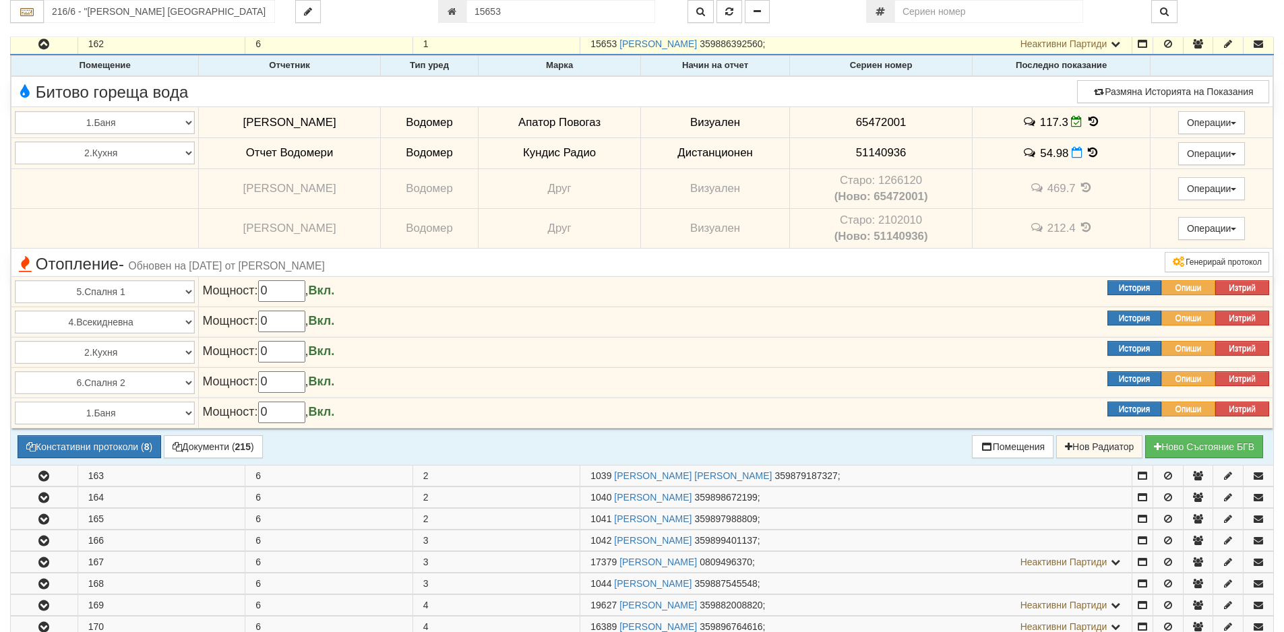
click at [1087, 151] on icon at bounding box center [1093, 152] width 15 height 11
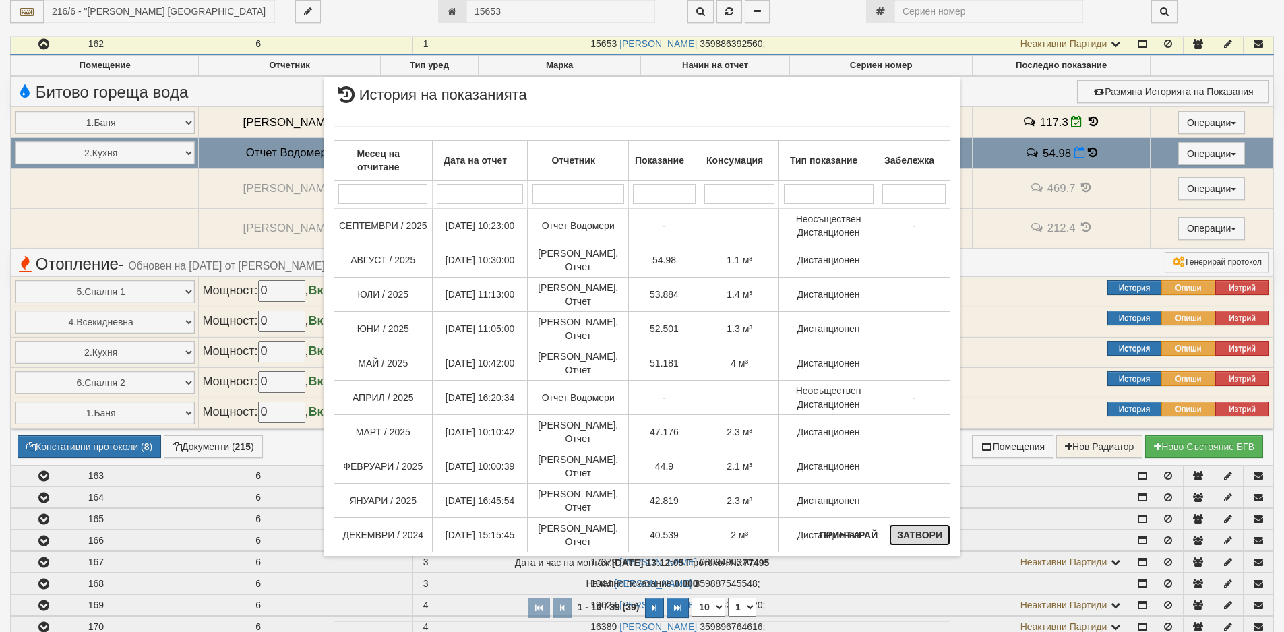
click at [915, 535] on button "Затвори" at bounding box center [919, 535] width 61 height 22
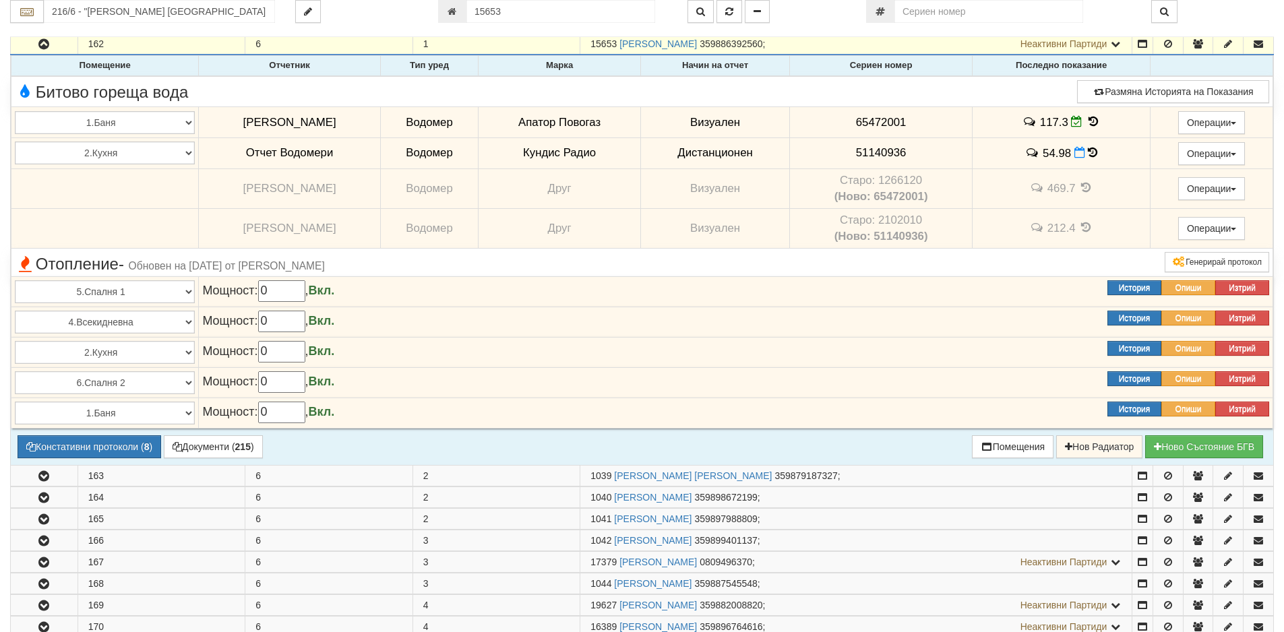
click at [1090, 118] on icon at bounding box center [1093, 121] width 15 height 11
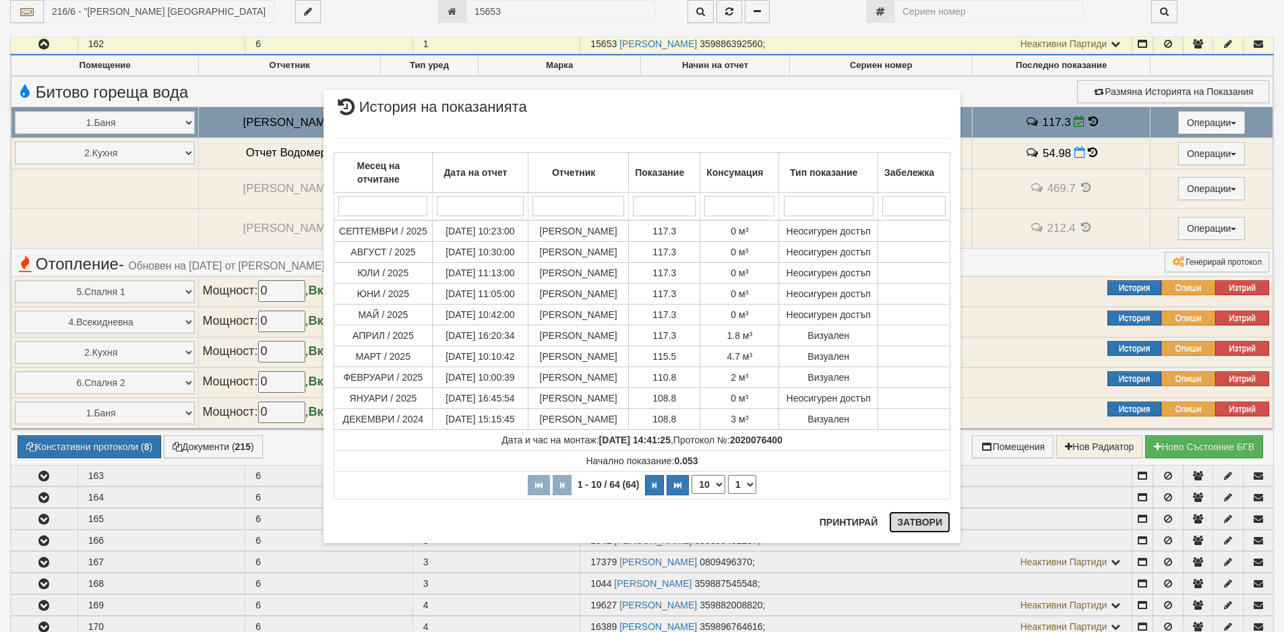
click at [913, 521] on button "Затвори" at bounding box center [919, 523] width 61 height 22
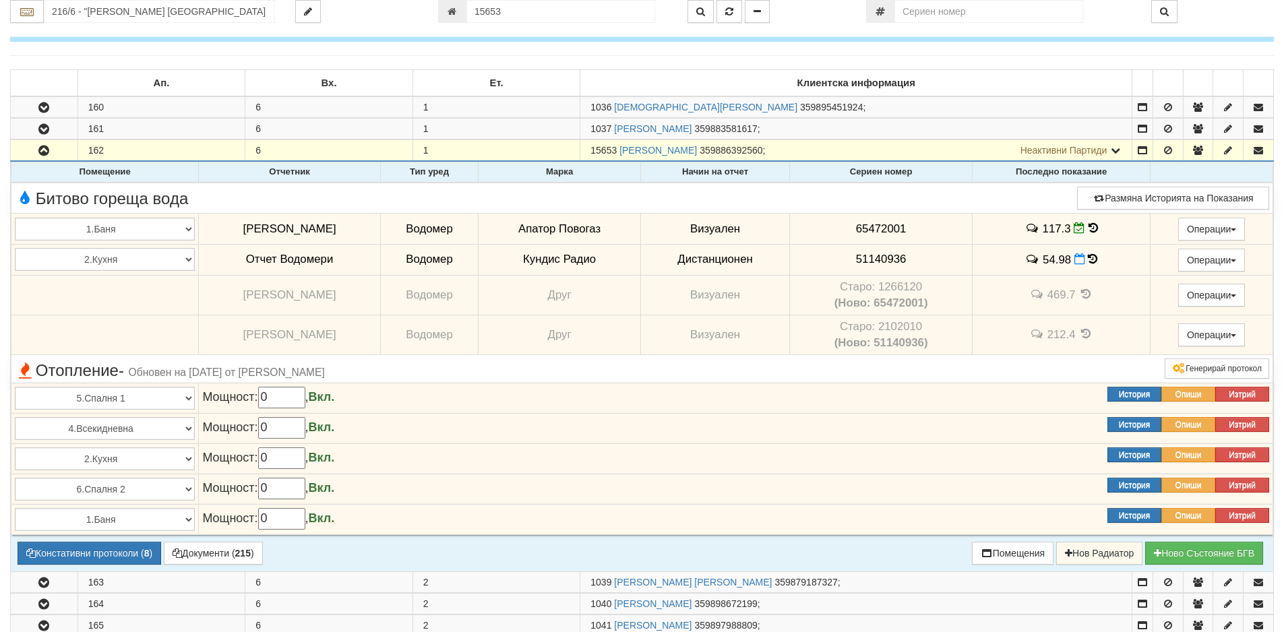
scroll to position [40, 0]
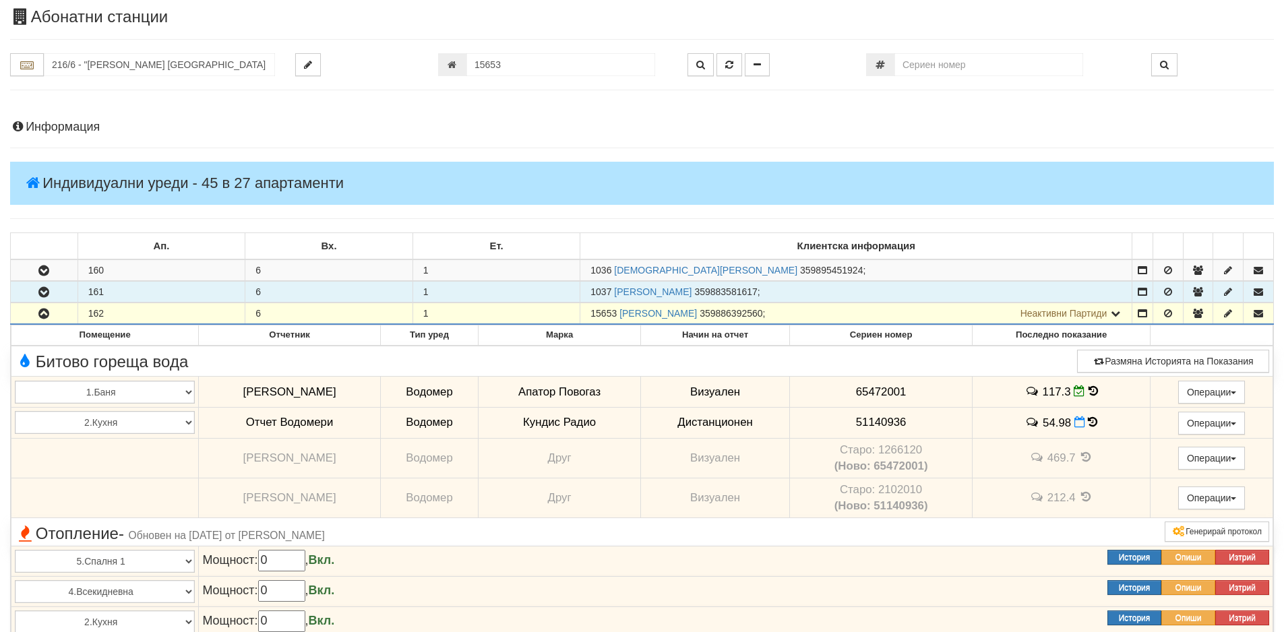
click at [46, 295] on icon "button" at bounding box center [44, 292] width 16 height 9
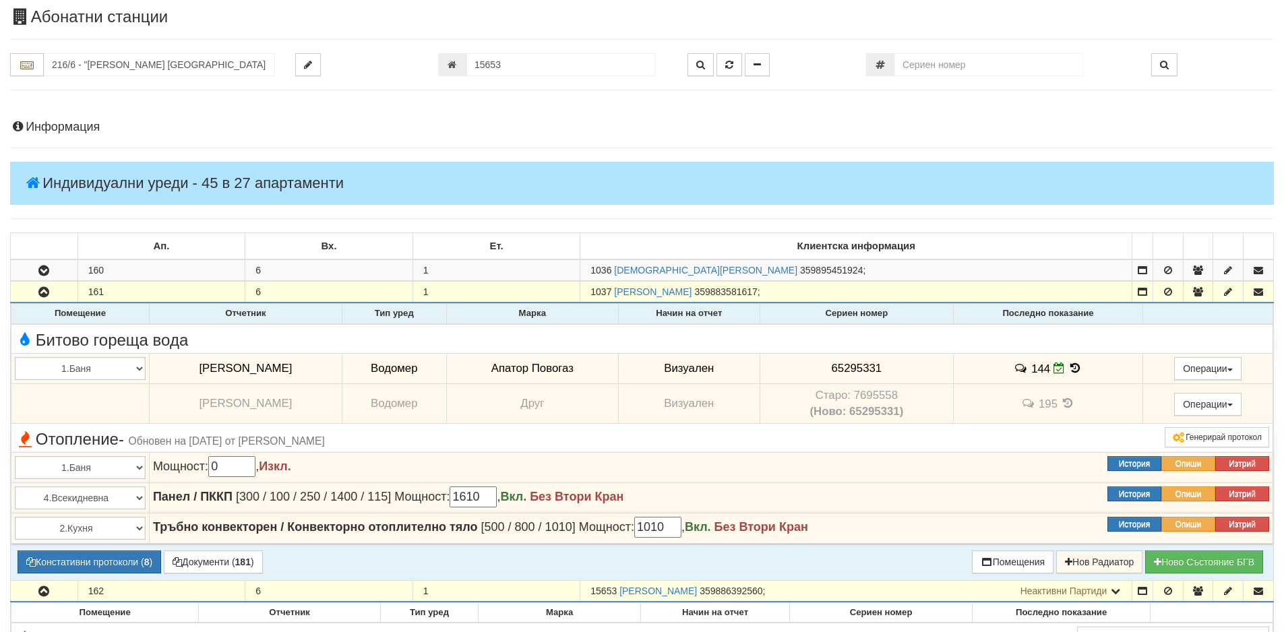
click at [1070, 373] on icon at bounding box center [1075, 368] width 15 height 11
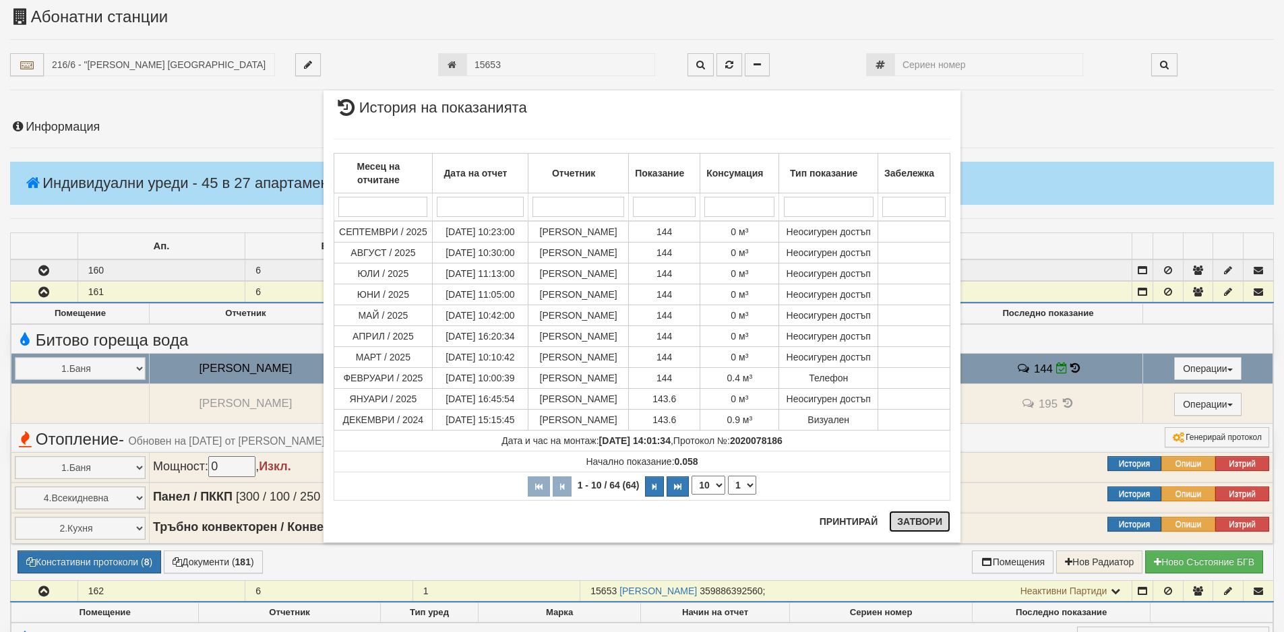
click at [913, 523] on button "Затвори" at bounding box center [919, 522] width 61 height 22
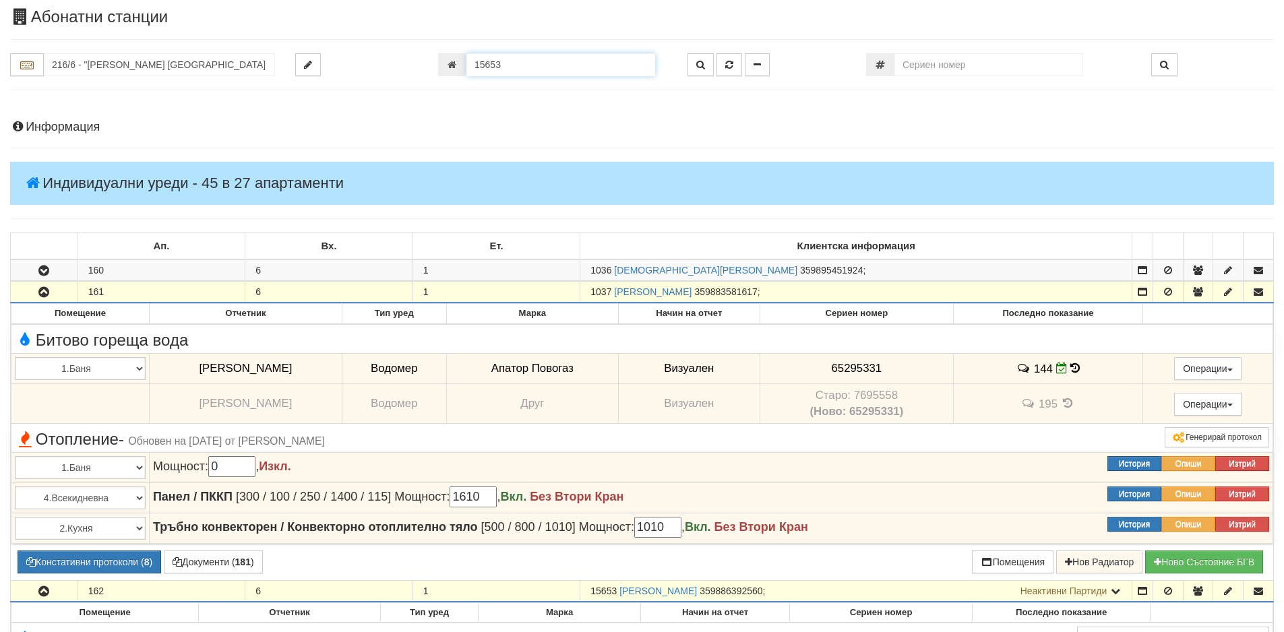
click at [512, 65] on input "15653" at bounding box center [560, 64] width 189 height 23
click at [508, 67] on input "15653" at bounding box center [560, 64] width 189 height 23
drag, startPoint x: 509, startPoint y: 65, endPoint x: 459, endPoint y: 65, distance: 49.9
click at [459, 65] on div "15653" at bounding box center [552, 64] width 229 height 23
type input "20979"
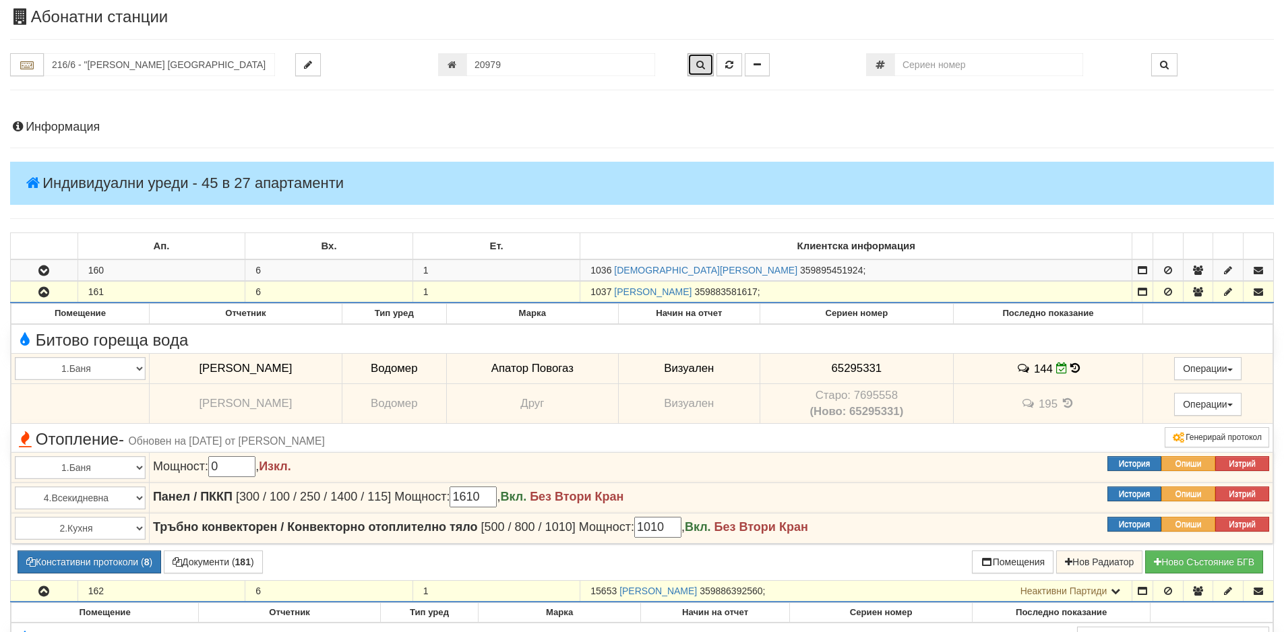
click at [702, 65] on icon "button" at bounding box center [700, 64] width 9 height 9
type input "230/3 - "[PERSON_NAME] [GEOGRAPHIC_DATA] " ЕАД"
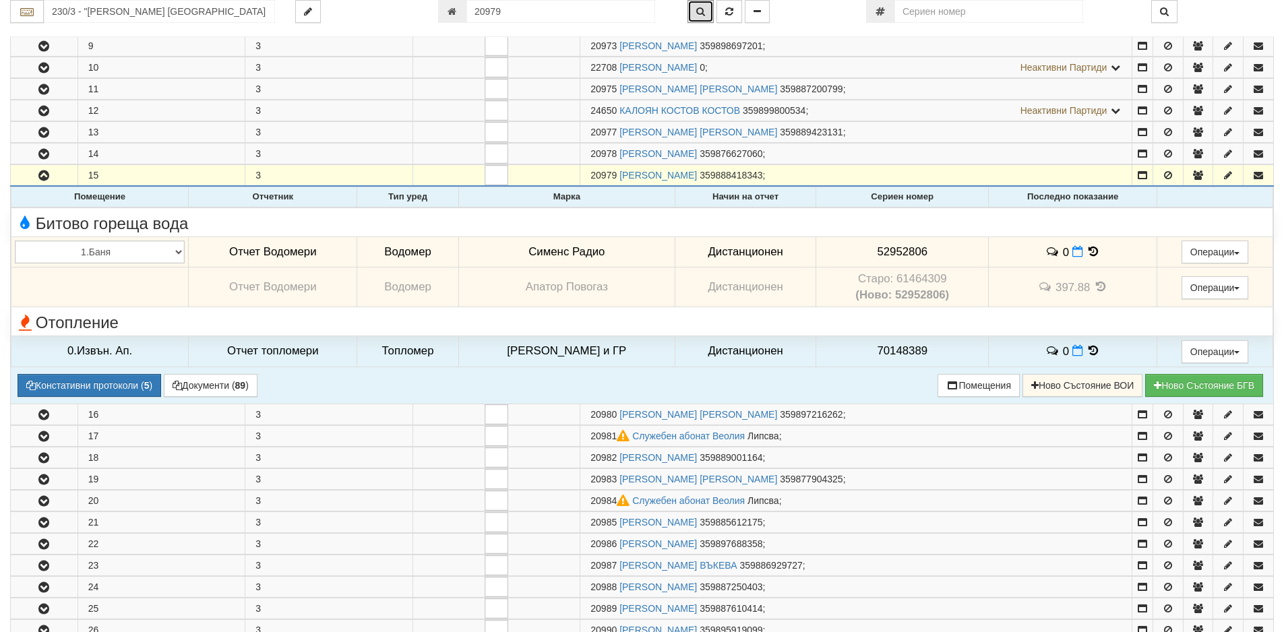
scroll to position [433, 0]
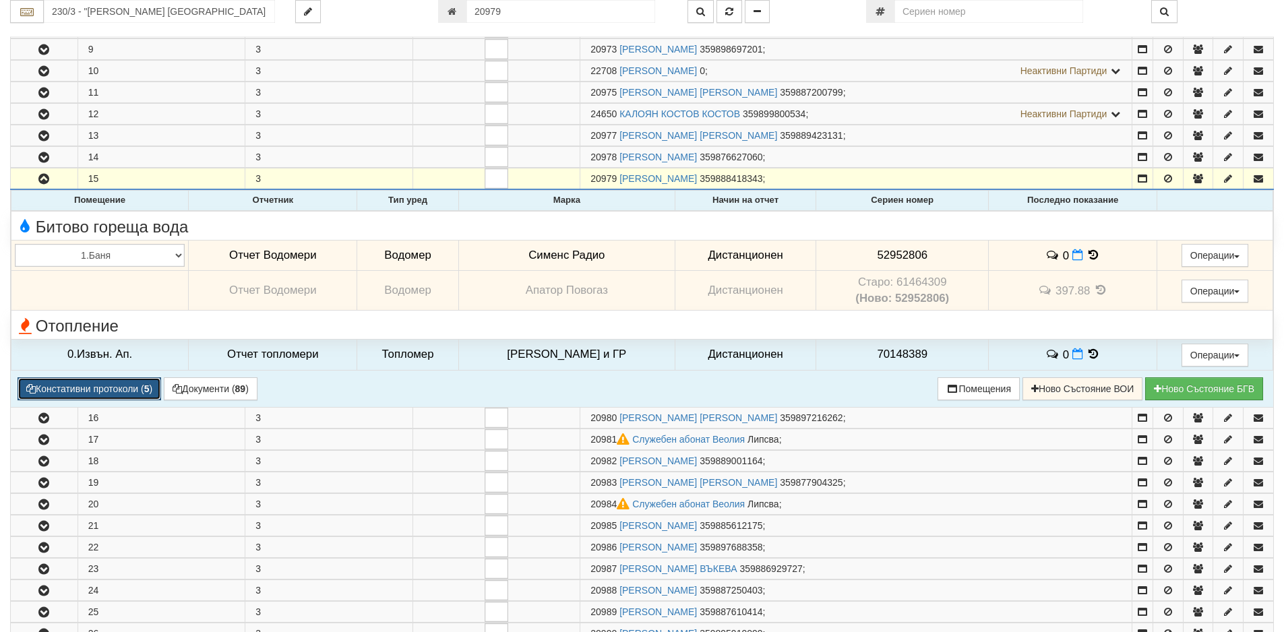
click at [113, 388] on button "Констативни протоколи ( 5 )" at bounding box center [90, 388] width 144 height 23
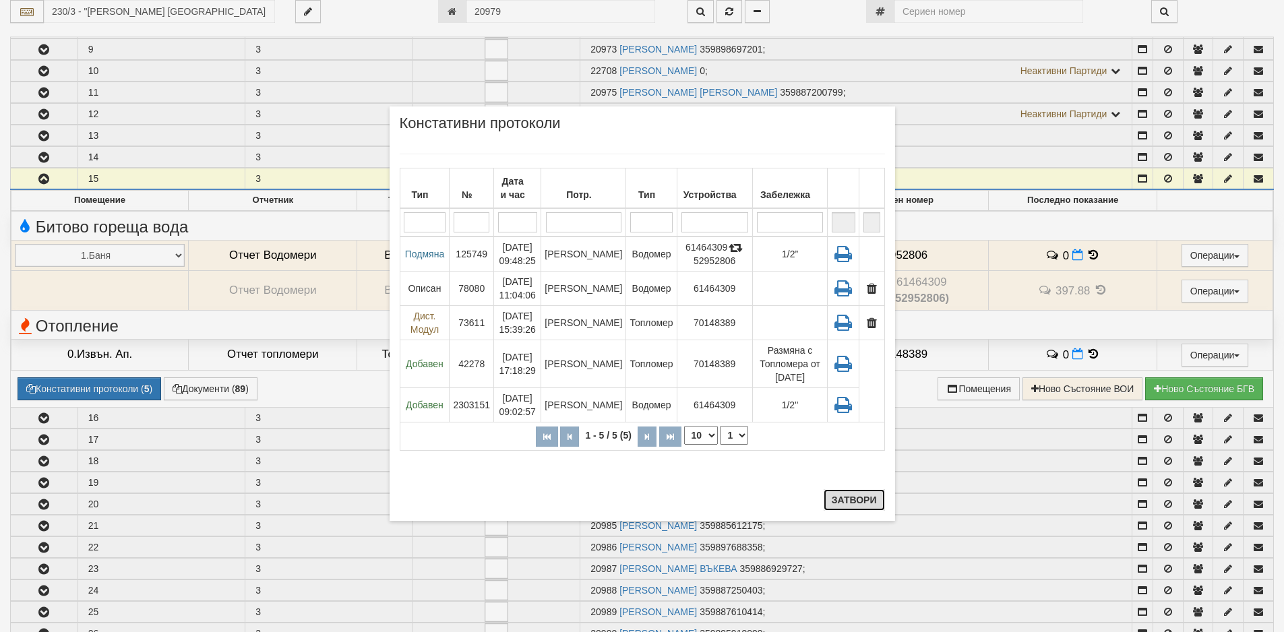
click at [849, 508] on button "Затвори" at bounding box center [854, 500] width 61 height 22
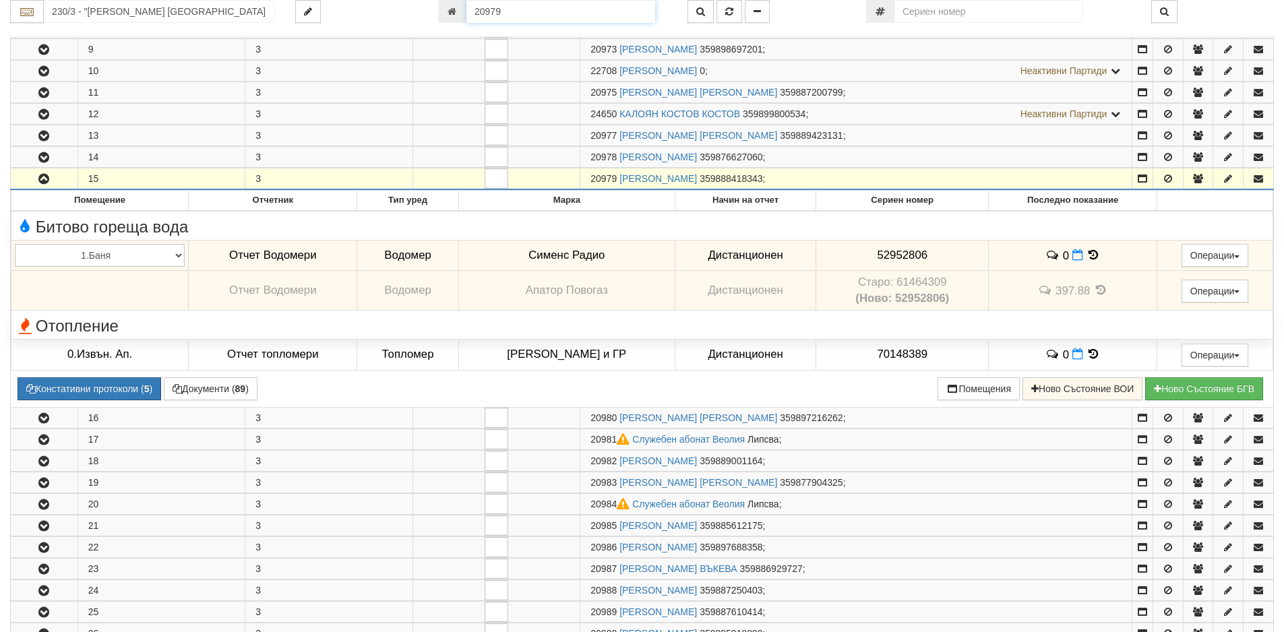
click at [520, 15] on input "20979" at bounding box center [560, 11] width 189 height 23
type input "1037"
type input "216/6 - "[PERSON_NAME] [GEOGRAPHIC_DATA] " ЕАД"
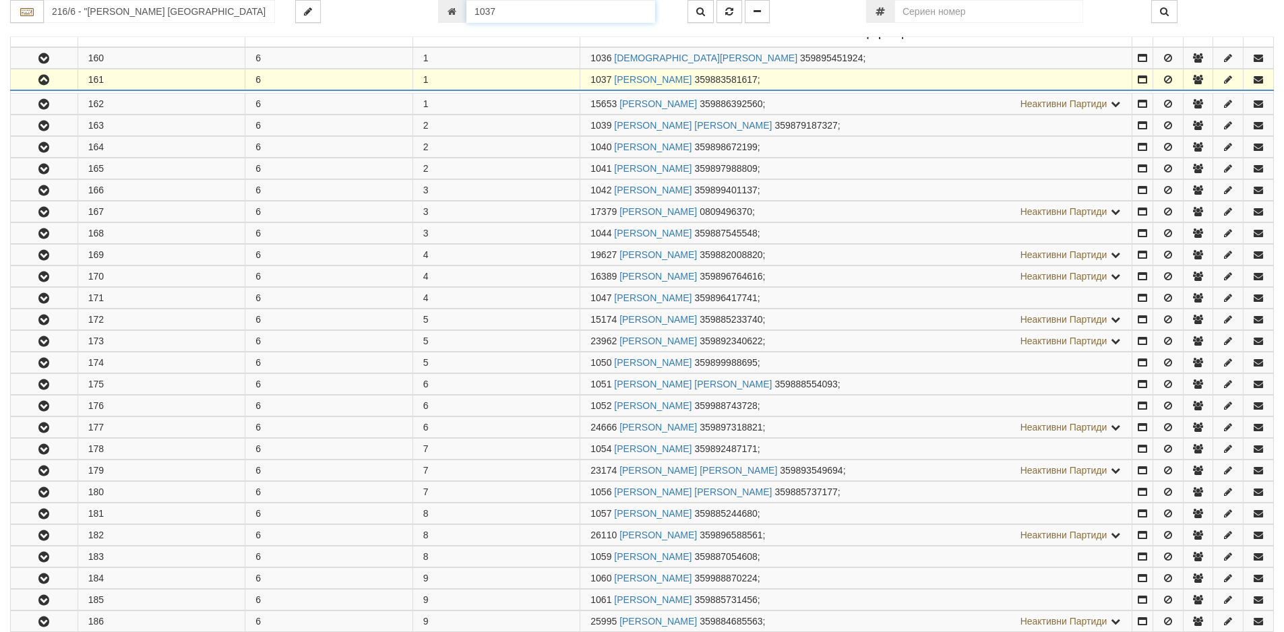
scroll to position [288, 0]
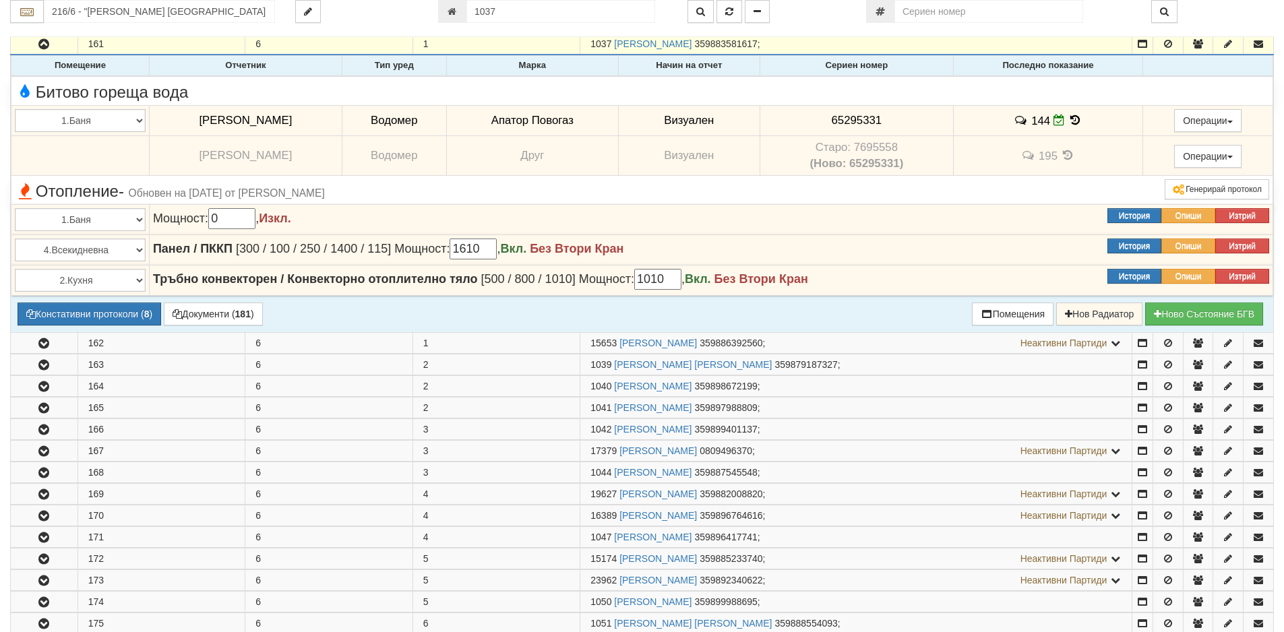
click at [1068, 119] on icon at bounding box center [1075, 120] width 15 height 11
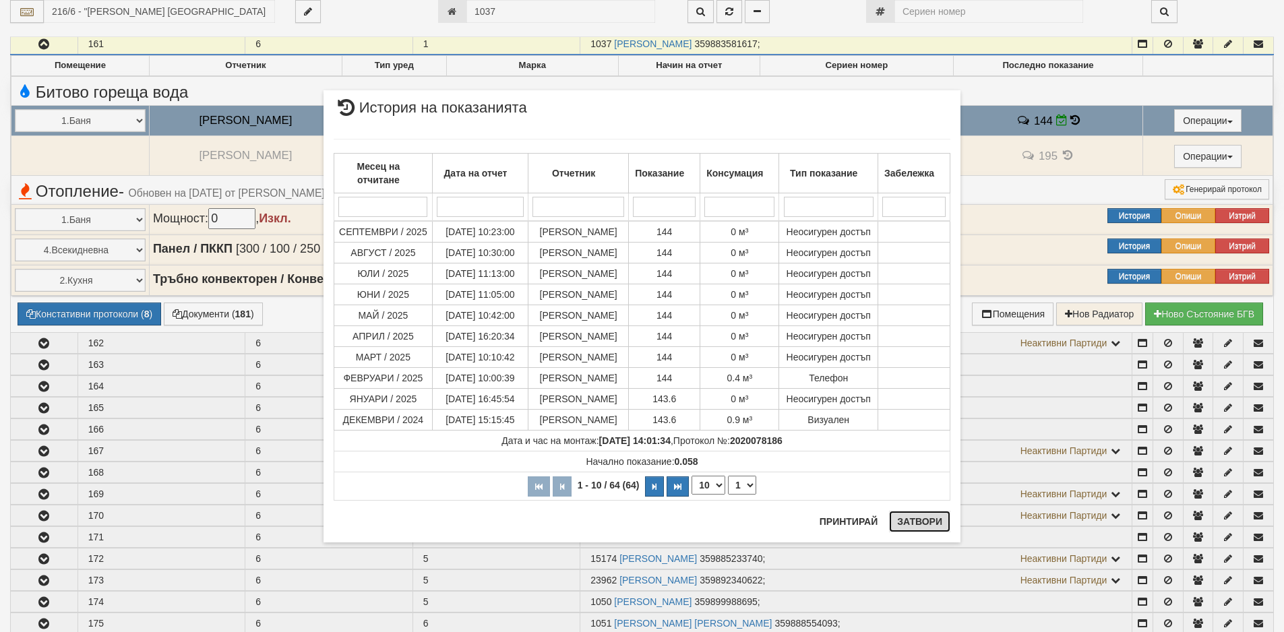
click at [924, 520] on button "Затвори" at bounding box center [919, 522] width 61 height 22
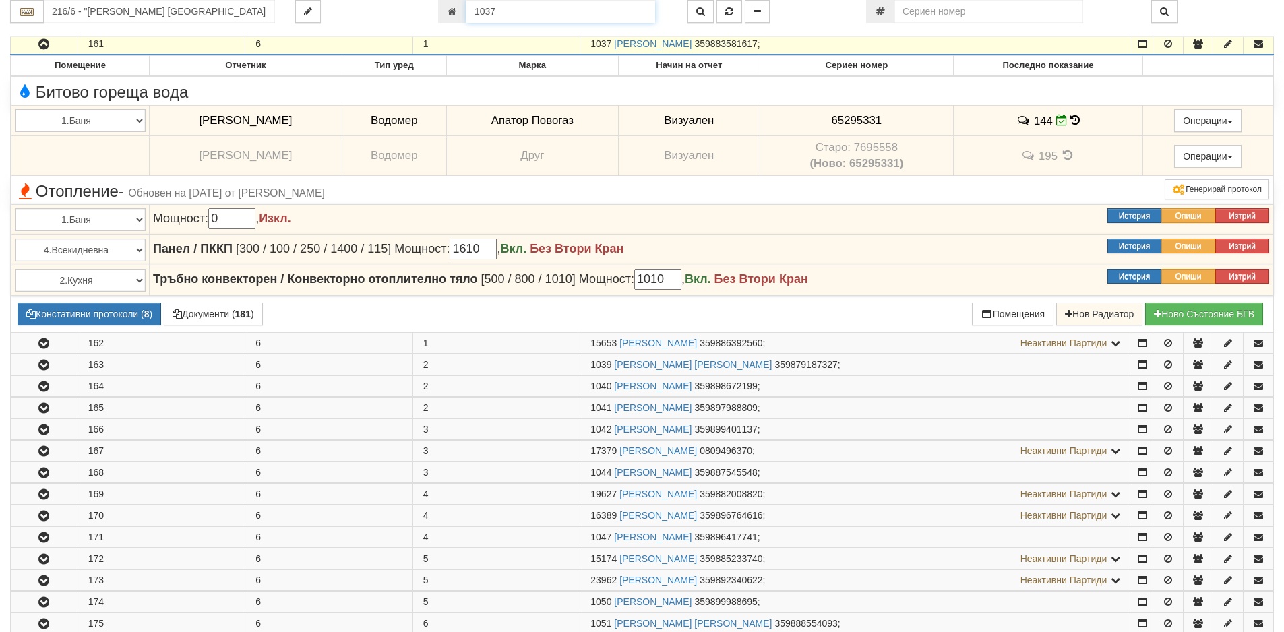
click at [499, 7] on input "1037" at bounding box center [560, 11] width 189 height 23
type input "19665"
type input "216/7 - "[PERSON_NAME] [GEOGRAPHIC_DATA] " ЕАД"
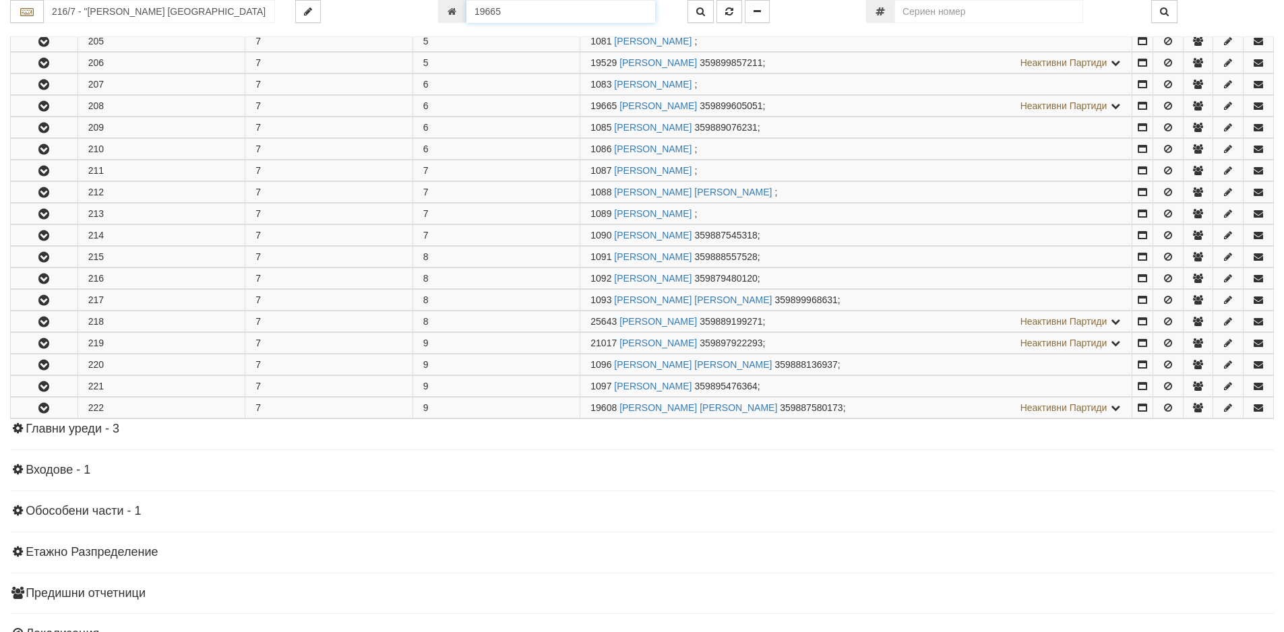
scroll to position [719, 0]
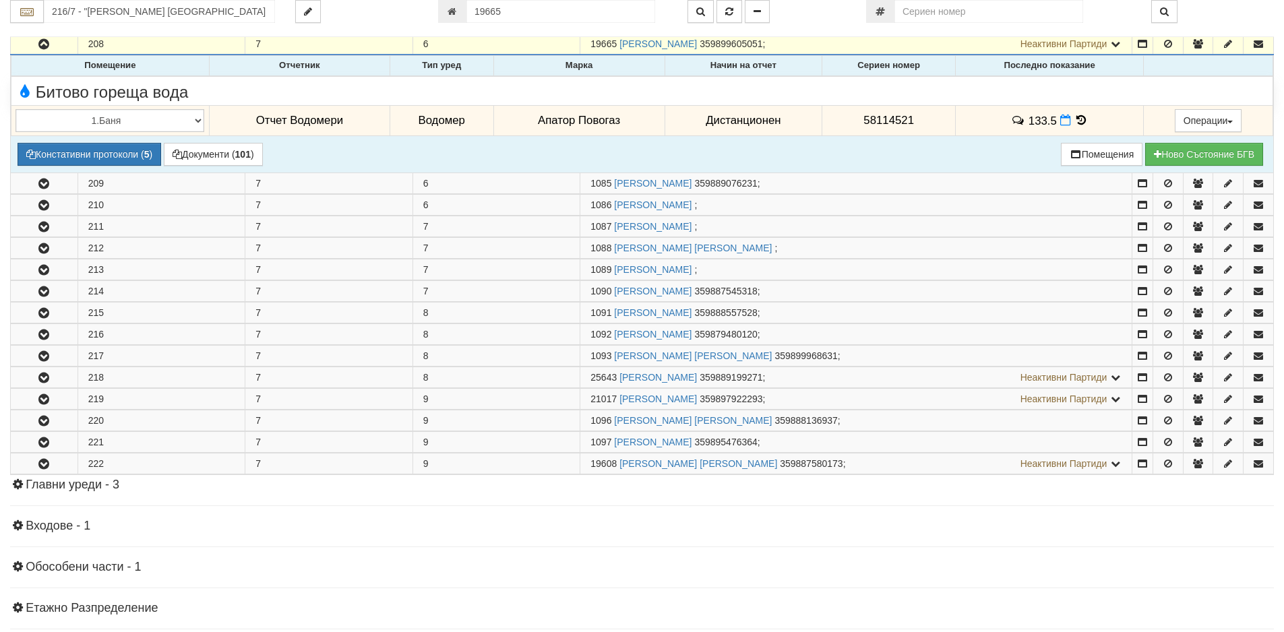
click at [1074, 119] on icon at bounding box center [1081, 120] width 15 height 11
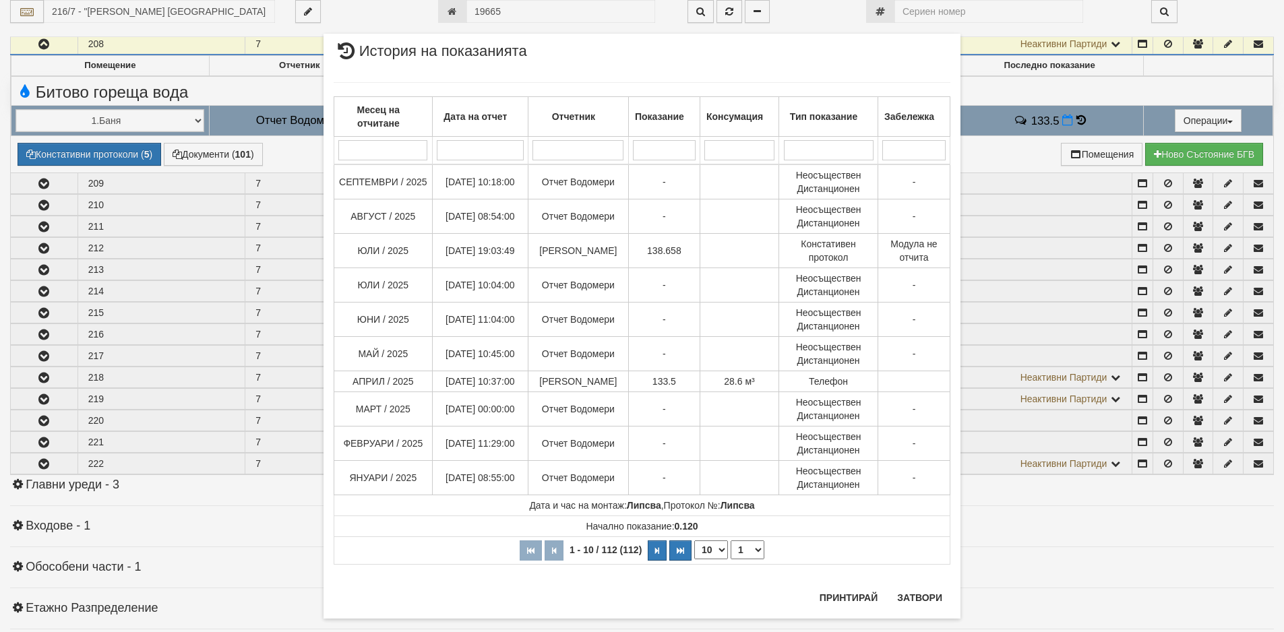
click at [526, 13] on div "× История на показанията Месец на отчитане Дата на отчет Отчетник Показание Кон…" at bounding box center [641, 326] width 657 height 652
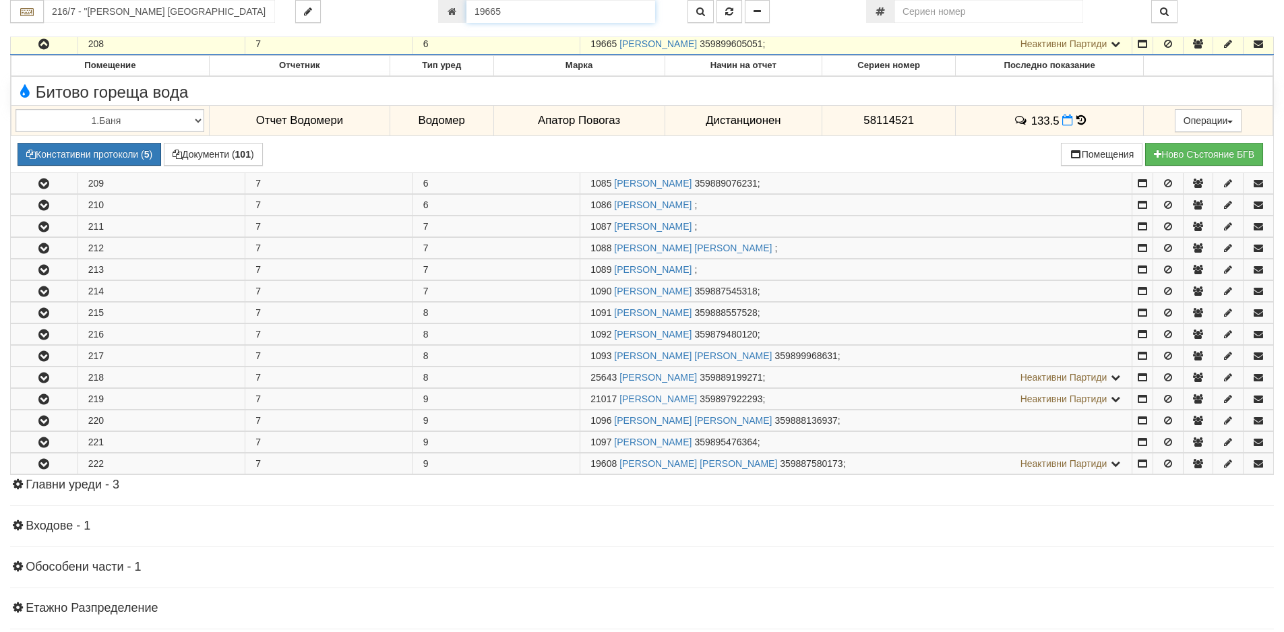
drag, startPoint x: 519, startPoint y: 8, endPoint x: 443, endPoint y: 6, distance: 76.2
click at [443, 6] on div "19665" at bounding box center [552, 11] width 229 height 23
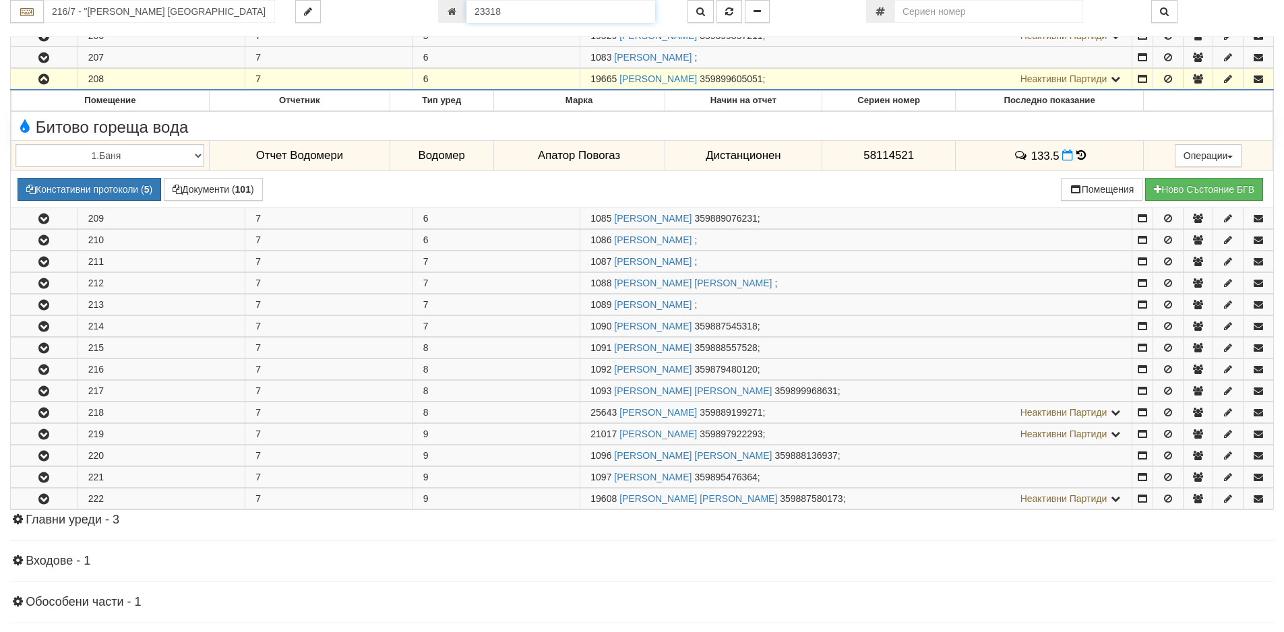
type input "23318"
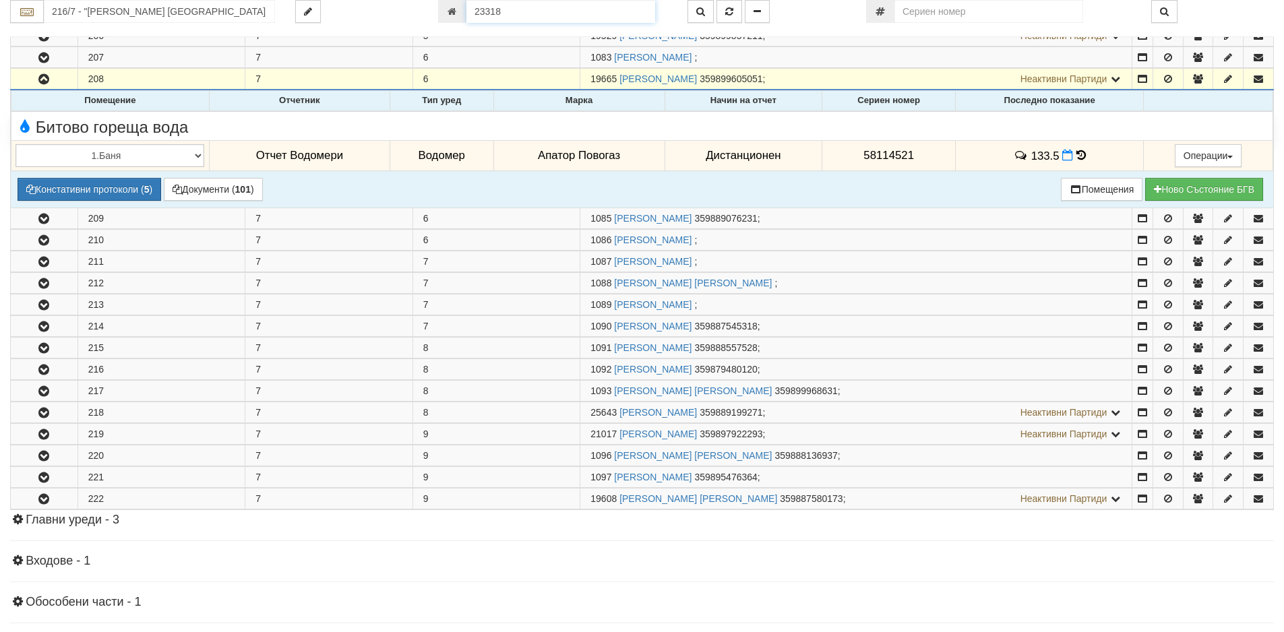
type input "217/2 - "[PERSON_NAME] [GEOGRAPHIC_DATA] " ЕАД"
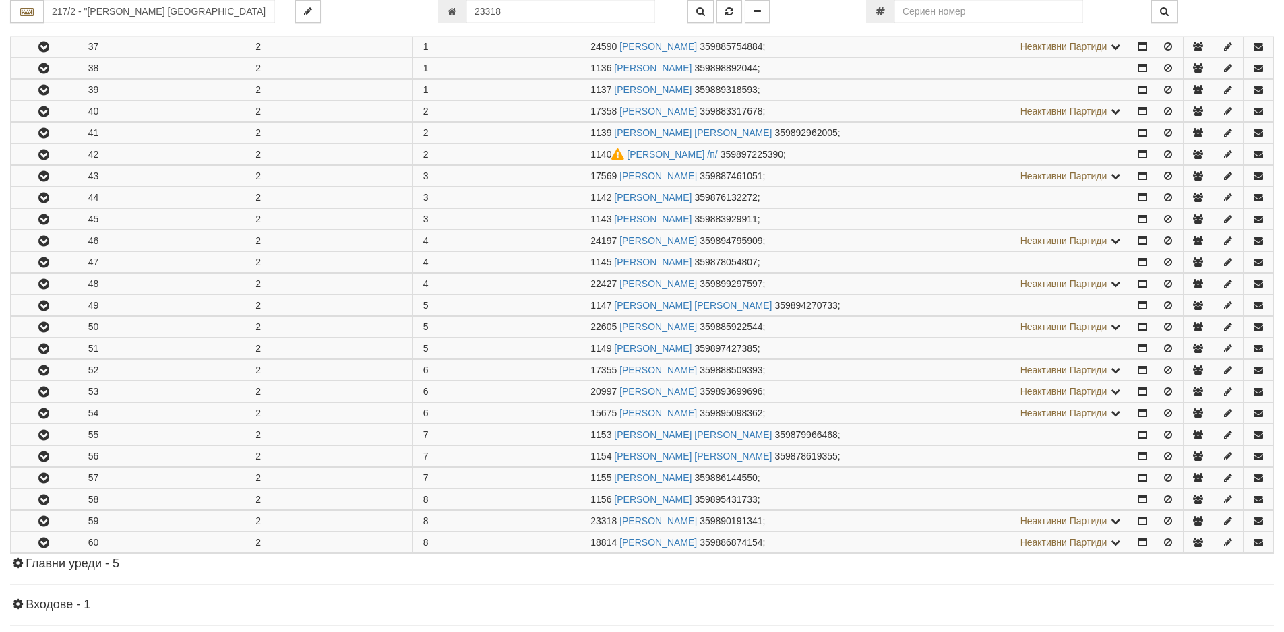
scroll to position [514, 0]
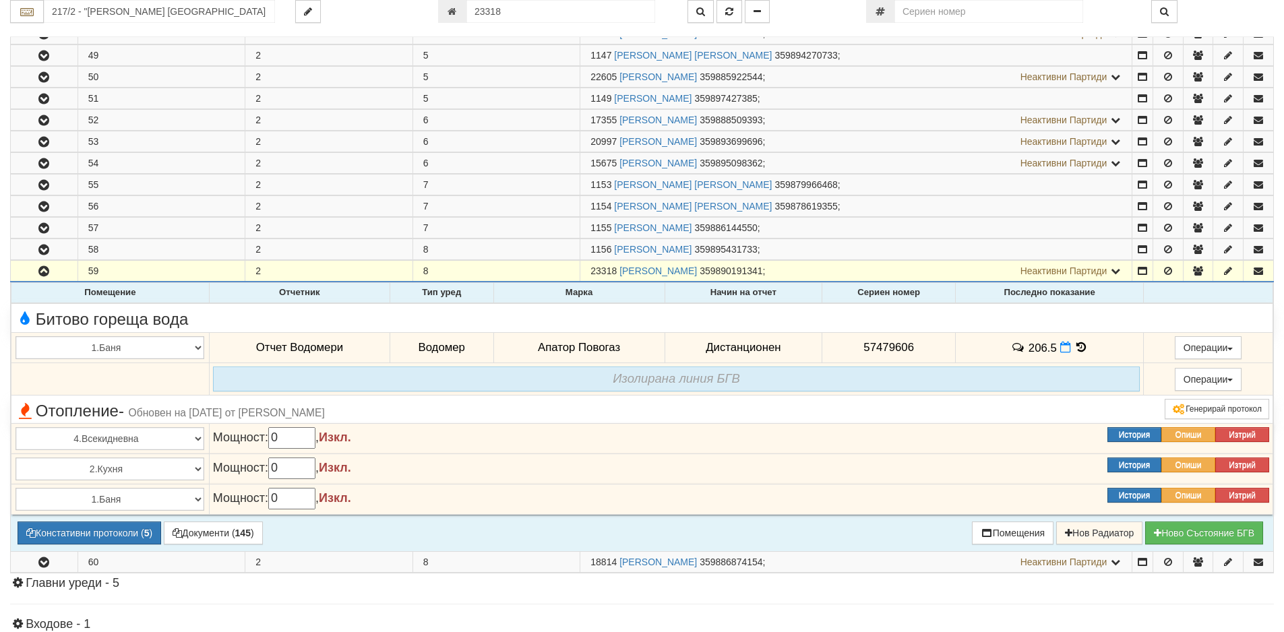
click at [1075, 346] on icon at bounding box center [1081, 347] width 15 height 11
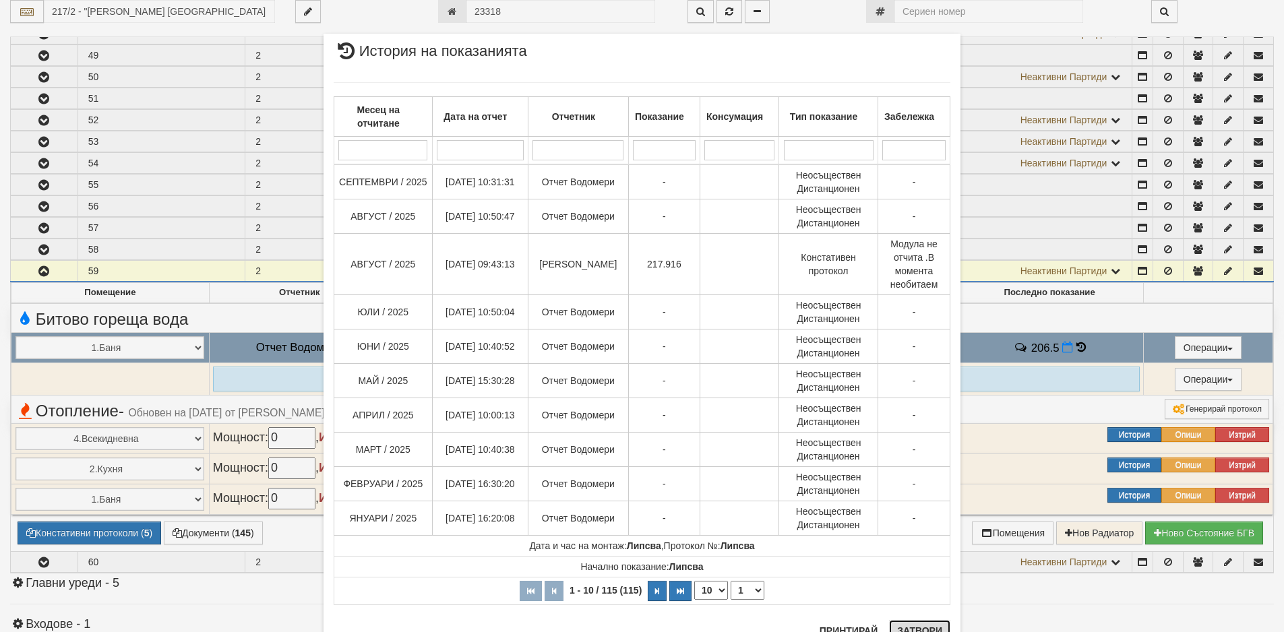
click at [919, 628] on button "Затвори" at bounding box center [919, 631] width 61 height 22
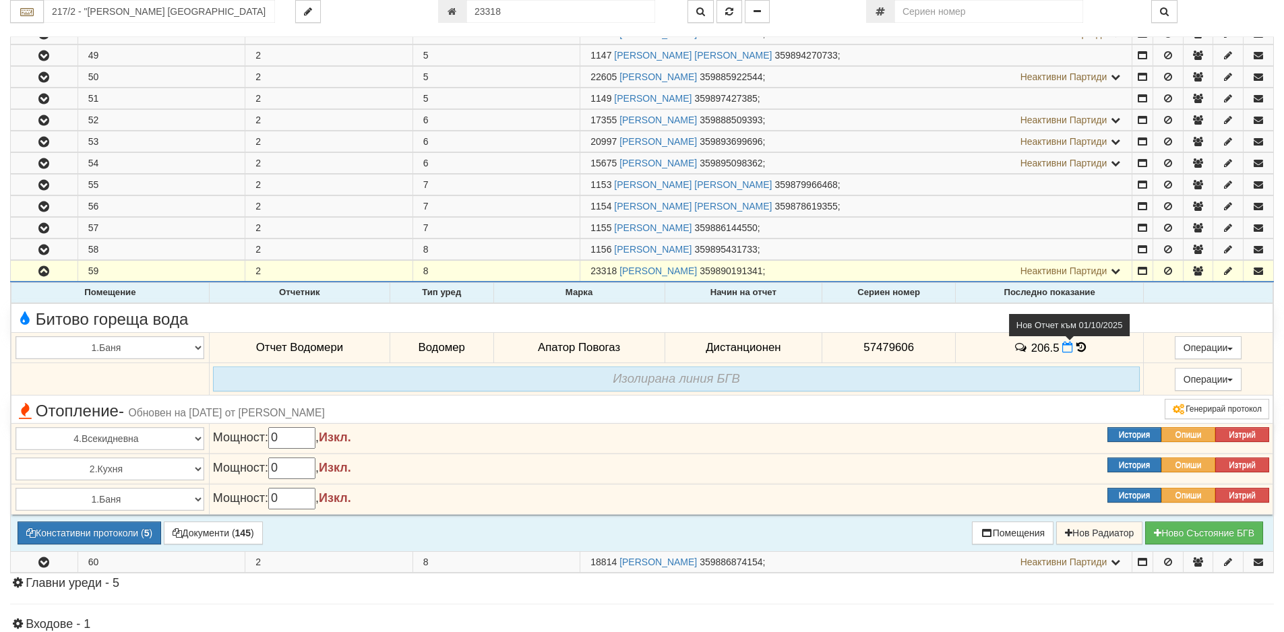
click at [1062, 344] on icon at bounding box center [1067, 347] width 11 height 11
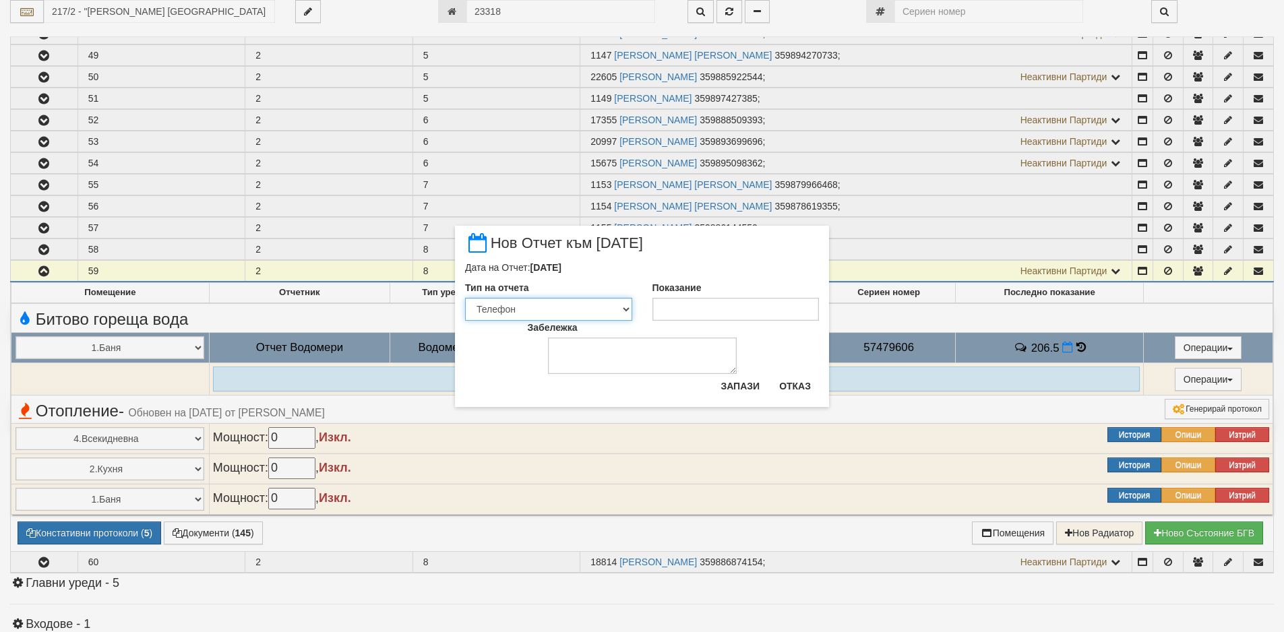
click at [627, 310] on select "Визуален Телефон Бележка Неосигурен достъп Самоотчет Служебно Дистанционен" at bounding box center [548, 309] width 167 height 23
select select "89c75930-9bfd-e511-80be-8d5a1dced85a"
click at [465, 298] on select "Визуален Телефон Бележка Неосигурен достъп Самоотчет Служебно Дистанционен" at bounding box center [548, 309] width 167 height 23
click at [679, 306] on input "Показание" at bounding box center [735, 309] width 167 height 23
type input "217.9"
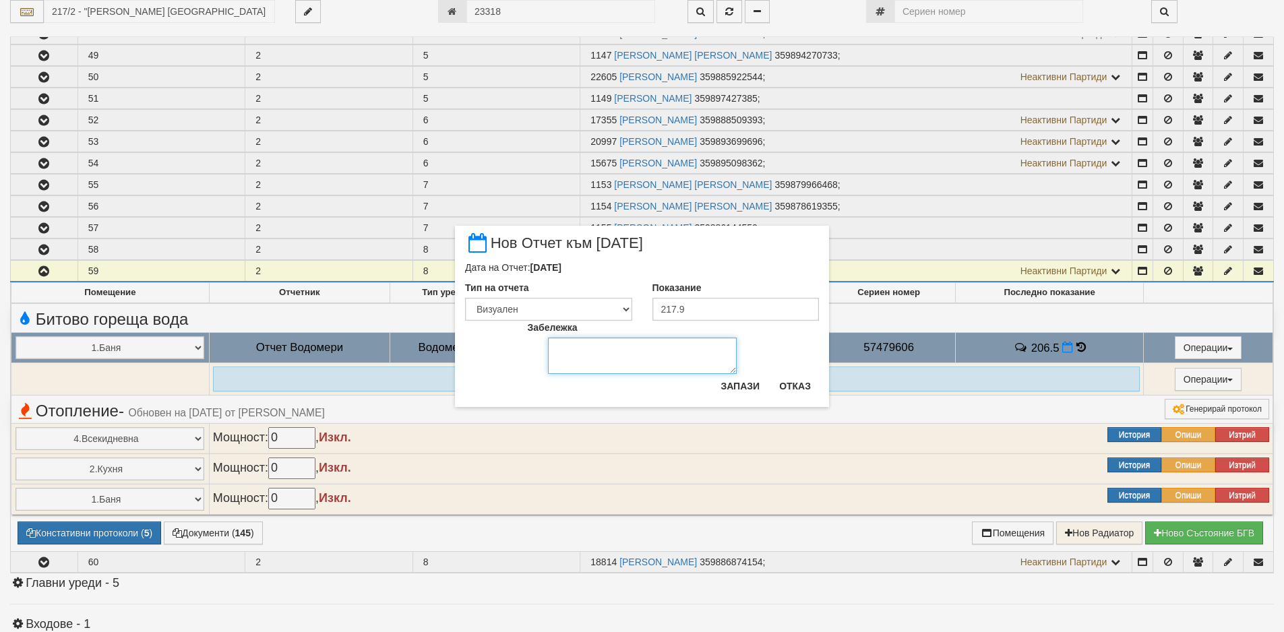
click at [590, 344] on textarea "Забележка" at bounding box center [642, 356] width 189 height 36
type textarea "[DATE]"
click at [747, 382] on button "Запази" at bounding box center [739, 386] width 55 height 22
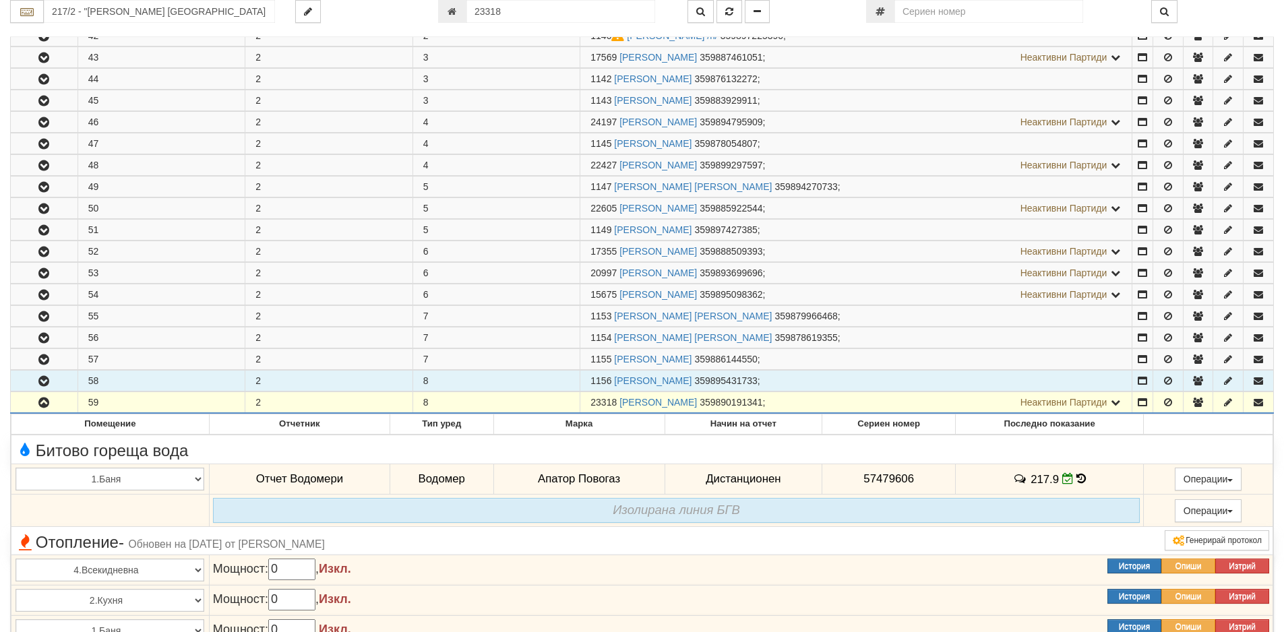
scroll to position [244, 0]
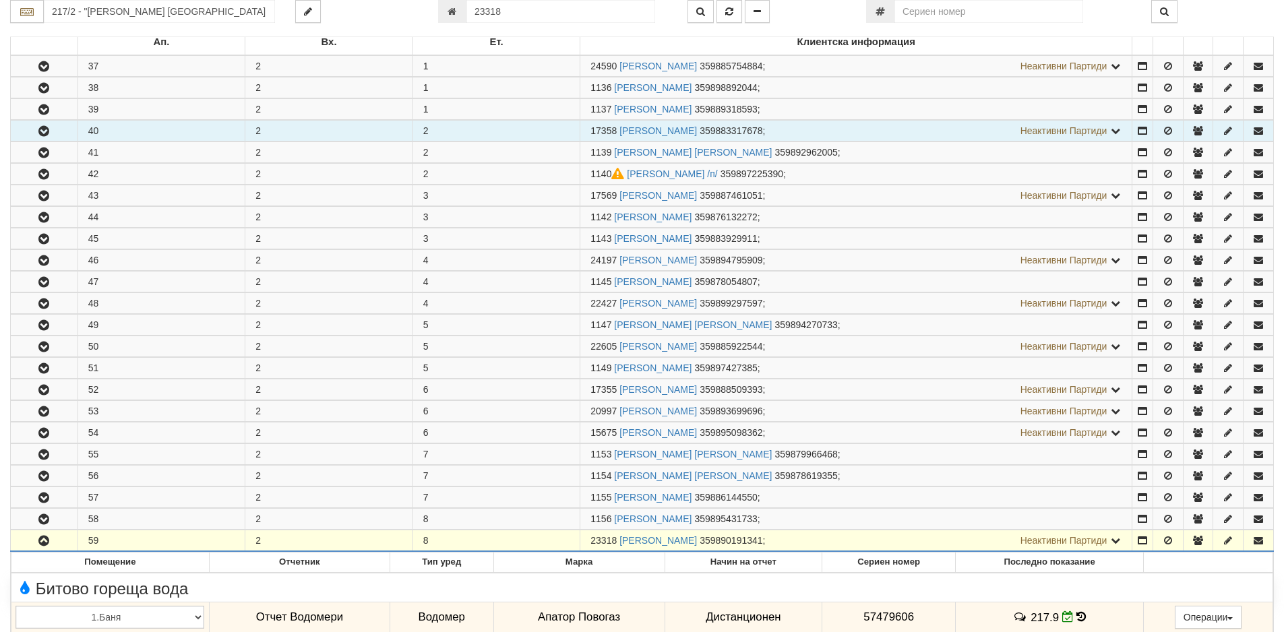
click at [42, 128] on icon "button" at bounding box center [44, 131] width 16 height 9
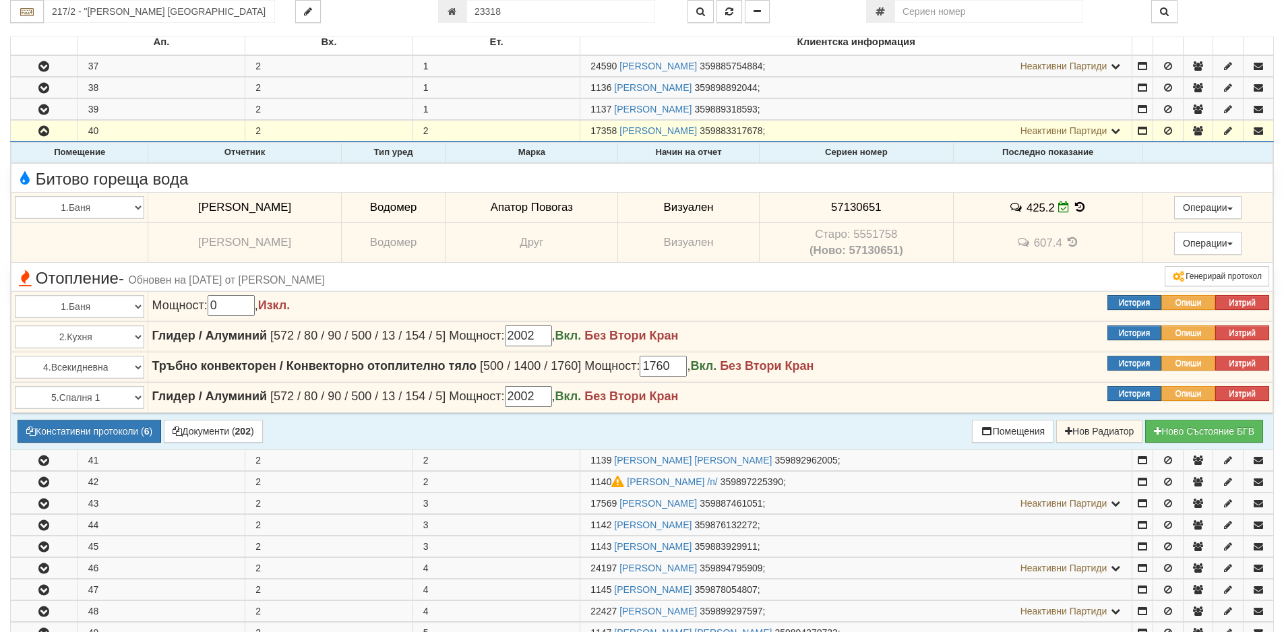
click at [1072, 208] on icon at bounding box center [1079, 207] width 15 height 11
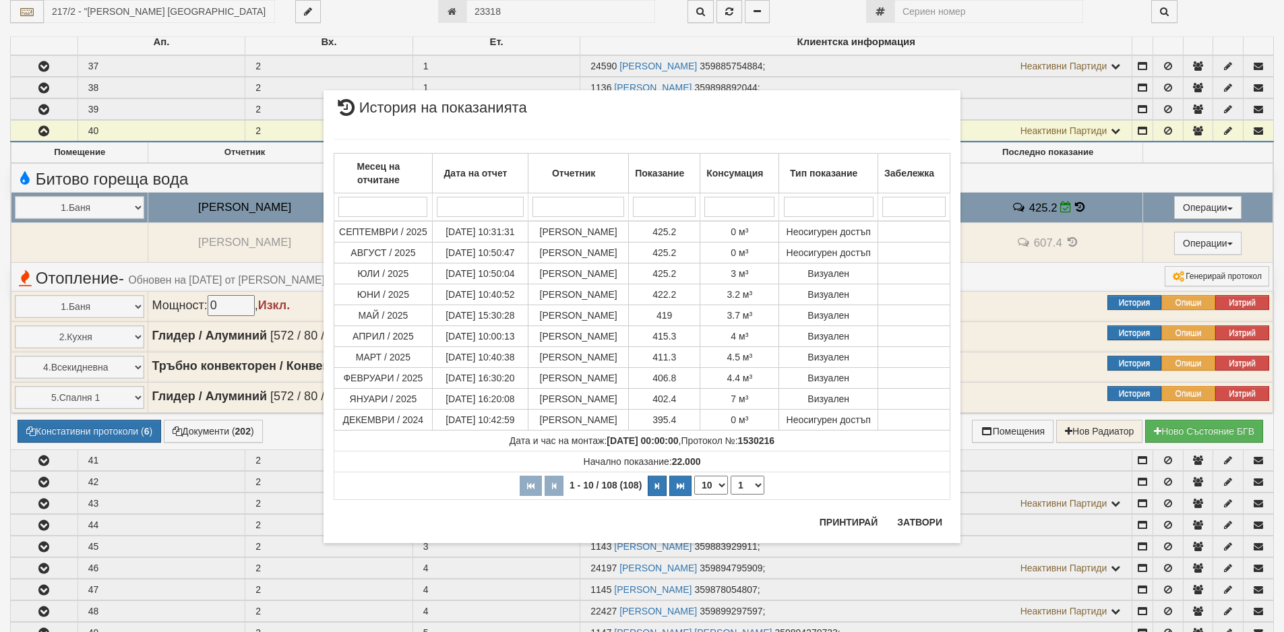
click at [16, 452] on div "× История на показанията Месец на отчитане Дата на отчет Отчетник Показание Кон…" at bounding box center [642, 316] width 1284 height 632
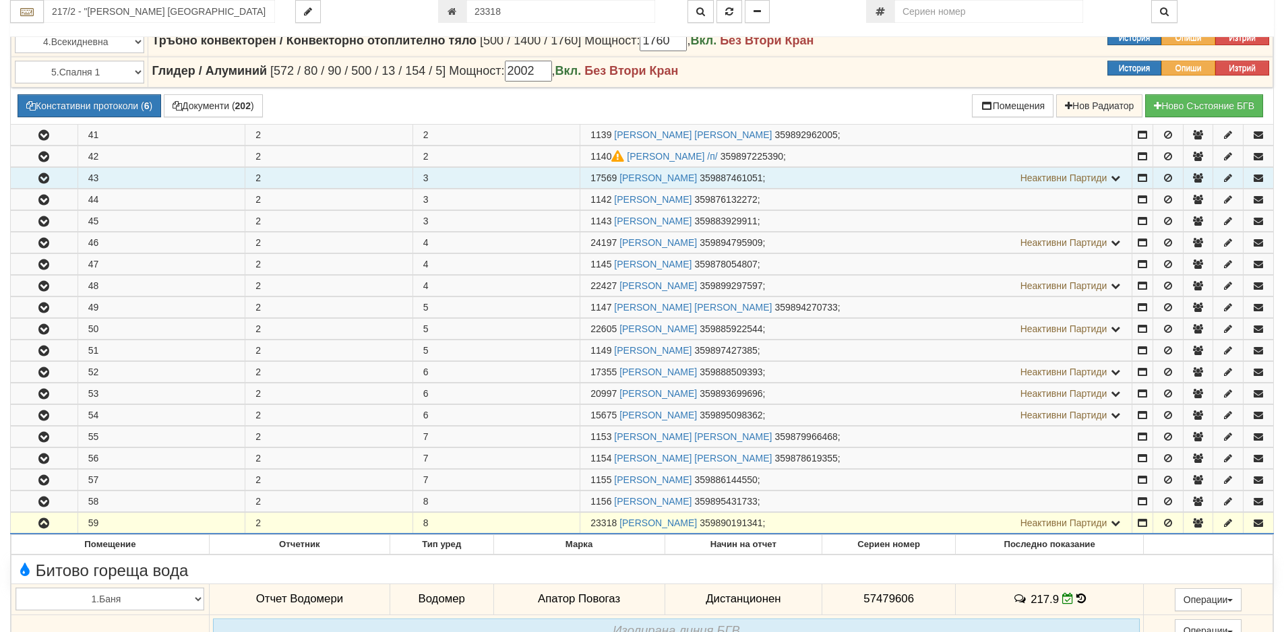
scroll to position [581, 0]
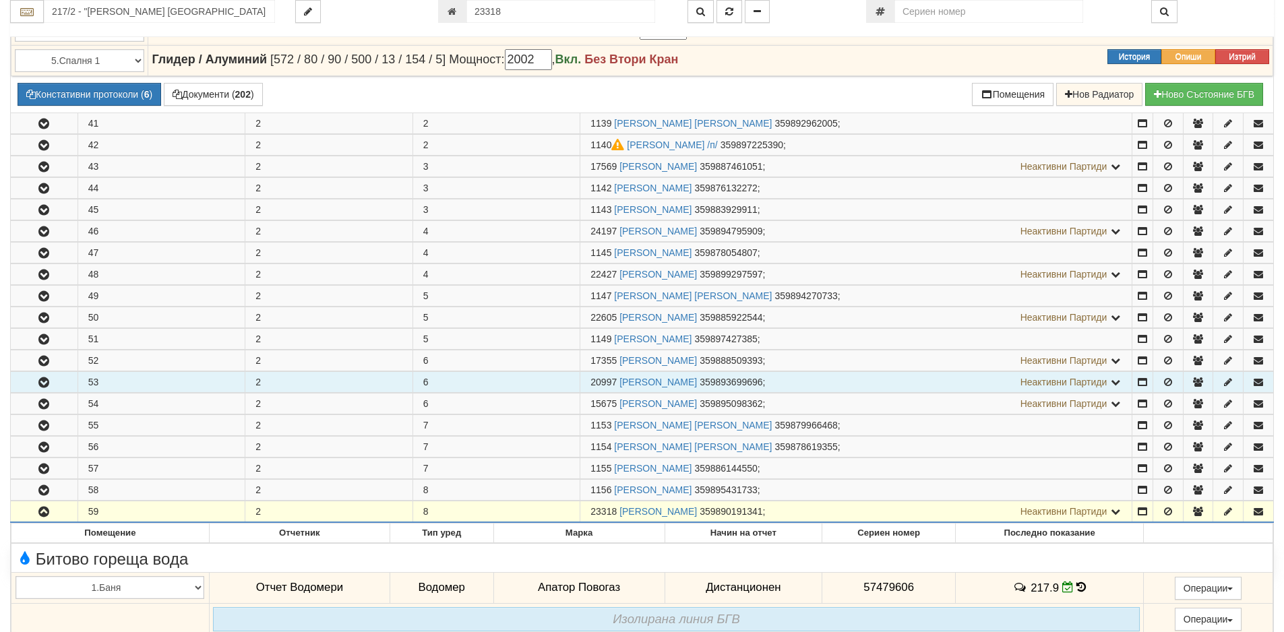
click at [43, 382] on icon "button" at bounding box center [44, 382] width 16 height 9
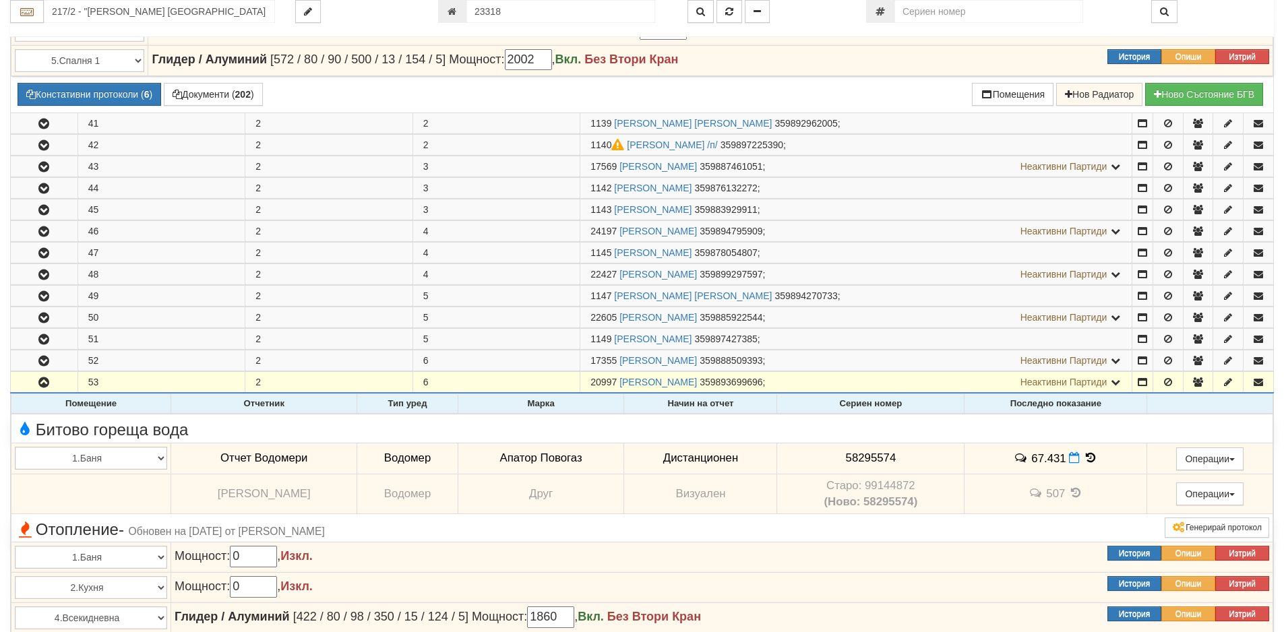
click at [1089, 454] on icon at bounding box center [1090, 457] width 15 height 11
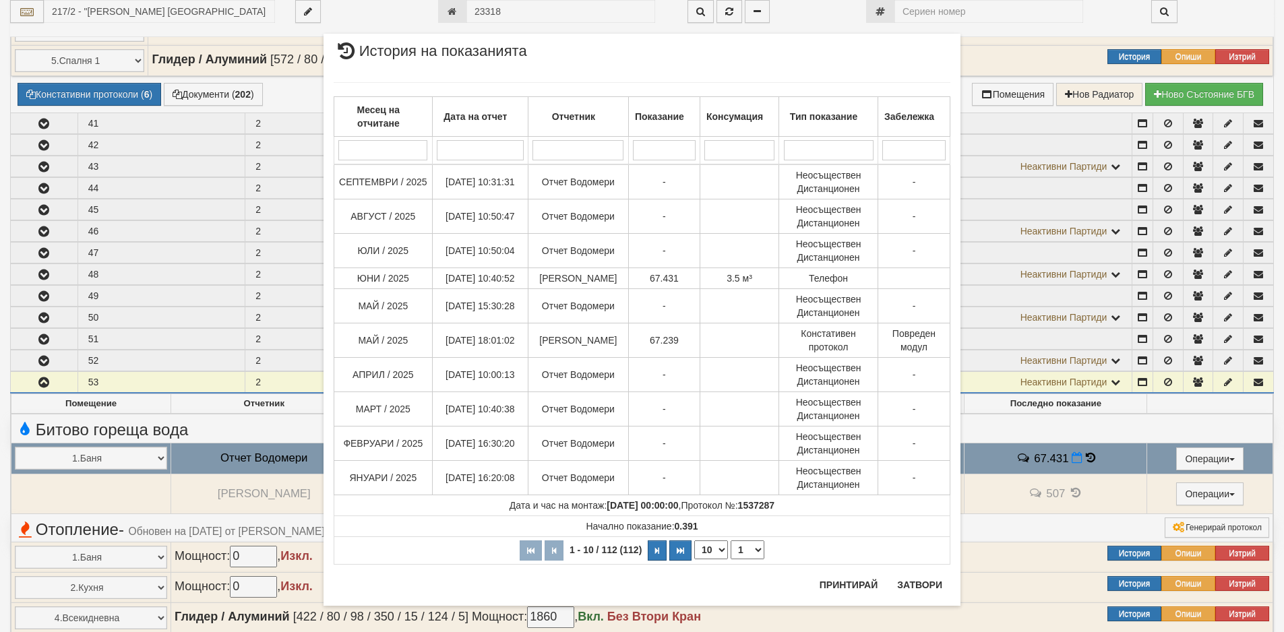
click at [717, 552] on select "10 20 30 40" at bounding box center [711, 550] width 34 height 19
select select "30"
click at [694, 559] on select "10 20 30 40" at bounding box center [711, 550] width 34 height 19
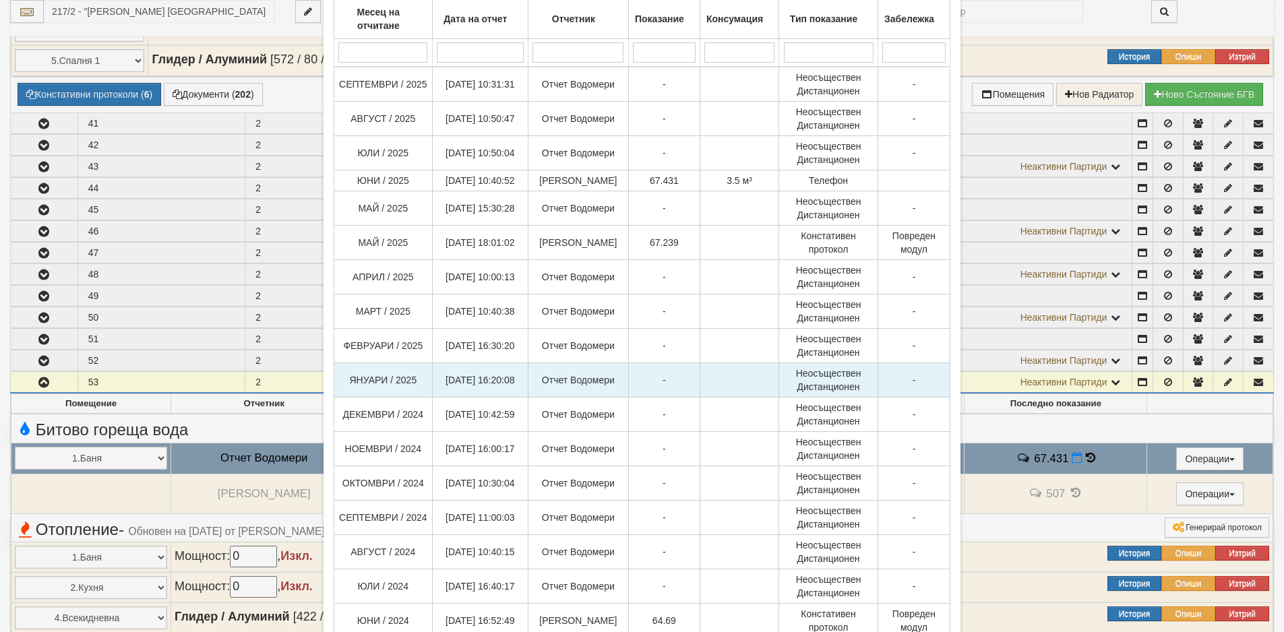
scroll to position [270, 0]
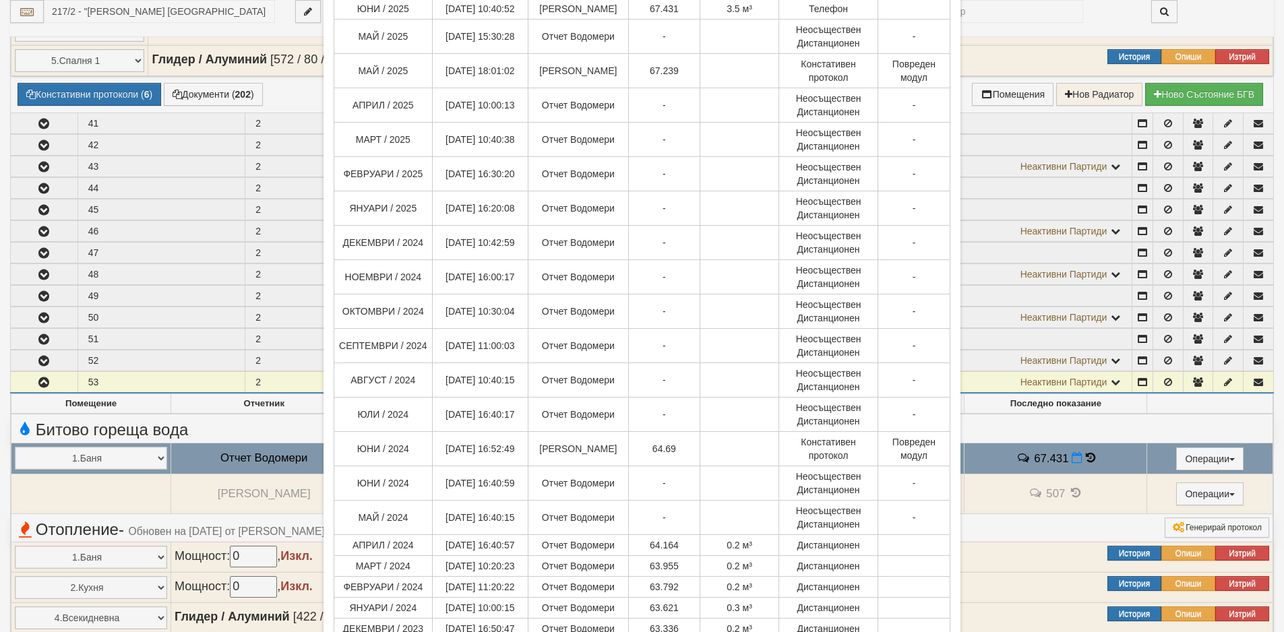
click at [104, 407] on div "× История на показанията Месец на отчитане Дата на отчет Отчетник Показание Кон…" at bounding box center [642, 316] width 1284 height 632
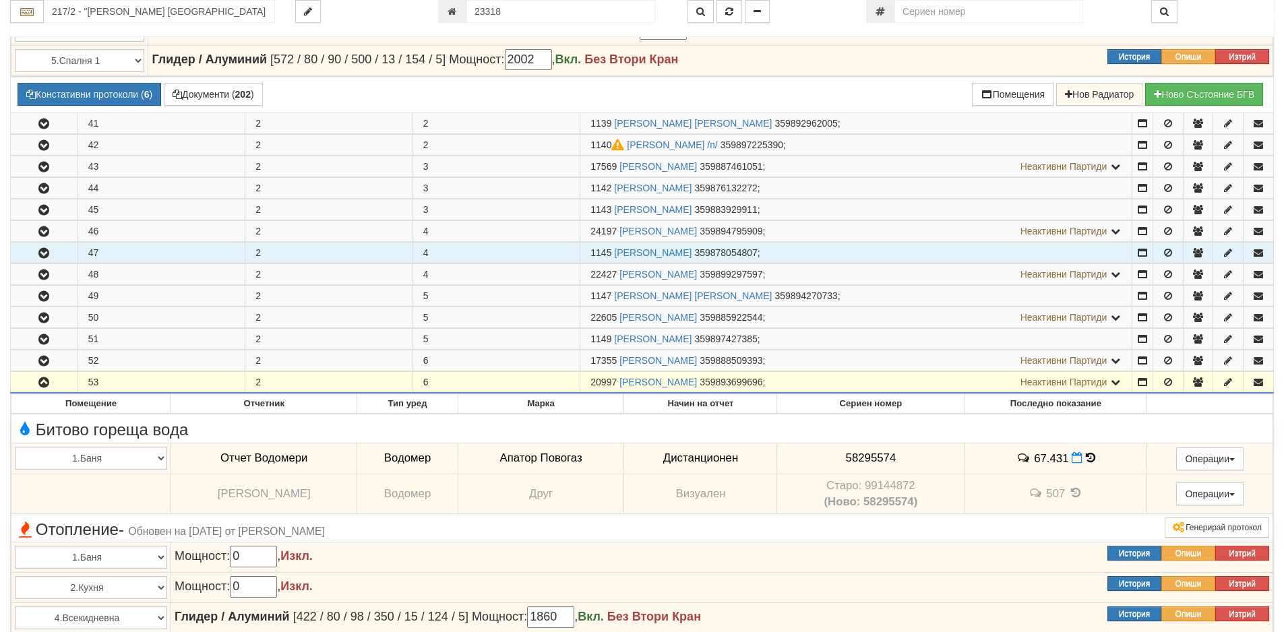
click at [44, 254] on icon "button" at bounding box center [44, 253] width 16 height 9
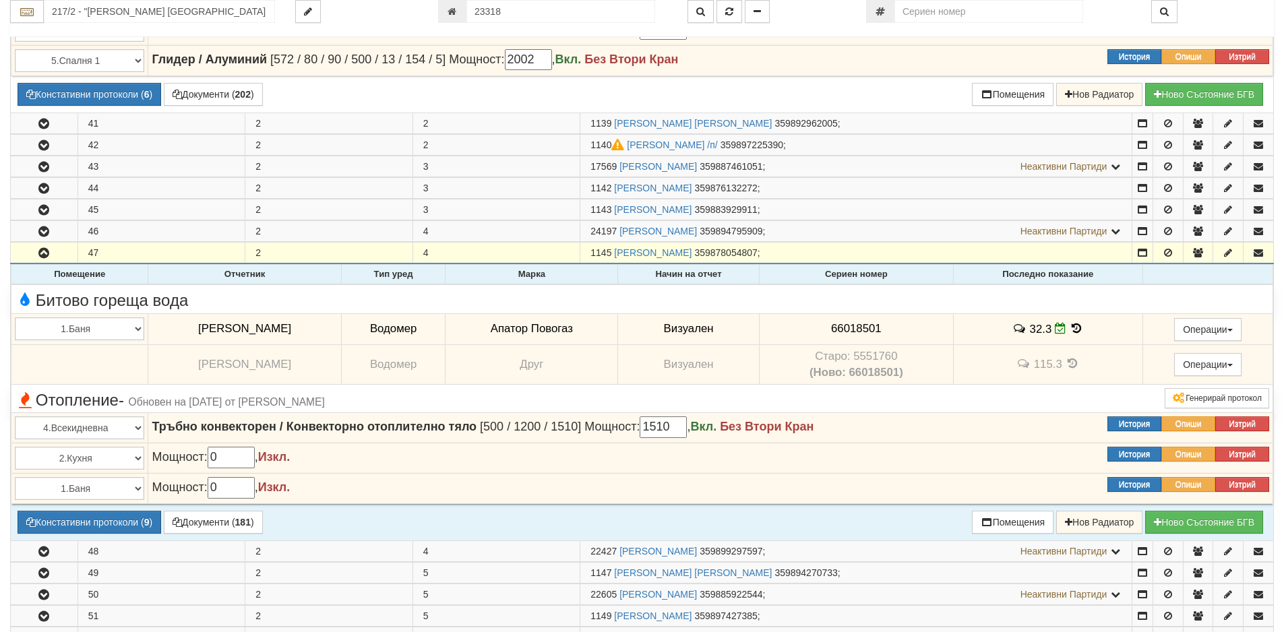
click at [1070, 332] on icon at bounding box center [1077, 328] width 15 height 11
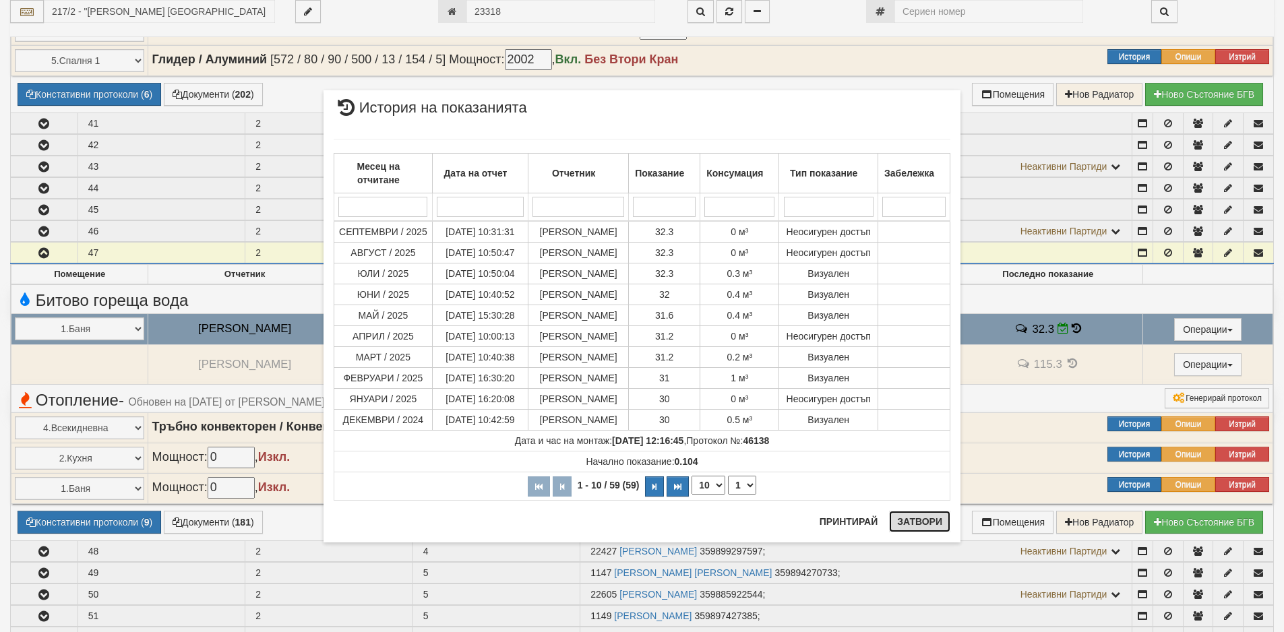
click at [918, 528] on button "Затвори" at bounding box center [919, 522] width 61 height 22
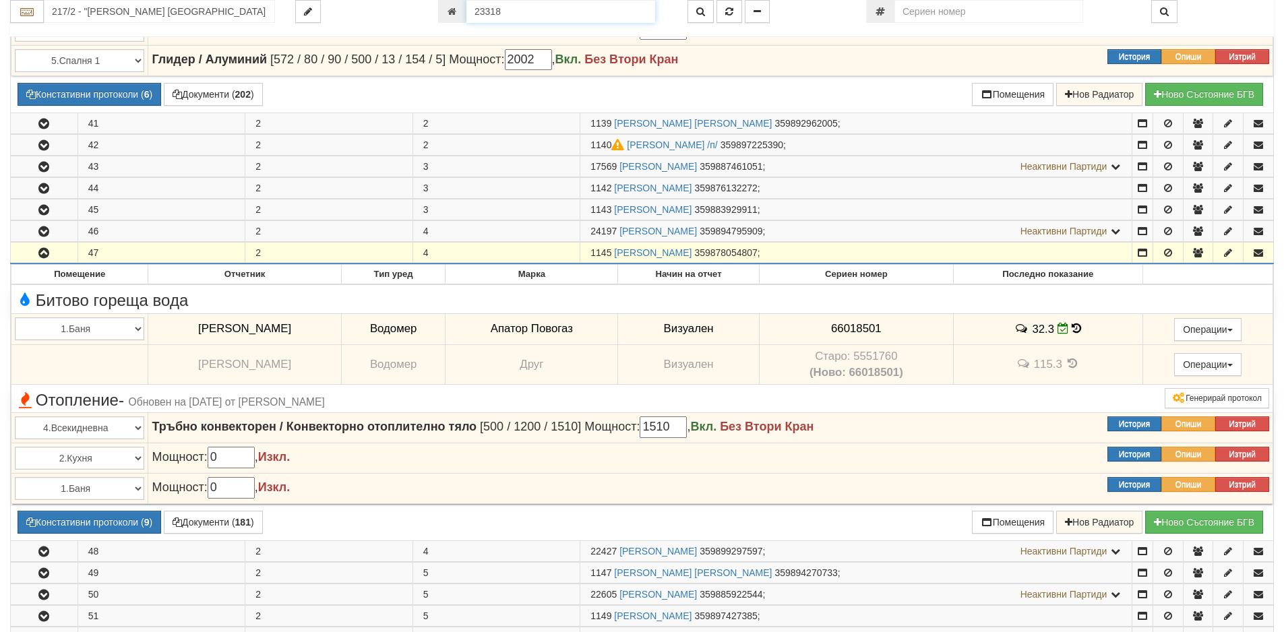
click at [497, 13] on input "23318" at bounding box center [560, 11] width 189 height 23
type input "1328"
type input "218/5 - "[PERSON_NAME] [GEOGRAPHIC_DATA] " ЕАД"
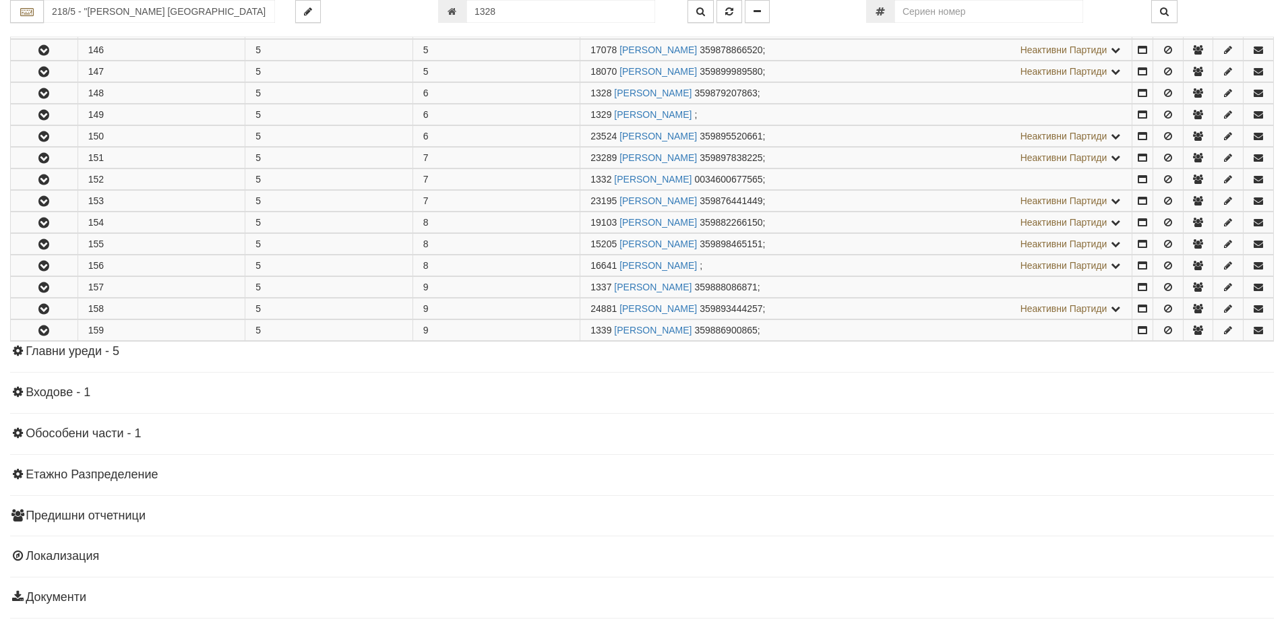
scroll to position [578, 0]
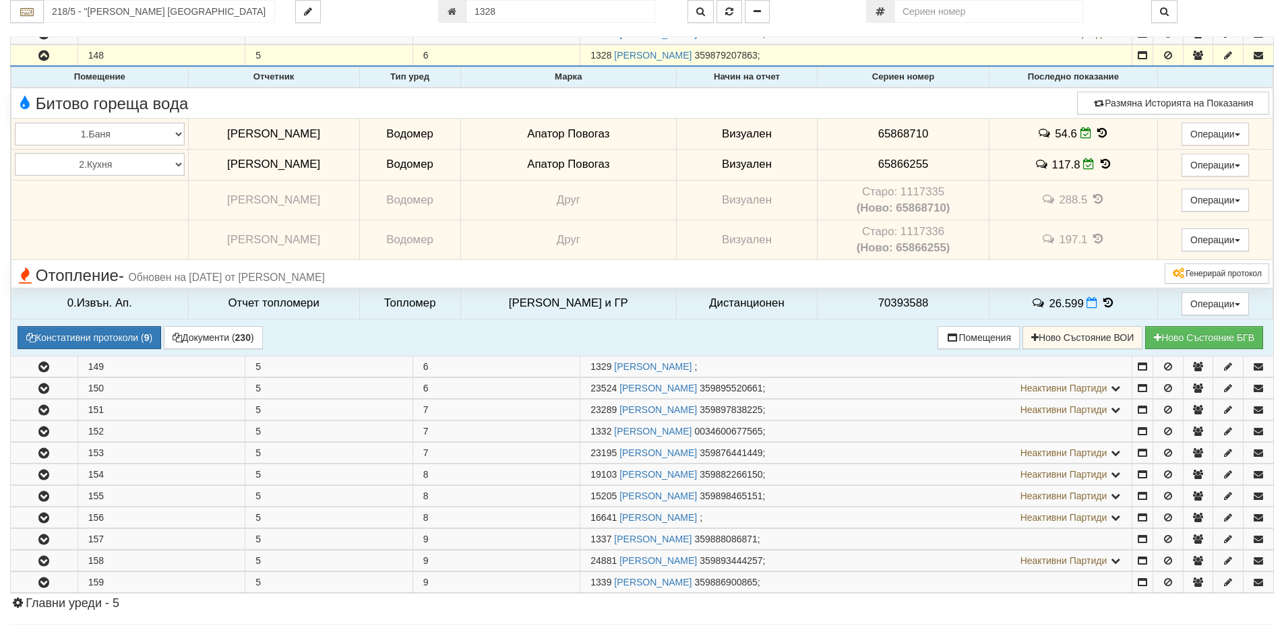
click at [1095, 130] on icon at bounding box center [1102, 132] width 15 height 11
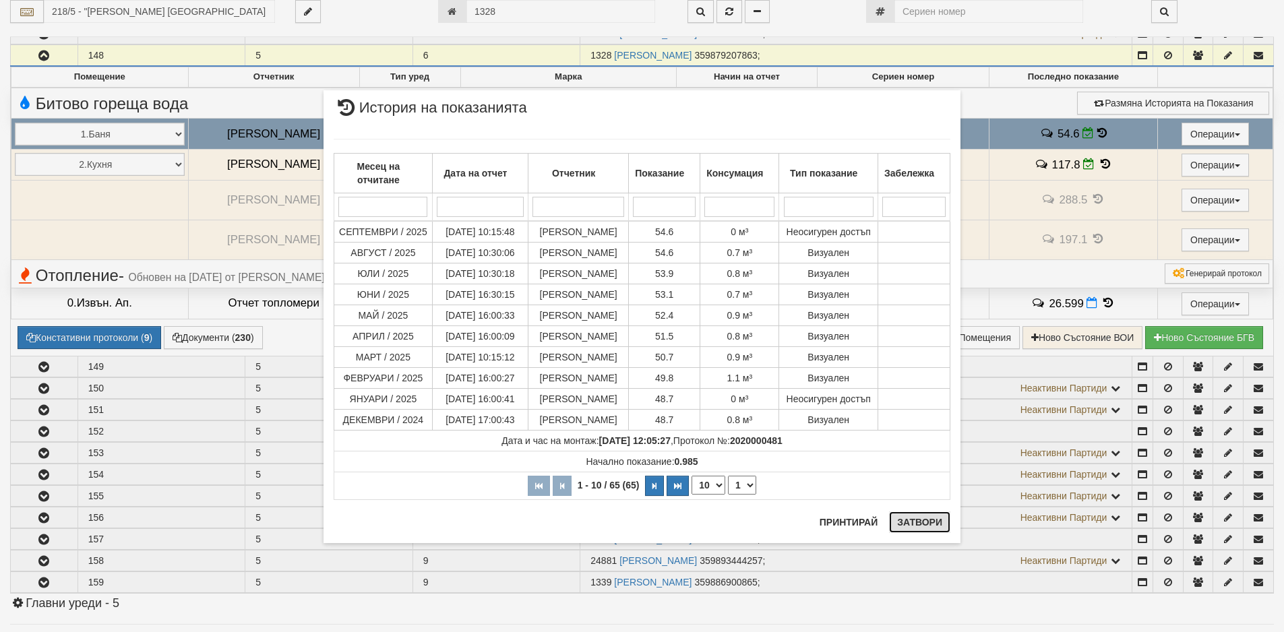
click at [911, 524] on button "Затвори" at bounding box center [919, 523] width 61 height 22
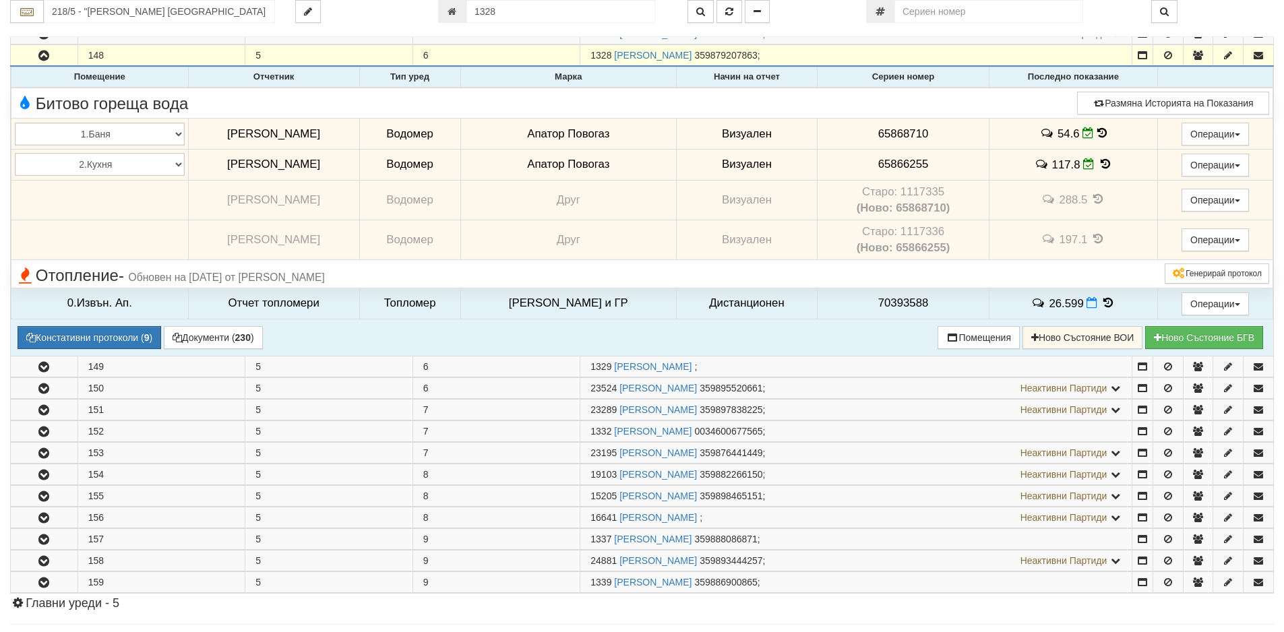
click at [1098, 165] on icon at bounding box center [1105, 163] width 15 height 11
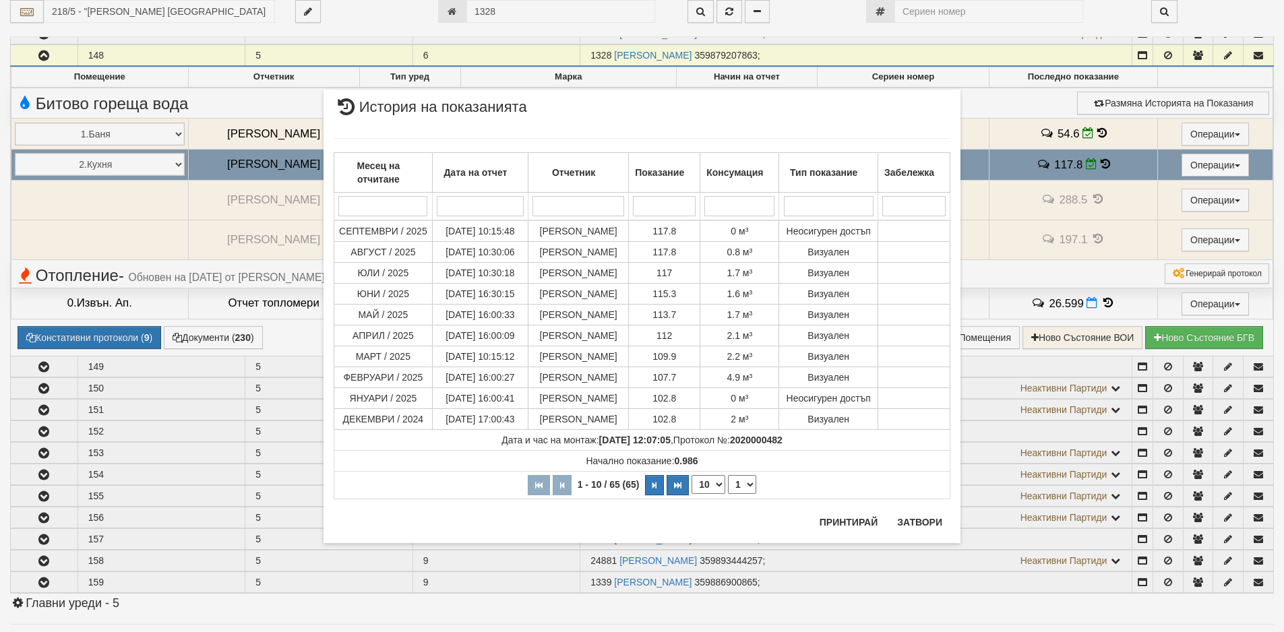
drag, startPoint x: 506, startPoint y: 9, endPoint x: 442, endPoint y: 1, distance: 64.6
click at [442, 1] on div "× История на показанията Месец на отчитане Дата на отчет Отчетник Показание Кон…" at bounding box center [641, 288] width 657 height 577
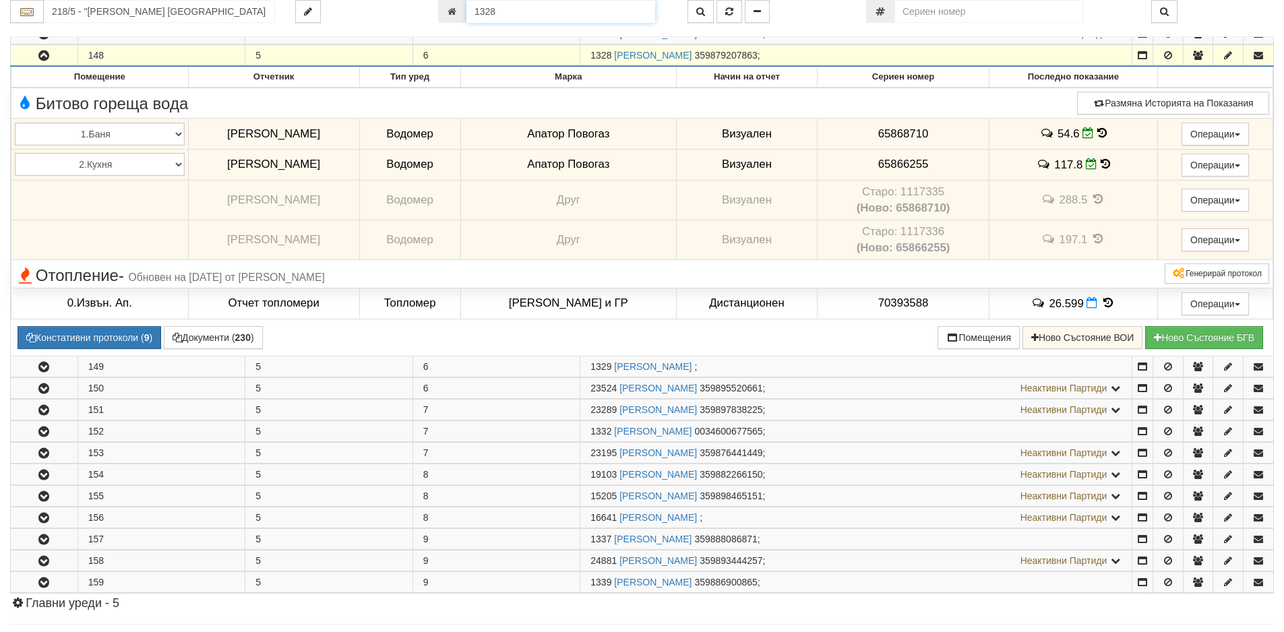
drag, startPoint x: 516, startPoint y: 11, endPoint x: 506, endPoint y: 8, distance: 10.7
click at [508, 9] on input "1328" at bounding box center [560, 11] width 189 height 23
type input "20757"
click at [696, 17] on button "button" at bounding box center [701, 11] width 26 height 23
type input "218/7 - "[PERSON_NAME] [GEOGRAPHIC_DATA] " ЕАД"
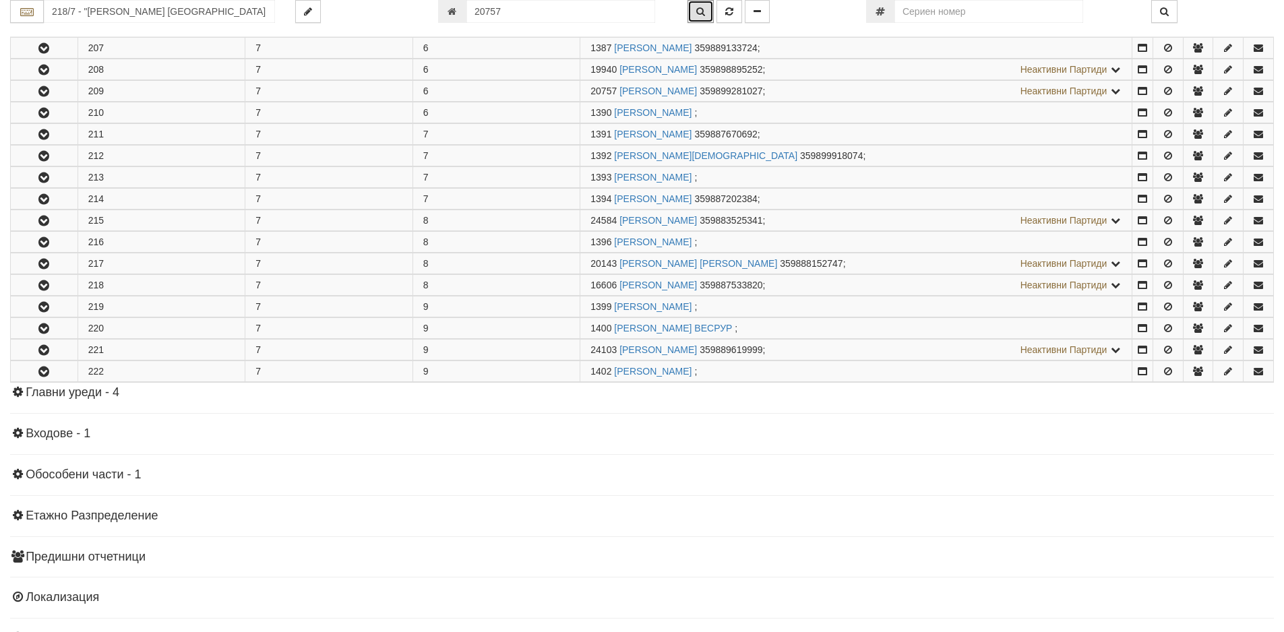
scroll to position [741, 0]
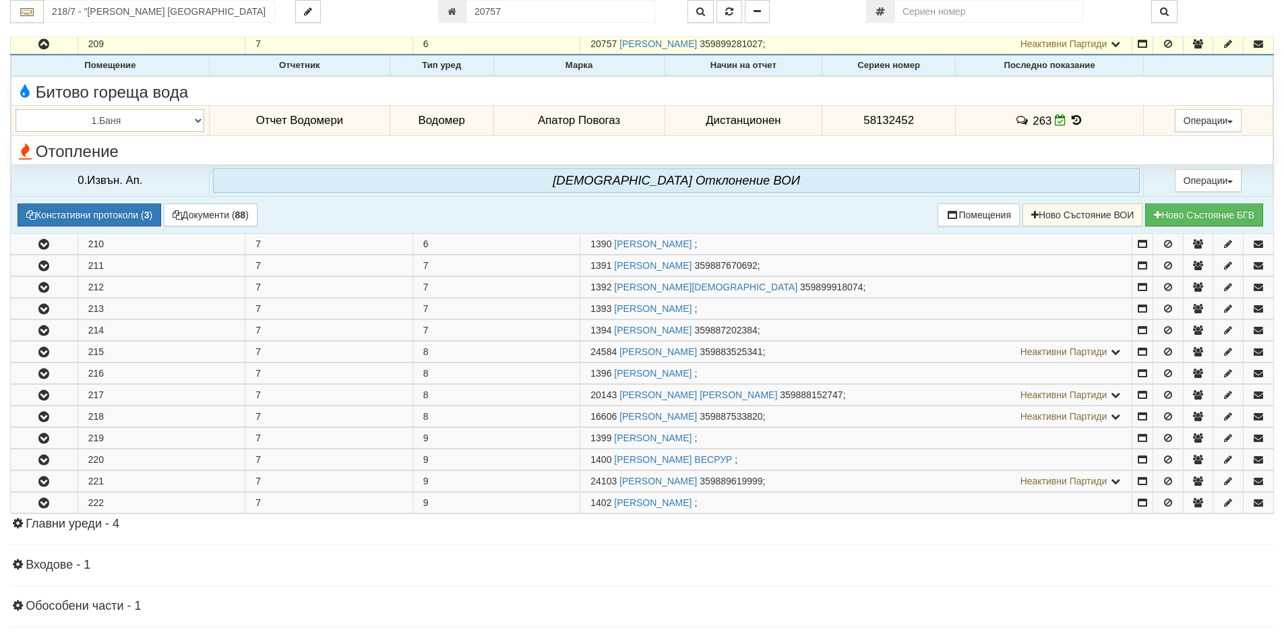
click at [1073, 119] on icon at bounding box center [1077, 120] width 15 height 11
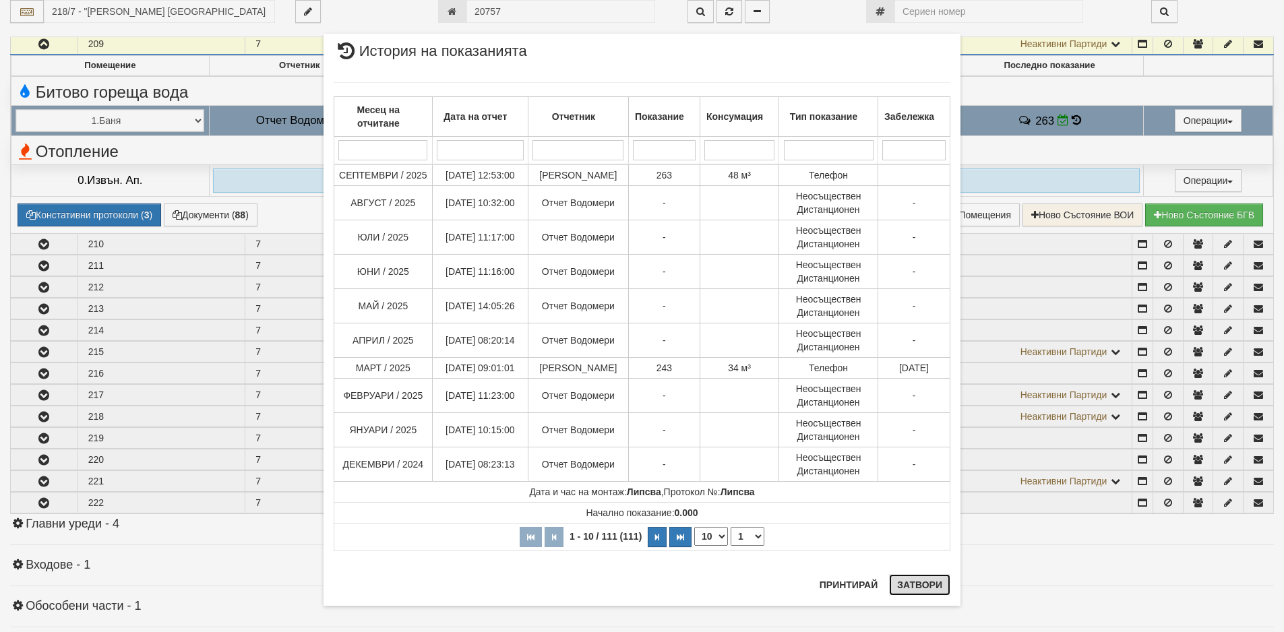
click at [905, 589] on button "Затвори" at bounding box center [919, 585] width 61 height 22
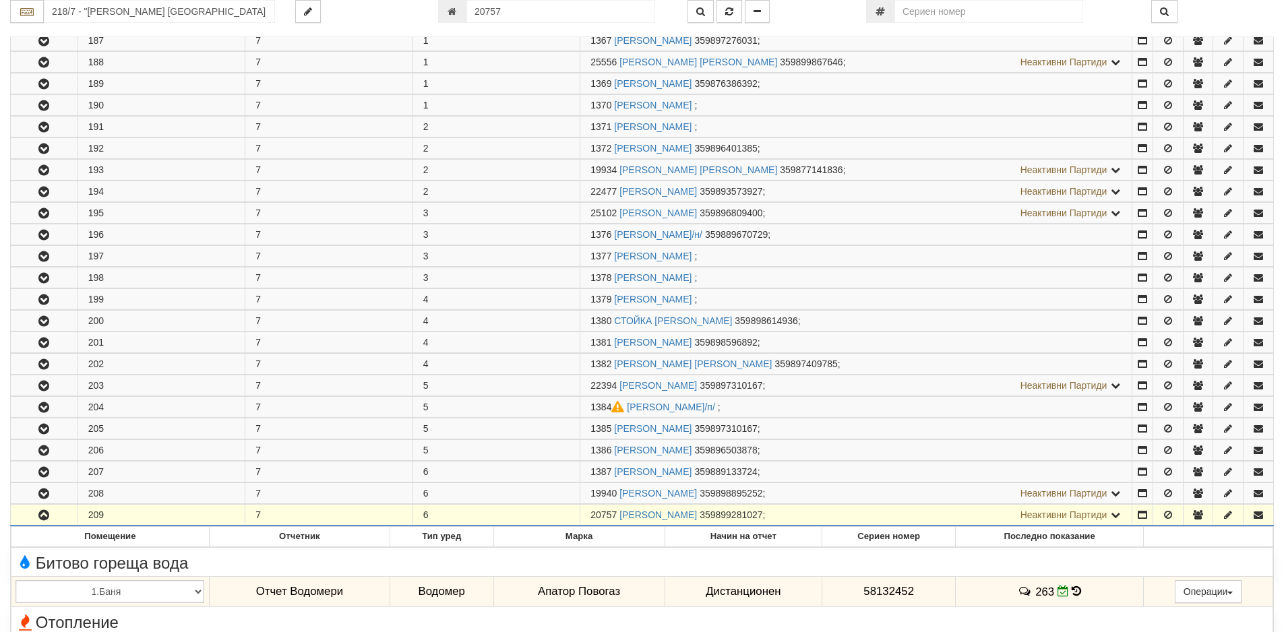
scroll to position [269, 0]
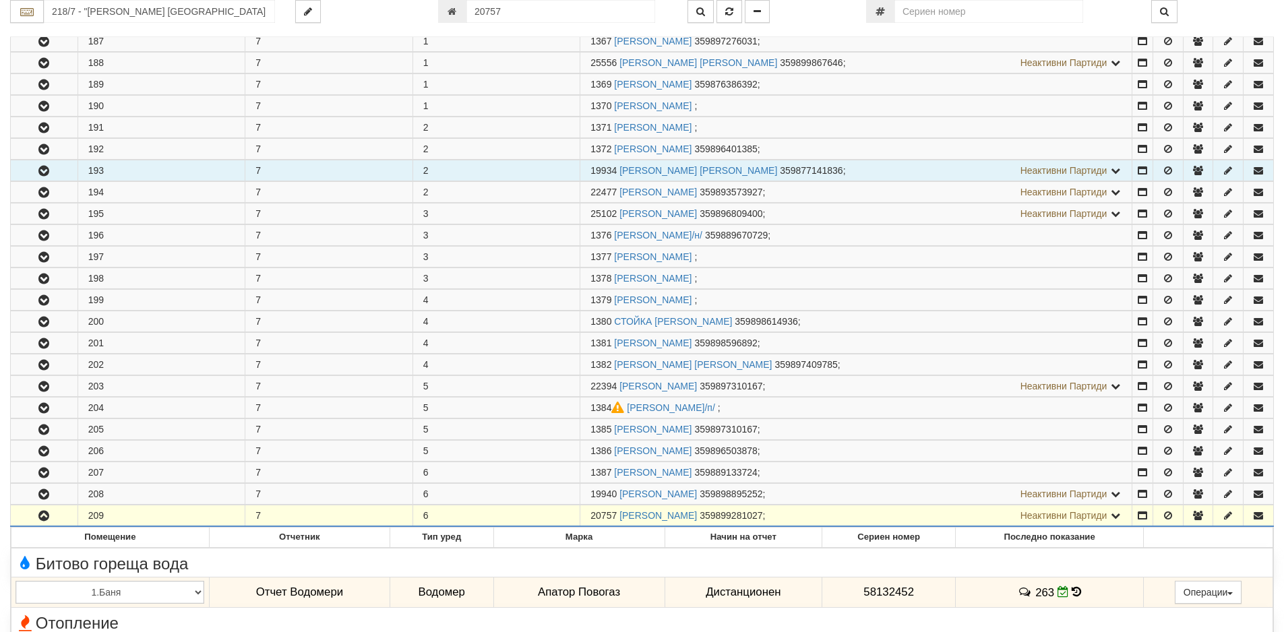
click at [43, 171] on icon "button" at bounding box center [44, 170] width 16 height 9
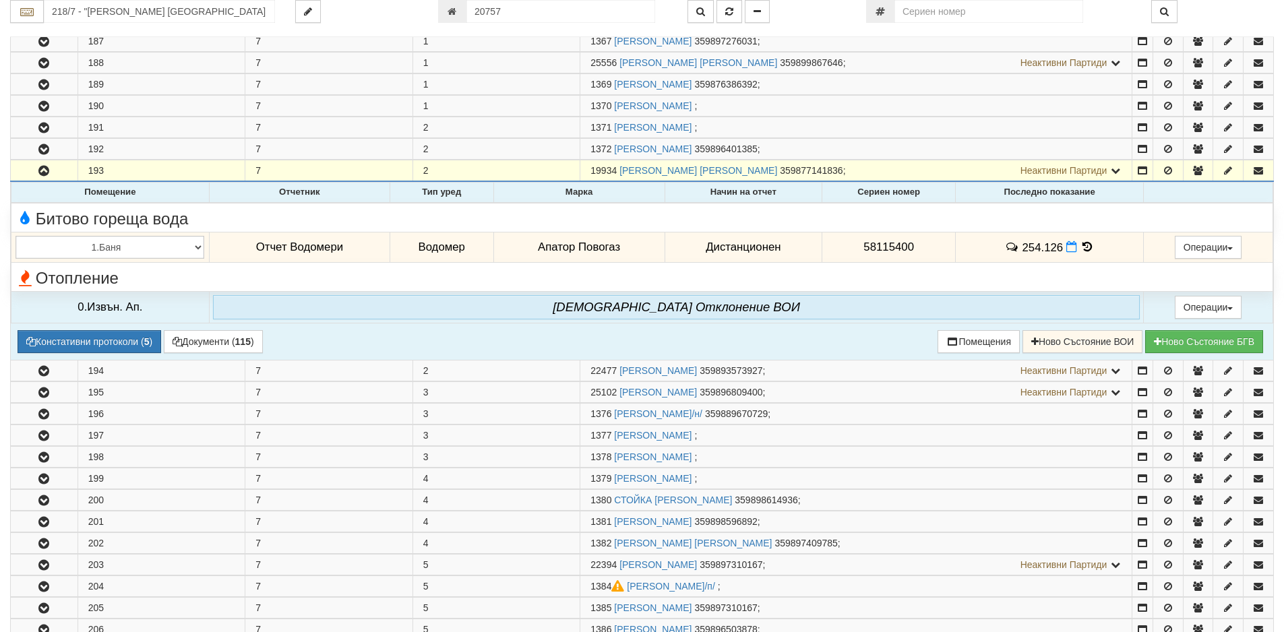
click at [1085, 247] on icon at bounding box center [1087, 246] width 15 height 11
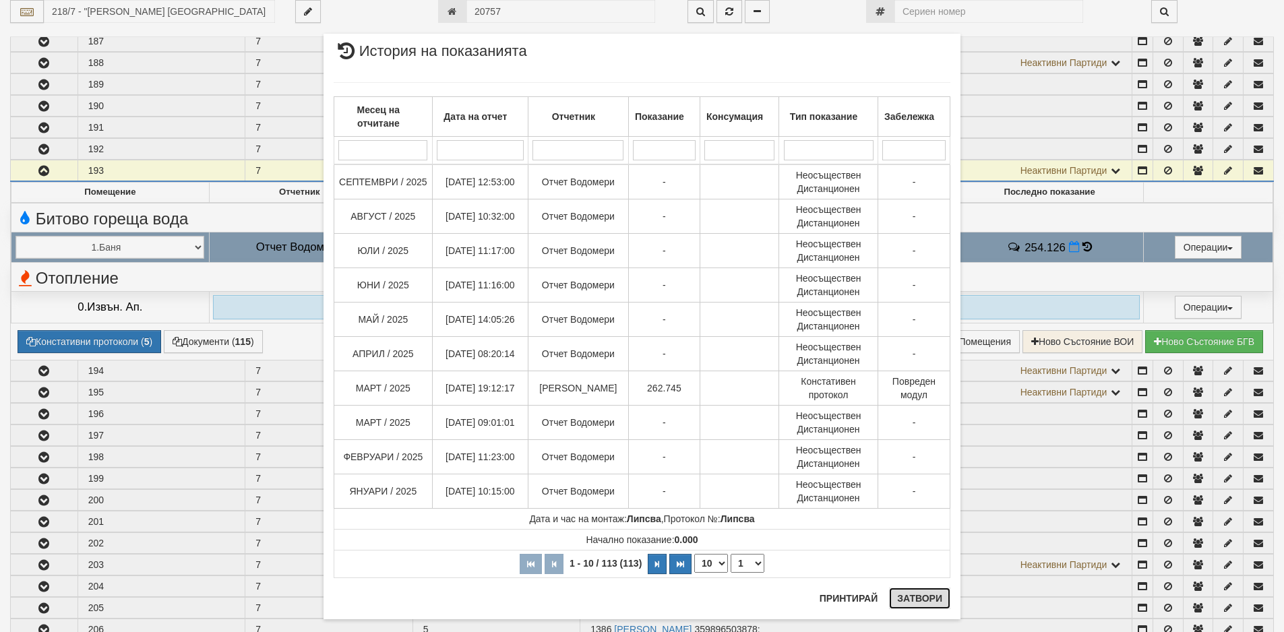
click at [916, 603] on button "Затвори" at bounding box center [919, 599] width 61 height 22
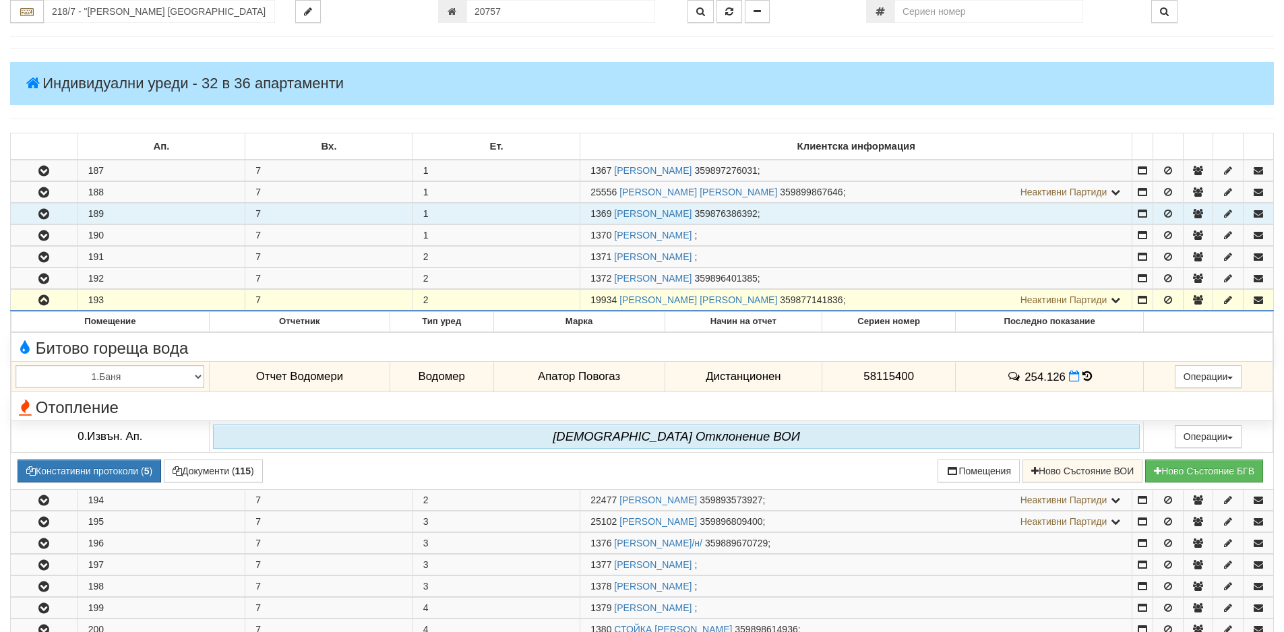
scroll to position [134, 0]
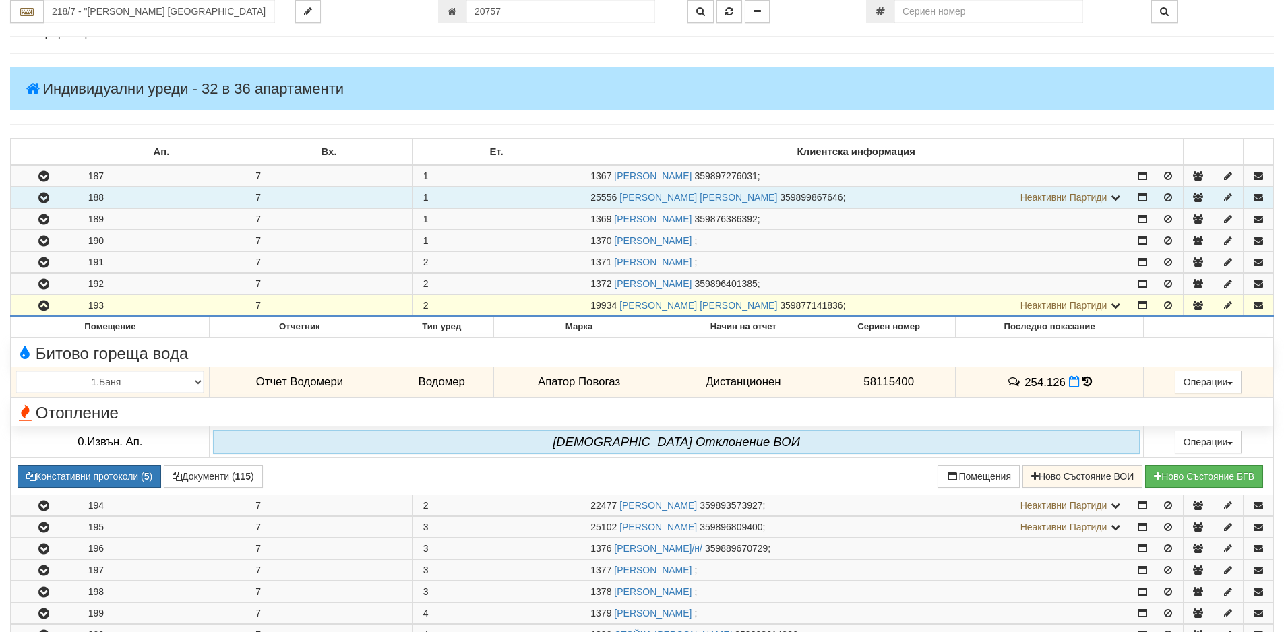
click at [43, 193] on icon "button" at bounding box center [44, 197] width 16 height 9
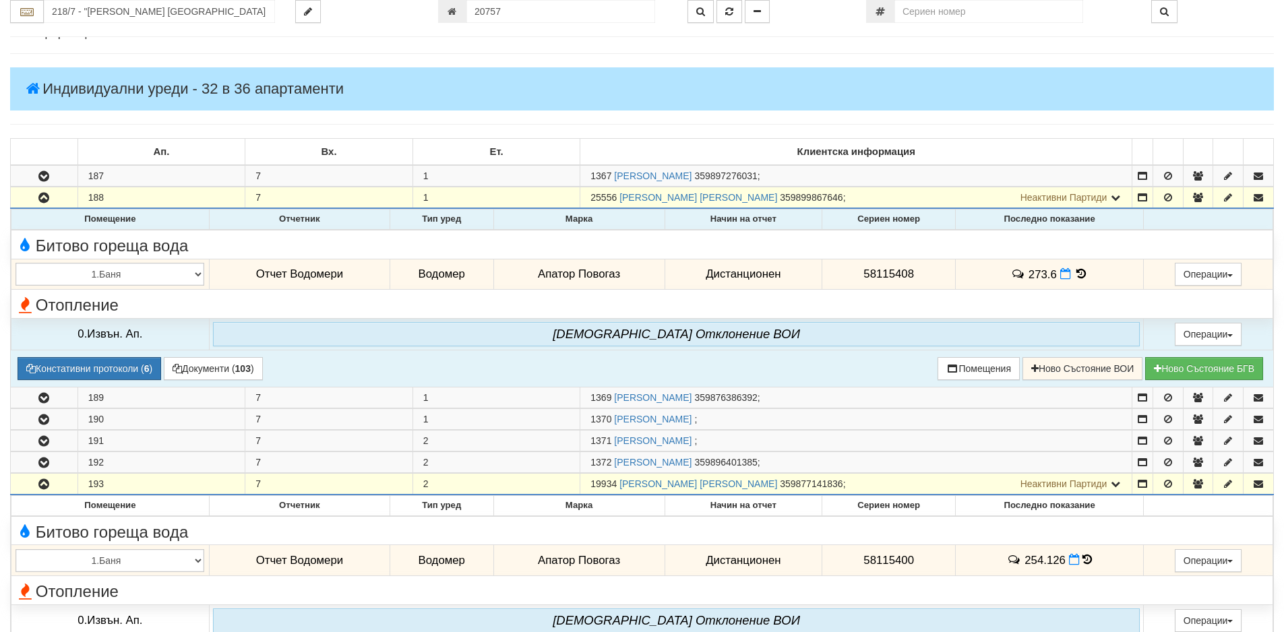
click at [1078, 278] on icon at bounding box center [1081, 273] width 15 height 11
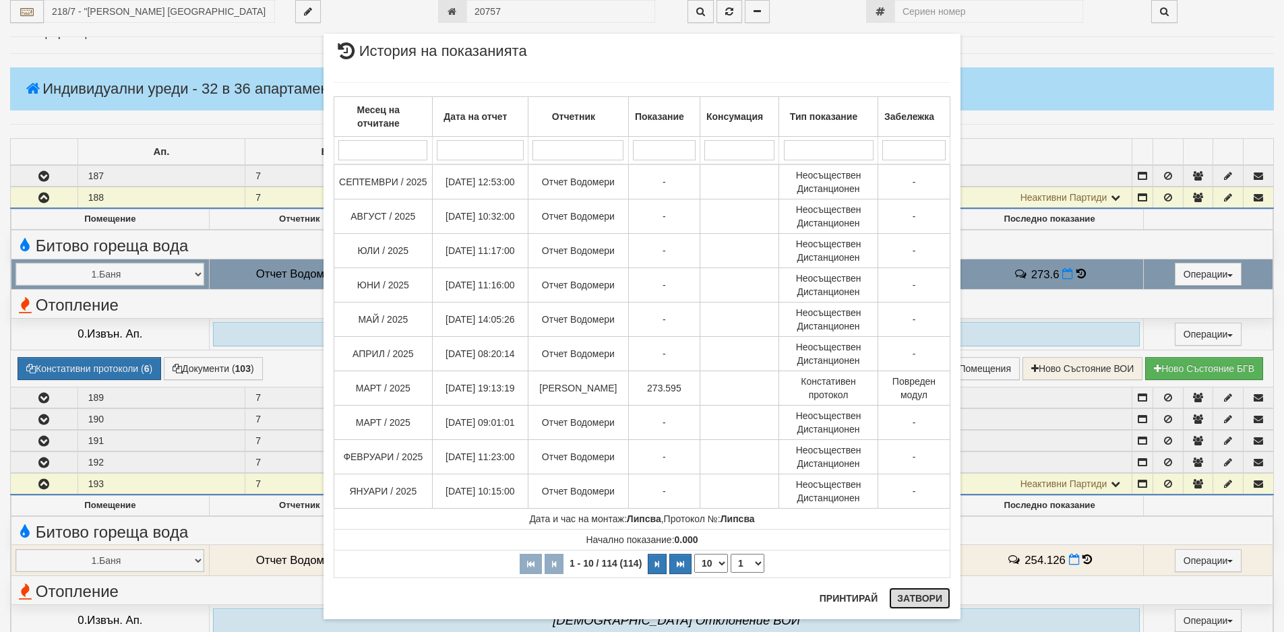
click at [918, 601] on button "Затвори" at bounding box center [919, 599] width 61 height 22
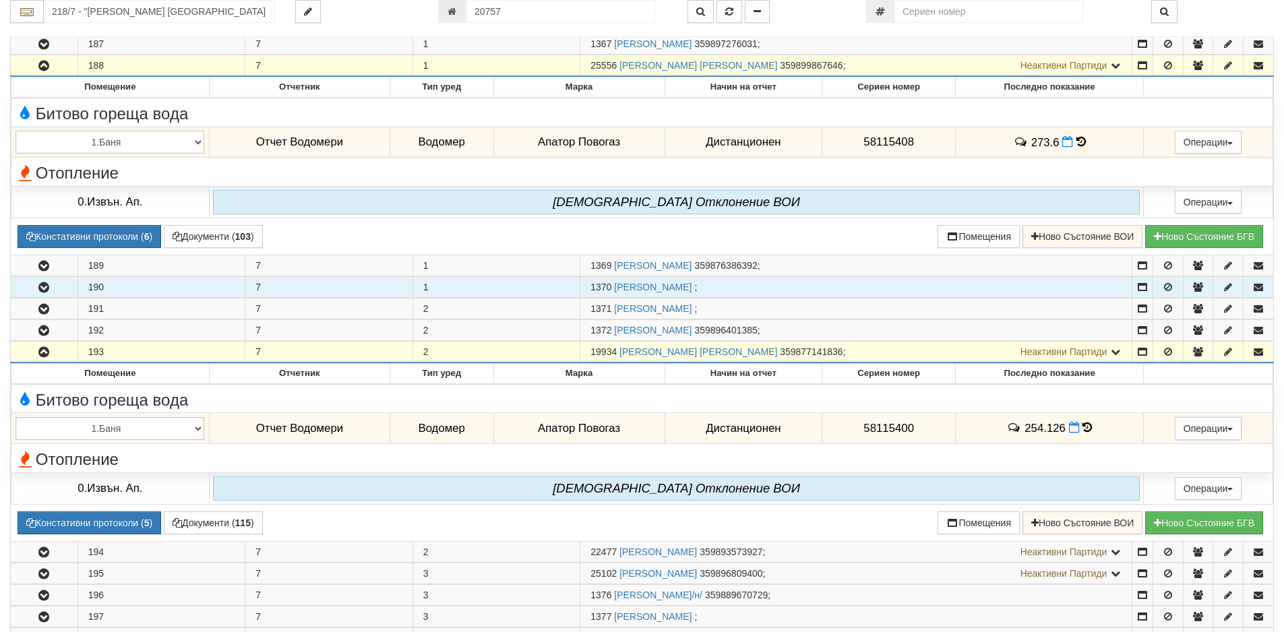
scroll to position [269, 0]
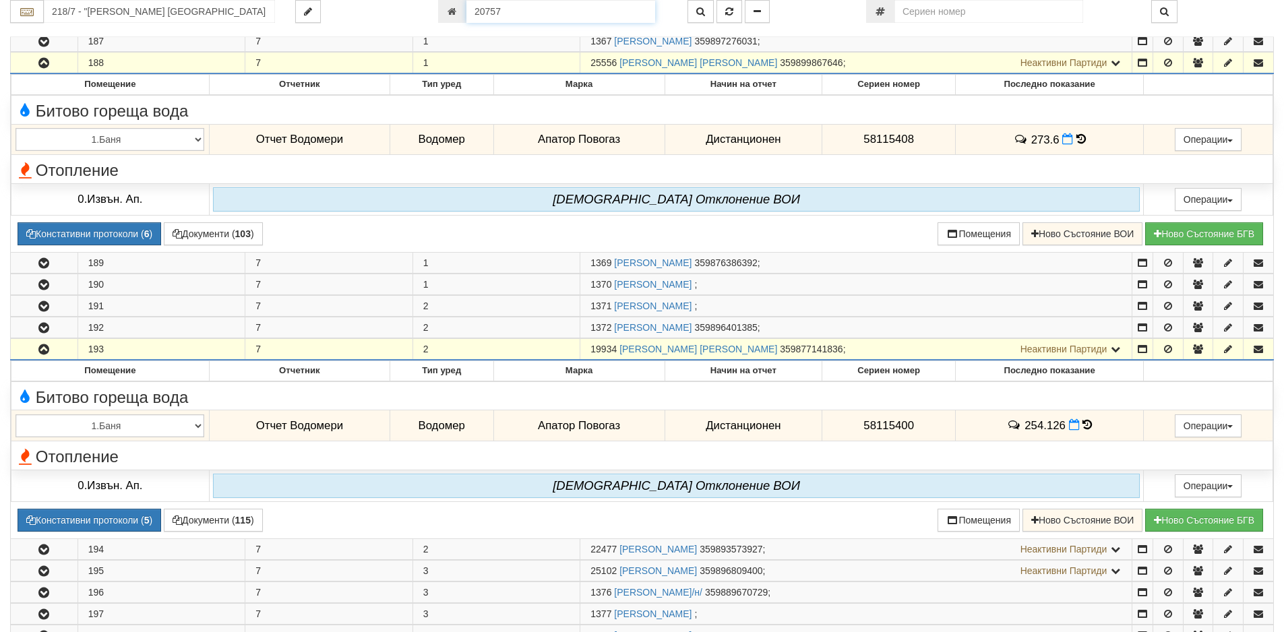
click at [527, 14] on input "20757" at bounding box center [560, 11] width 189 height 23
type input "24036"
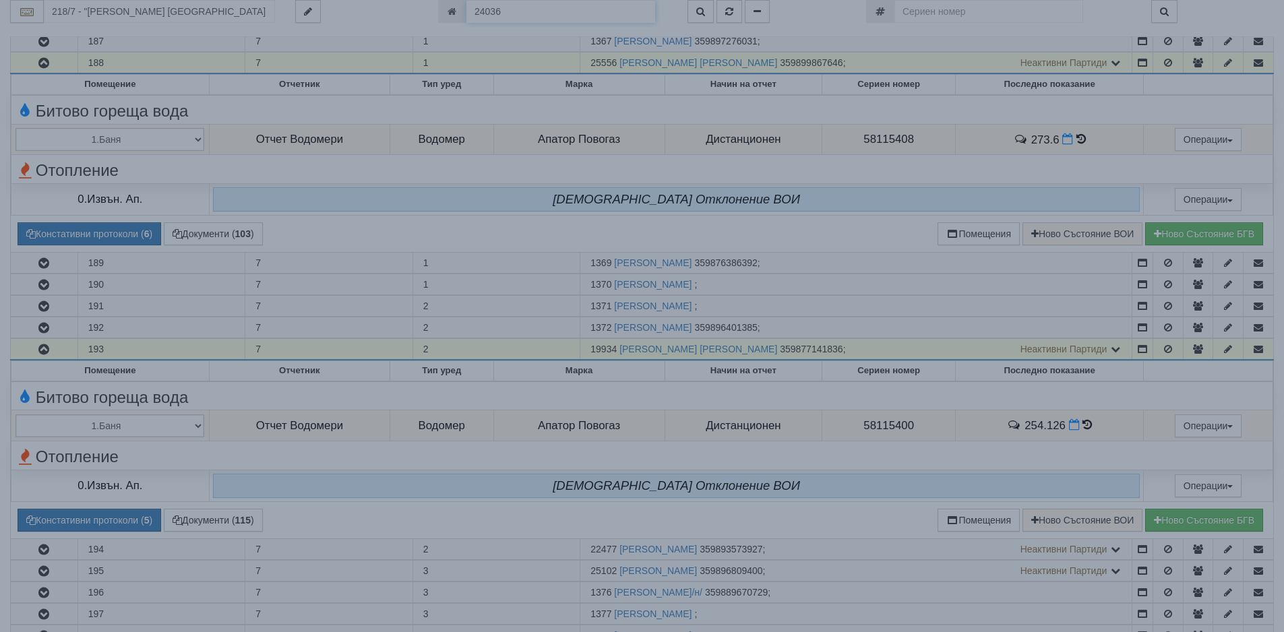
type input "230/1 - "[PERSON_NAME] [GEOGRAPHIC_DATA] " ЕАД"
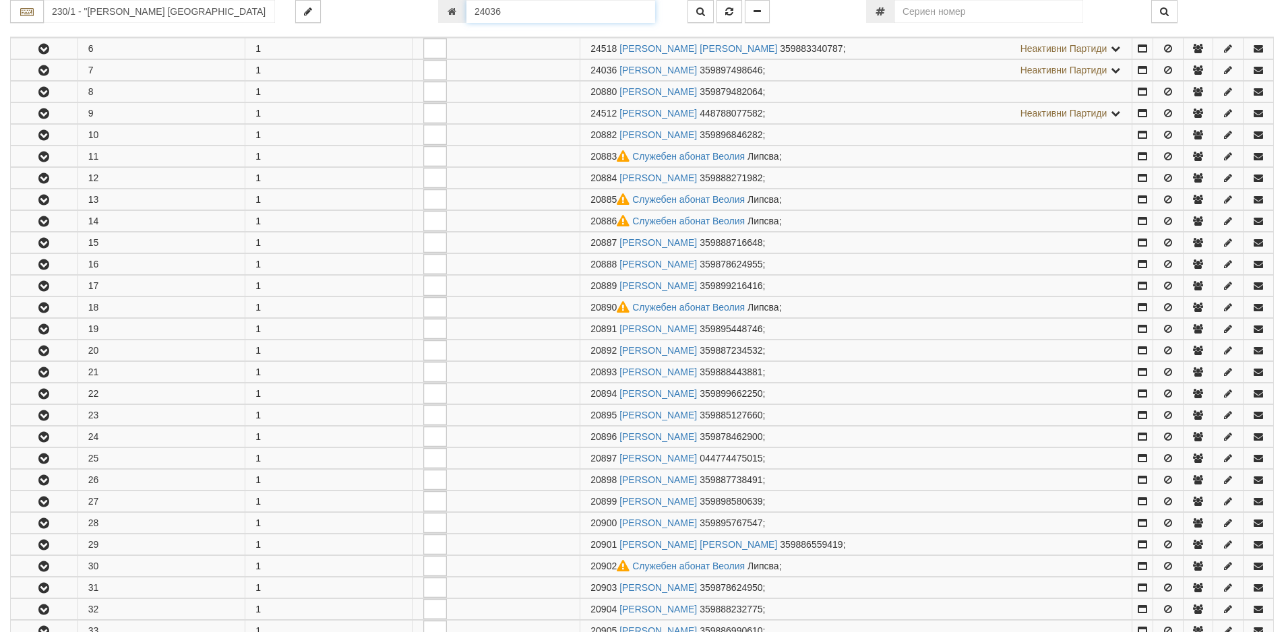
scroll to position [396, 0]
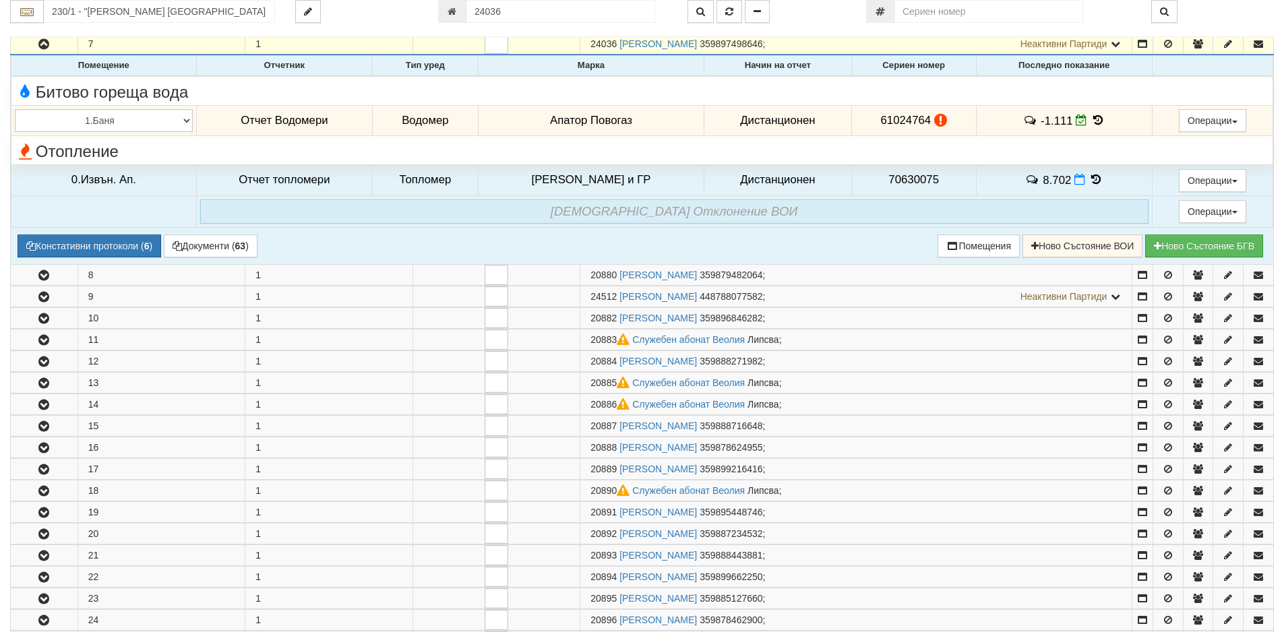
click at [1091, 123] on icon at bounding box center [1098, 120] width 15 height 11
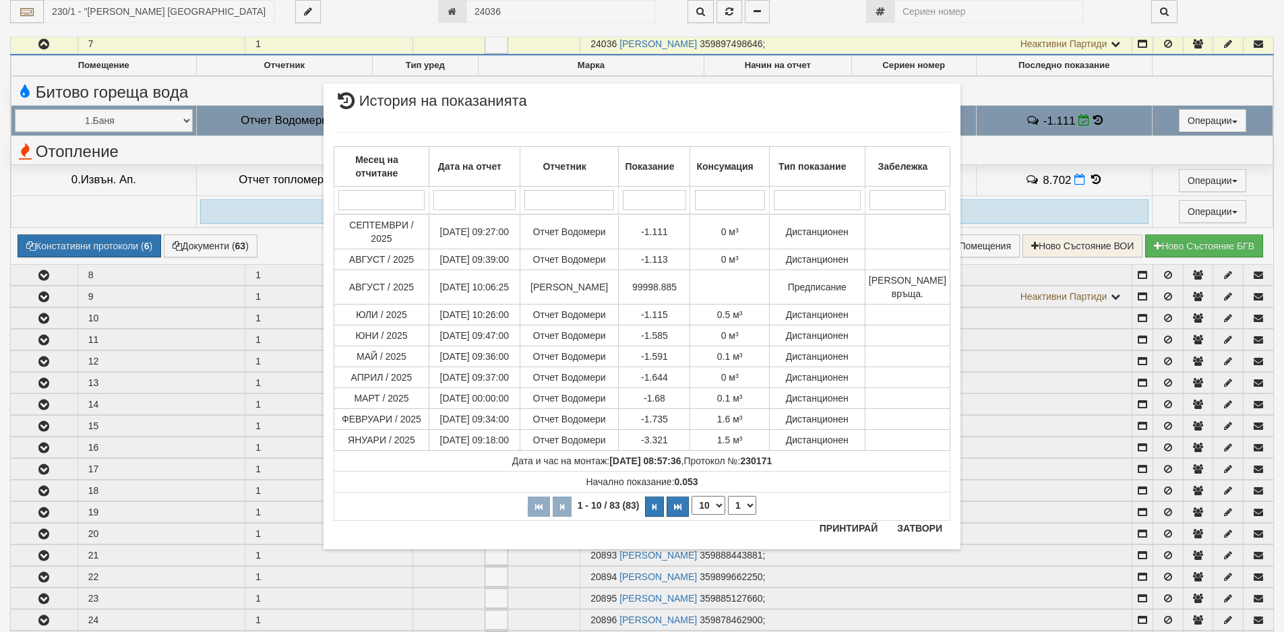
click at [717, 496] on select "10 20 30 40" at bounding box center [709, 505] width 34 height 19
select select "40"
click at [692, 515] on select "10 20 30 40" at bounding box center [709, 505] width 34 height 19
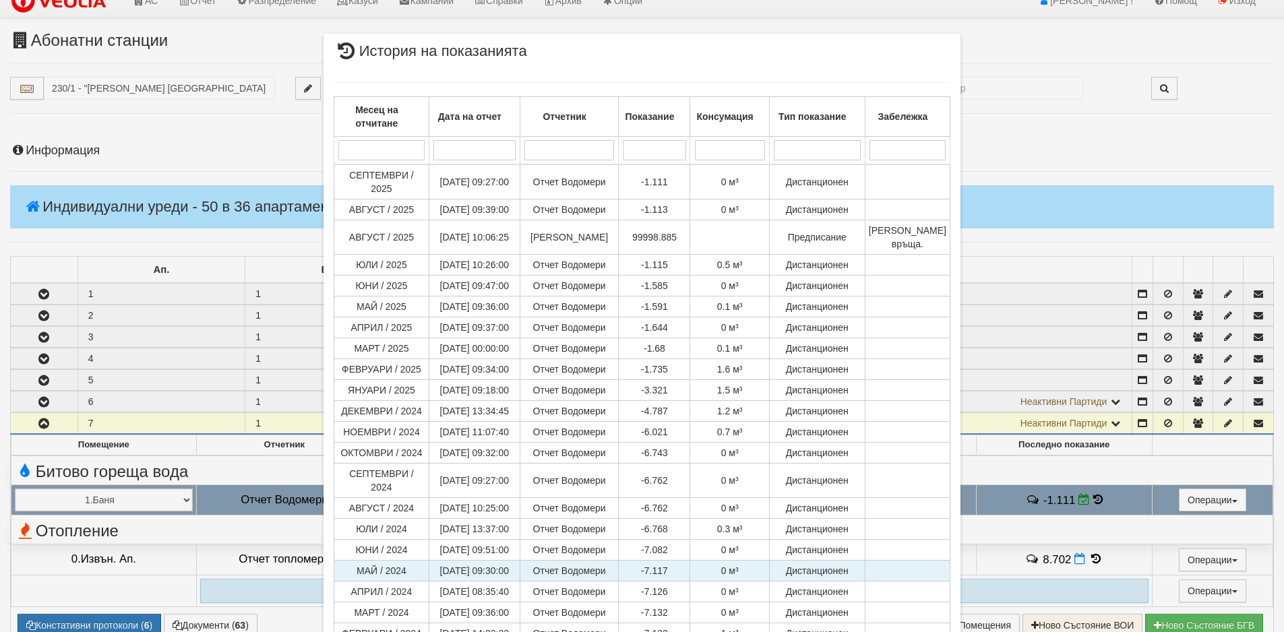
scroll to position [0, 0]
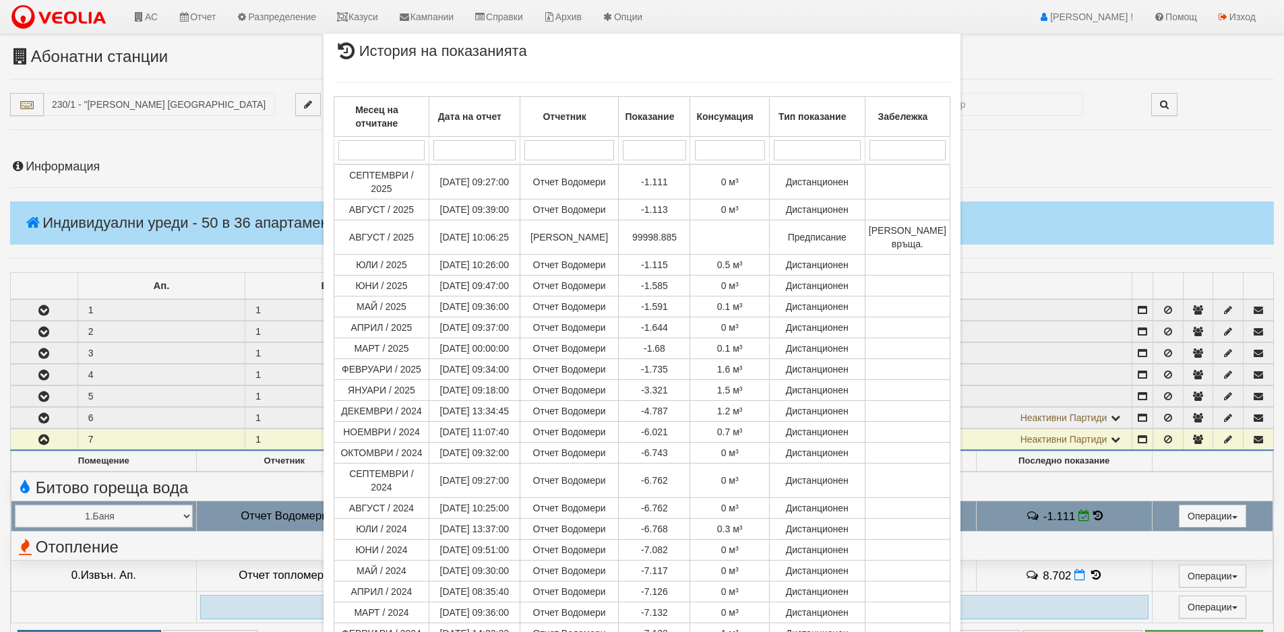
click at [94, 266] on div "× История на показанията Месец на отчитане Дата на отчет Отчетник Показание Кон…" at bounding box center [642, 316] width 1284 height 632
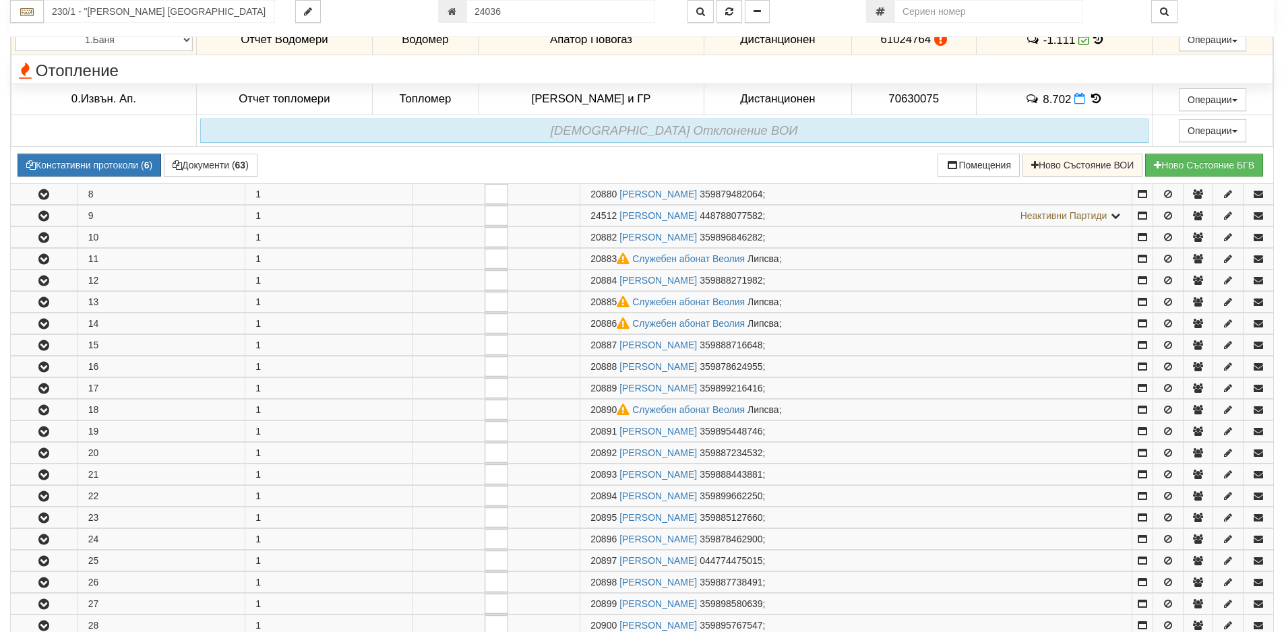
scroll to position [741, 0]
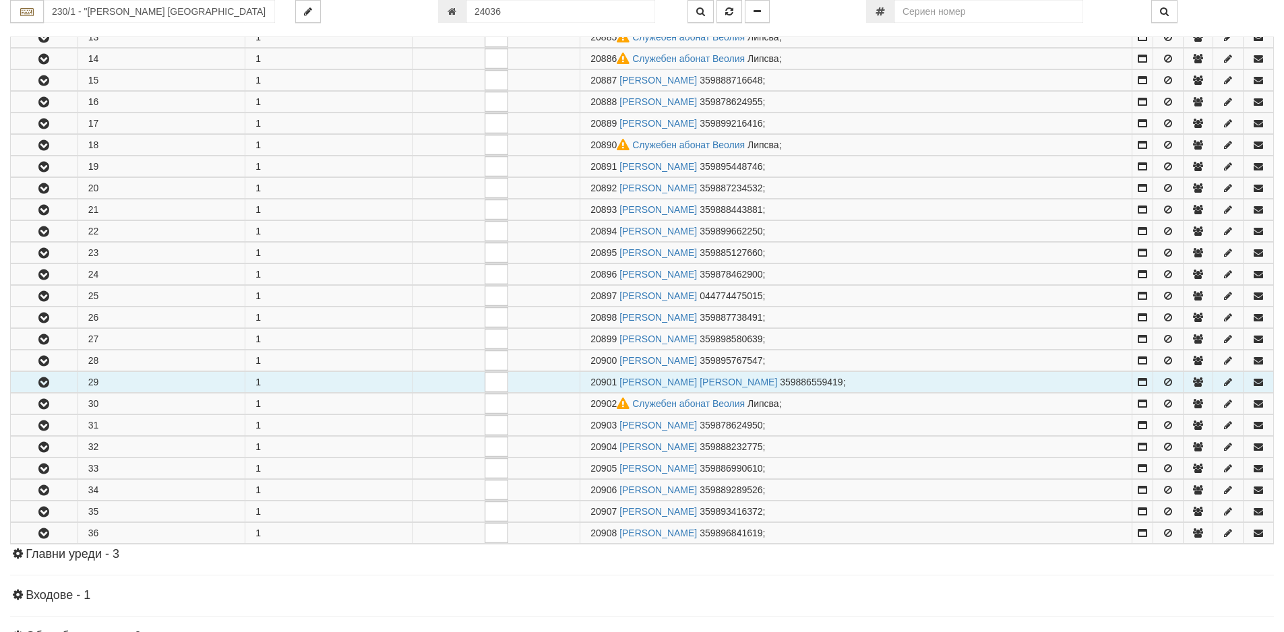
click at [45, 386] on icon "button" at bounding box center [44, 382] width 16 height 9
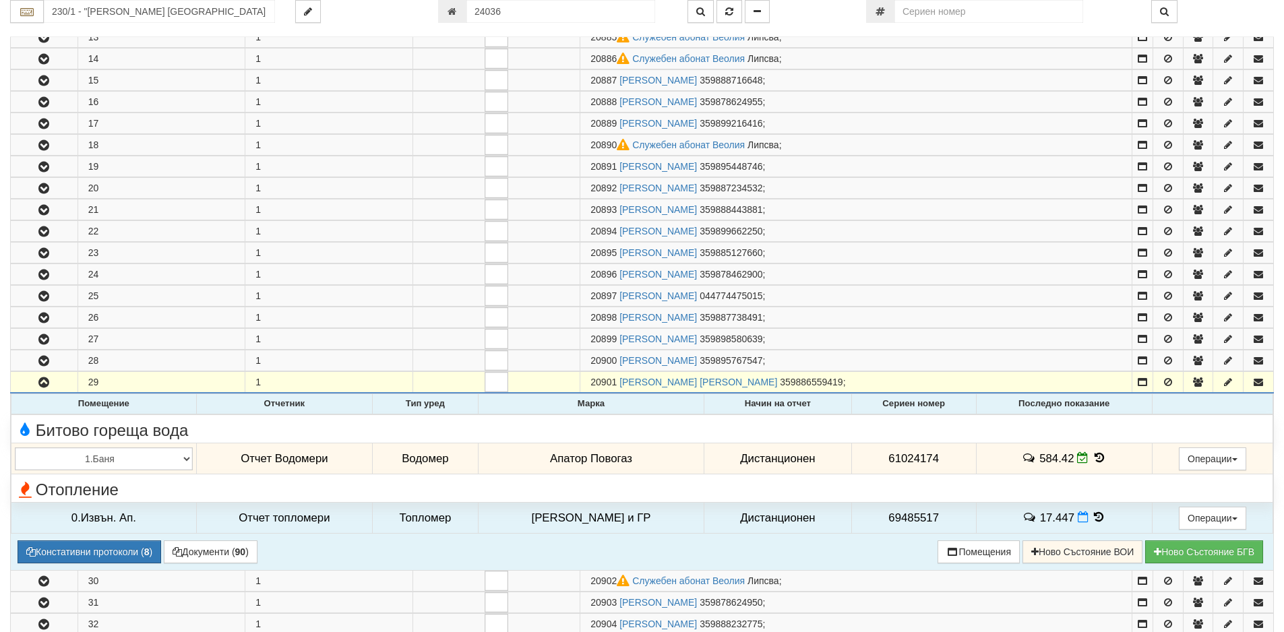
click at [1093, 462] on icon at bounding box center [1099, 457] width 15 height 11
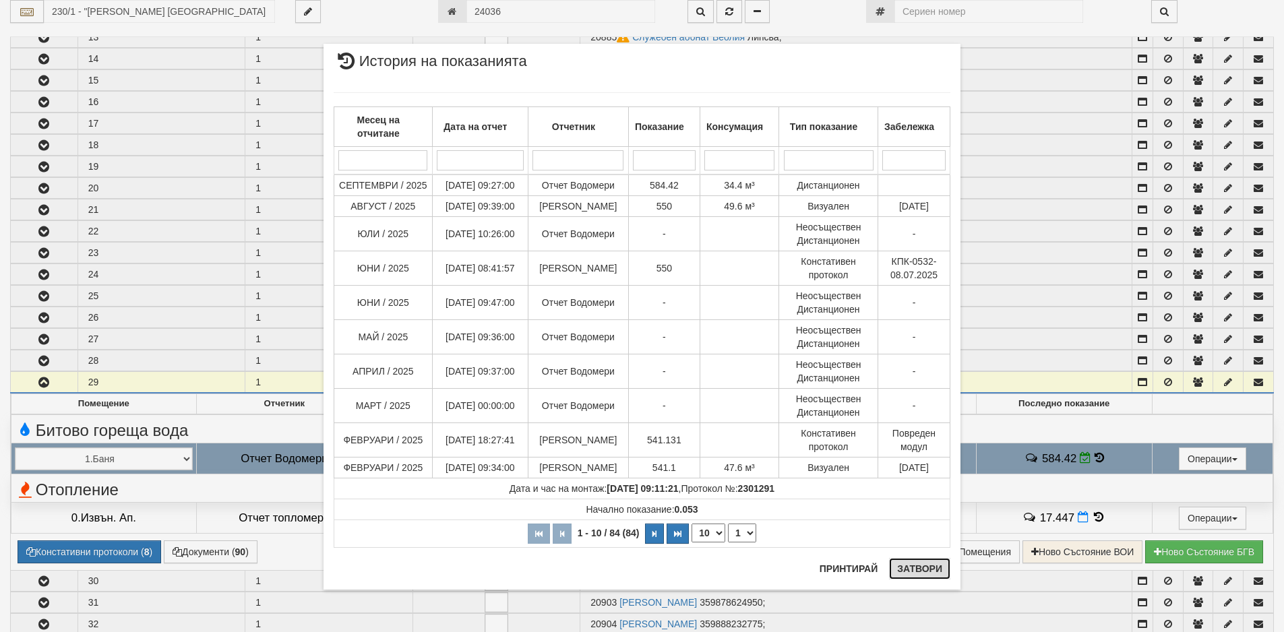
click at [900, 572] on button "Затвори" at bounding box center [919, 569] width 61 height 22
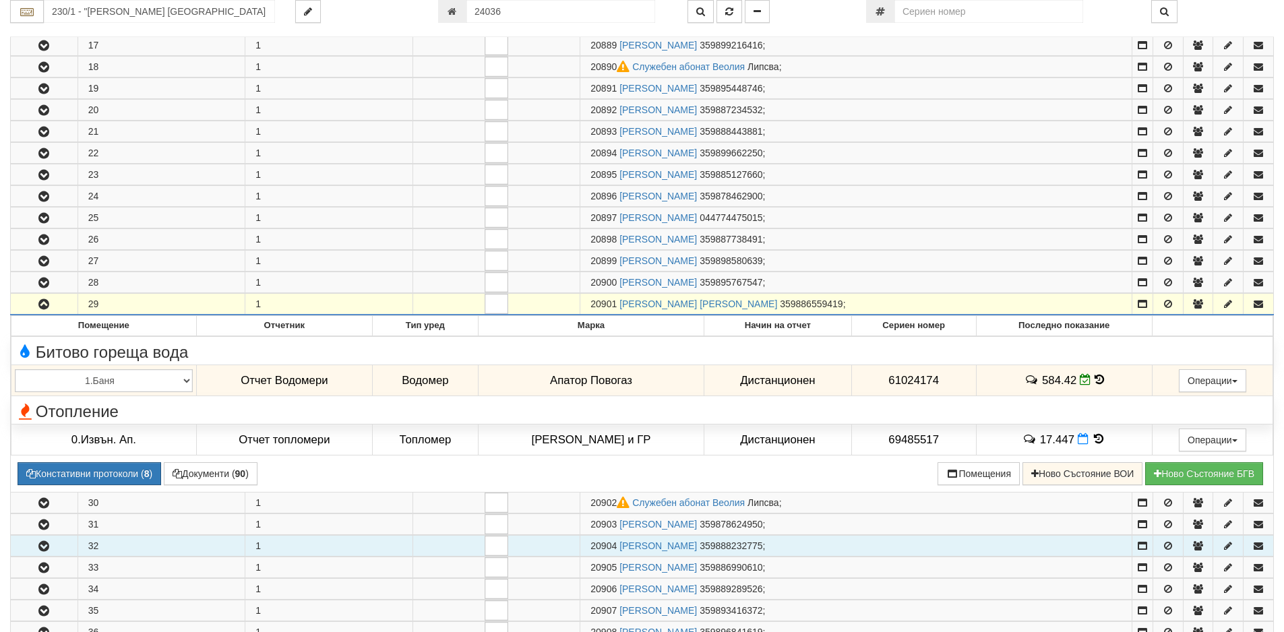
scroll to position [944, 0]
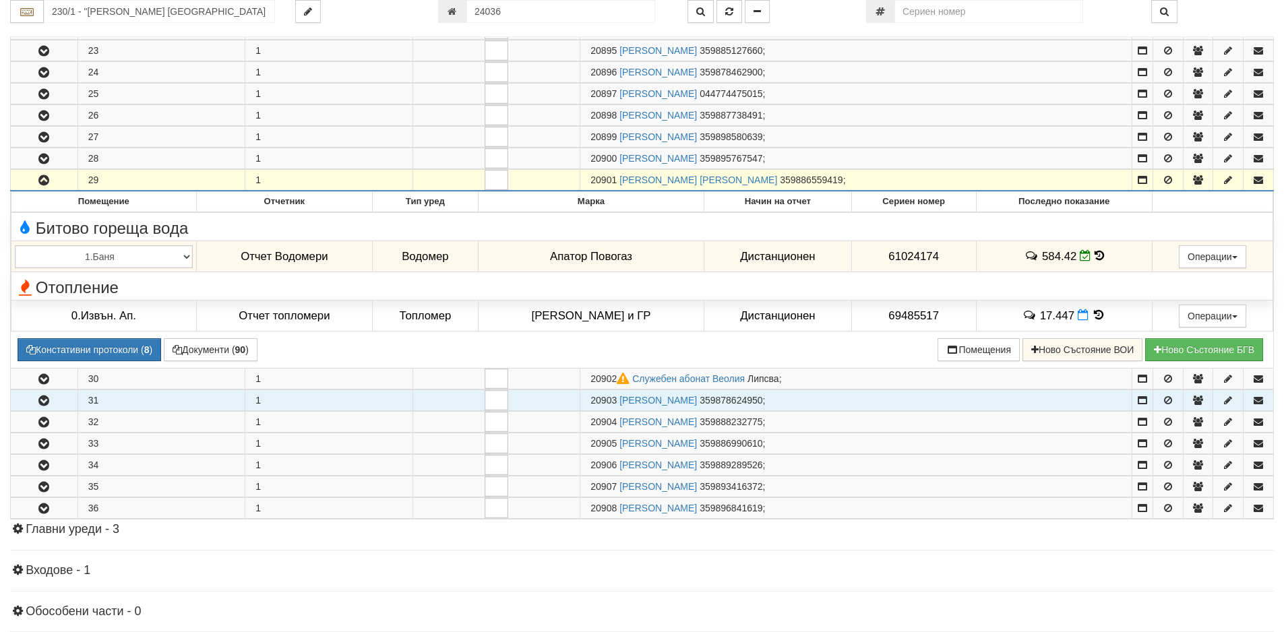
click at [45, 400] on icon "button" at bounding box center [44, 400] width 16 height 9
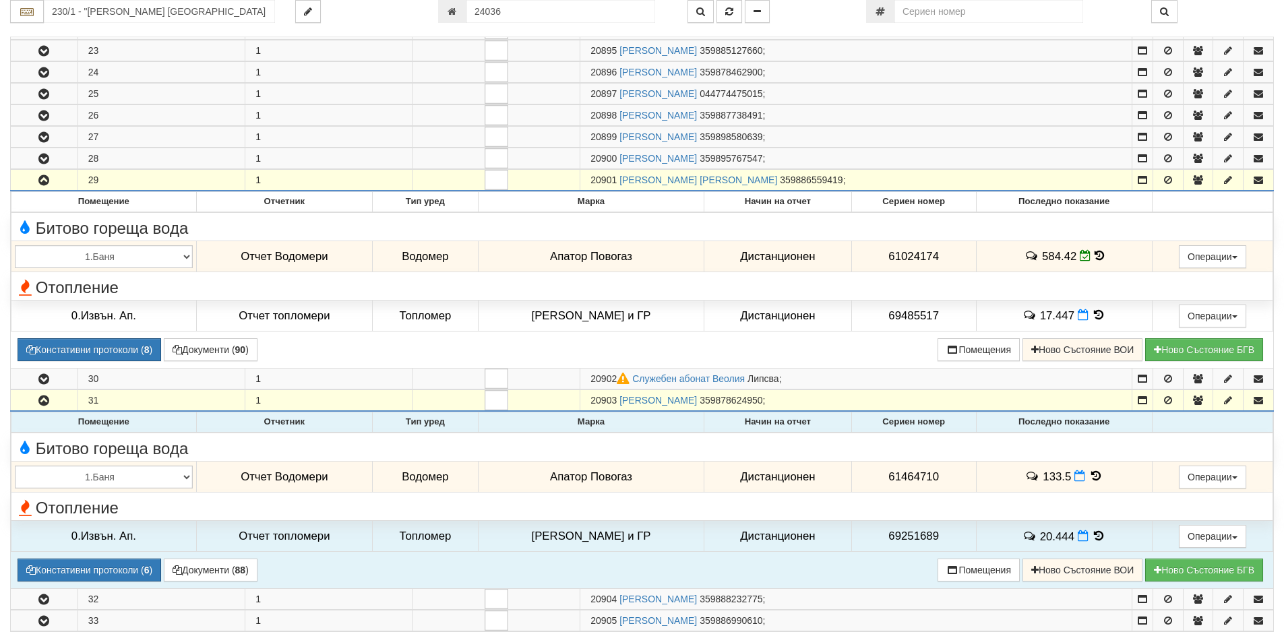
click at [1091, 473] on icon at bounding box center [1096, 475] width 15 height 11
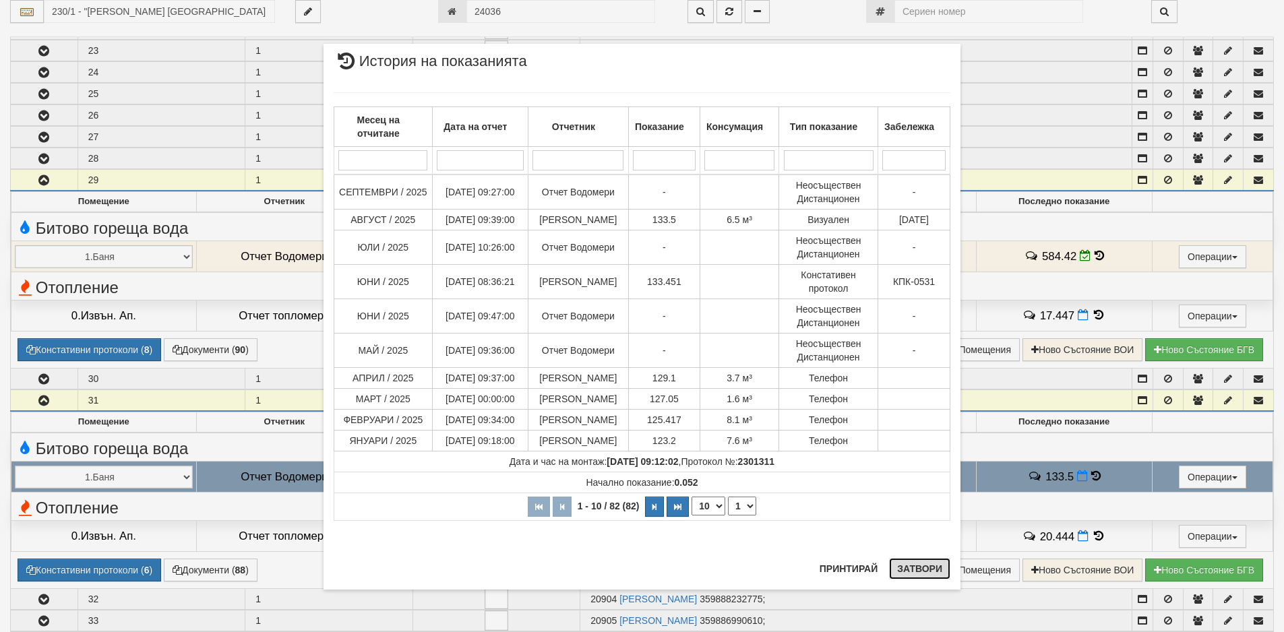
click at [904, 573] on button "Затвори" at bounding box center [919, 569] width 61 height 22
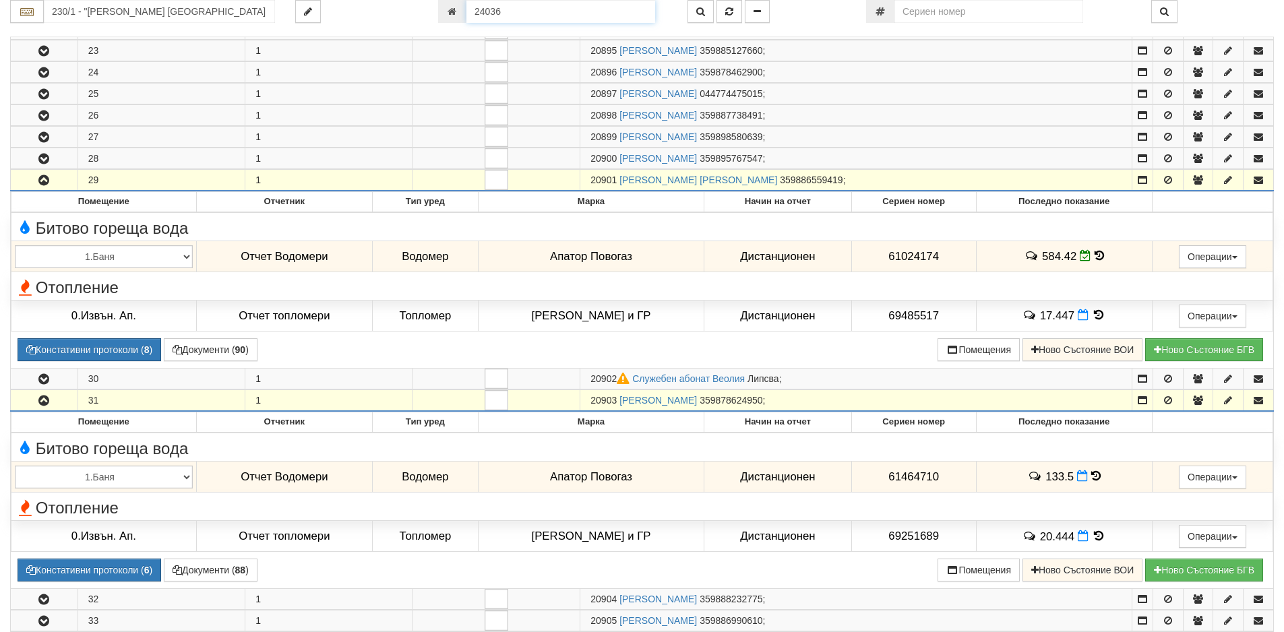
click at [512, 12] on input "24036" at bounding box center [560, 11] width 189 height 23
type input "20945"
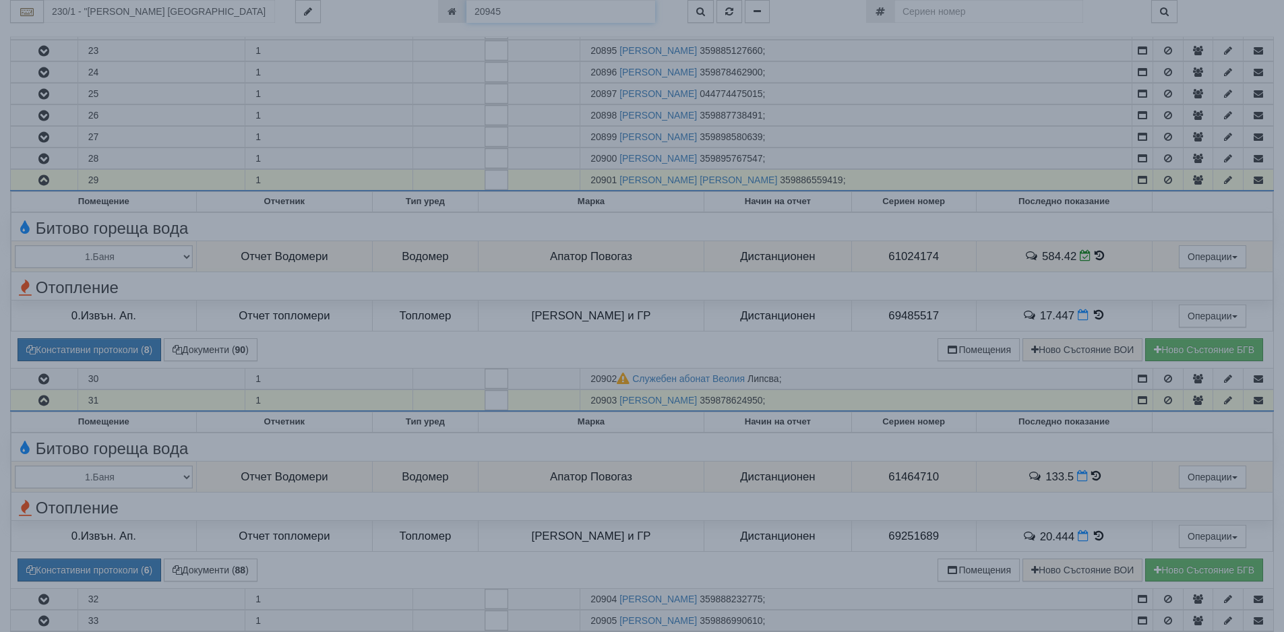
type input "230/2 - "[PERSON_NAME] [GEOGRAPHIC_DATA] " ЕАД"
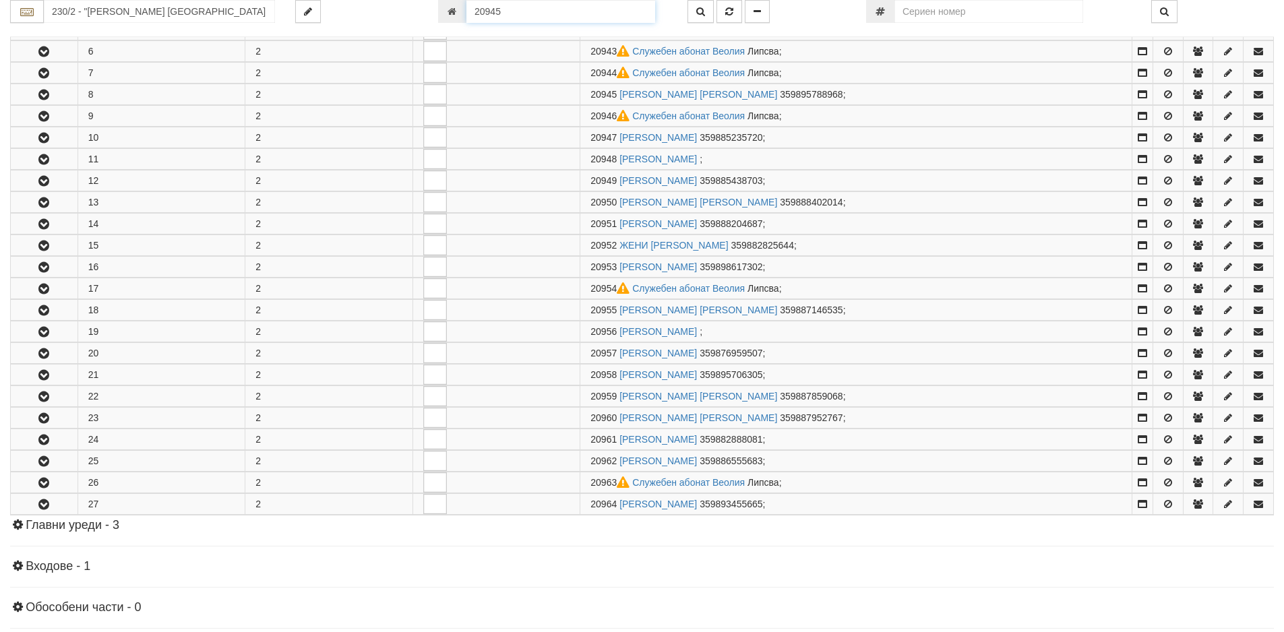
scroll to position [417, 0]
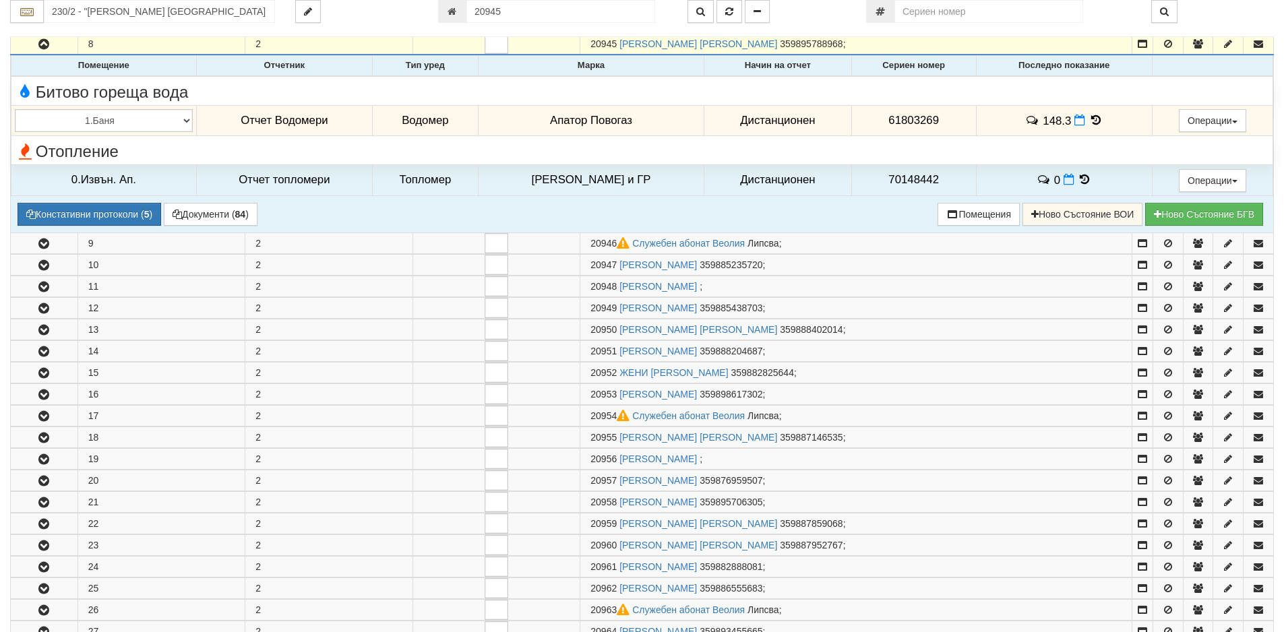
click at [1089, 120] on icon at bounding box center [1096, 120] width 15 height 11
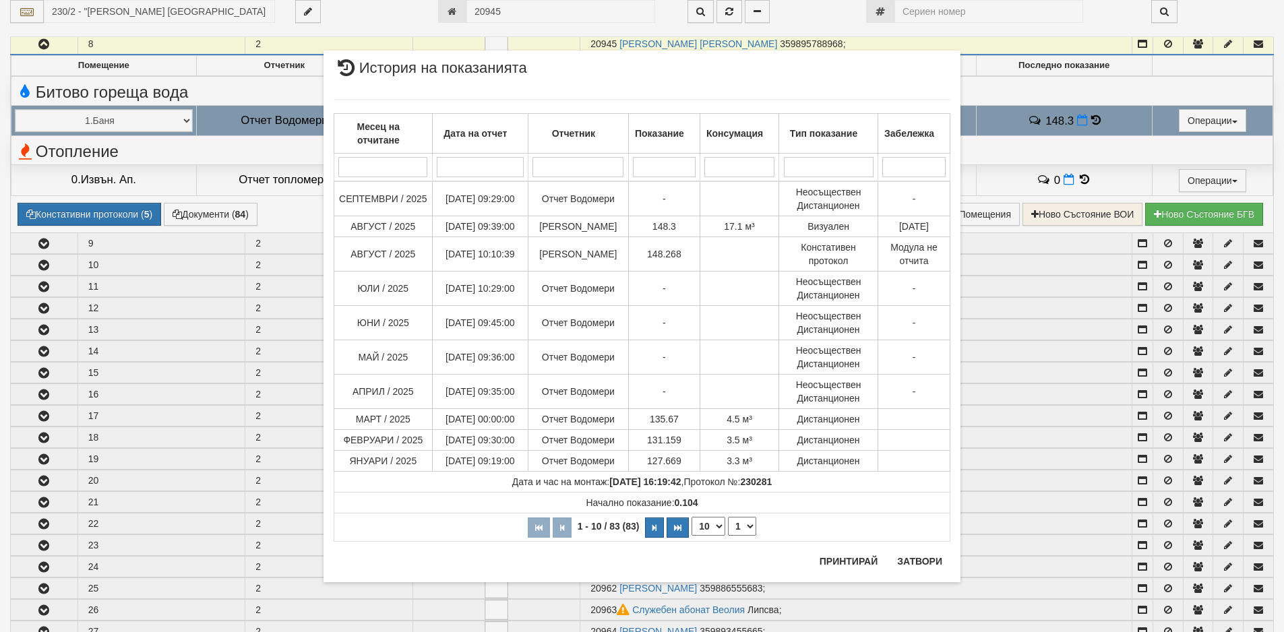
click at [513, 7] on div "× История на показанията Месец на отчитане Дата на отчет Отчетник Показание Кон…" at bounding box center [641, 308] width 657 height 616
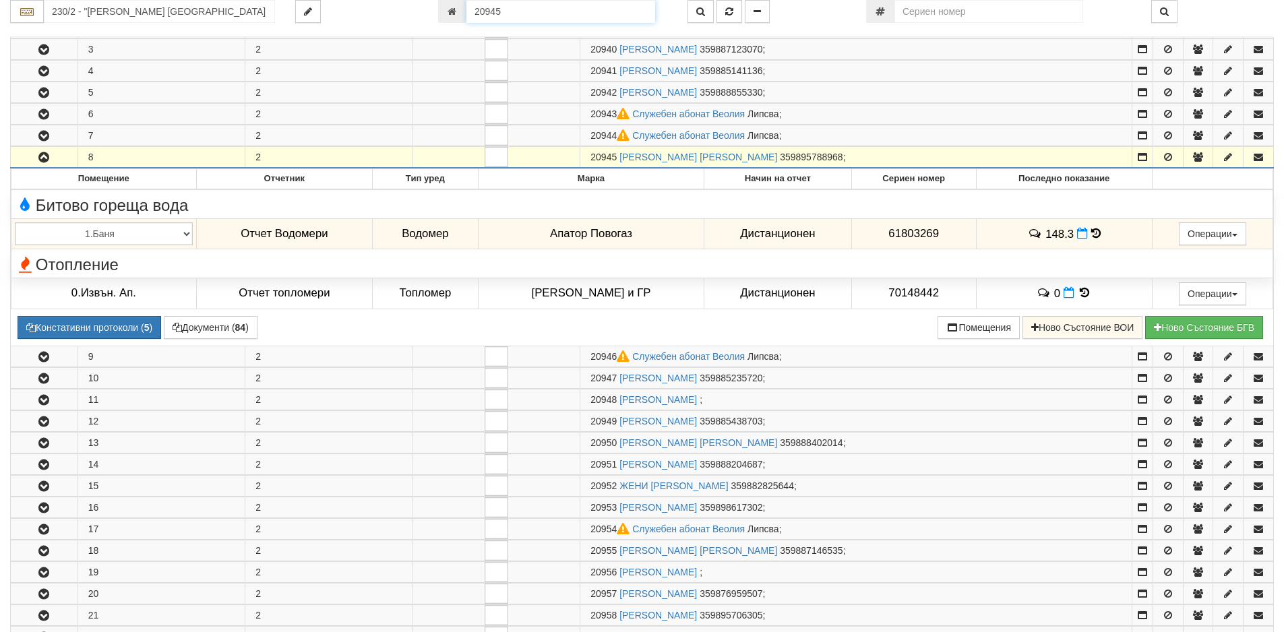
drag, startPoint x: 513, startPoint y: 5, endPoint x: 439, endPoint y: 5, distance: 74.1
click at [439, 5] on div "20945" at bounding box center [552, 11] width 229 height 23
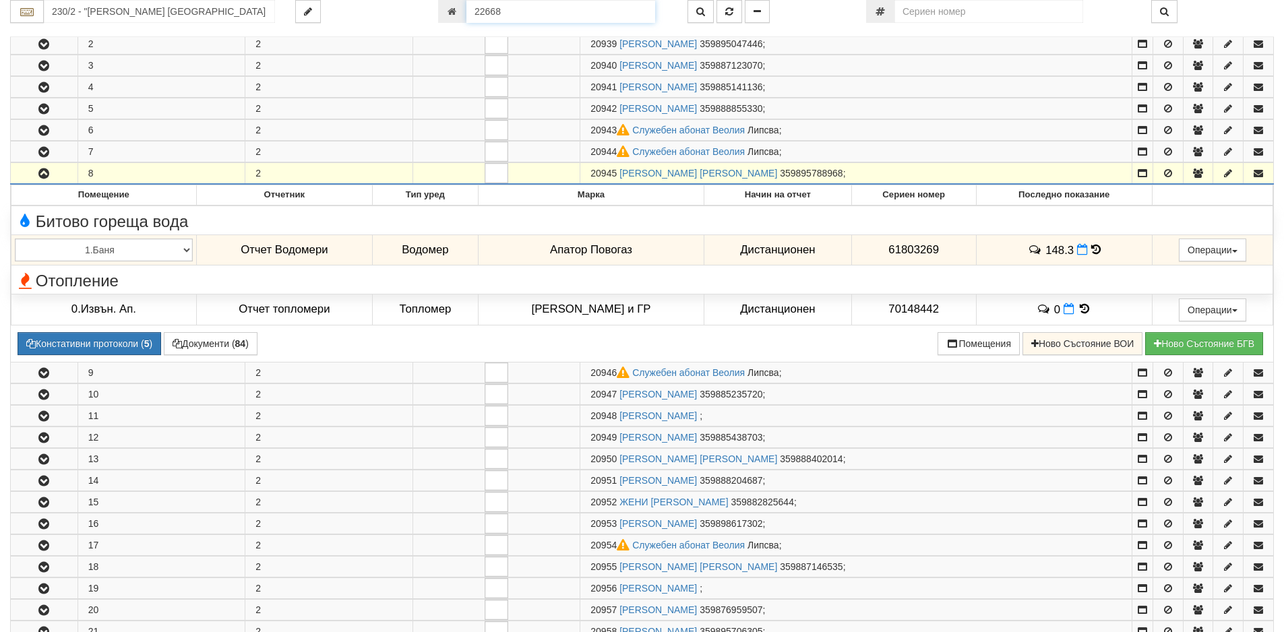
type input "22668"
type input "242/2 - "[PERSON_NAME] [GEOGRAPHIC_DATA] " ЕАД"
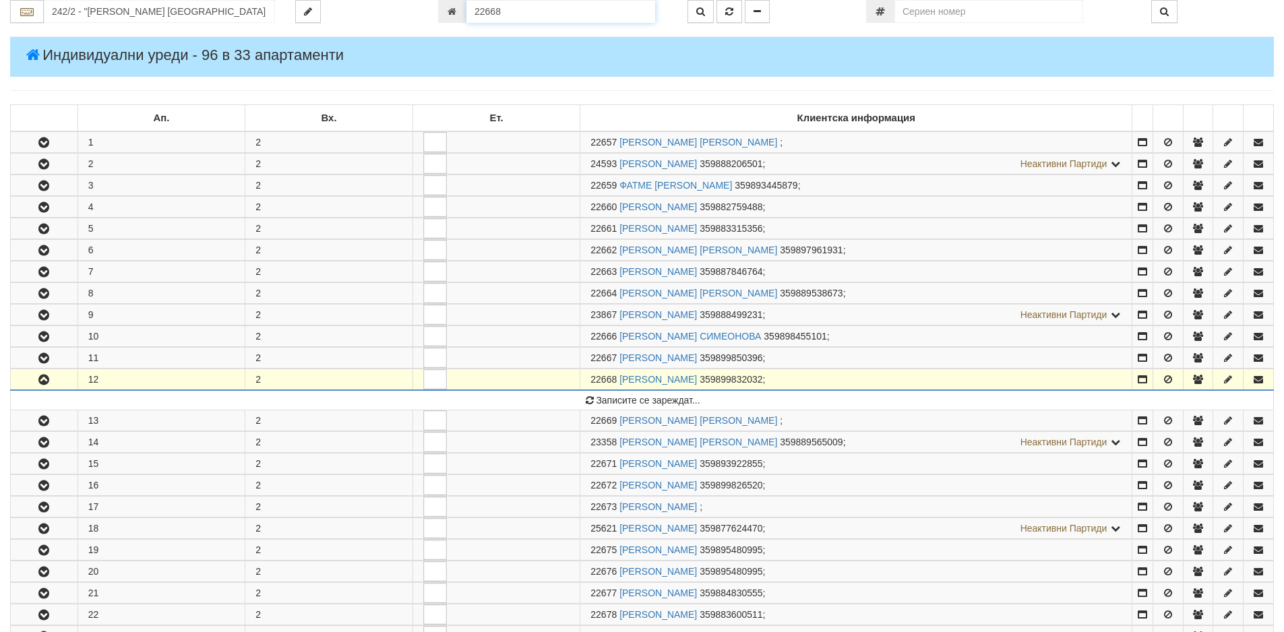
scroll to position [166, 0]
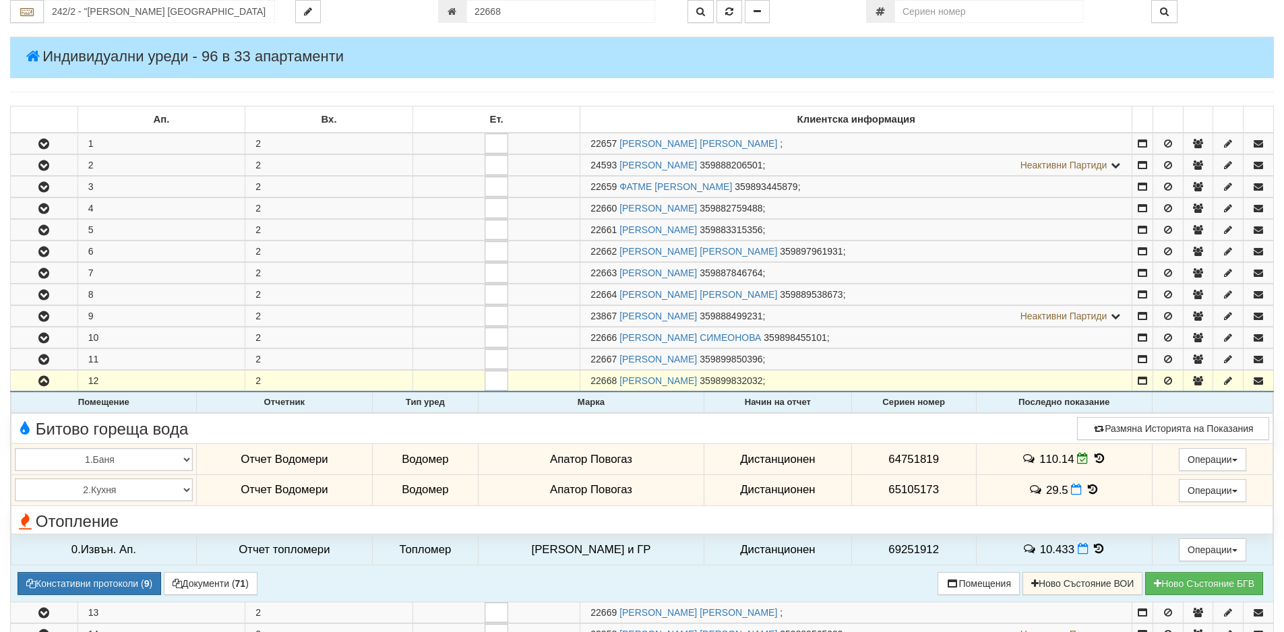
click at [1092, 458] on icon at bounding box center [1099, 458] width 15 height 11
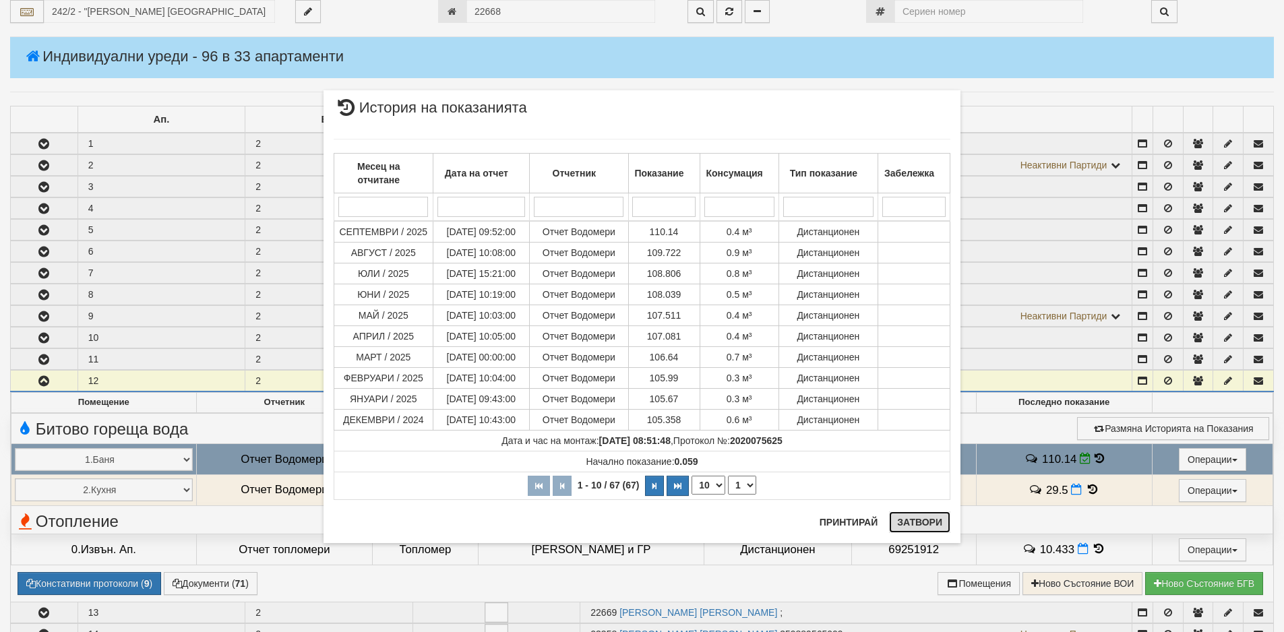
click at [915, 520] on button "Затвори" at bounding box center [919, 523] width 61 height 22
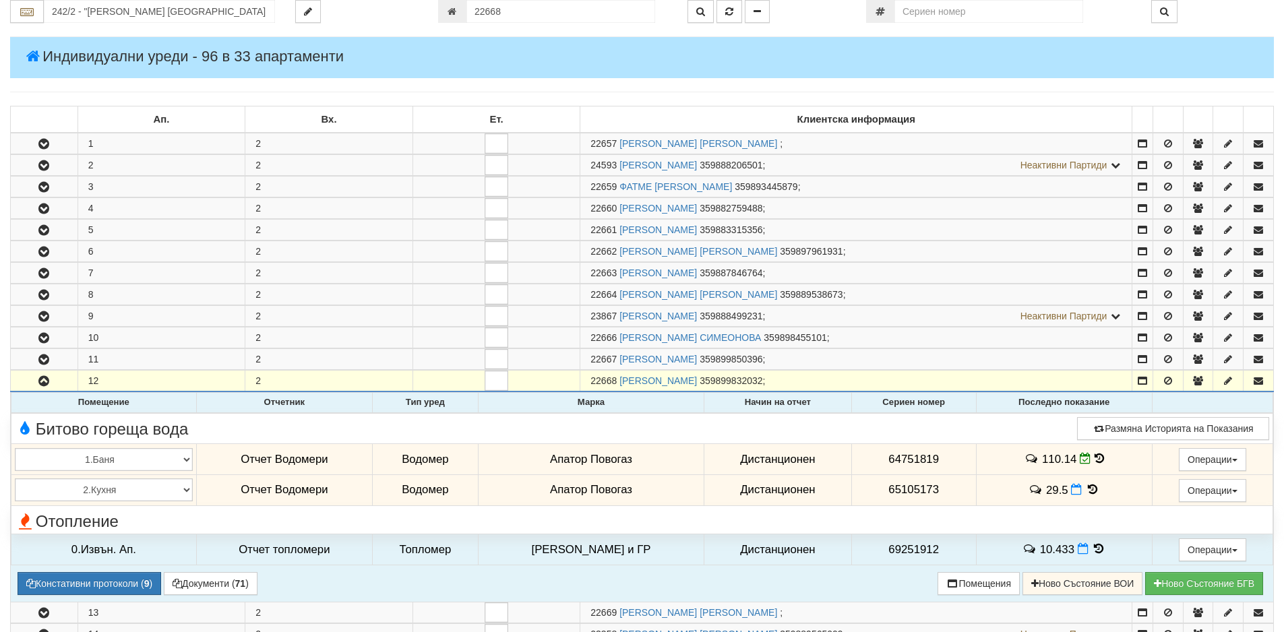
click at [1091, 485] on icon at bounding box center [1092, 489] width 15 height 11
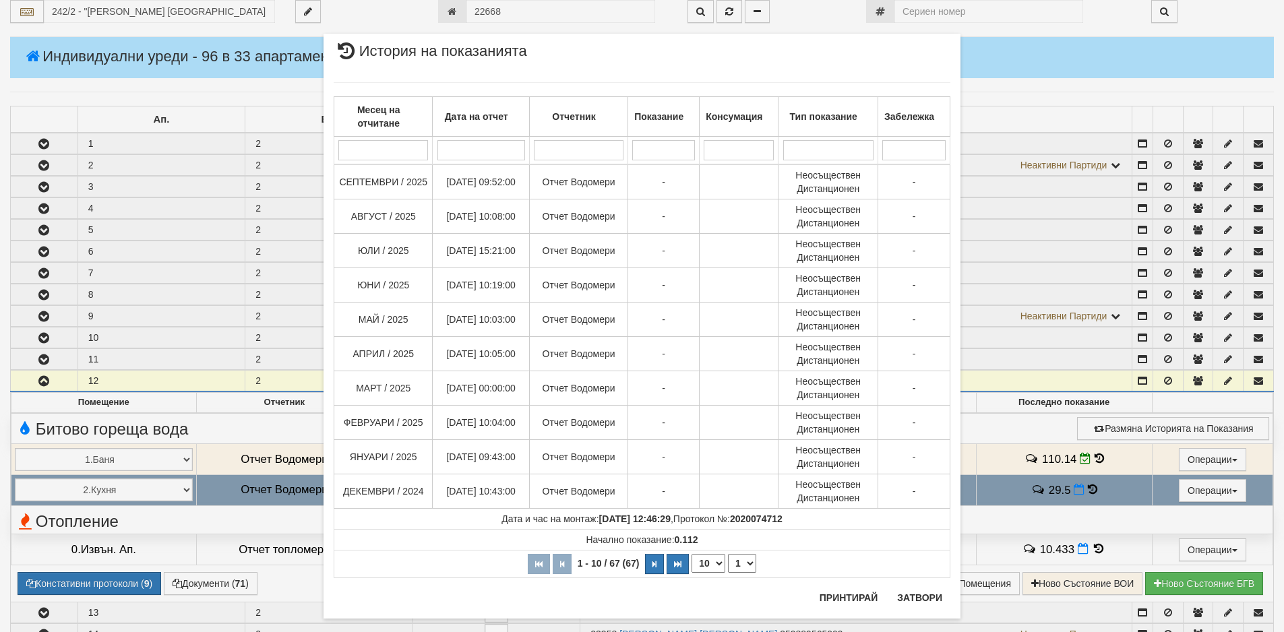
click at [713, 565] on select "10 20 30 40" at bounding box center [709, 563] width 34 height 19
select select "40"
click at [692, 573] on select "10 20 30 40" at bounding box center [709, 563] width 34 height 19
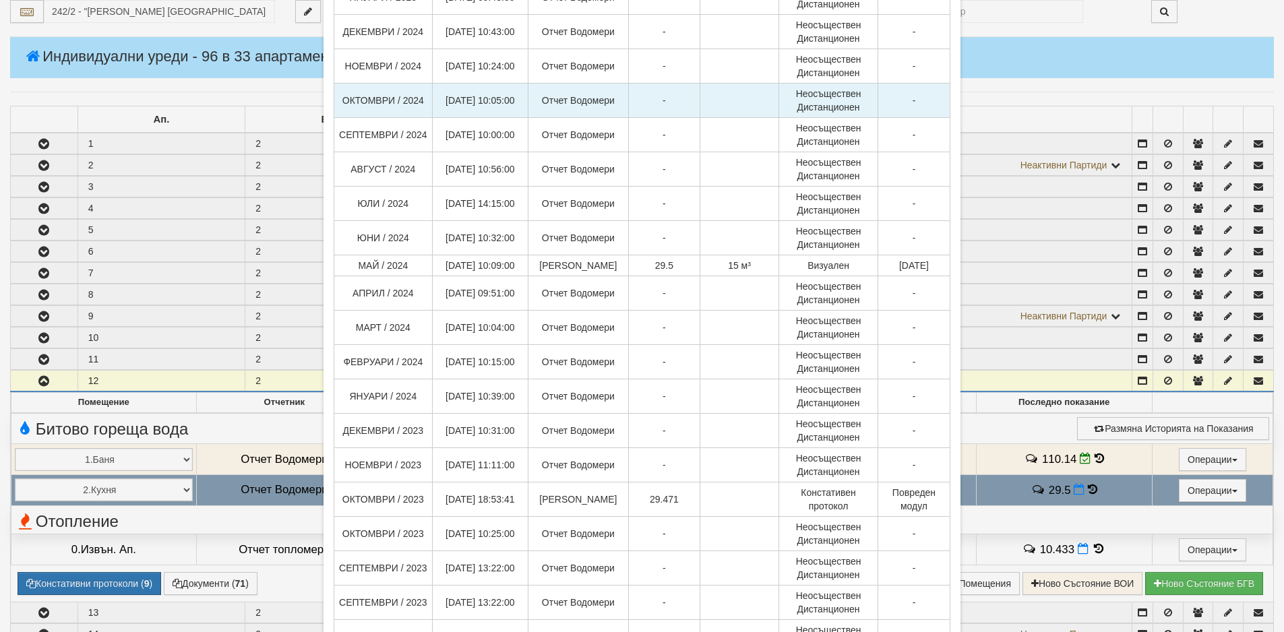
scroll to position [607, 0]
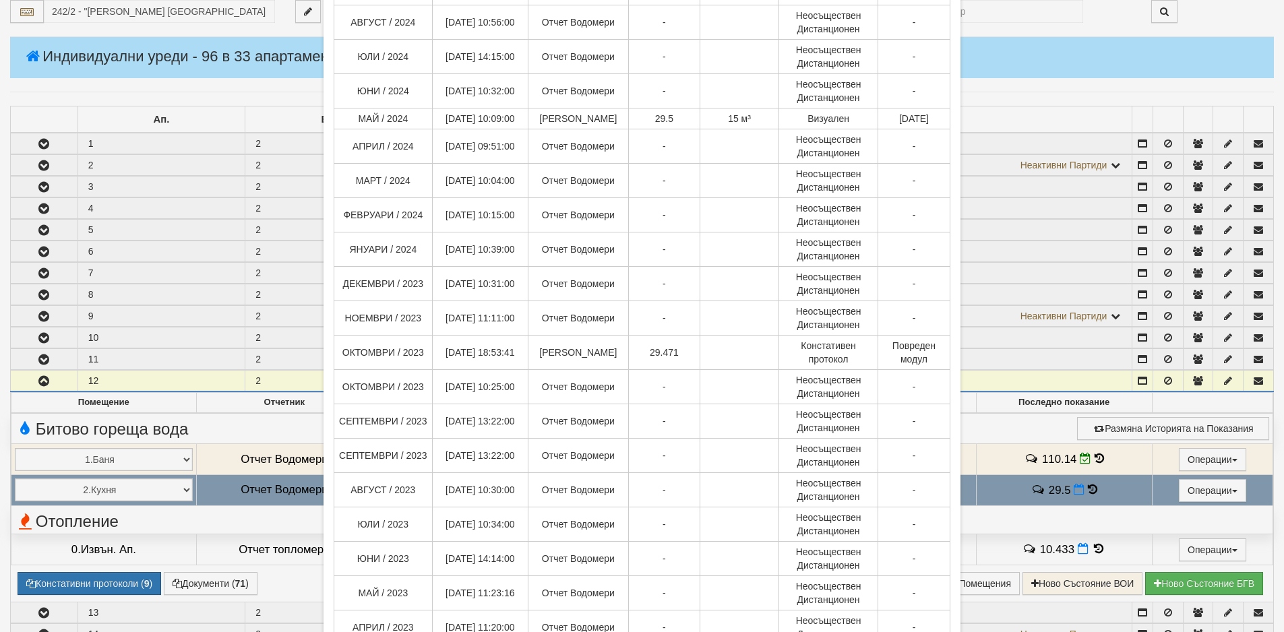
click at [207, 28] on div "× История на показанията Месец на отчитане Дата на отчет Отчетник Показание Кон…" at bounding box center [642, 316] width 1284 height 632
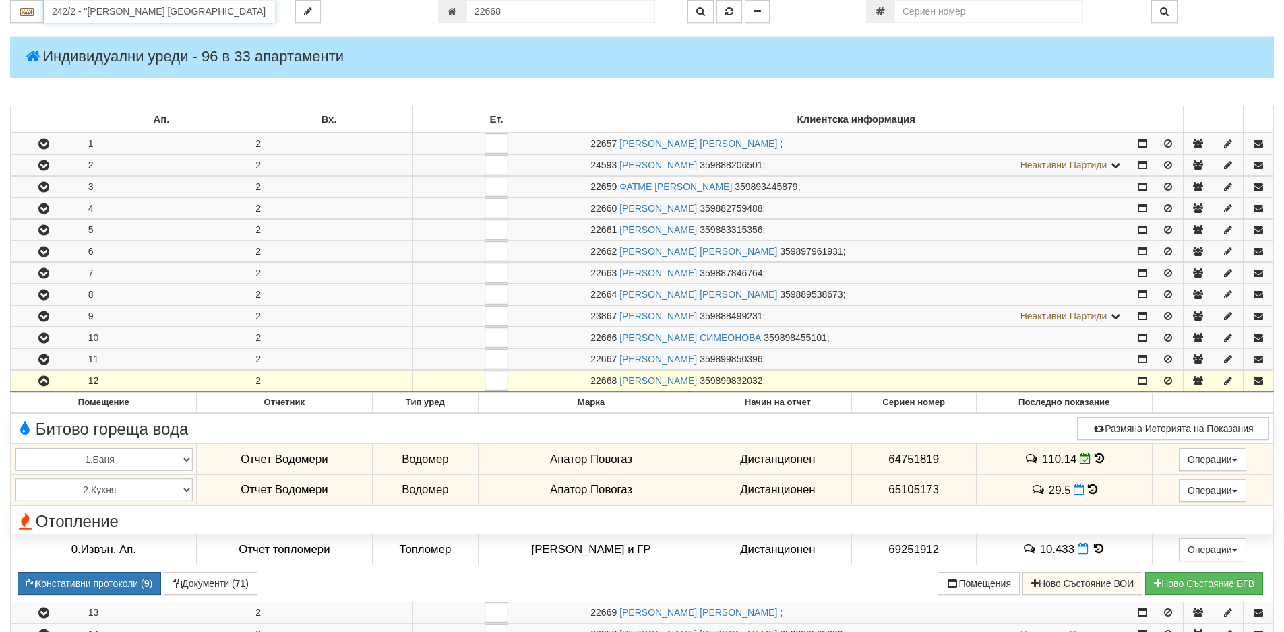
click at [231, 11] on input "242/2 - "[PERSON_NAME] [GEOGRAPHIC_DATA] " ЕАД" at bounding box center [159, 11] width 231 height 23
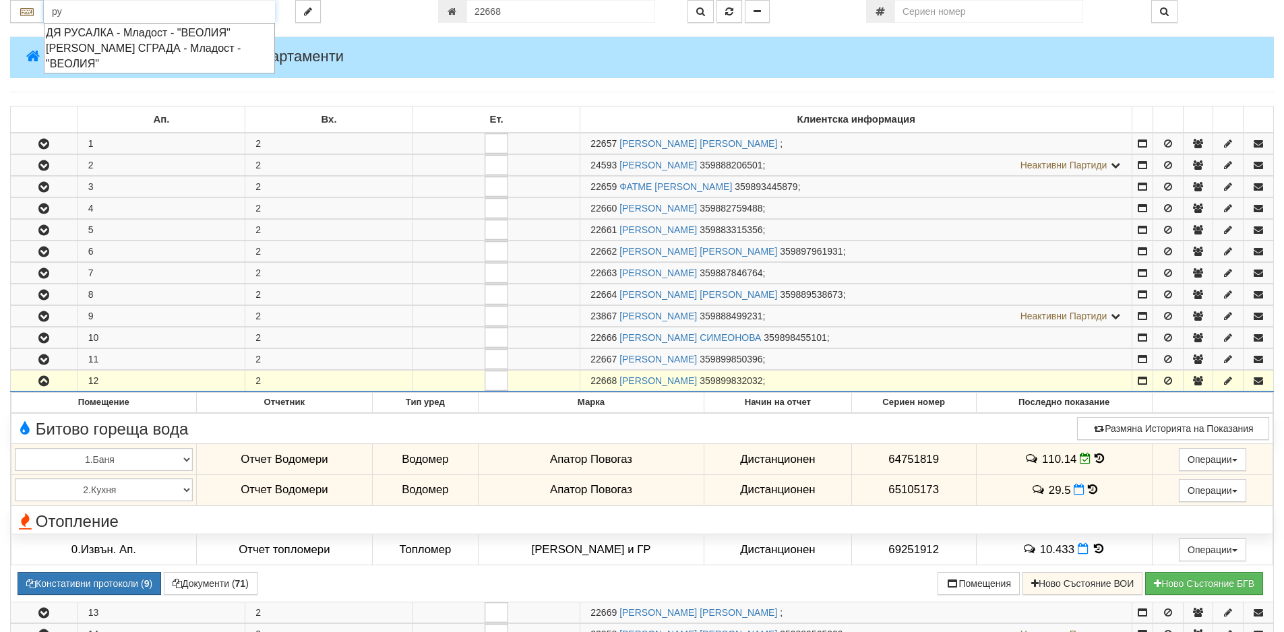
click at [127, 47] on div "[PERSON_NAME] СГРАДА - Младост - "ВЕОЛИЯ"" at bounding box center [159, 55] width 227 height 31
type input "[PERSON_NAME] СГРАДА - Младост - "ВЕОЛИЯ""
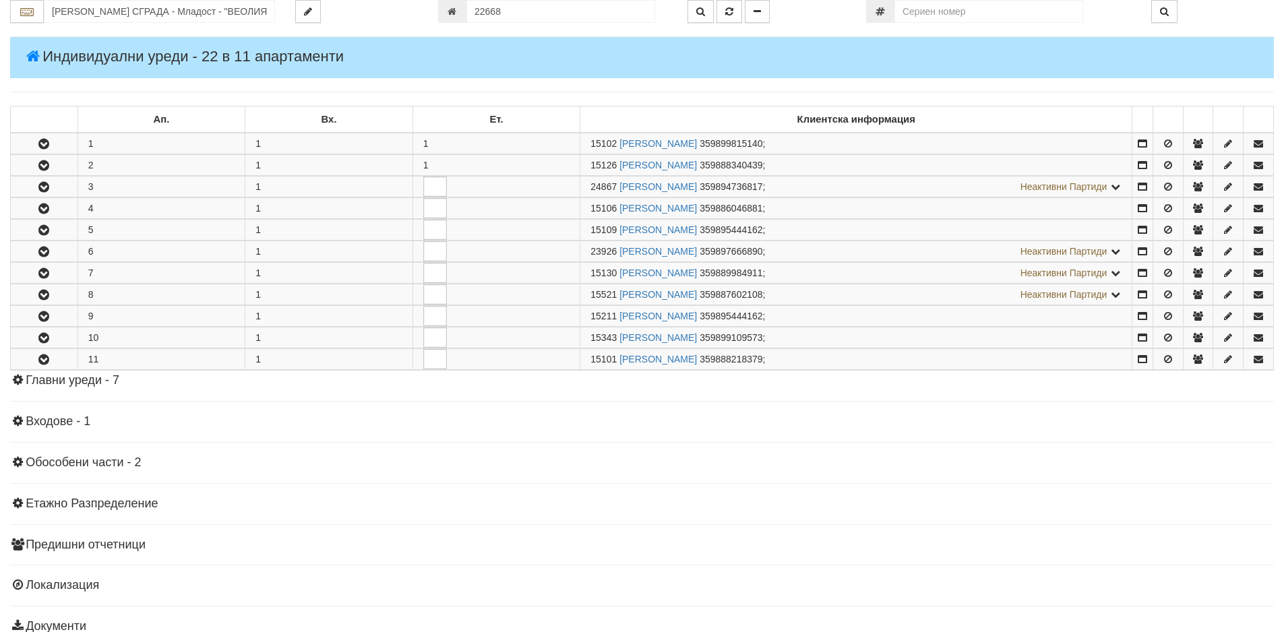
scroll to position [0, 0]
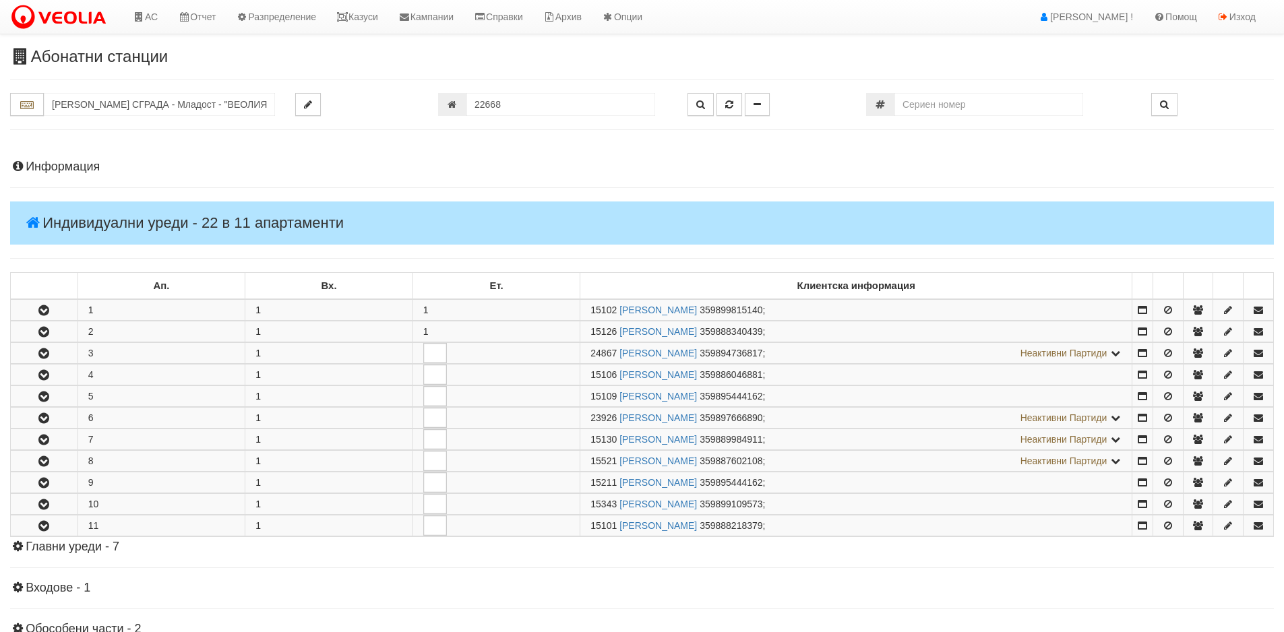
click at [79, 544] on h4 "Главни уреди - 7" at bounding box center [642, 547] width 1264 height 13
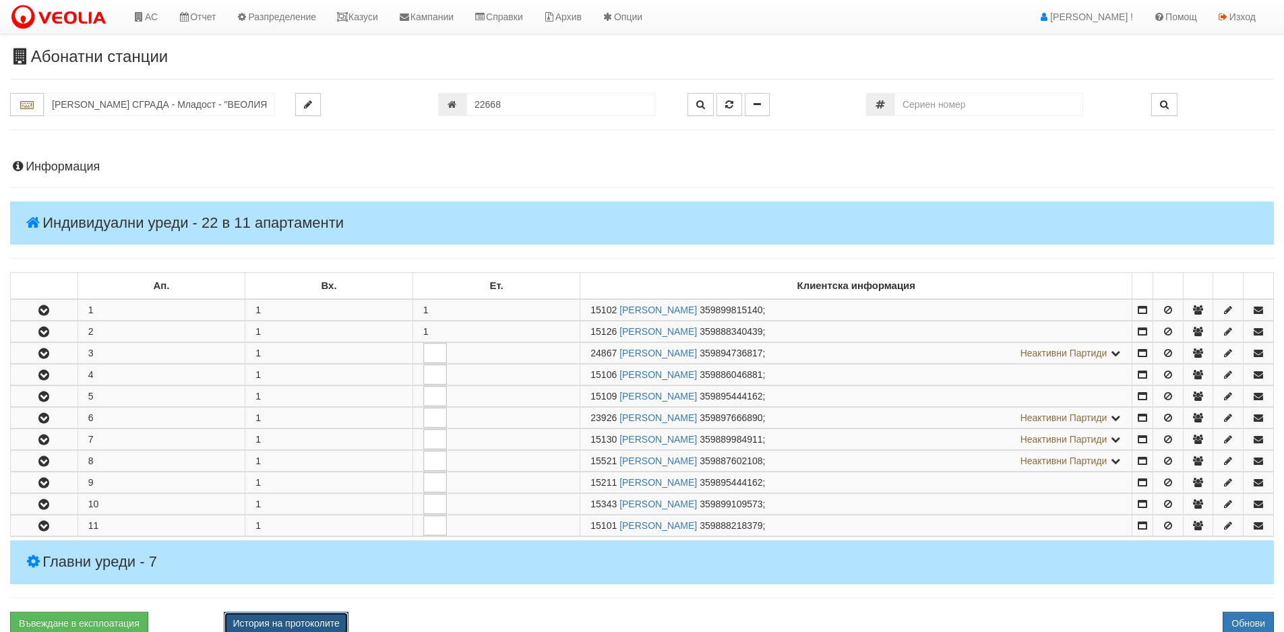
click at [276, 626] on button "История на протоколите" at bounding box center [286, 623] width 124 height 23
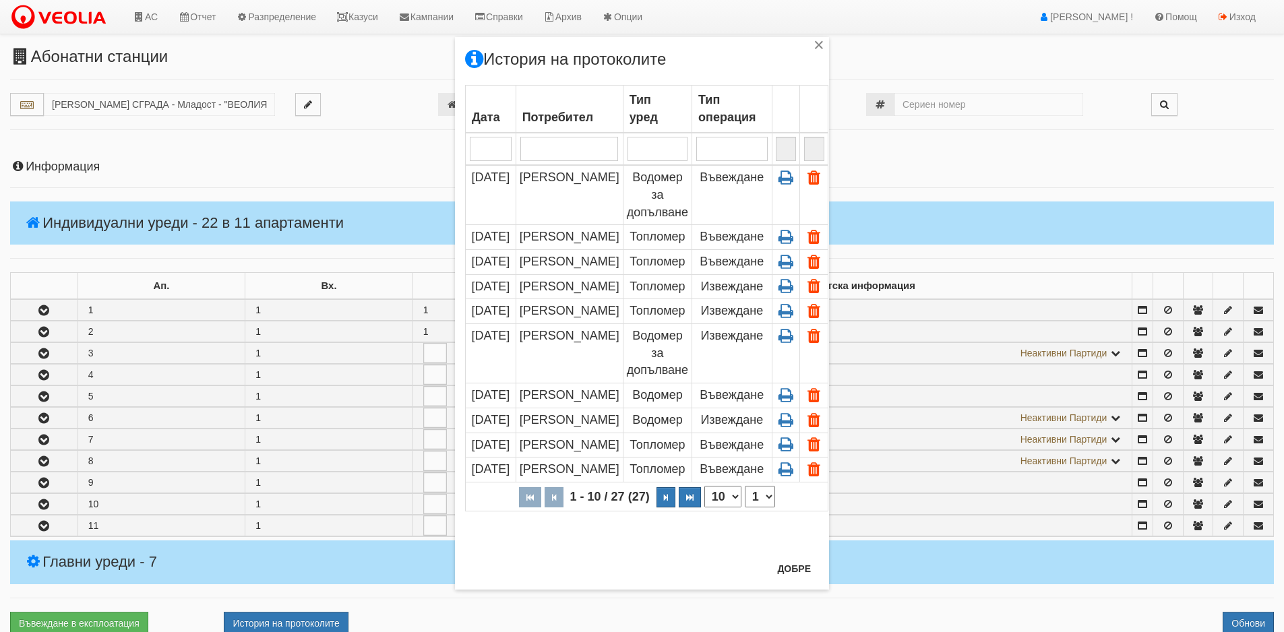
drag, startPoint x: 388, startPoint y: 67, endPoint x: 492, endPoint y: 113, distance: 113.5
click at [388, 67] on div "× История на протоколите Дата Потребител Тип уред Тип операция 1 - 10 / 27 (27)…" at bounding box center [642, 311] width 789 height 623
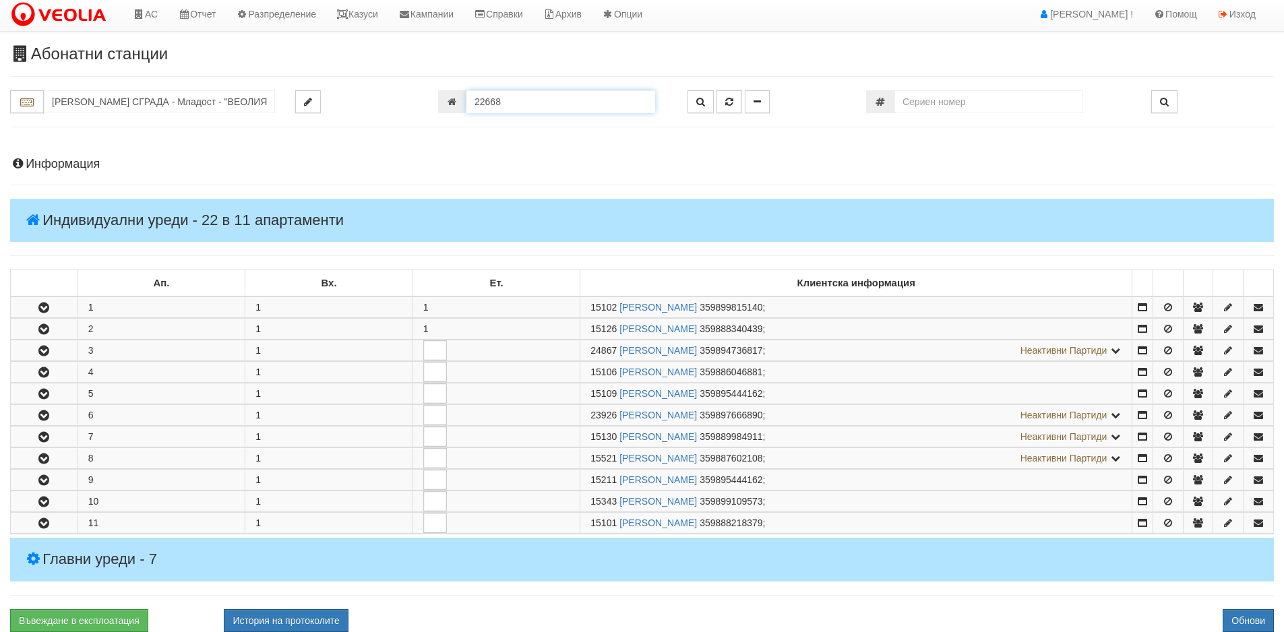
drag, startPoint x: 524, startPoint y: 100, endPoint x: 392, endPoint y: 82, distance: 132.7
click at [410, 86] on div "Абонатни станции [PERSON_NAME] СГРАДА - Младост - "ВЕОЛИЯ" 22668" at bounding box center [642, 607] width 1284 height 1125
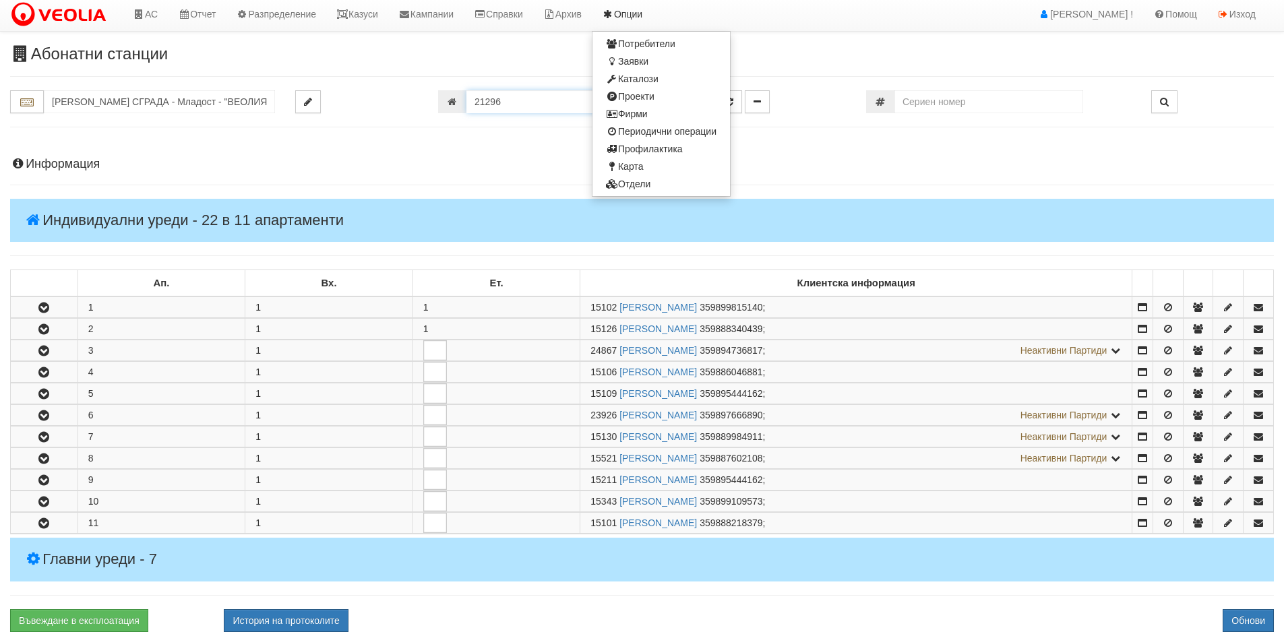
type input "21296"
type input "230/7 - "[PERSON_NAME] [GEOGRAPHIC_DATA] " ЕАД"
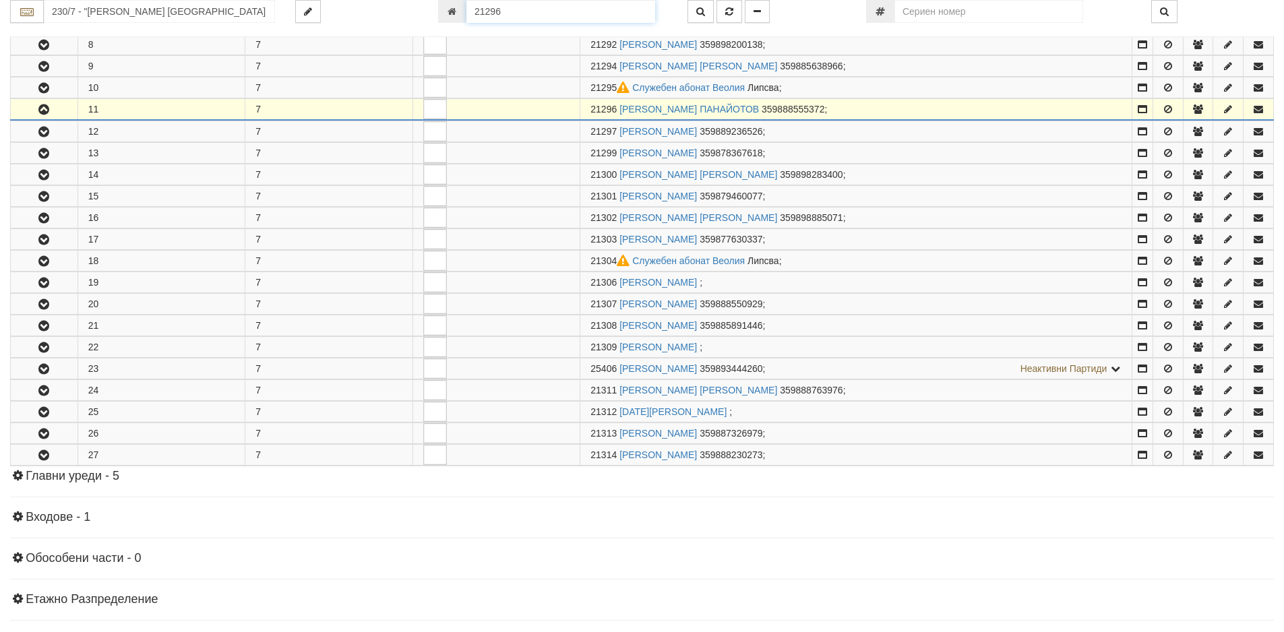
scroll to position [482, 0]
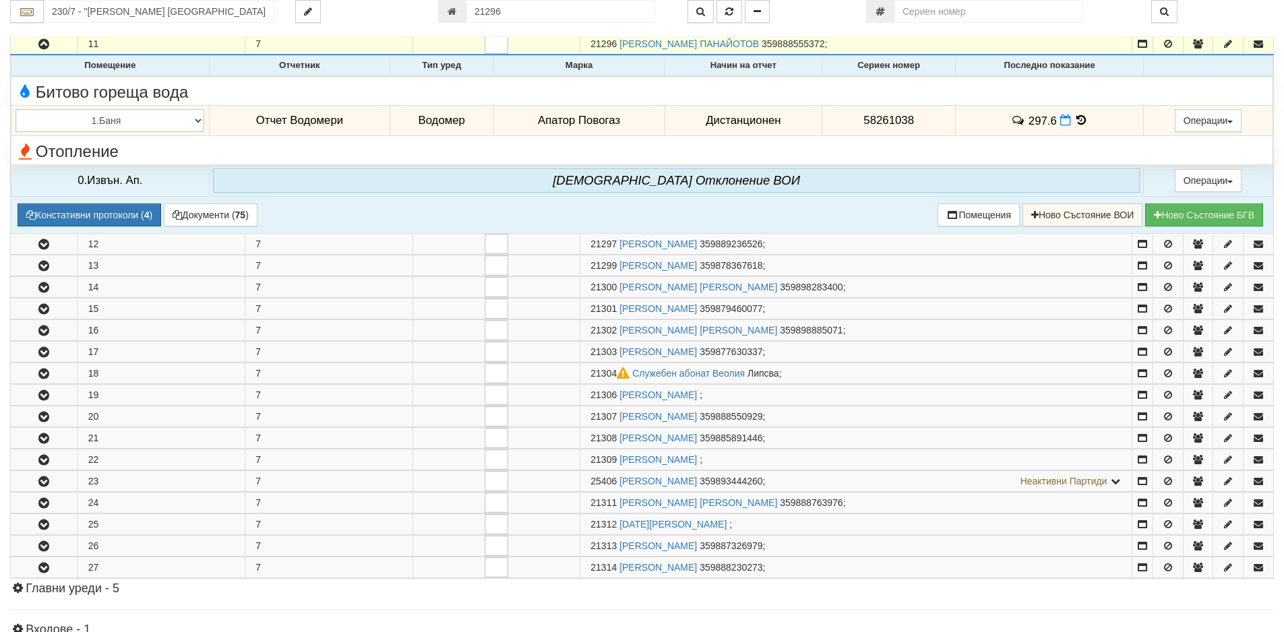
click at [1078, 122] on icon at bounding box center [1081, 120] width 15 height 11
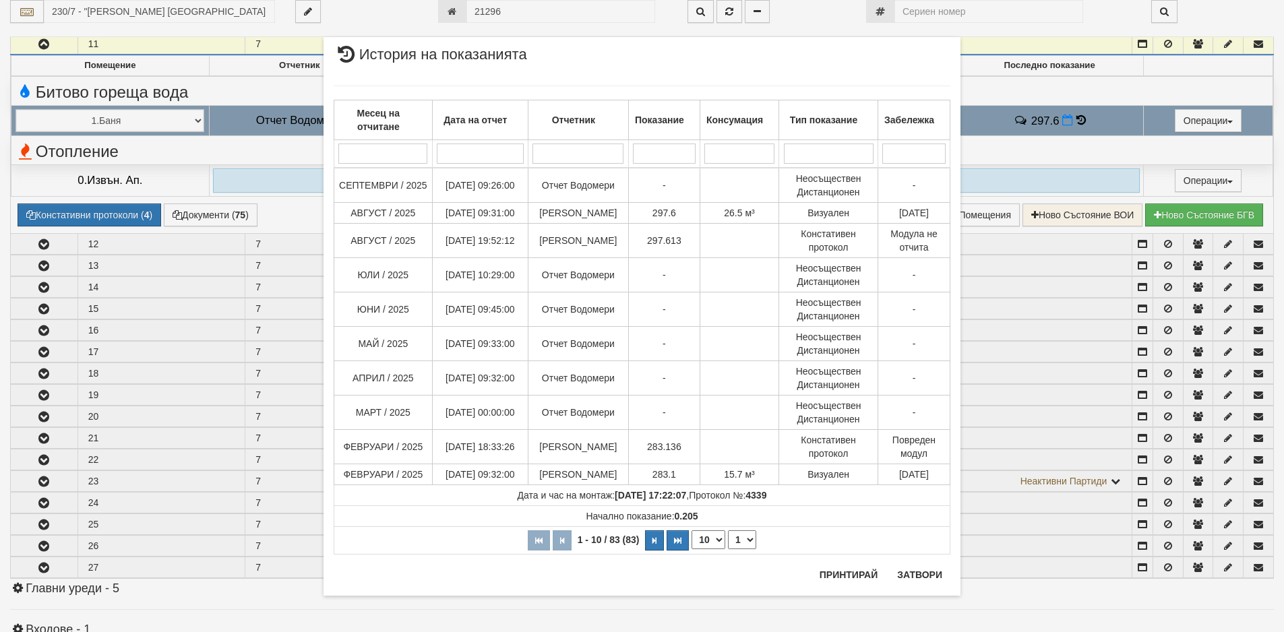
click at [168, 146] on div "× История на показанията Месец на отчитане Дата на отчет Отчетник Показание Кон…" at bounding box center [642, 316] width 1284 height 632
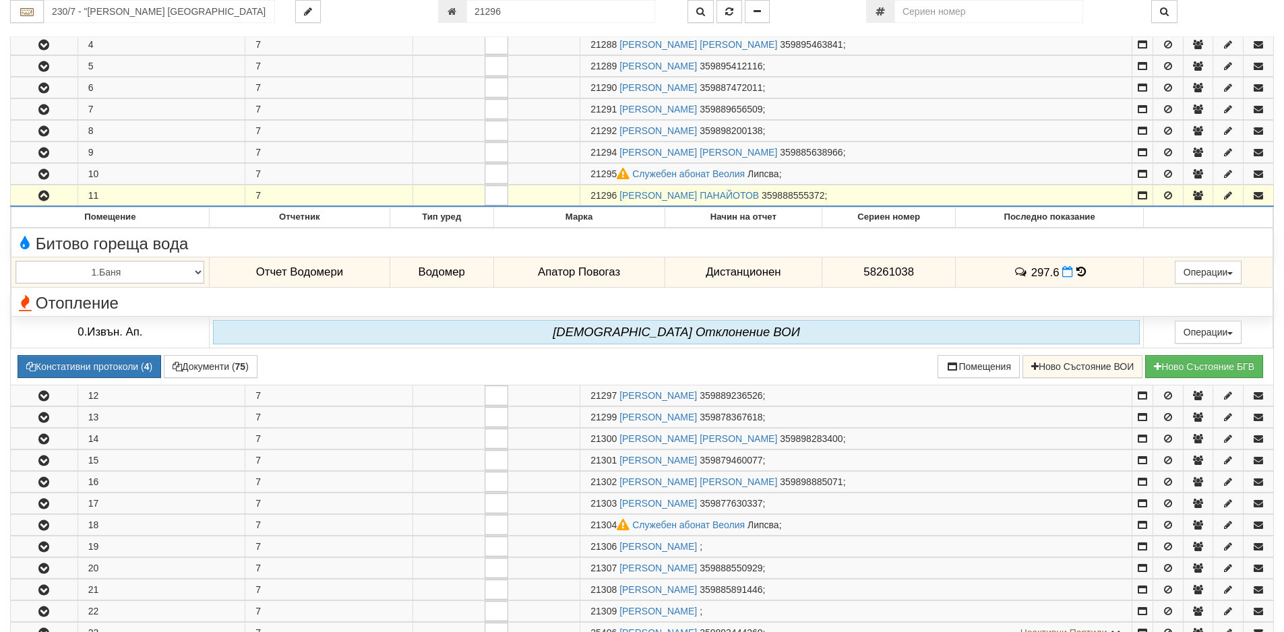
scroll to position [145, 0]
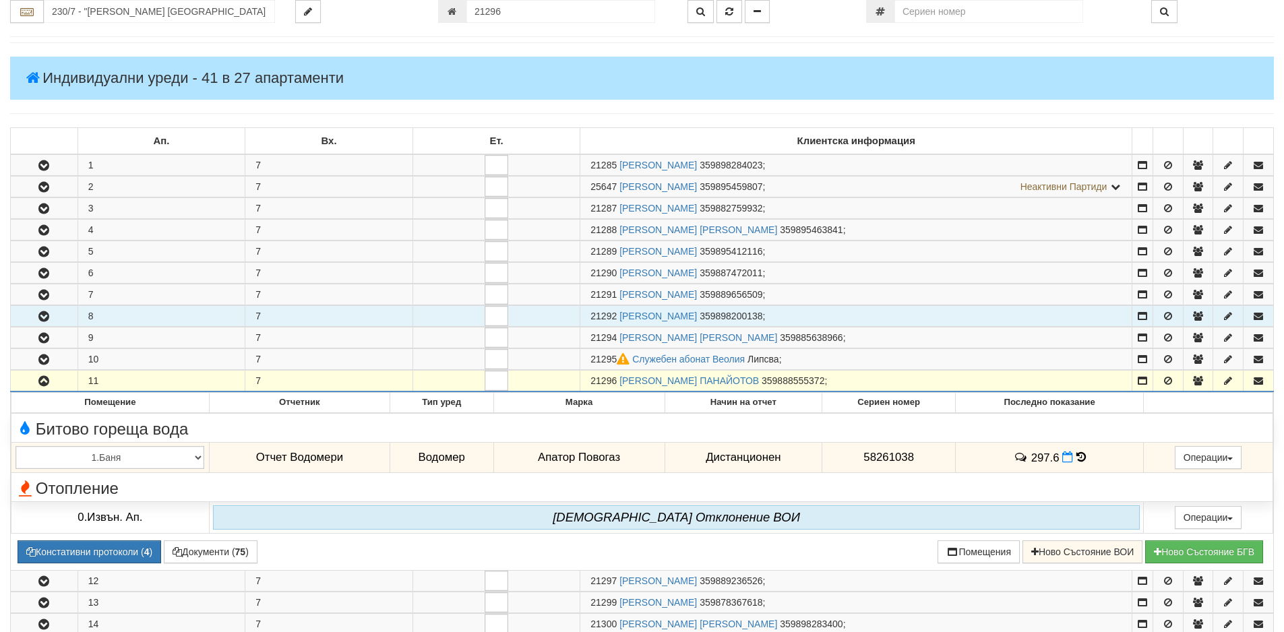
click at [47, 322] on icon "button" at bounding box center [44, 316] width 16 height 9
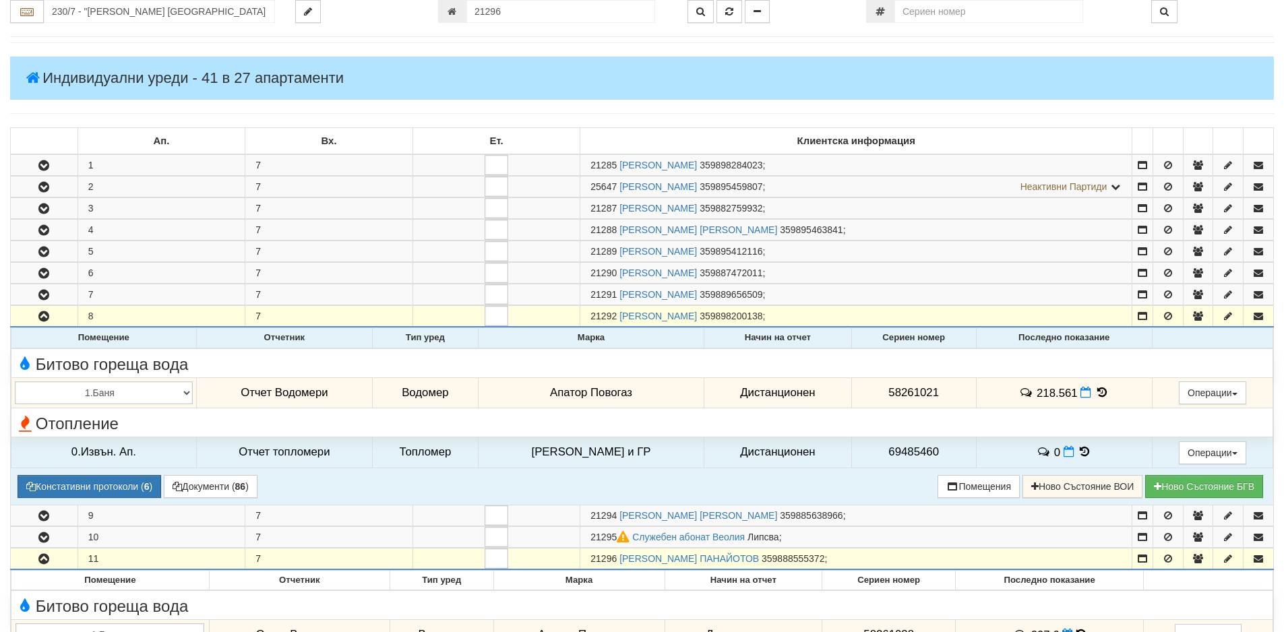
click at [1095, 392] on icon at bounding box center [1102, 392] width 15 height 11
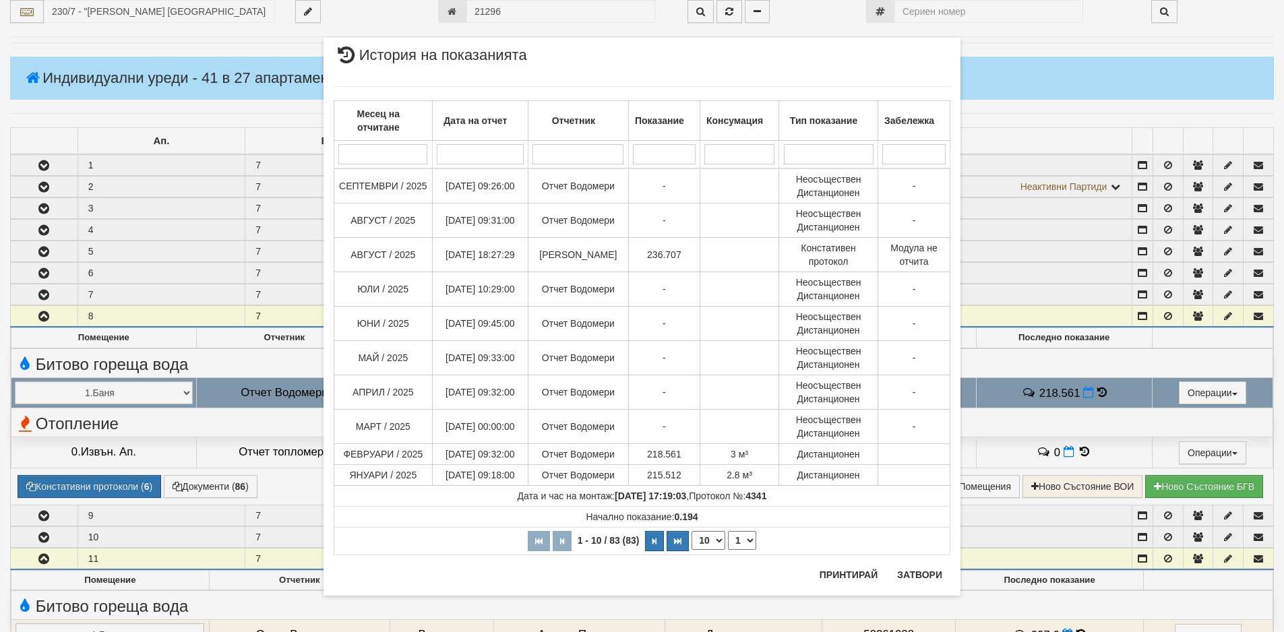
click at [44, 160] on div "× История на показанията Месец на отчитане Дата на отчет Отчетник Показание Кон…" at bounding box center [642, 316] width 1284 height 632
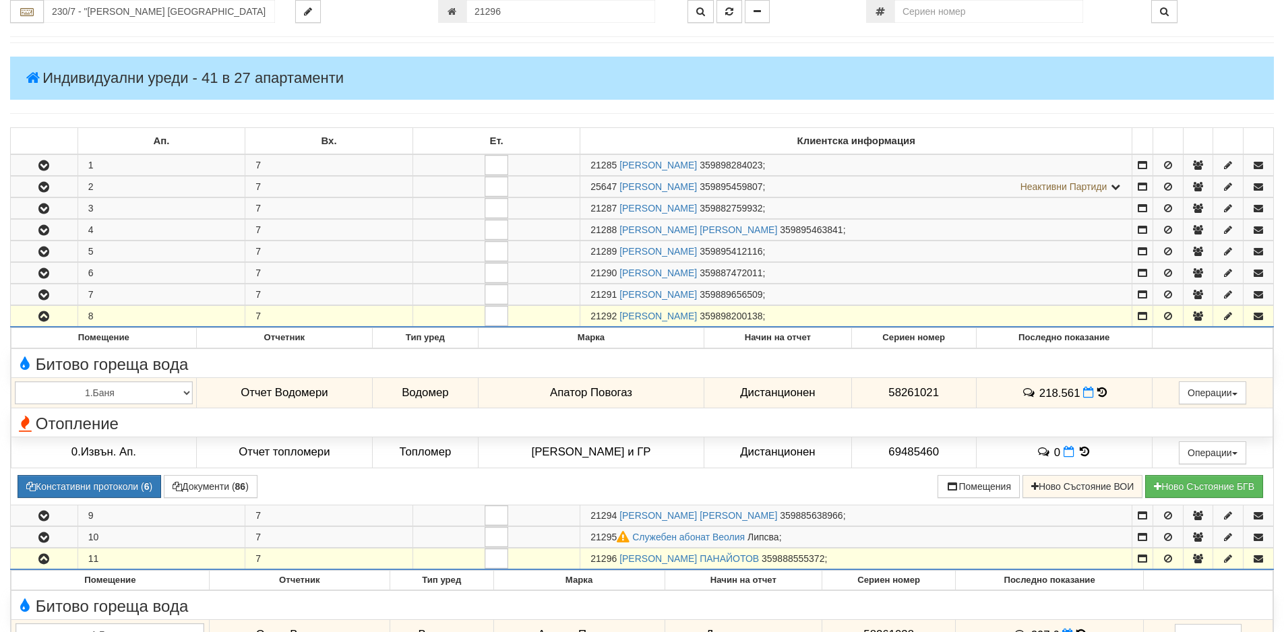
click at [44, 161] on icon "button" at bounding box center [44, 165] width 16 height 9
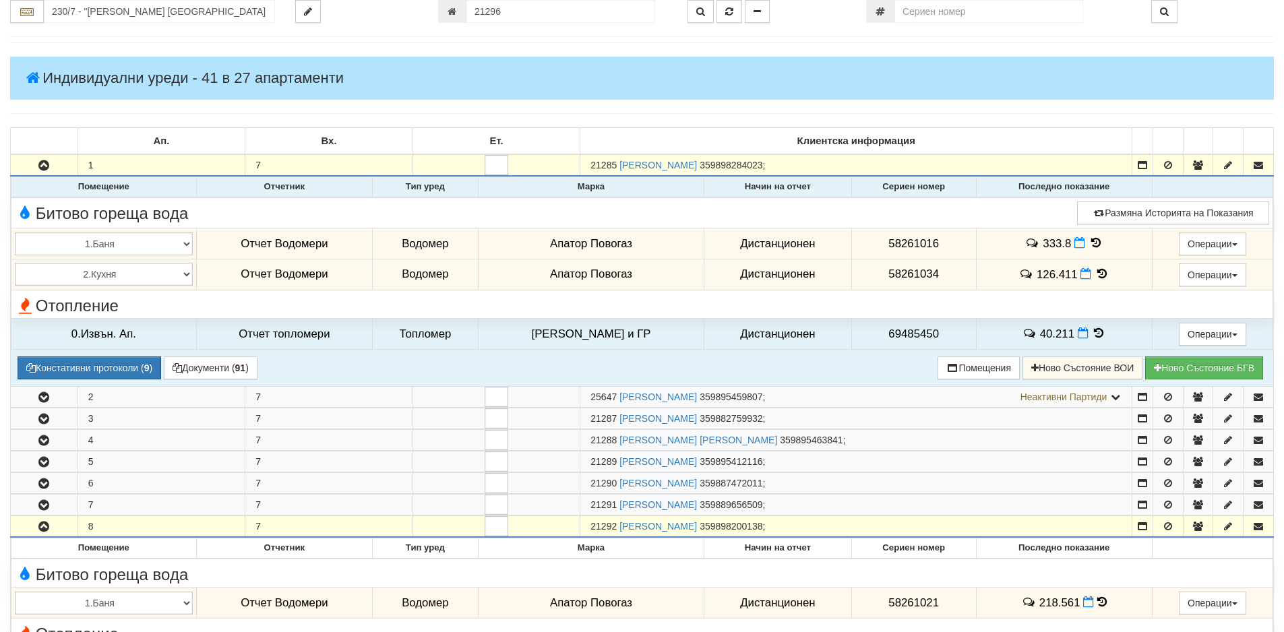
click at [1089, 239] on icon at bounding box center [1096, 242] width 15 height 11
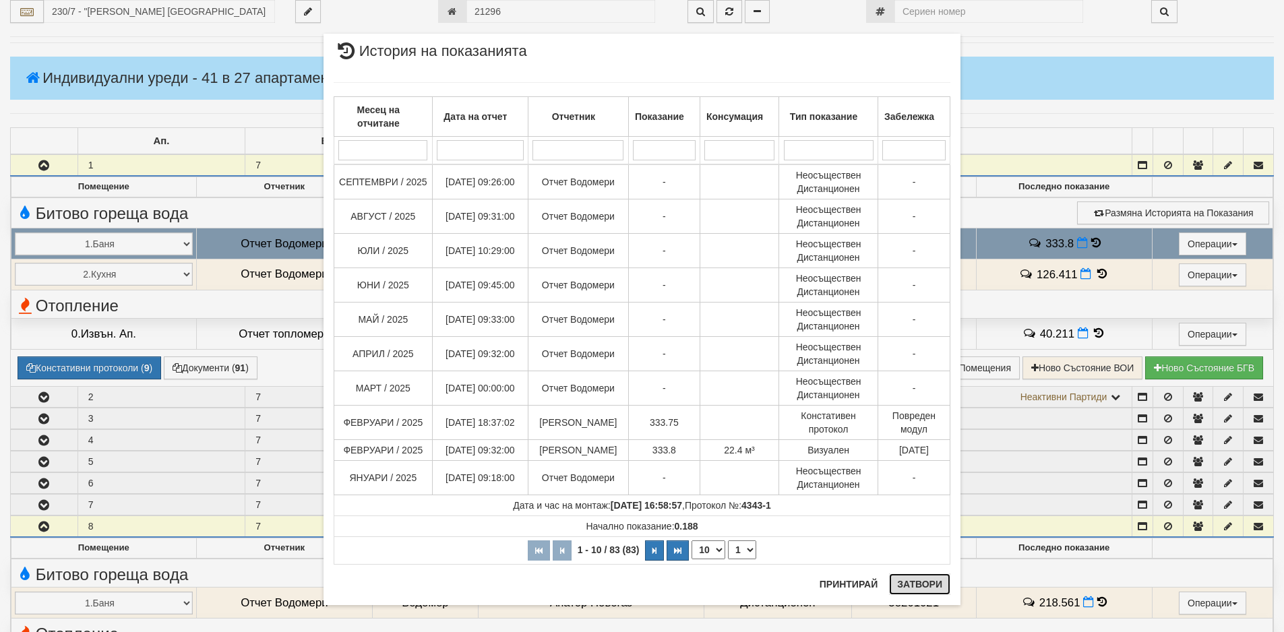
click at [921, 588] on button "Затвори" at bounding box center [919, 585] width 61 height 22
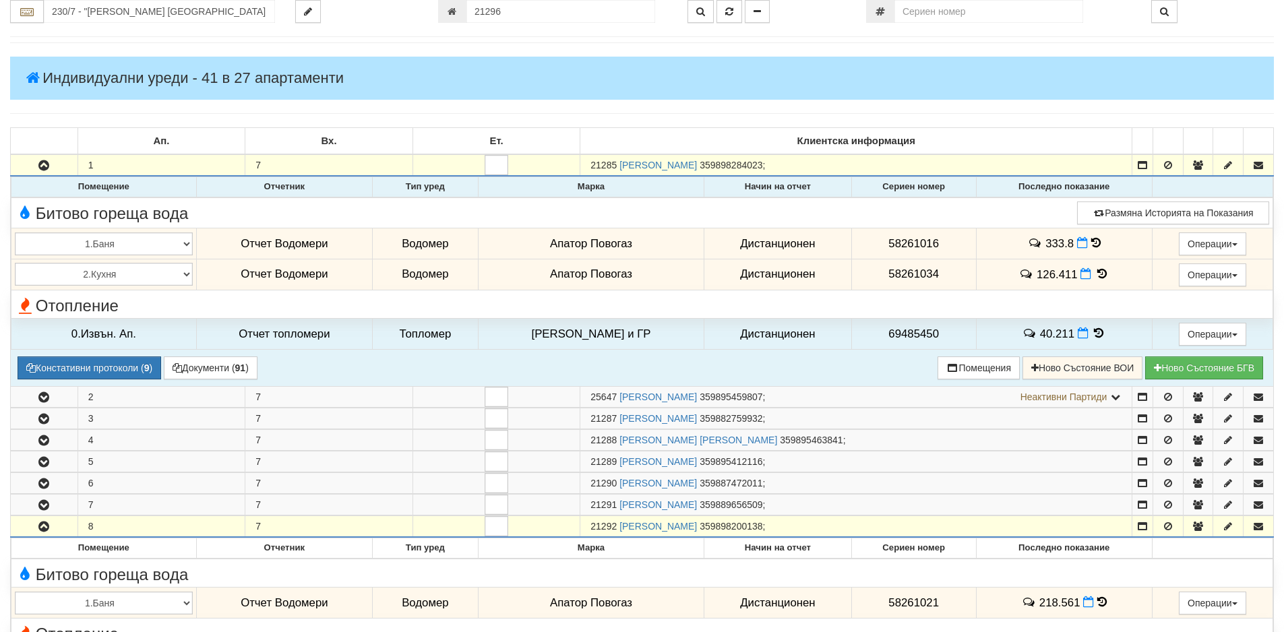
click at [1098, 276] on icon at bounding box center [1102, 273] width 15 height 11
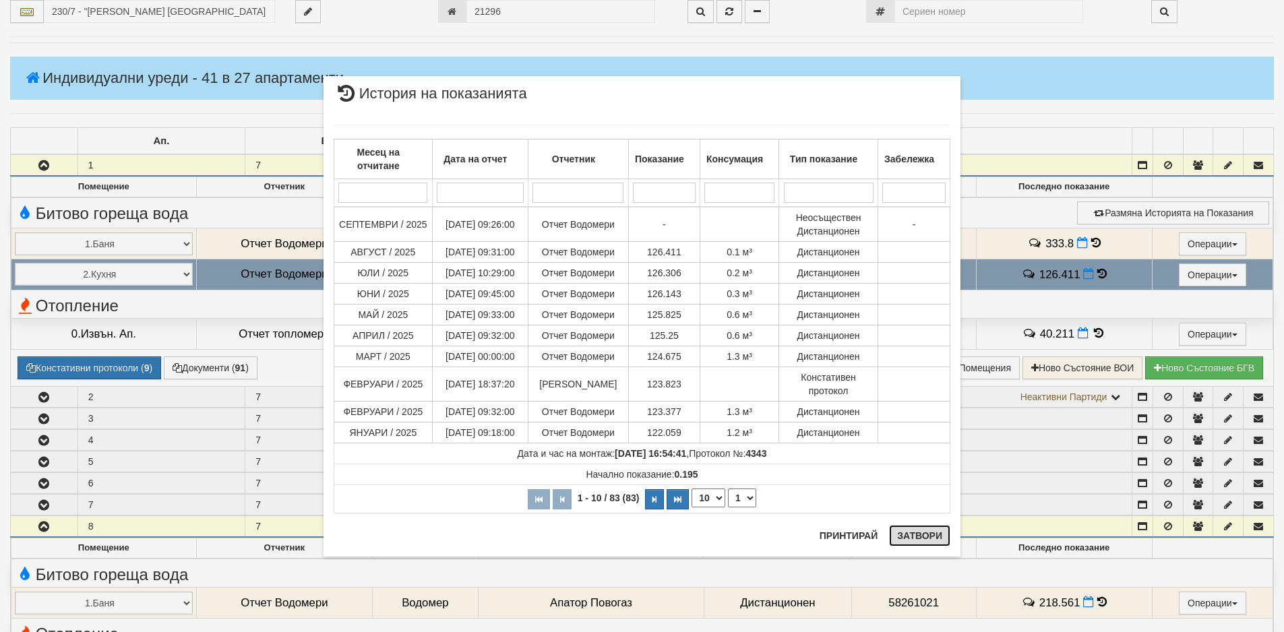
click at [901, 539] on button "Затвори" at bounding box center [919, 536] width 61 height 22
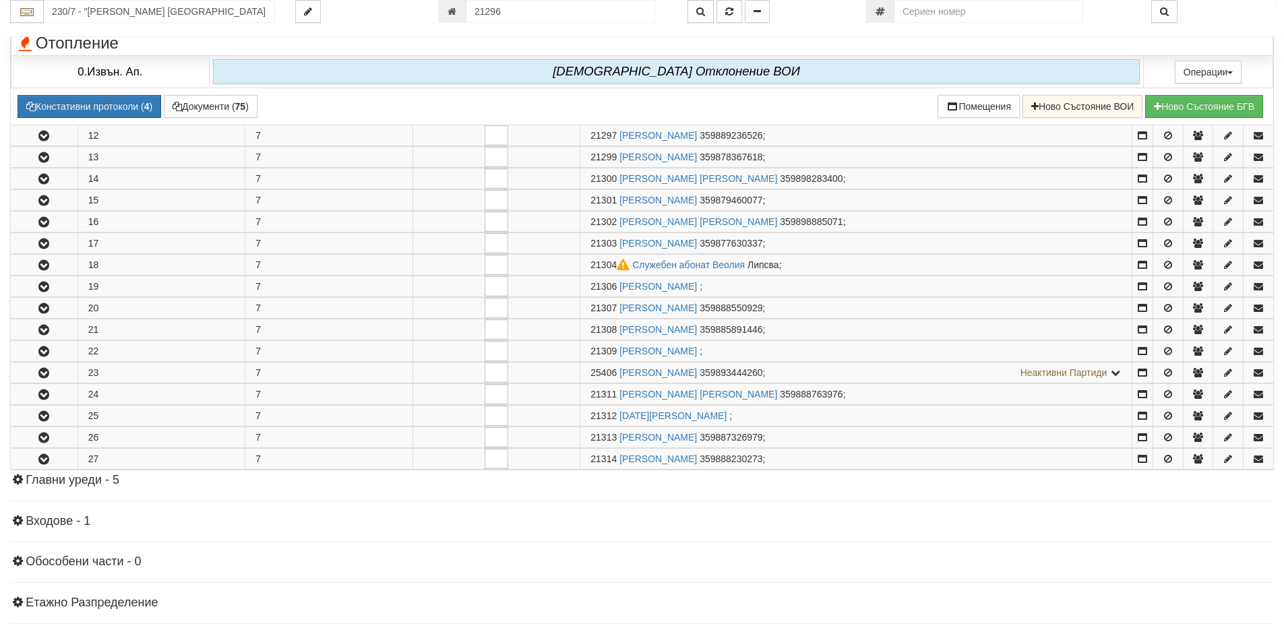
scroll to position [1089, 0]
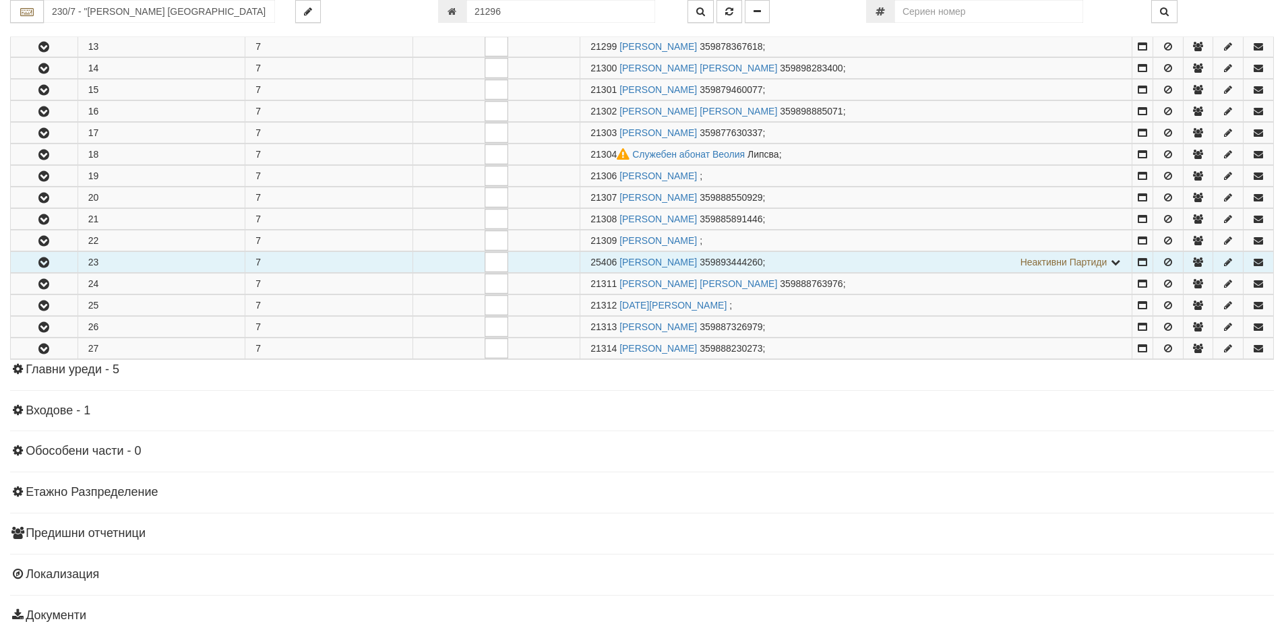
click at [42, 259] on icon "button" at bounding box center [44, 262] width 16 height 9
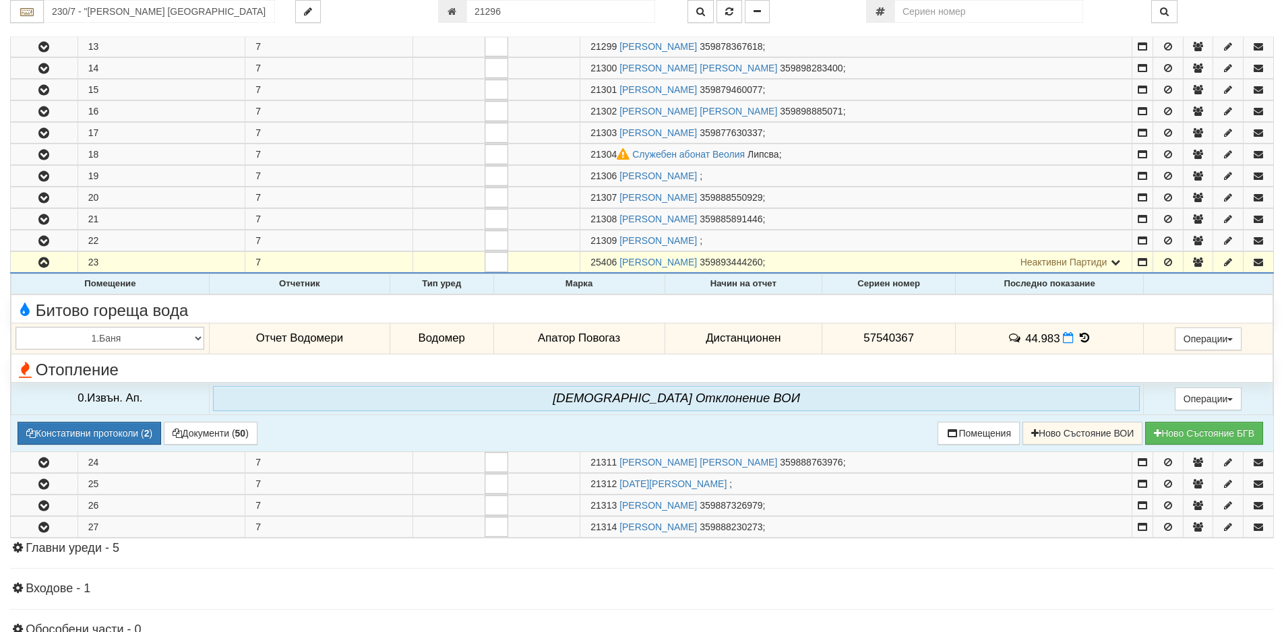
click at [1081, 338] on icon at bounding box center [1084, 337] width 15 height 11
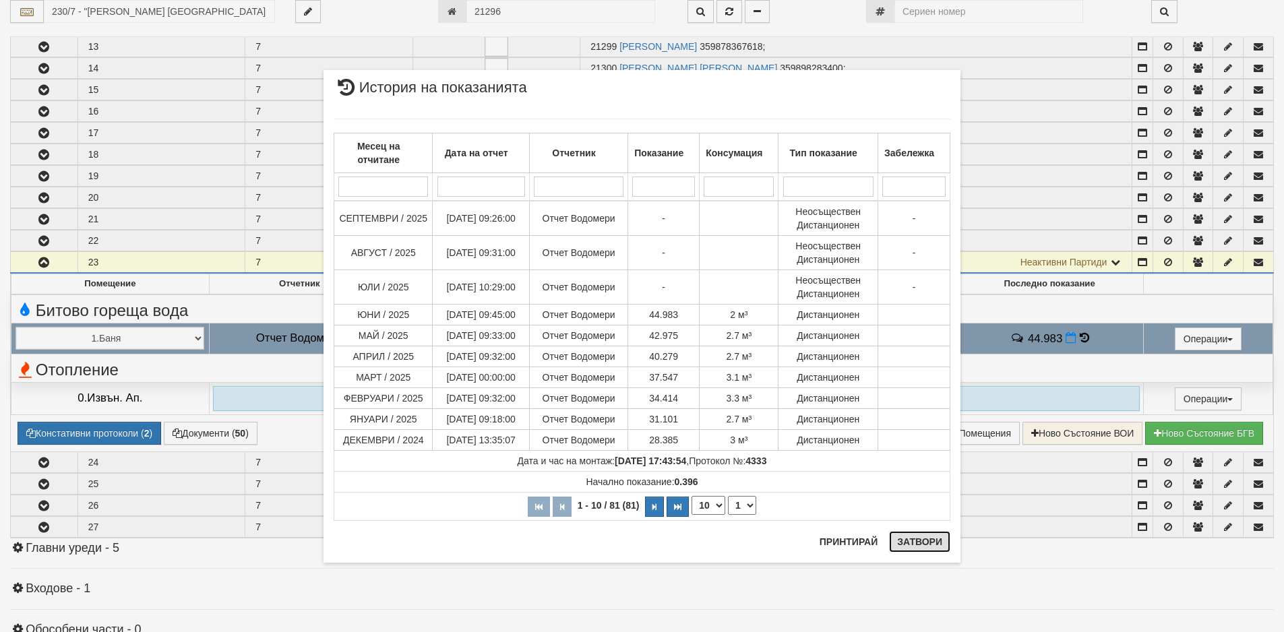
drag, startPoint x: 917, startPoint y: 546, endPoint x: 886, endPoint y: 518, distance: 41.5
click at [917, 545] on button "Затвори" at bounding box center [919, 542] width 61 height 22
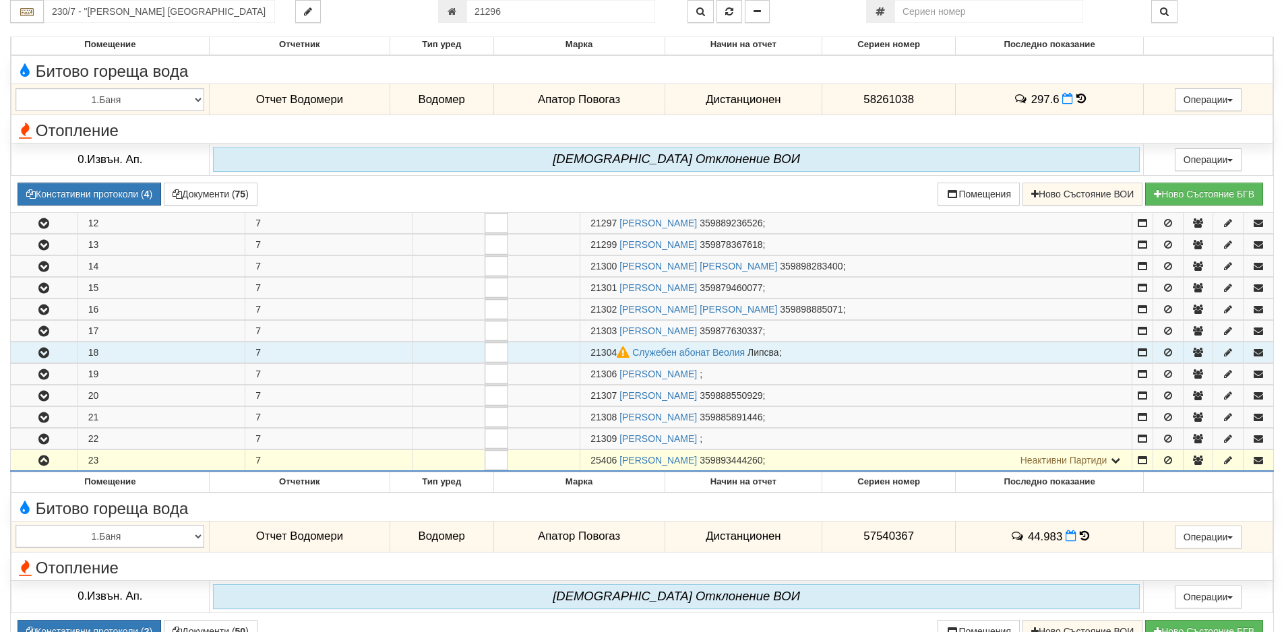
scroll to position [886, 0]
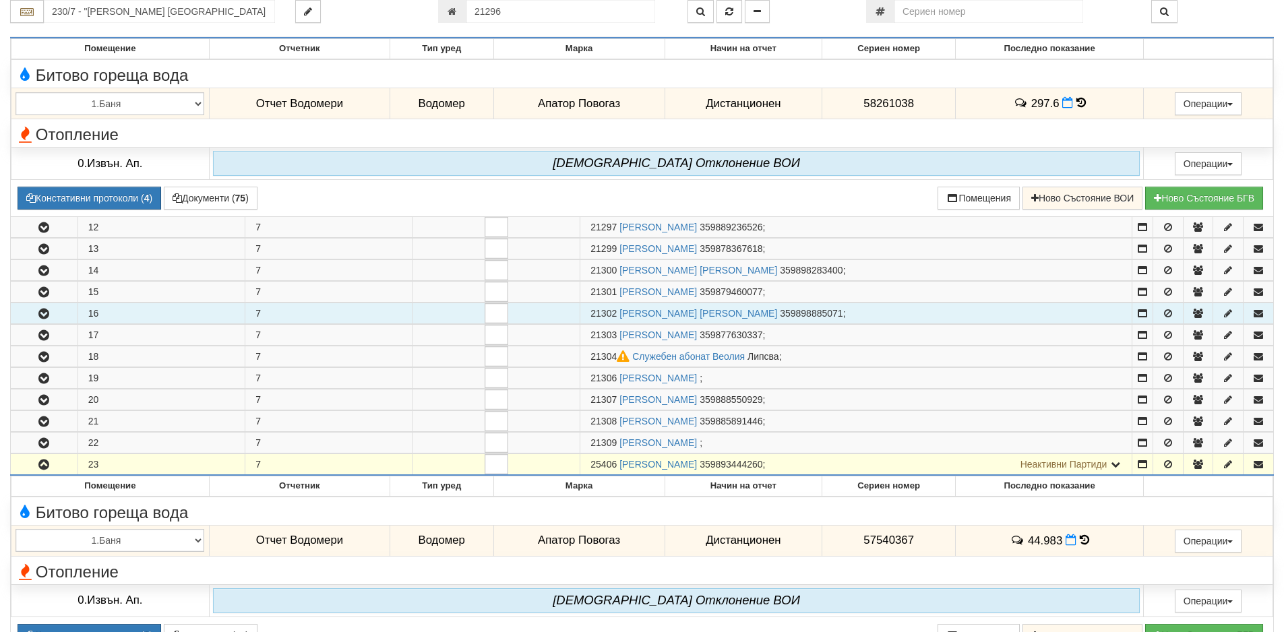
click at [39, 313] on icon "button" at bounding box center [44, 313] width 16 height 9
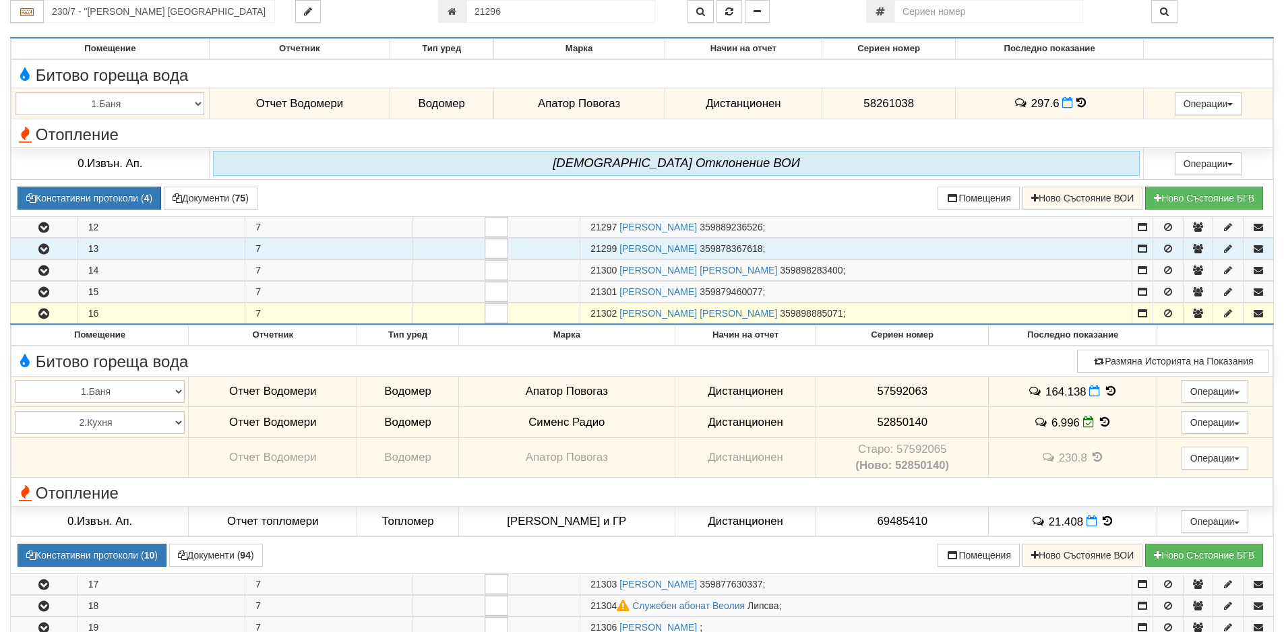
click at [45, 249] on icon "button" at bounding box center [44, 249] width 16 height 9
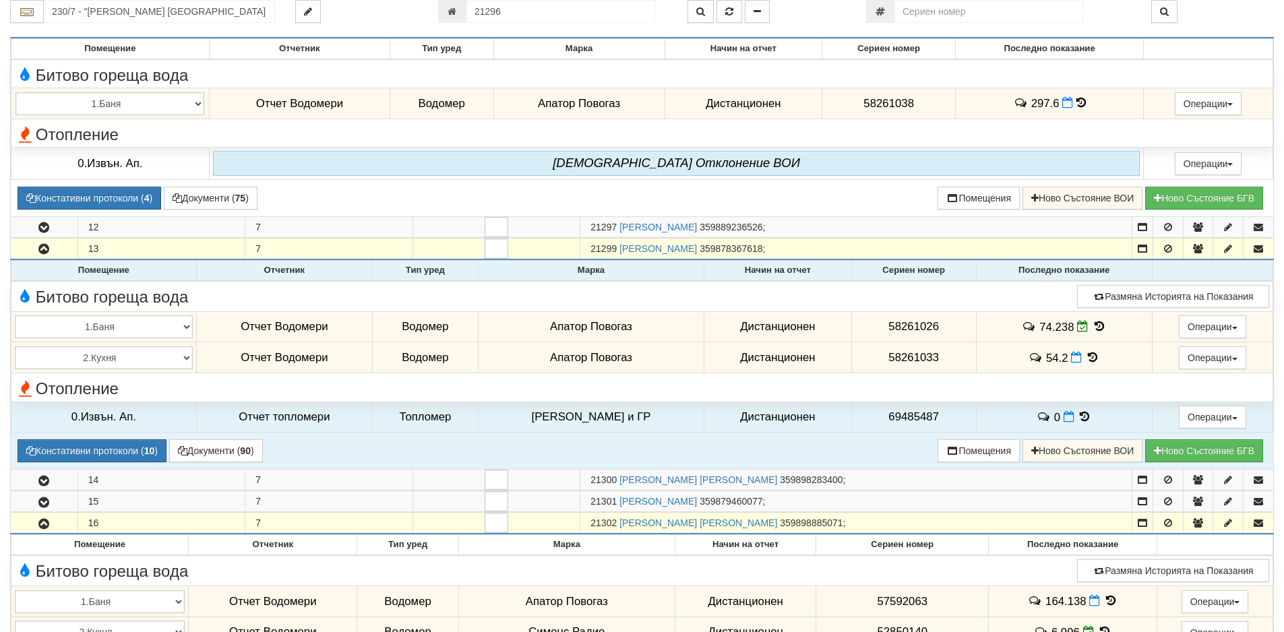
click at [1086, 358] on icon at bounding box center [1092, 357] width 15 height 11
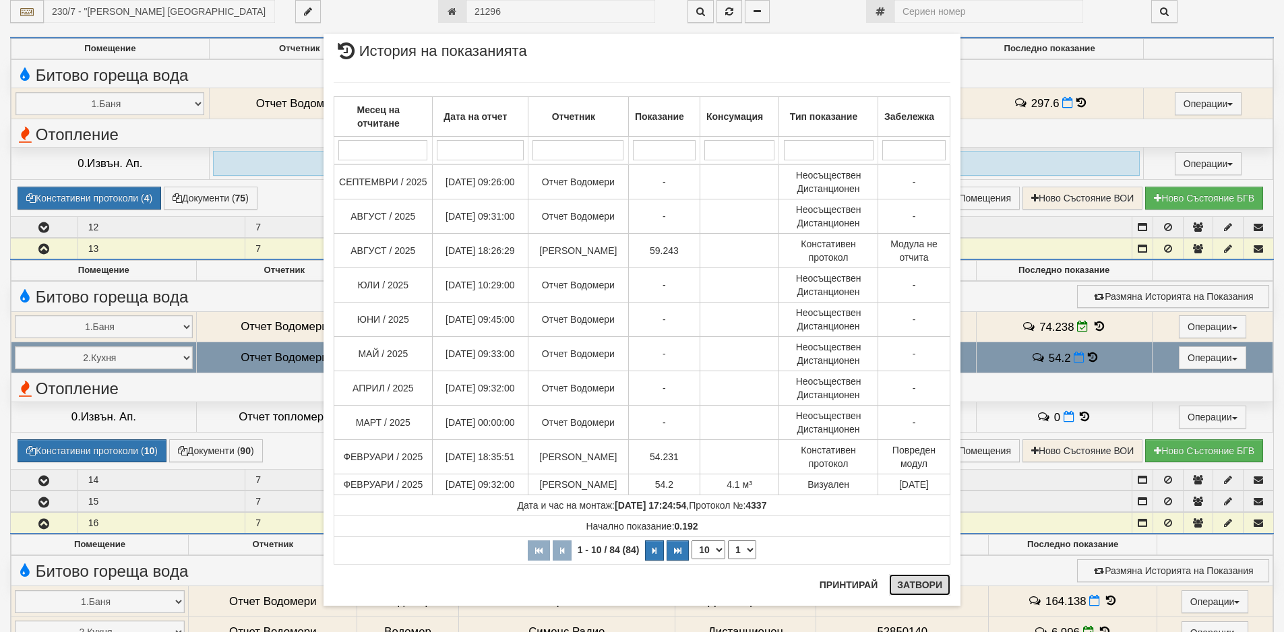
click at [903, 588] on button "Затвори" at bounding box center [919, 585] width 61 height 22
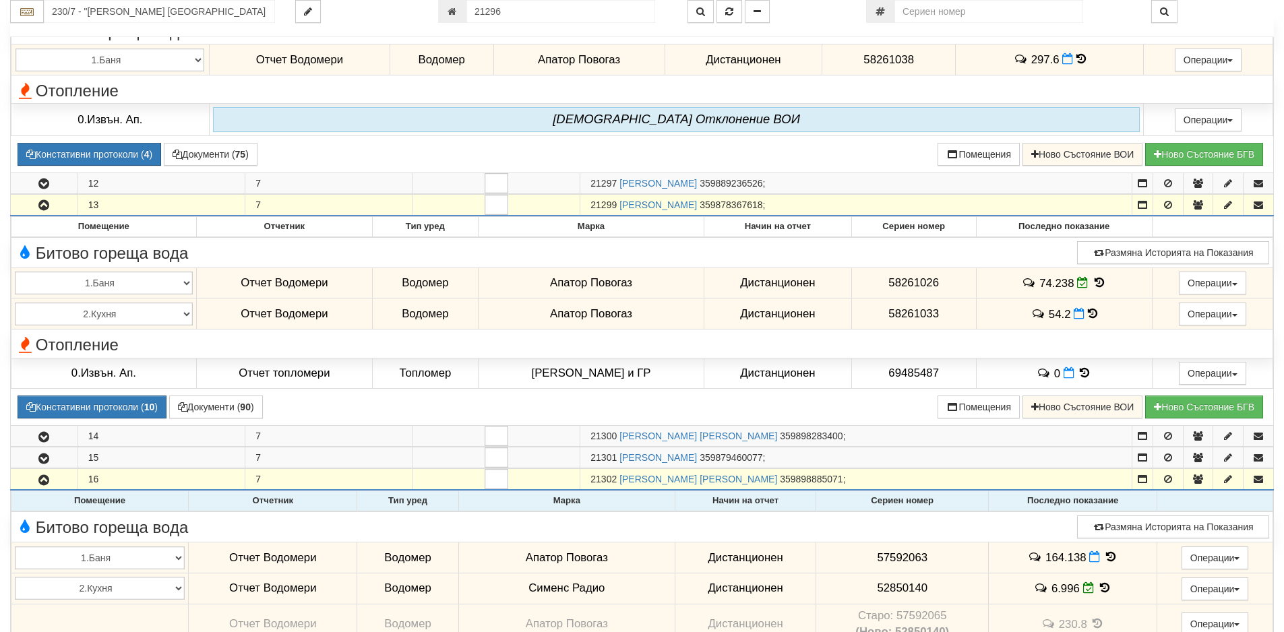
scroll to position [954, 0]
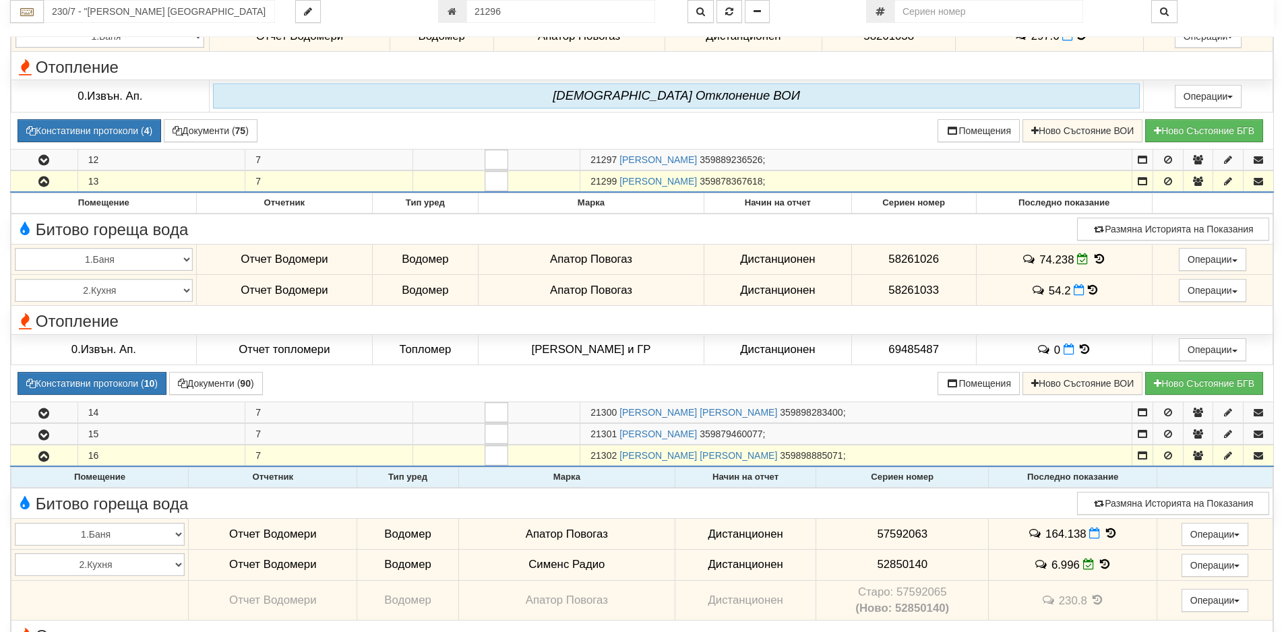
click at [1105, 537] on icon at bounding box center [1110, 533] width 15 height 11
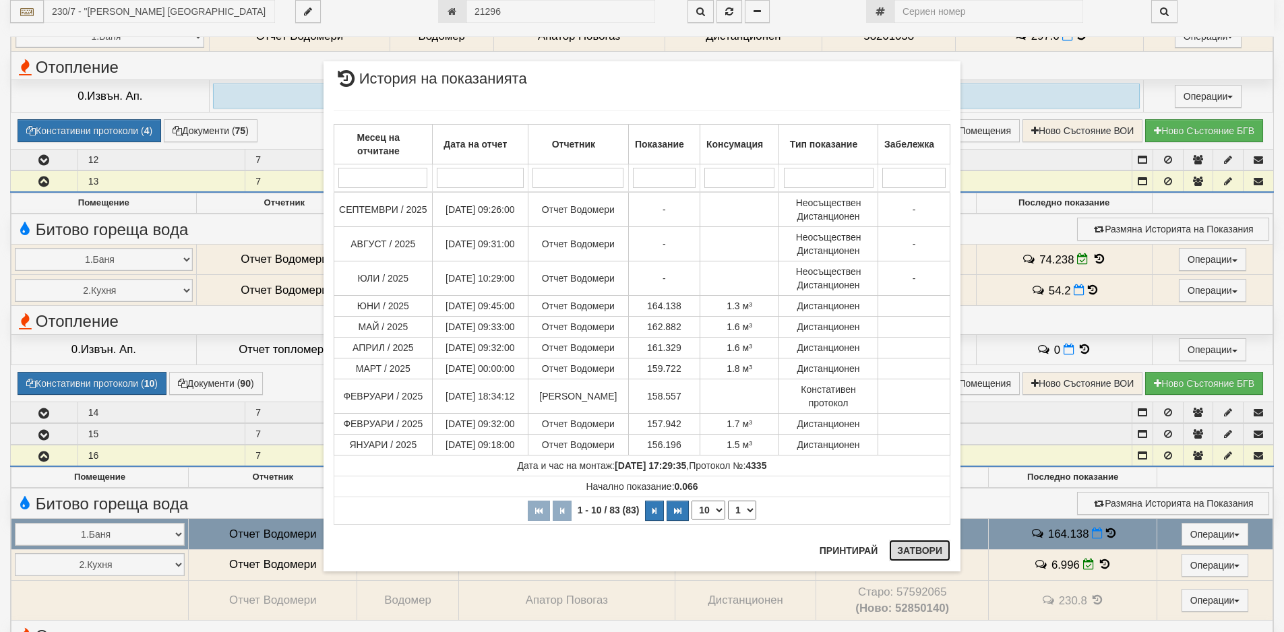
click at [915, 553] on button "Затвори" at bounding box center [919, 551] width 61 height 22
